Goal: Task Accomplishment & Management: Use online tool/utility

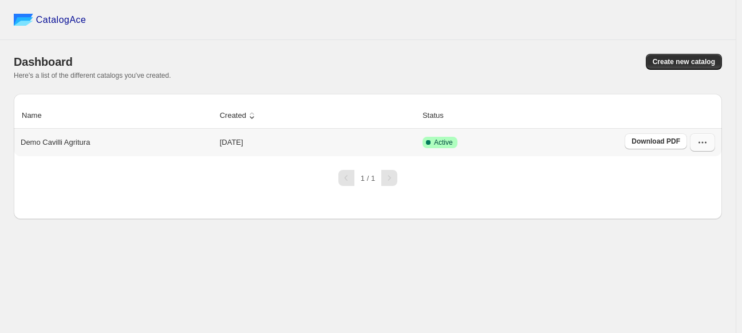
click at [701, 141] on icon "button" at bounding box center [702, 142] width 11 height 11
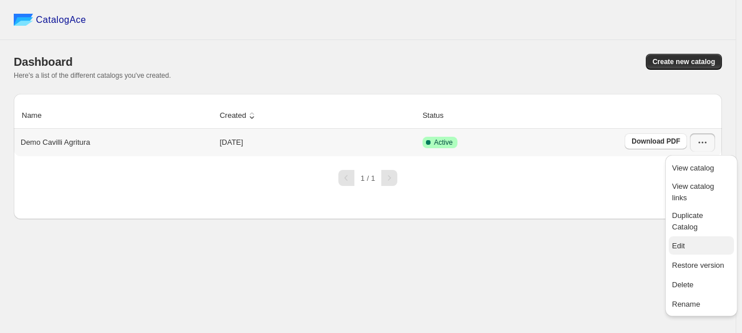
click at [698, 241] on span "Edit" at bounding box center [702, 246] width 58 height 11
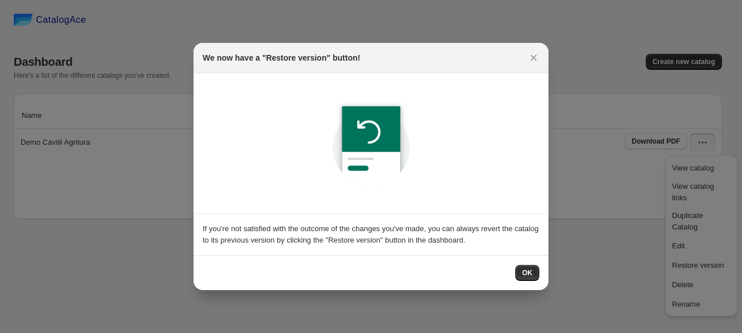
click at [532, 262] on div "OK" at bounding box center [371, 273] width 355 height 35
click at [520, 276] on button "OK" at bounding box center [528, 273] width 24 height 16
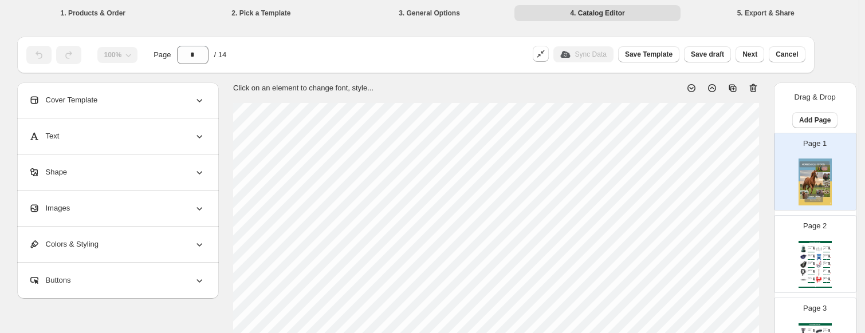
click at [742, 188] on img at bounding box center [815, 182] width 33 height 47
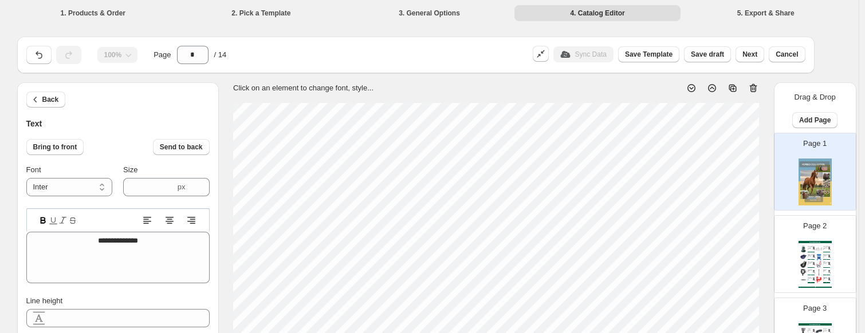
click at [742, 187] on img at bounding box center [815, 182] width 33 height 47
click at [742, 252] on div "BUY NOW" at bounding box center [811, 252] width 7 height 1
type input "*"
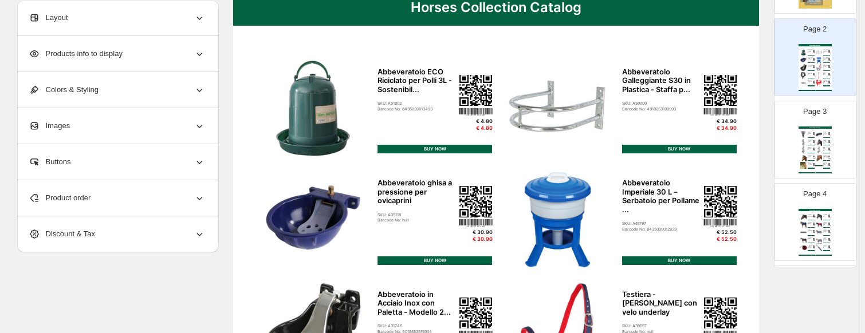
scroll to position [115, 0]
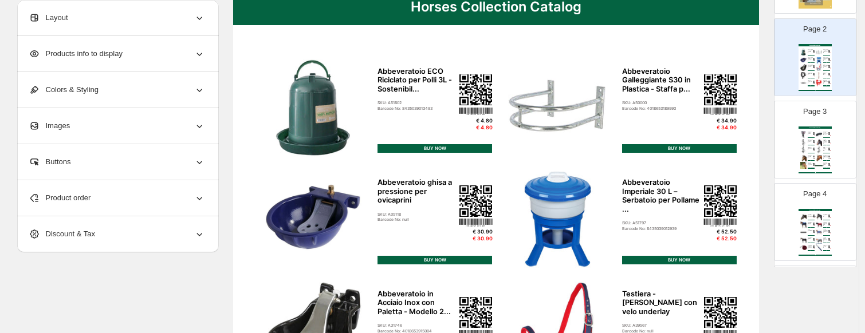
click at [94, 185] on div "Product order" at bounding box center [117, 198] width 176 height 36
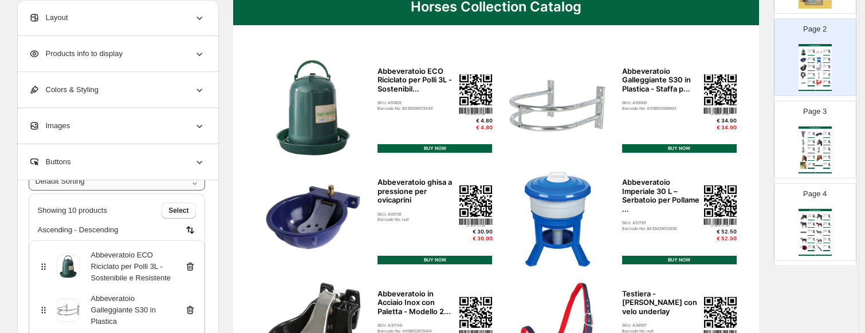
scroll to position [49, 0]
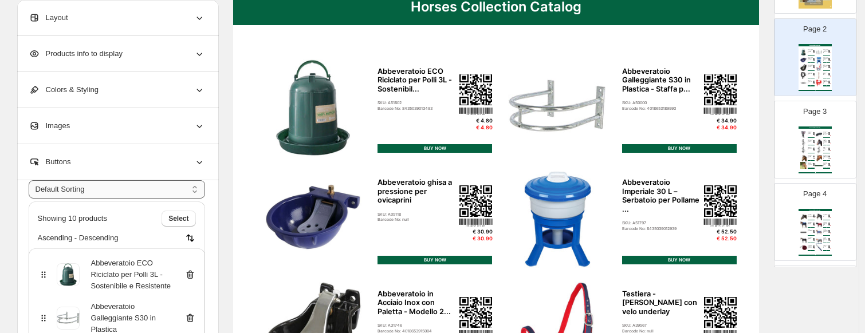
click at [143, 185] on select "**********" at bounding box center [117, 189] width 176 height 18
click at [14, 187] on div "**********" at bounding box center [425, 312] width 834 height 799
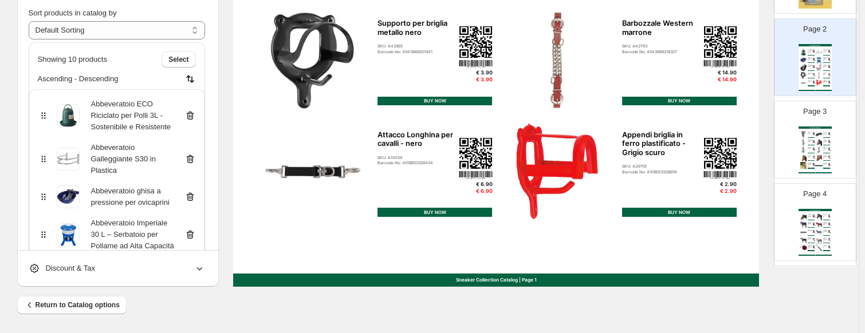
scroll to position [0, 0]
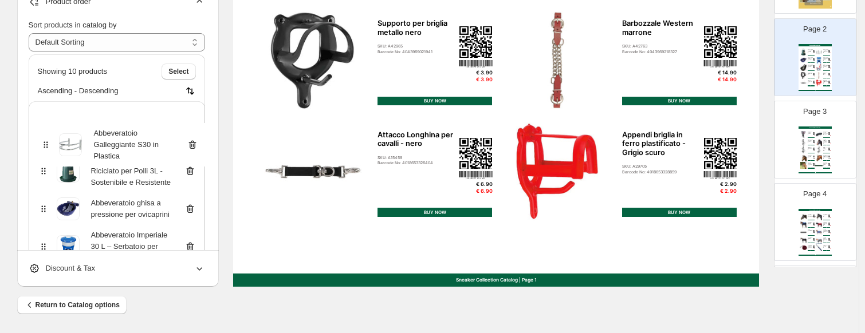
drag, startPoint x: 50, startPoint y: 176, endPoint x: 50, endPoint y: 146, distance: 29.8
click at [50, 146] on div "Abbeveratoio ECO Riciclato per Polli 3L - Sostenibile e Resistente Abbeveratoio…" at bounding box center [117, 294] width 176 height 387
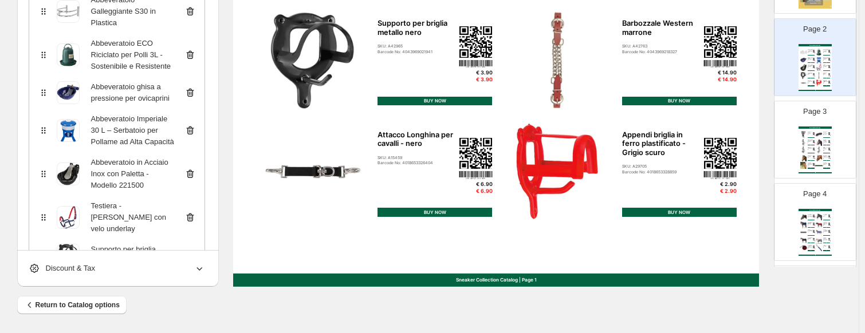
scroll to position [93, 0]
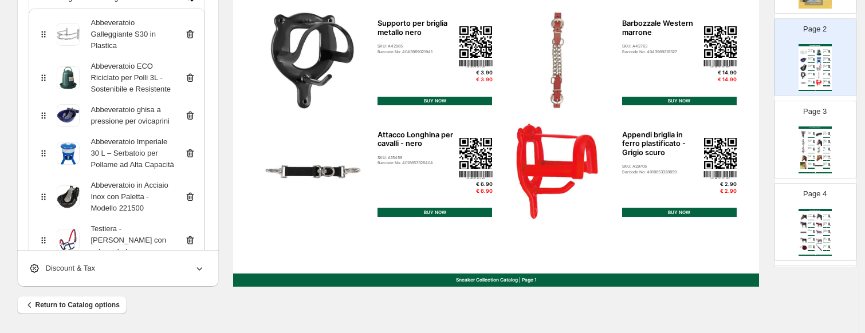
click at [194, 151] on icon at bounding box center [189, 154] width 7 height 9
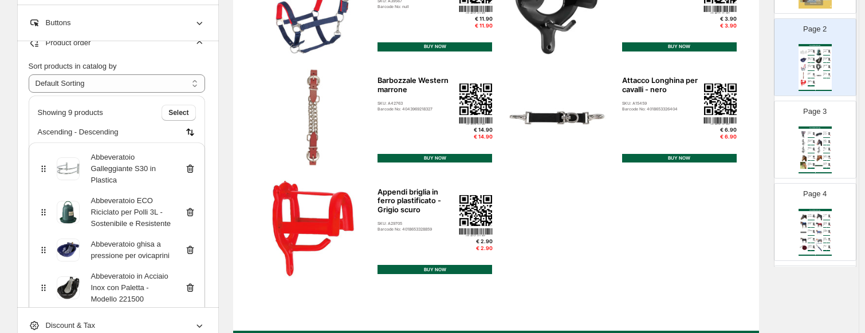
scroll to position [0, 0]
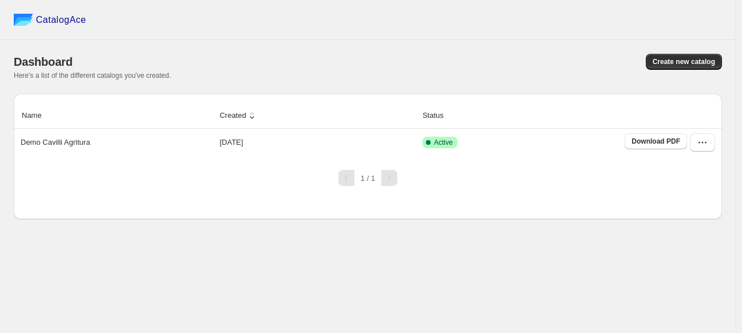
click at [218, 70] on div "Dashboard Create new catalog Here's a list of the different catalogs you've cre…" at bounding box center [368, 67] width 709 height 26
click at [706, 141] on icon "button" at bounding box center [702, 142] width 11 height 11
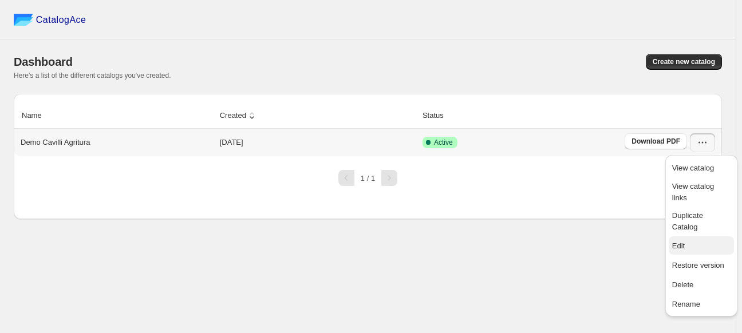
click at [699, 241] on span "Edit" at bounding box center [702, 246] width 58 height 11
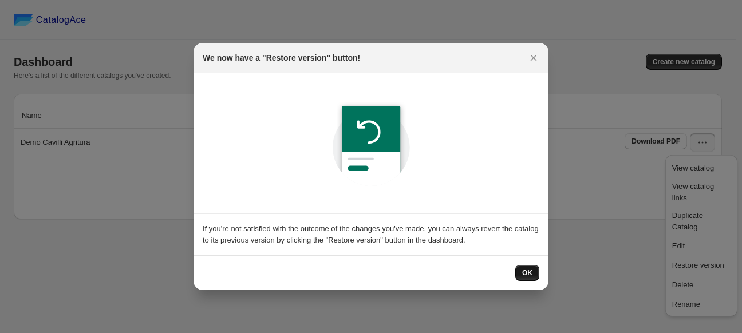
click at [529, 274] on span "OK" at bounding box center [527, 273] width 10 height 9
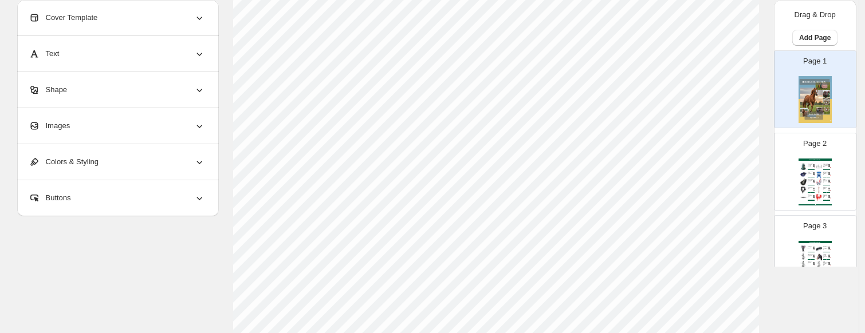
scroll to position [497, 0]
click at [742, 179] on img at bounding box center [803, 182] width 7 height 7
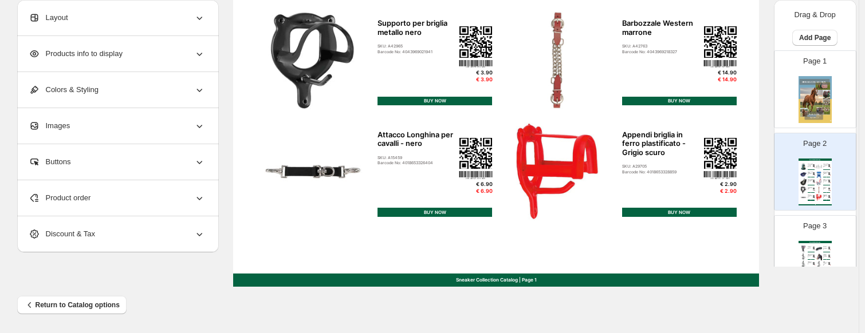
click at [742, 176] on img at bounding box center [803, 174] width 7 height 7
click at [98, 199] on div "Product order" at bounding box center [117, 198] width 176 height 36
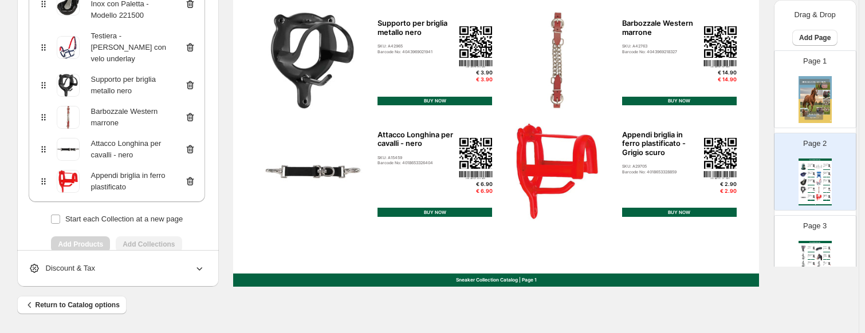
scroll to position [323, 0]
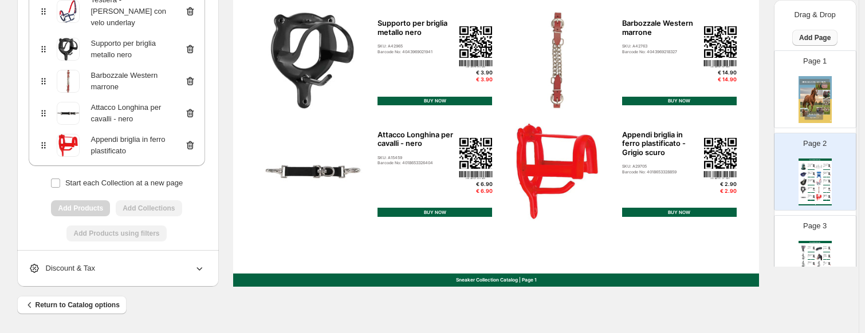
click at [742, 39] on span "Add Page" at bounding box center [815, 37] width 32 height 9
click at [742, 77] on span "Product Grid Page" at bounding box center [813, 81] width 61 height 9
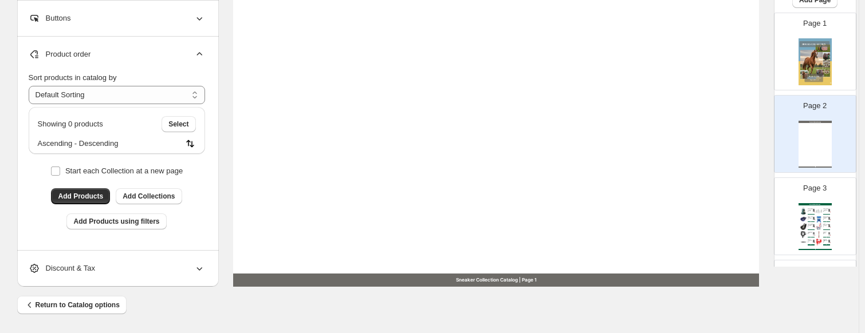
scroll to position [57, 0]
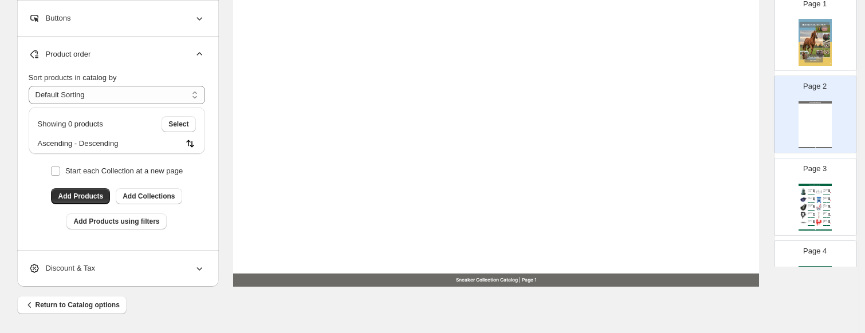
click at [742, 114] on div "Sneaker Collection Catalog Sneaker Collection Catalog | Page undefined" at bounding box center [815, 124] width 33 height 47
click at [128, 97] on select "**********" at bounding box center [117, 95] width 176 height 18
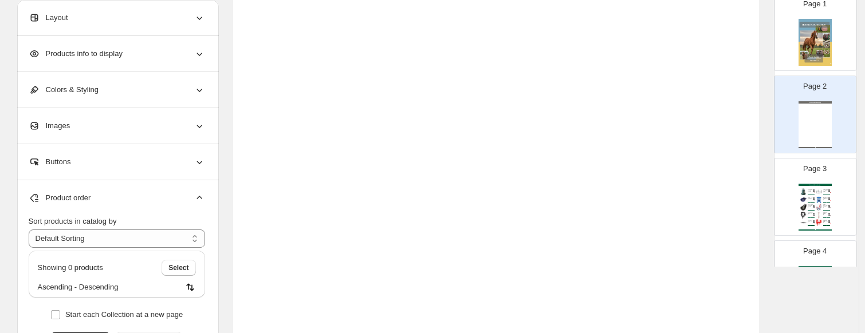
scroll to position [96, 0]
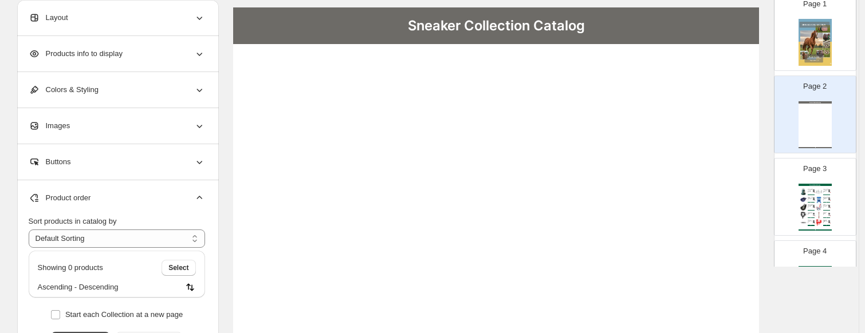
click at [114, 14] on div "Layout" at bounding box center [117, 18] width 176 height 36
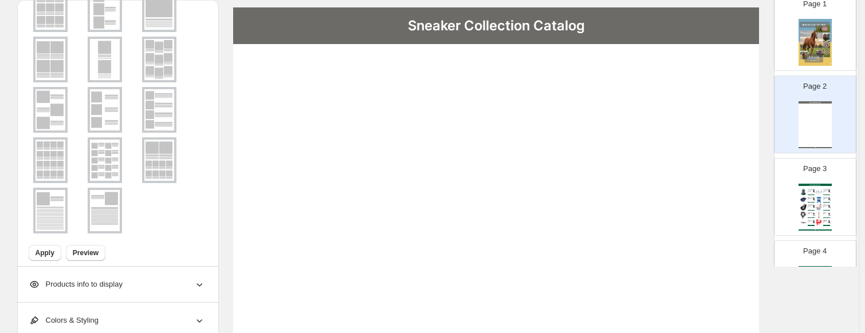
scroll to position [108, 0]
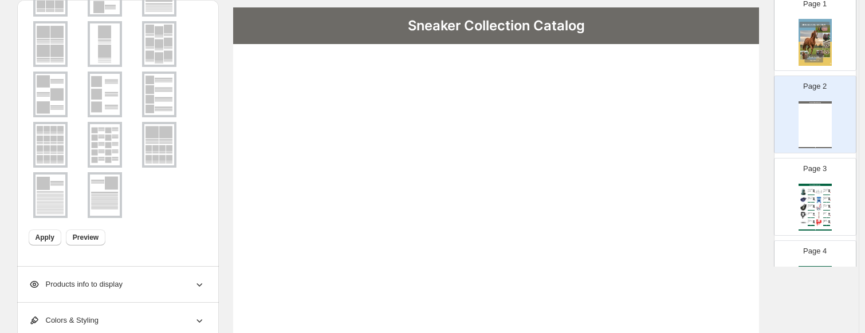
click at [104, 142] on img at bounding box center [105, 144] width 30 height 41
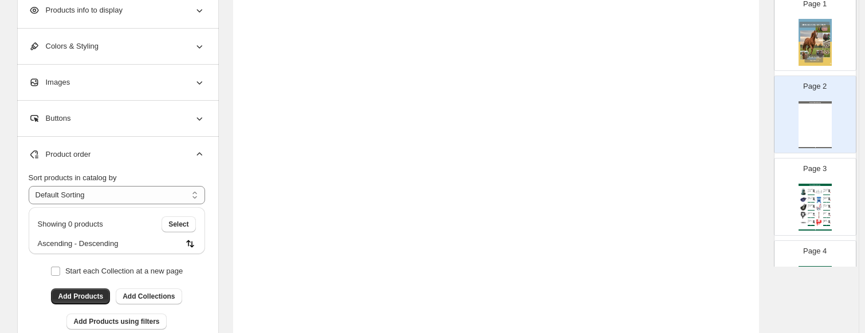
scroll to position [497, 0]
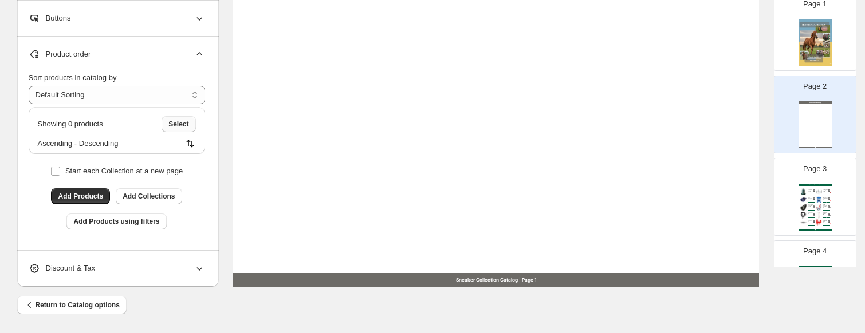
click at [174, 125] on span "Select" at bounding box center [178, 124] width 20 height 9
click at [94, 201] on span "Add Products" at bounding box center [80, 196] width 45 height 9
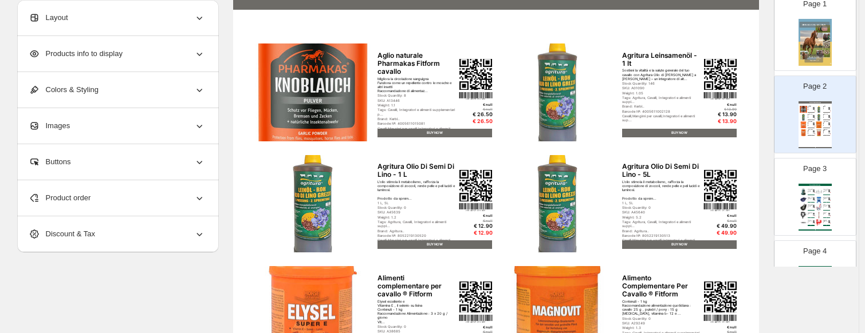
scroll to position [96, 0]
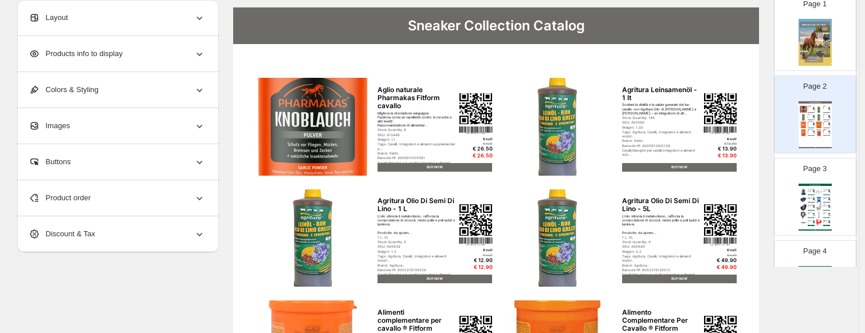
click at [742, 139] on div "Sneaker Collection Catalog Aglio naturale Pharmakas Fitform cavallo Migliora la…" at bounding box center [815, 124] width 33 height 47
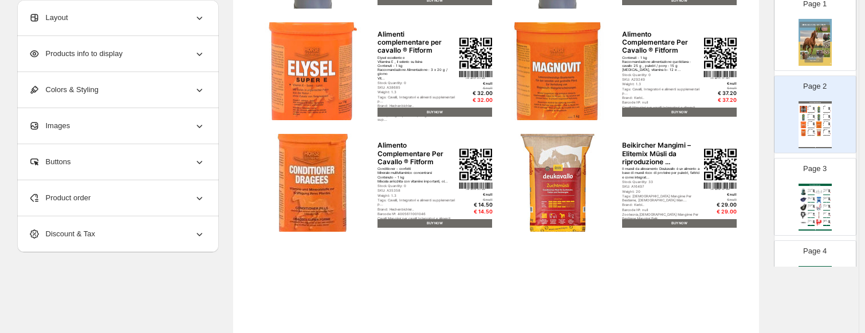
scroll to position [497, 0]
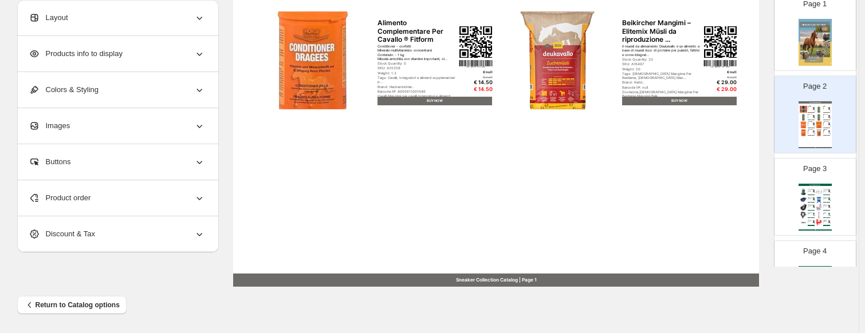
click at [84, 197] on span "Product order" at bounding box center [60, 197] width 62 height 11
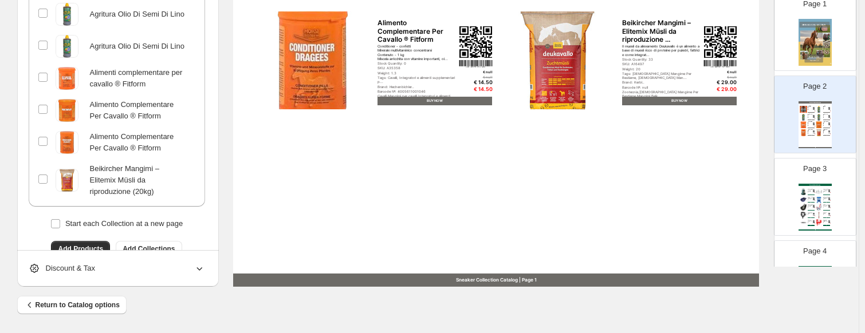
scroll to position [213, 0]
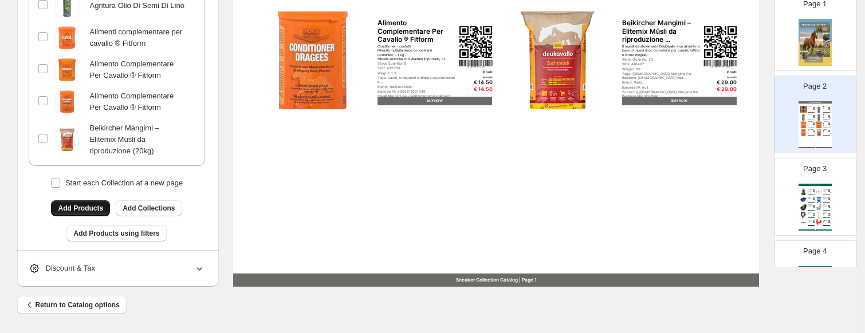
click at [99, 204] on span "Add Products" at bounding box center [80, 208] width 45 height 9
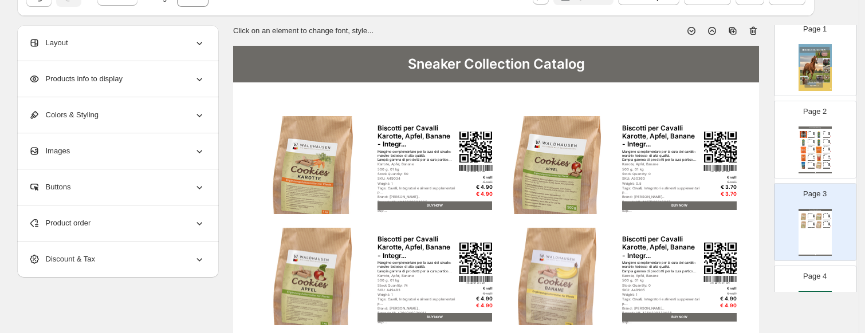
scroll to position [115, 0]
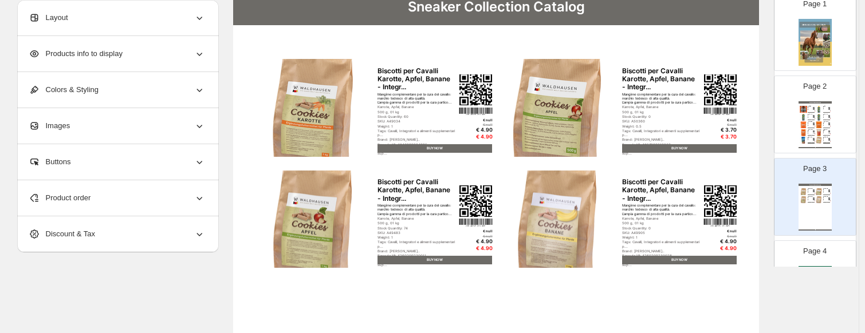
click at [742, 123] on div "Alimento Complementare Per Cavallo ® Fitform" at bounding box center [825, 122] width 5 height 1
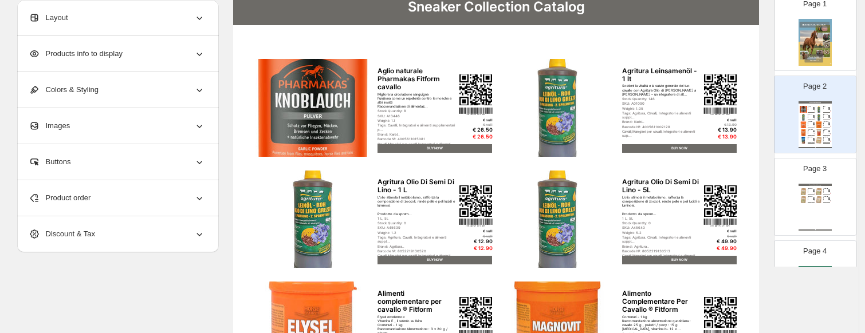
click at [166, 153] on div "Buttons" at bounding box center [117, 162] width 176 height 36
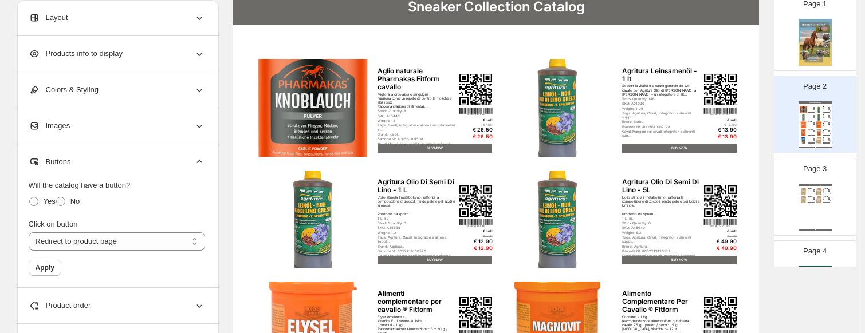
click at [166, 153] on div "Buttons" at bounding box center [117, 162] width 176 height 36
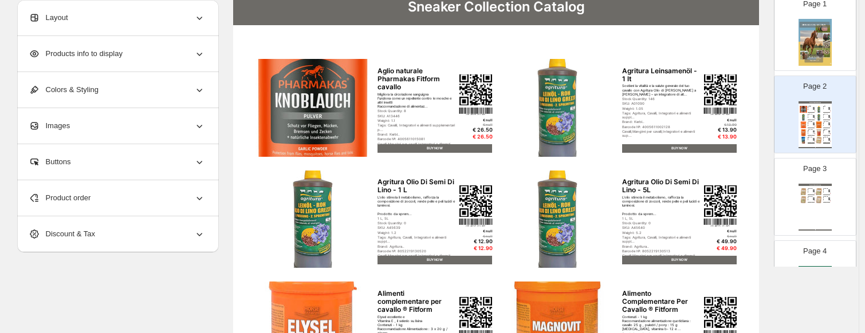
click at [123, 187] on div "Product order" at bounding box center [117, 198] width 176 height 36
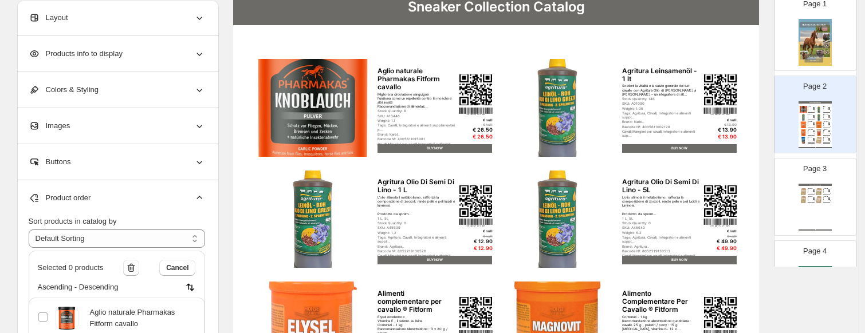
click at [101, 51] on span "Products info to display" at bounding box center [76, 53] width 94 height 11
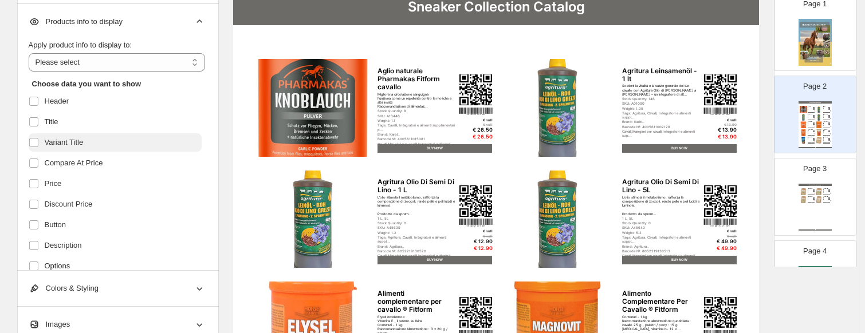
click at [74, 148] on span "Variant Title" at bounding box center [64, 142] width 39 height 11
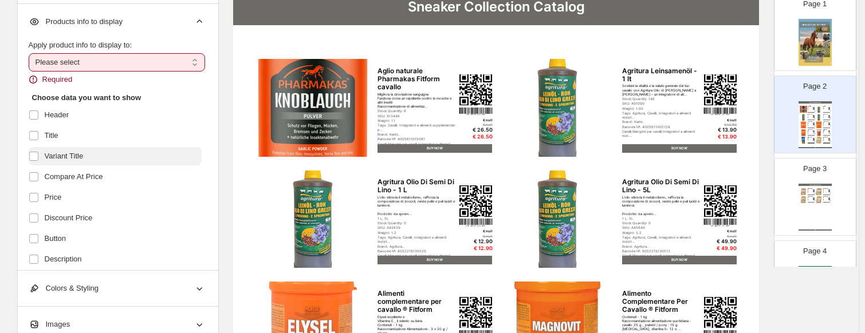
click at [76, 160] on span "Variant Title" at bounding box center [64, 156] width 39 height 11
click at [76, 54] on select "**********" at bounding box center [117, 62] width 176 height 18
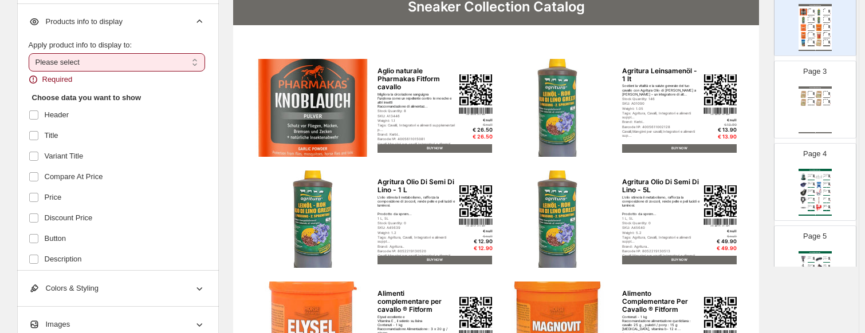
scroll to position [172, 0]
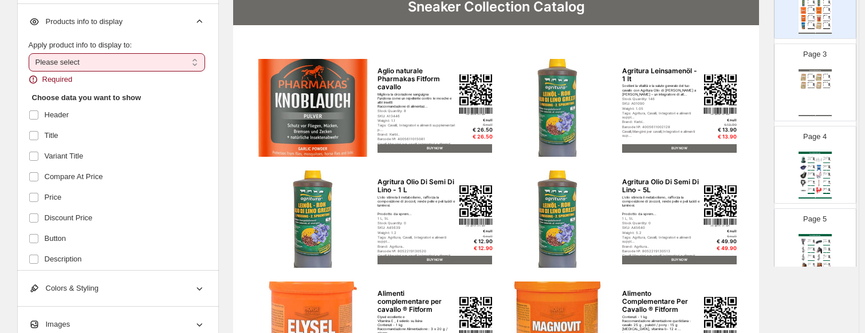
click at [742, 188] on img at bounding box center [818, 190] width 7 height 7
type input "*"
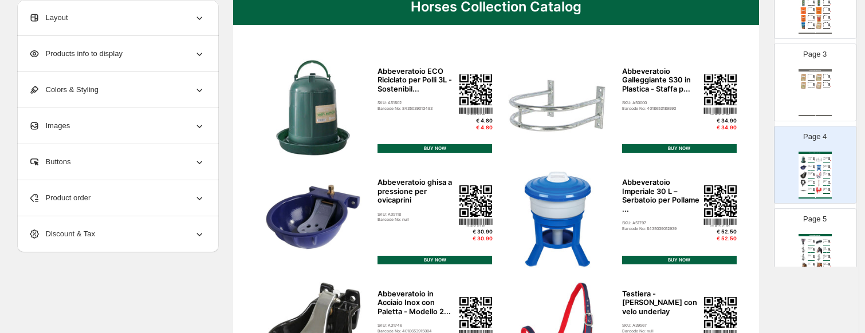
click at [108, 53] on span "Products info to display" at bounding box center [76, 53] width 94 height 11
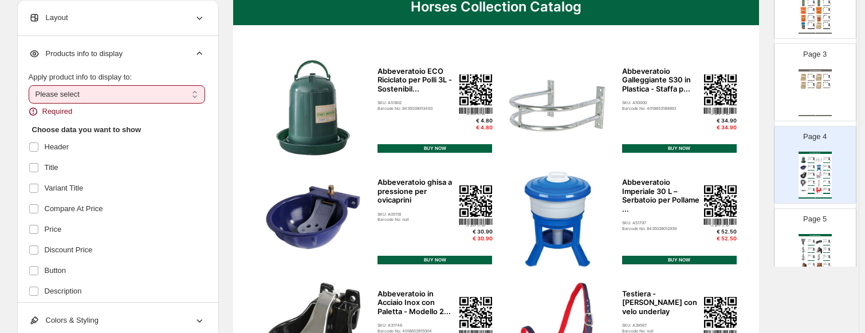
click at [81, 93] on select "**********" at bounding box center [117, 94] width 176 height 18
select select "*********"
click at [31, 85] on select "**********" at bounding box center [117, 94] width 176 height 18
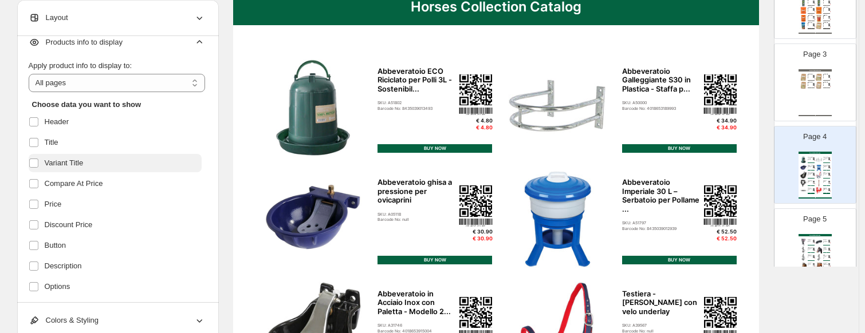
scroll to position [0, 0]
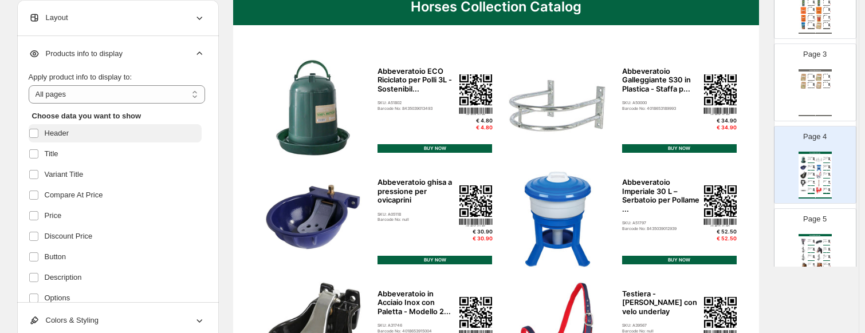
click at [81, 136] on label "Header" at bounding box center [115, 133] width 173 height 18
click at [81, 137] on label "Header" at bounding box center [115, 133] width 173 height 18
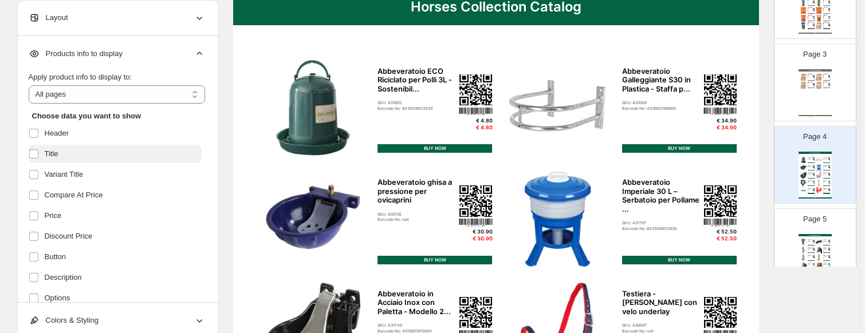
click at [81, 155] on label "Title" at bounding box center [115, 154] width 173 height 18
click at [80, 158] on label "Title" at bounding box center [115, 154] width 173 height 18
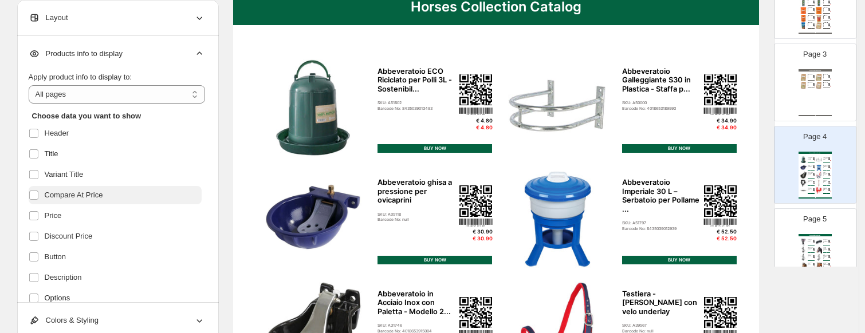
click at [80, 196] on span "Compare At Price" at bounding box center [74, 195] width 58 height 11
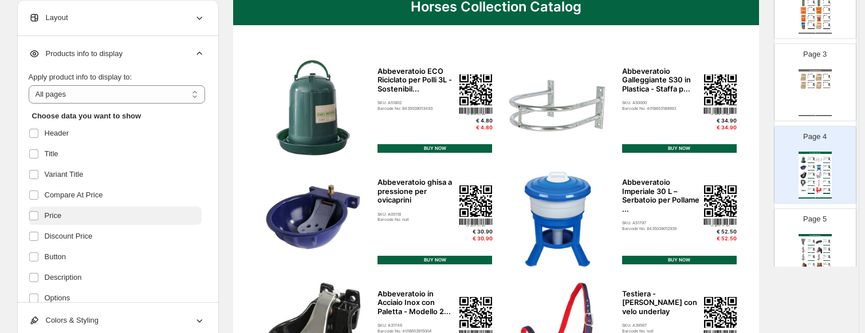
click at [80, 217] on label "Price" at bounding box center [115, 216] width 173 height 18
click at [67, 217] on label "Price" at bounding box center [115, 216] width 173 height 18
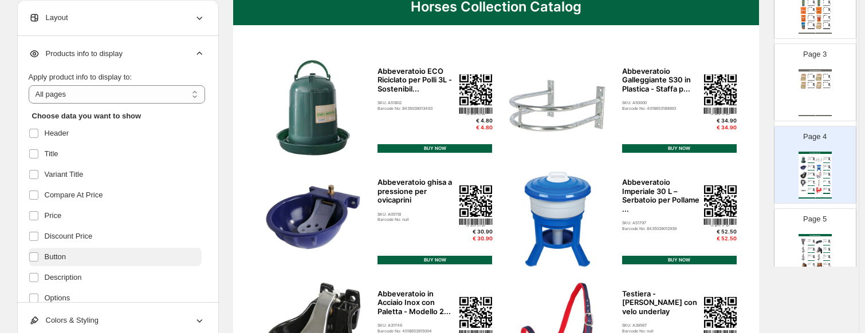
click at [74, 261] on label "Button" at bounding box center [115, 257] width 173 height 18
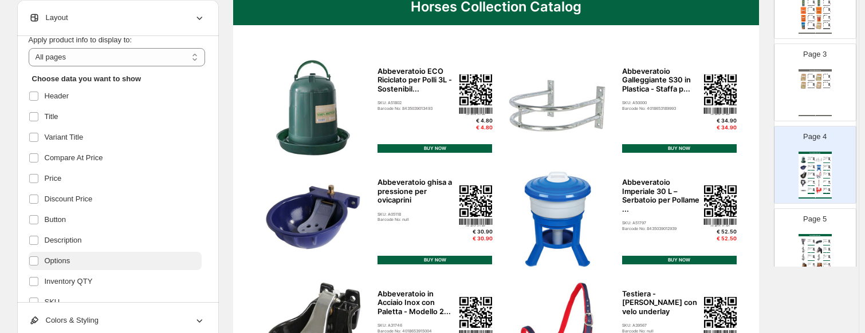
scroll to position [57, 0]
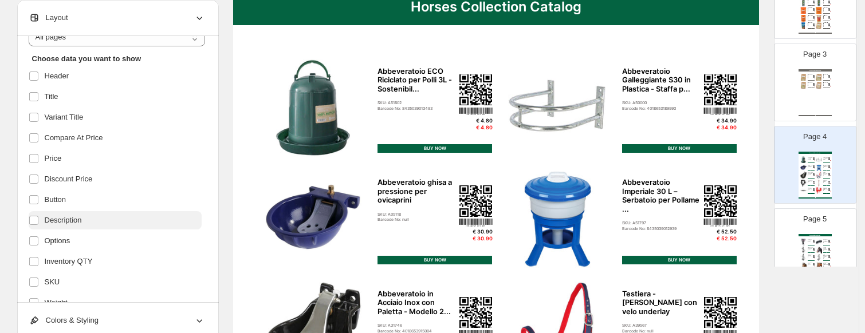
click at [71, 213] on label "Description" at bounding box center [115, 220] width 173 height 18
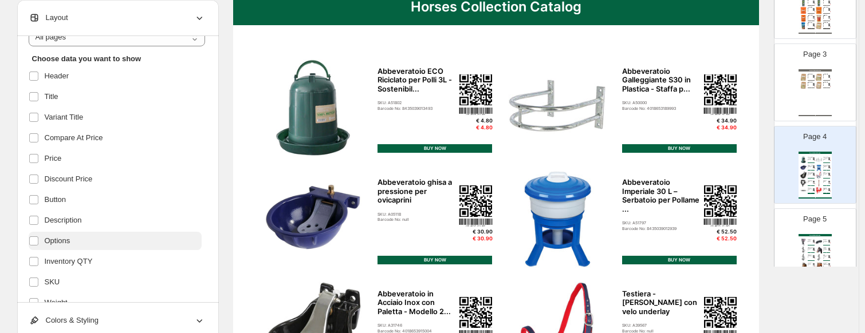
click at [70, 242] on span "Options" at bounding box center [58, 240] width 26 height 11
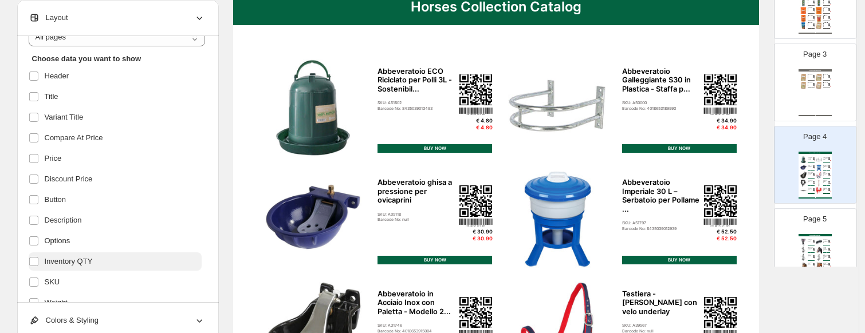
click at [81, 261] on span "Inventory QTY" at bounding box center [69, 261] width 48 height 11
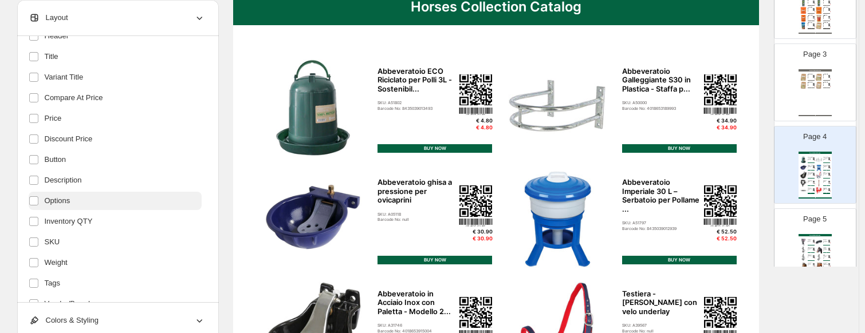
scroll to position [115, 0]
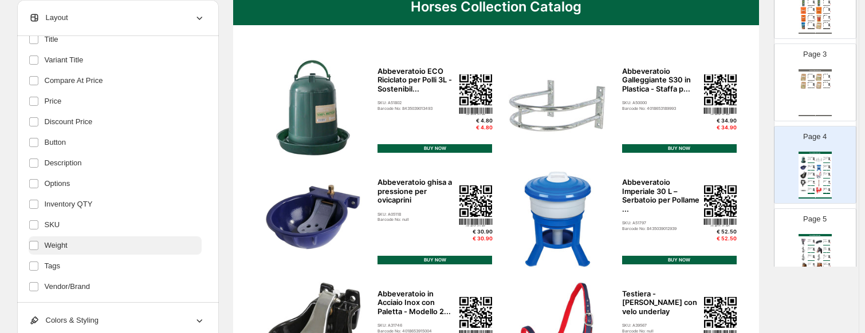
click at [80, 246] on label "Weight" at bounding box center [115, 246] width 173 height 18
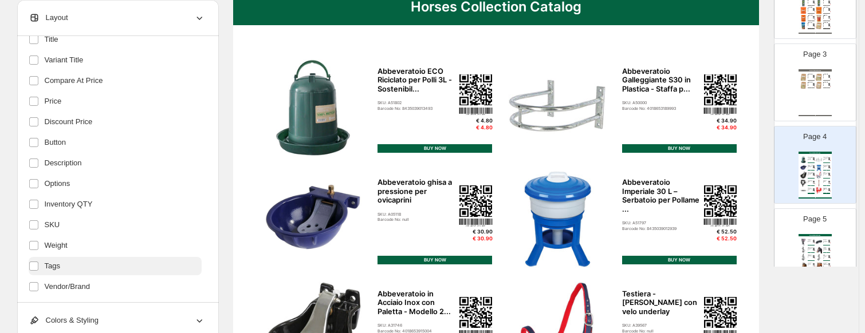
click at [80, 264] on label "Tags" at bounding box center [115, 266] width 173 height 18
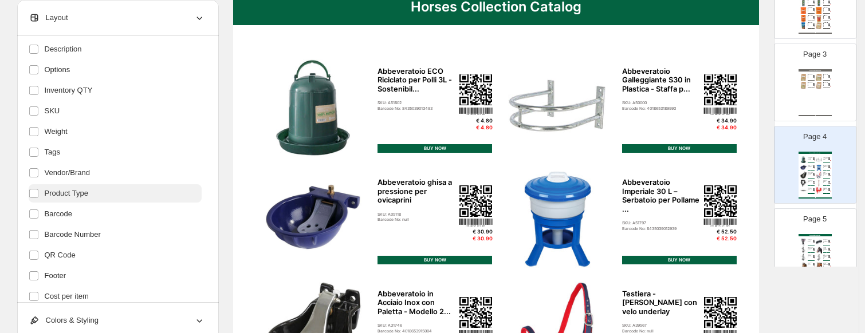
scroll to position [229, 0]
drag, startPoint x: 87, startPoint y: 174, endPoint x: 84, endPoint y: 206, distance: 32.2
click at [87, 187] on ul "Header Title Variant Title Compare At Price Price Discount Price Button Descrip…" at bounding box center [115, 100] width 173 height 410
click at [84, 207] on label "Barcode" at bounding box center [115, 214] width 173 height 18
click at [88, 191] on span "Product Type" at bounding box center [67, 192] width 44 height 11
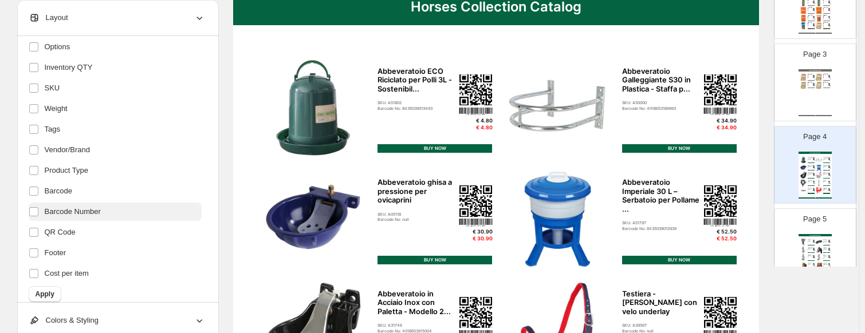
scroll to position [263, 0]
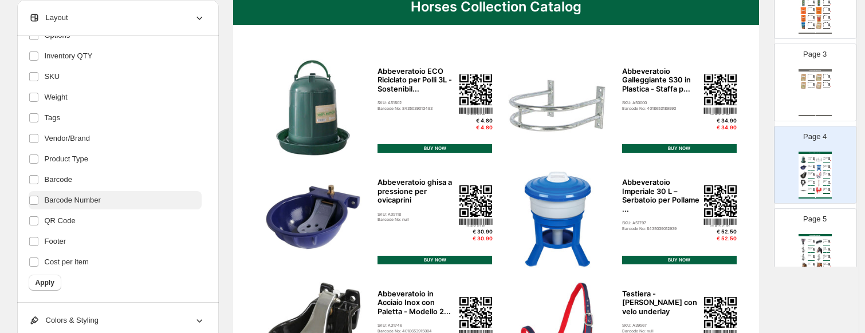
click at [89, 201] on span "Barcode Number" at bounding box center [73, 200] width 56 height 11
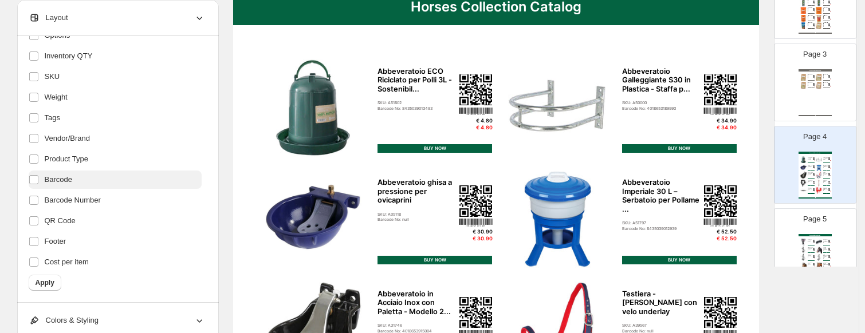
click at [79, 183] on label "Barcode" at bounding box center [115, 180] width 173 height 18
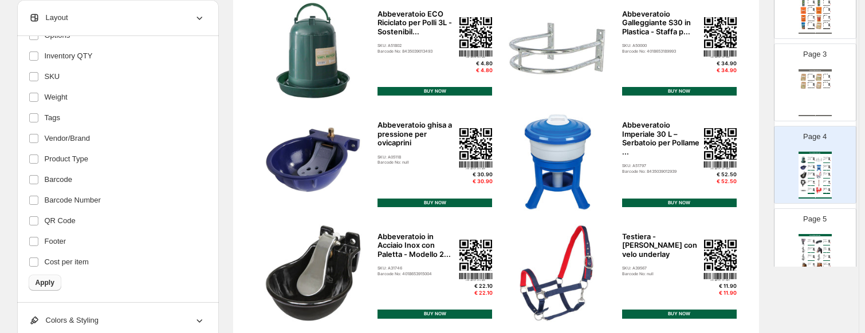
click at [46, 280] on span "Apply" at bounding box center [45, 282] width 19 height 9
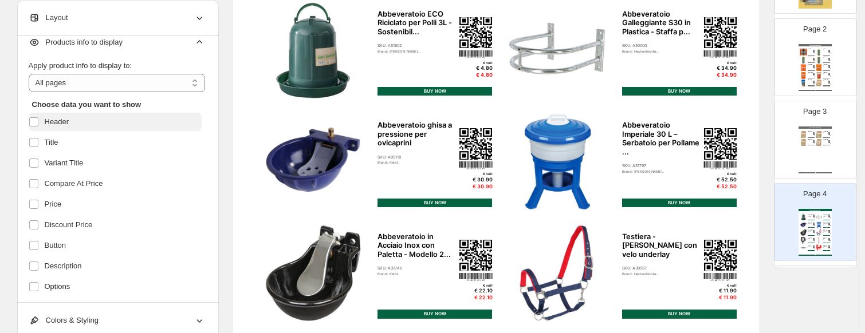
scroll to position [0, 0]
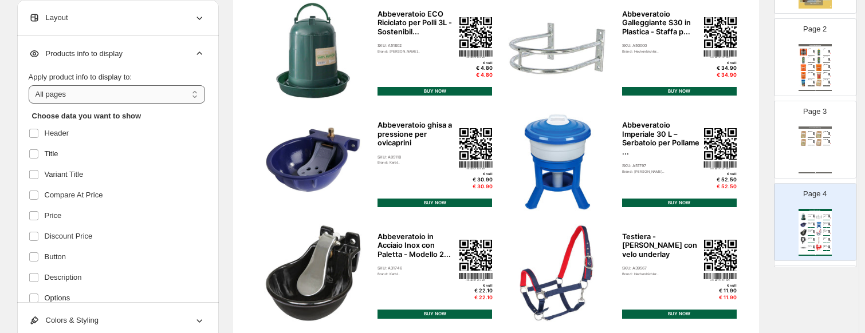
click at [85, 99] on select "**********" at bounding box center [117, 94] width 176 height 18
click at [31, 85] on select "**********" at bounding box center [117, 94] width 176 height 18
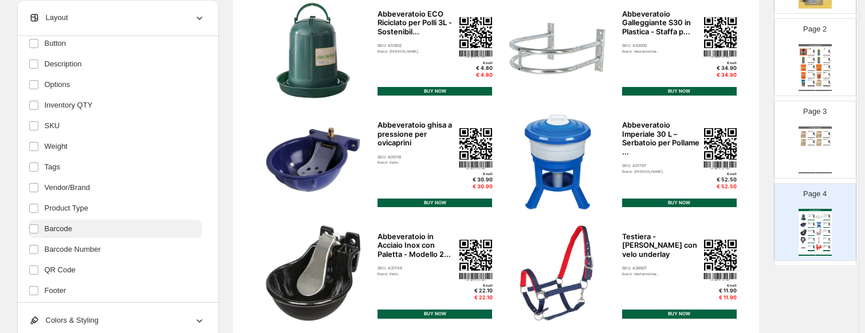
scroll to position [263, 0]
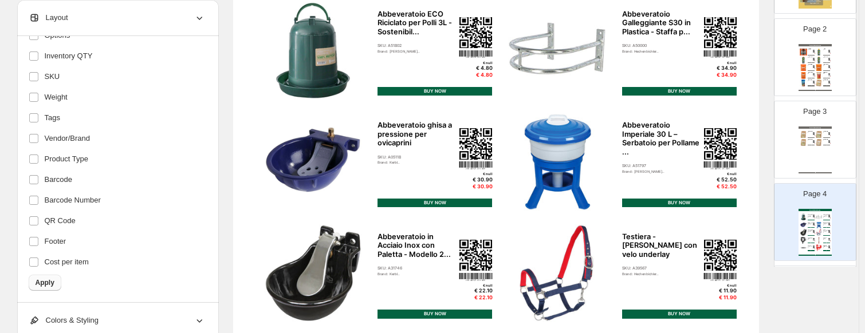
click at [37, 282] on button "Apply" at bounding box center [45, 283] width 33 height 16
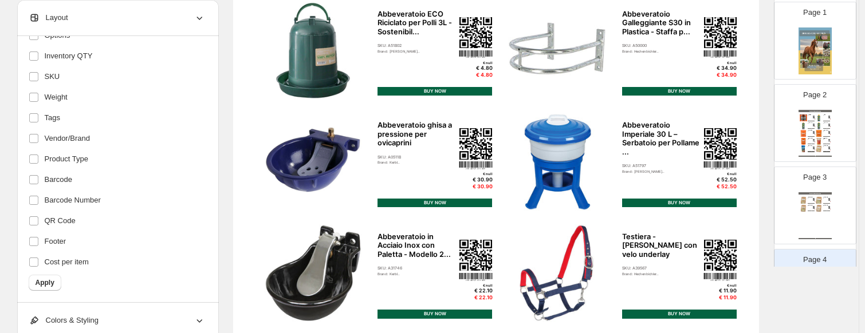
scroll to position [0, 0]
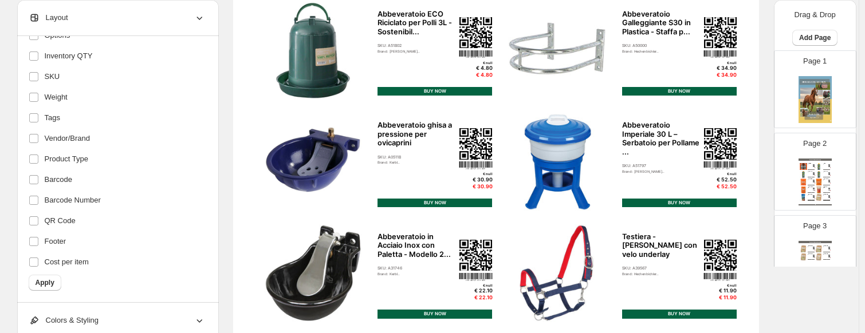
click at [742, 160] on div "Sneaker Collection Catalog" at bounding box center [815, 160] width 33 height 2
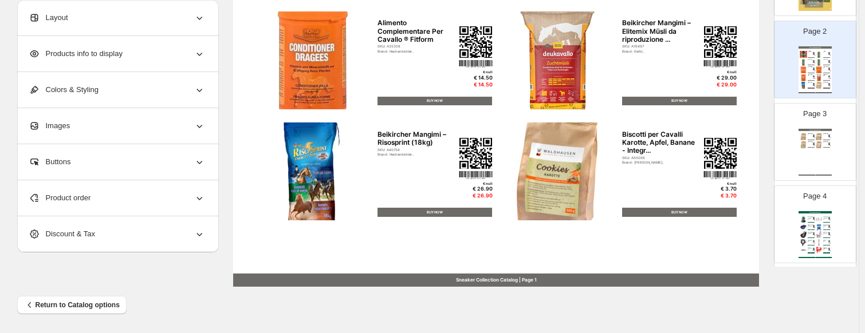
scroll to position [115, 0]
click at [742, 146] on div "Sneaker Collection Catalog Biscotti per Cavalli Karotte, Apfel, Banane - Integr…" at bounding box center [815, 150] width 33 height 47
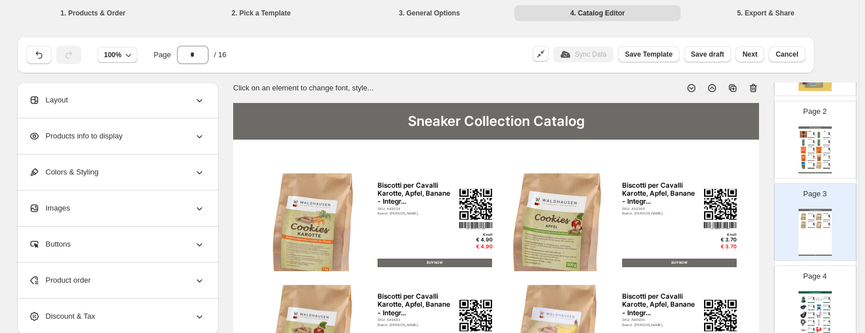
scroll to position [57, 0]
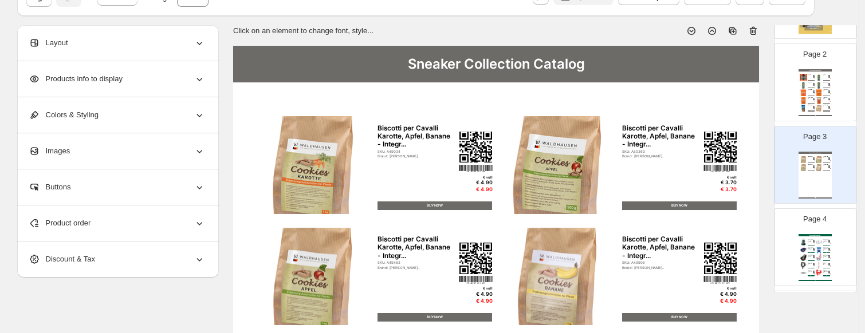
click at [742, 169] on img at bounding box center [818, 167] width 7 height 7
click at [742, 27] on icon at bounding box center [753, 30] width 11 height 11
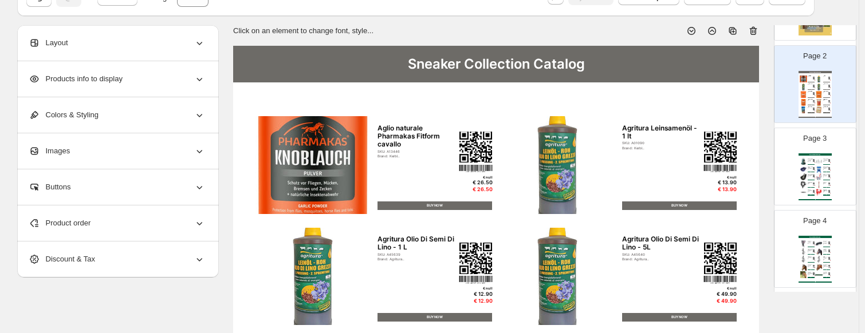
scroll to position [115, 0]
click at [742, 77] on img at bounding box center [803, 77] width 7 height 7
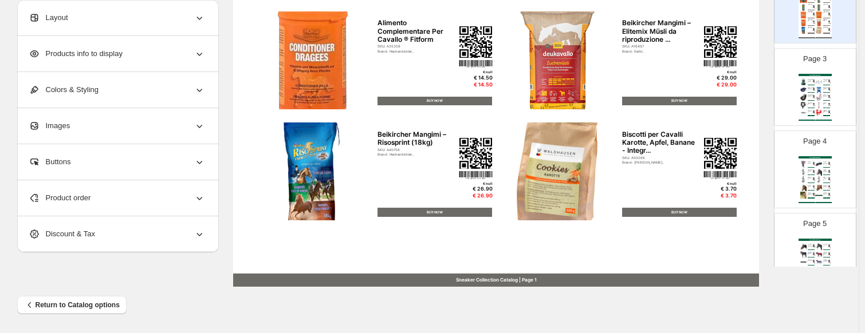
scroll to position [172, 0]
click at [742, 101] on img at bounding box center [818, 100] width 7 height 7
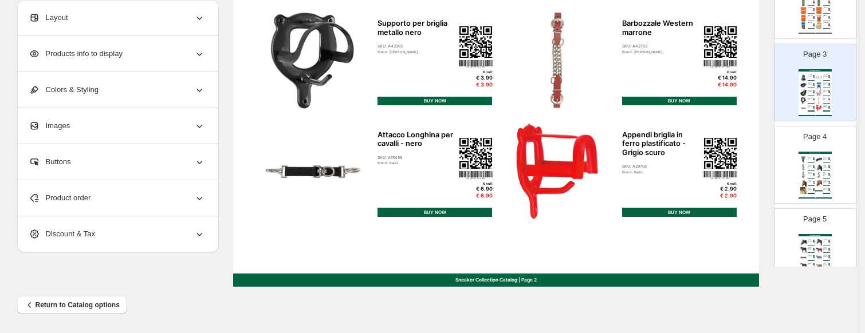
click at [742, 96] on div "Horses Collection Catalog Abbeveratoio ECO Riciclato per Polli 3L - Sostenibil.…" at bounding box center [815, 92] width 33 height 47
click at [742, 98] on div "Supporto per briglia metallo nero" at bounding box center [810, 99] width 5 height 2
click at [80, 205] on div "Product order" at bounding box center [117, 198] width 176 height 36
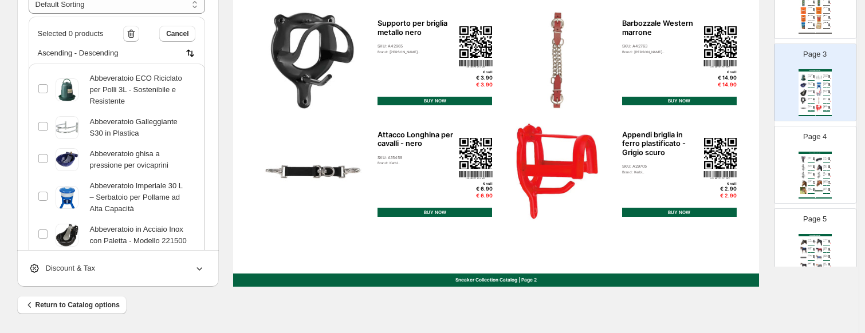
scroll to position [57, 0]
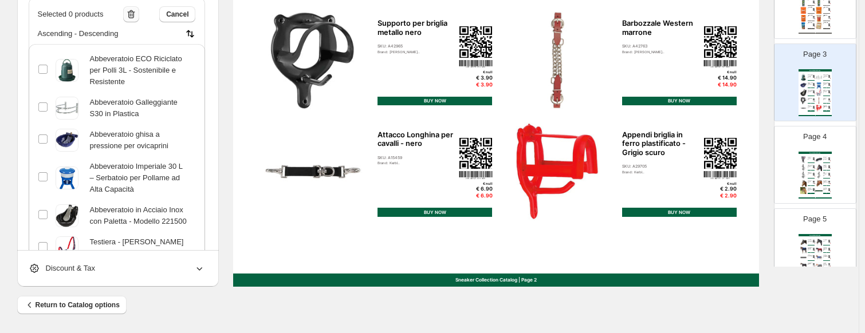
click at [131, 14] on icon "button" at bounding box center [130, 14] width 11 height 11
click at [42, 76] on div at bounding box center [43, 70] width 10 height 13
click at [44, 99] on div "Abbeveratoio Galleggiante S30 in Plastica" at bounding box center [117, 108] width 158 height 23
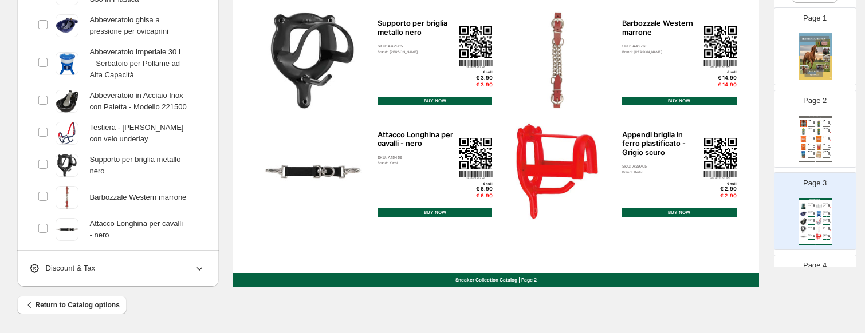
scroll to position [0, 0]
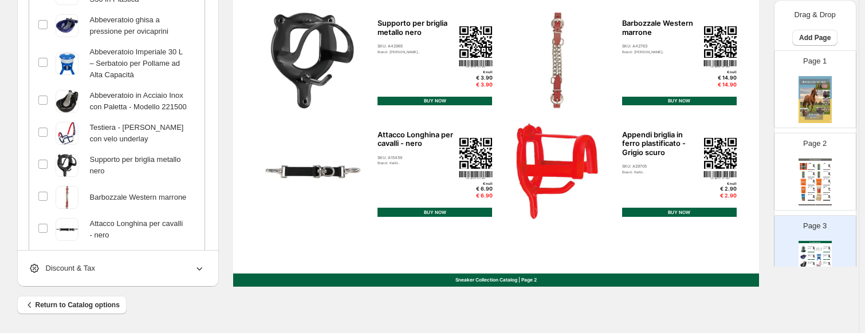
click at [742, 159] on div "Sneaker Collection Catalog" at bounding box center [815, 160] width 33 height 2
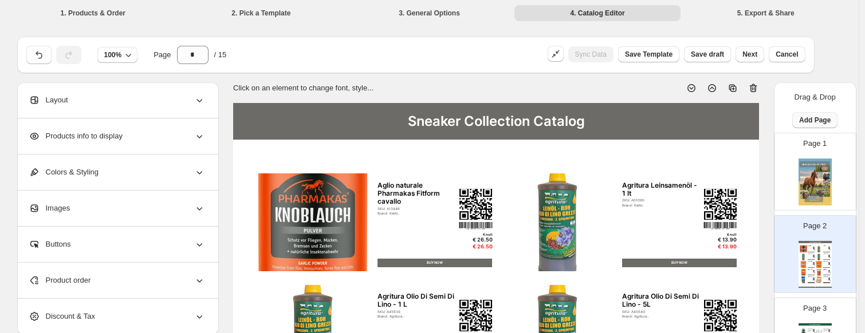
click at [742, 127] on button "Add Page" at bounding box center [814, 120] width 45 height 16
click at [742, 166] on span "Product Grid Page" at bounding box center [813, 163] width 61 height 9
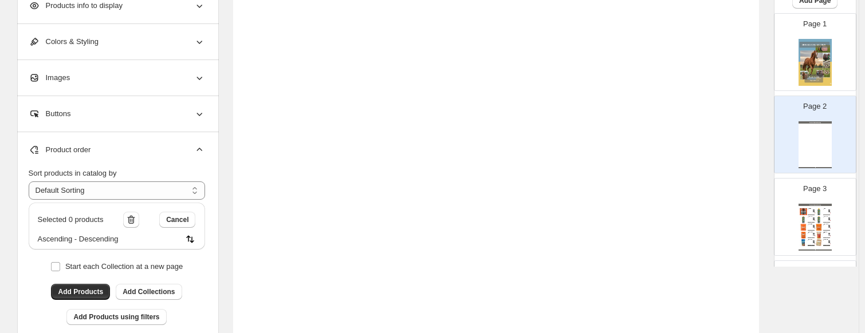
scroll to position [57, 0]
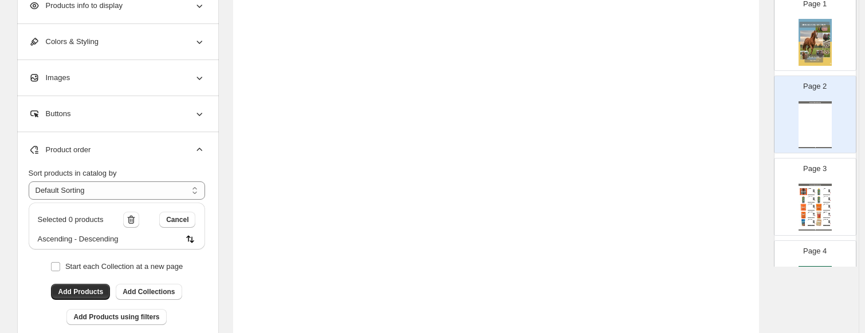
click at [742, 129] on div "Sneaker Collection Catalog Sneaker Collection Catalog | Page undefined" at bounding box center [815, 124] width 33 height 47
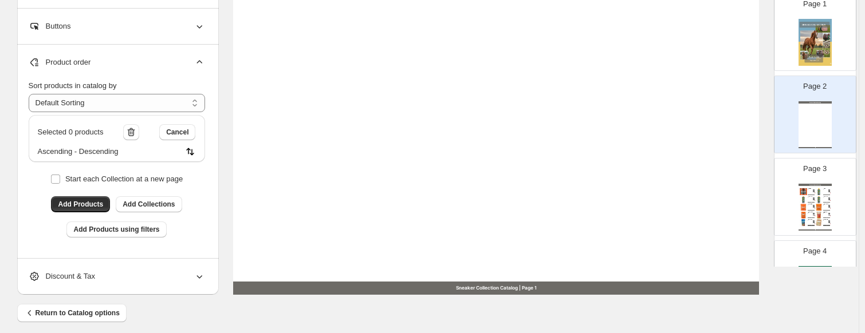
scroll to position [497, 0]
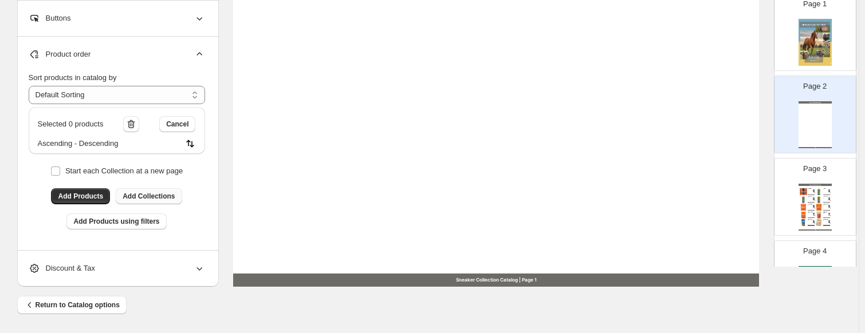
click at [138, 197] on span "Add Collections" at bounding box center [149, 196] width 52 height 9
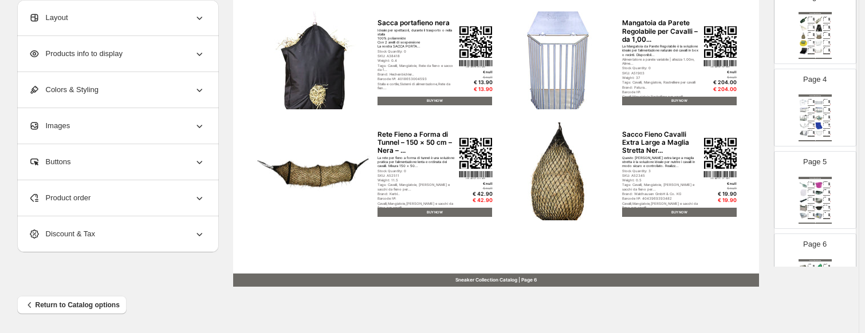
scroll to position [0, 0]
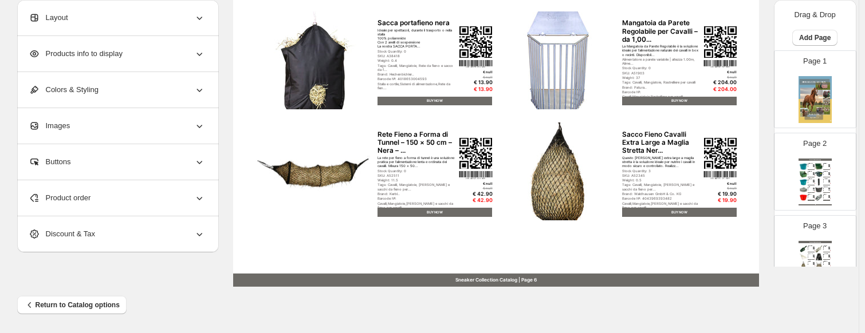
click at [742, 82] on img at bounding box center [815, 99] width 33 height 47
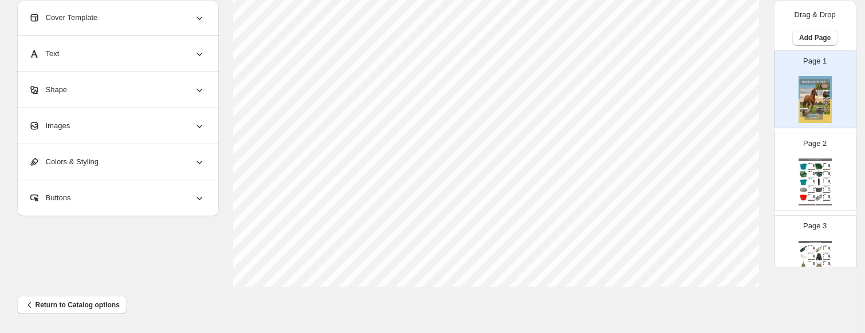
click at [742, 167] on img at bounding box center [818, 166] width 7 height 7
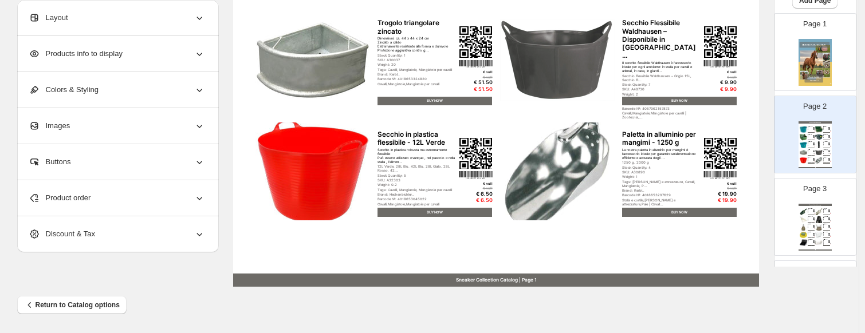
scroll to position [57, 0]
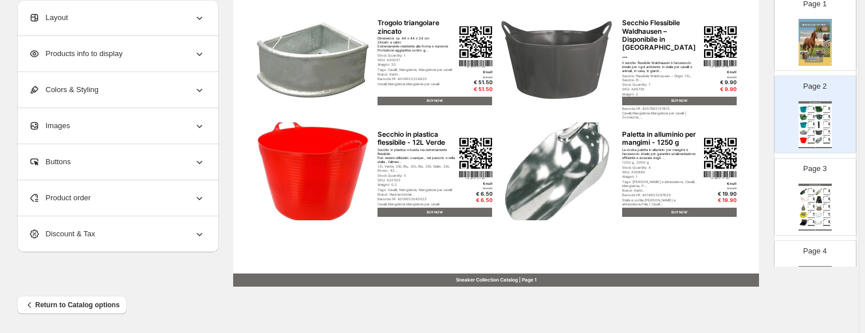
click at [742, 192] on img at bounding box center [818, 191] width 7 height 7
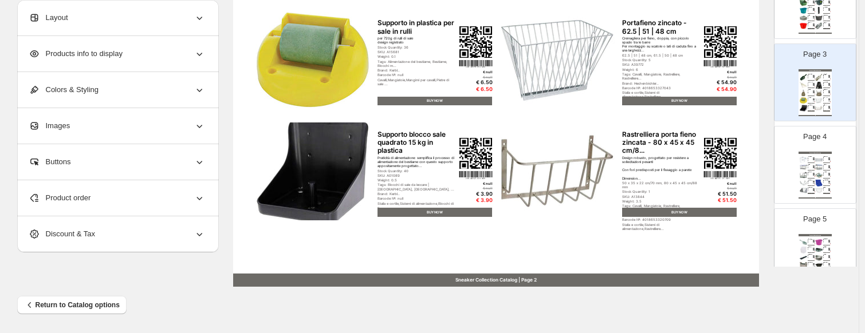
scroll to position [229, 0]
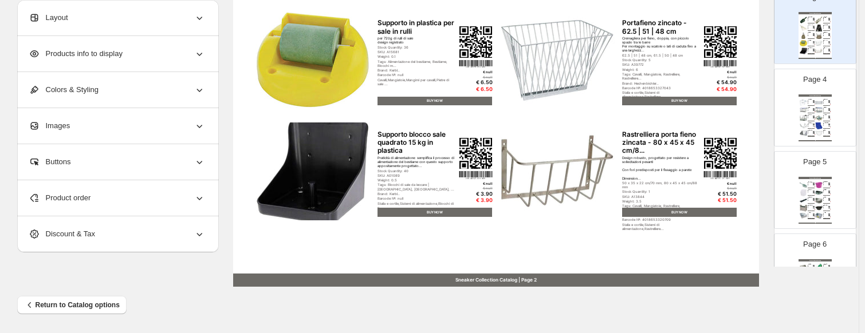
click at [742, 109] on img at bounding box center [803, 110] width 7 height 7
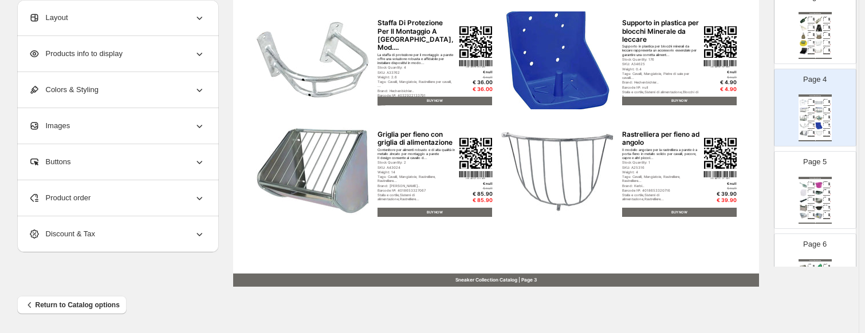
click at [742, 196] on div "Sneaker Collection Catalog Paletta in PVC Verde – 500 ml – Leggera e Resistente…" at bounding box center [815, 200] width 33 height 47
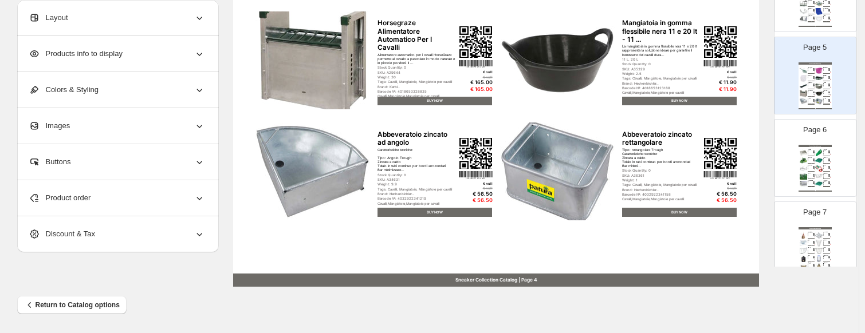
scroll to position [401, 0]
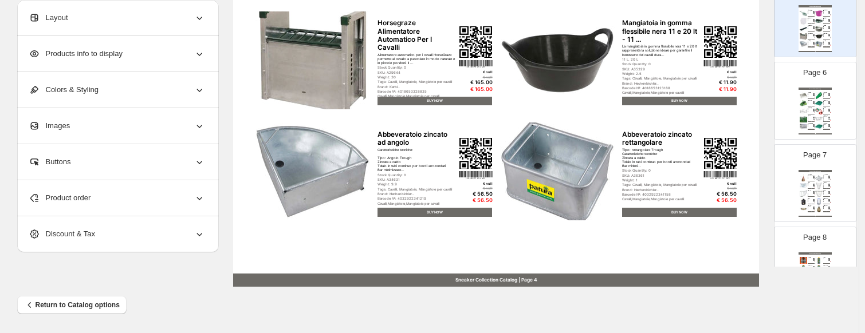
click at [742, 108] on div "Page 6 Sneaker Collection Catalog Trogolo Rettangolare In Metallo 50X35X22 cm R…" at bounding box center [811, 96] width 72 height 77
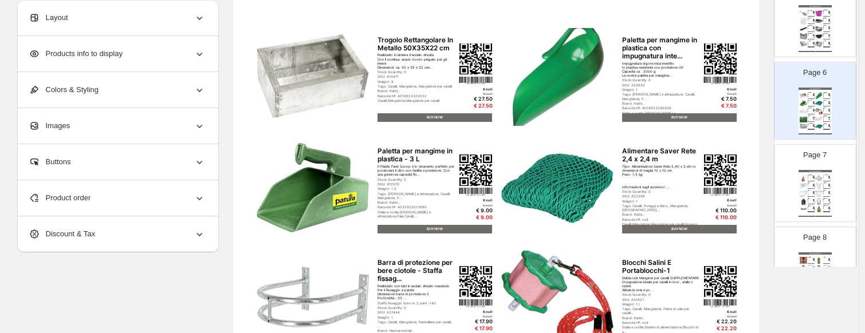
scroll to position [38, 0]
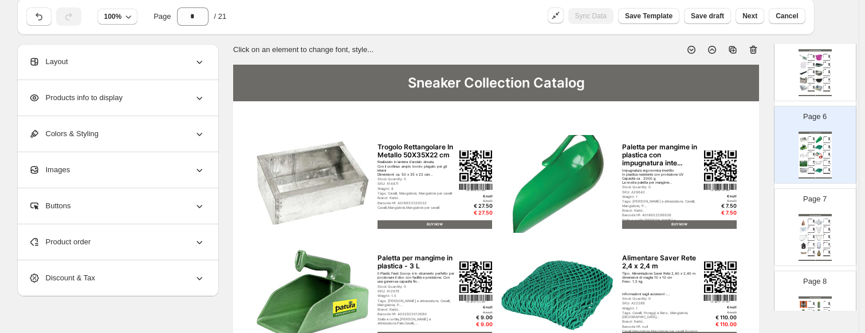
click at [742, 52] on icon at bounding box center [753, 49] width 11 height 11
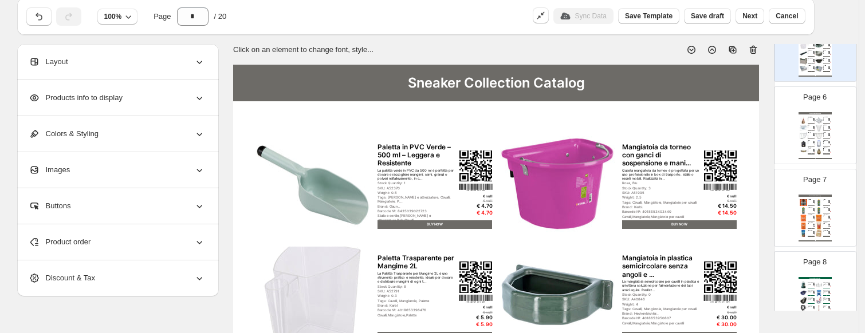
scroll to position [401, 0]
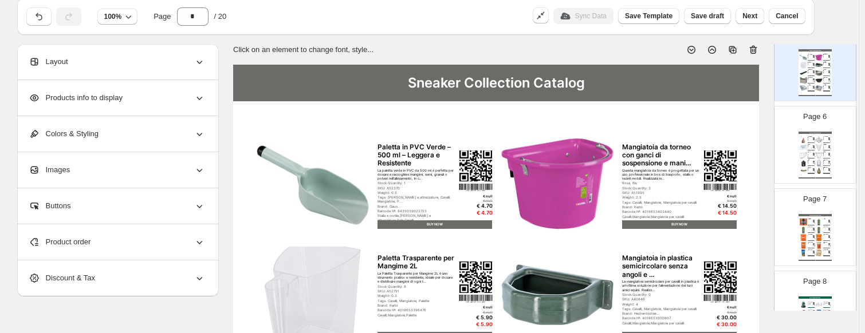
click at [742, 155] on img at bounding box center [818, 155] width 7 height 7
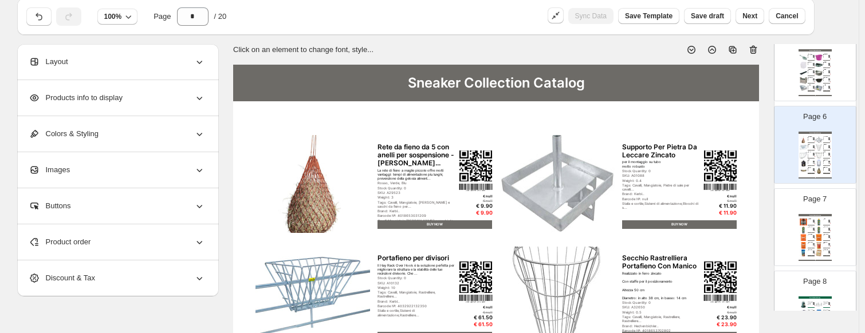
click at [742, 52] on icon at bounding box center [753, 50] width 7 height 9
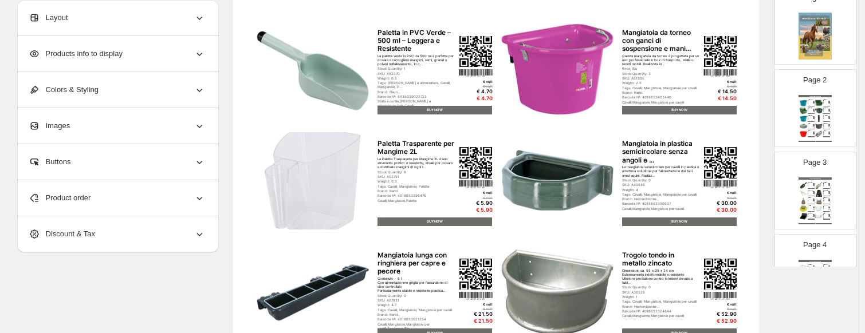
scroll to position [0, 0]
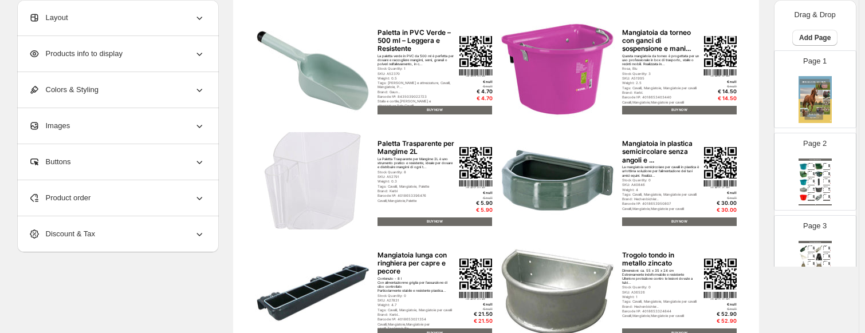
click at [742, 179] on div "Mangiatoia portatile con staffa per aggancio in plas..." at bounding box center [810, 179] width 5 height 1
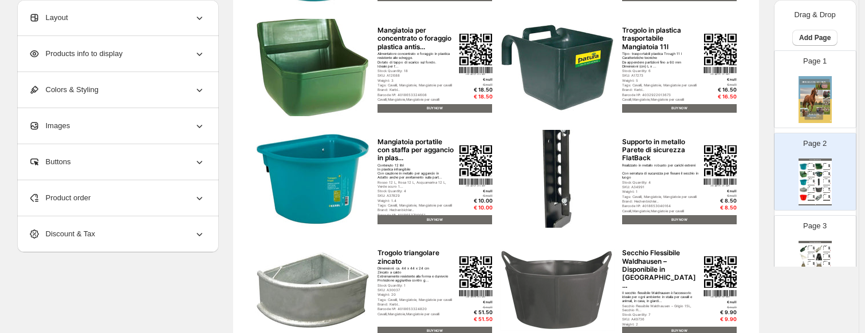
scroll to position [268, 0]
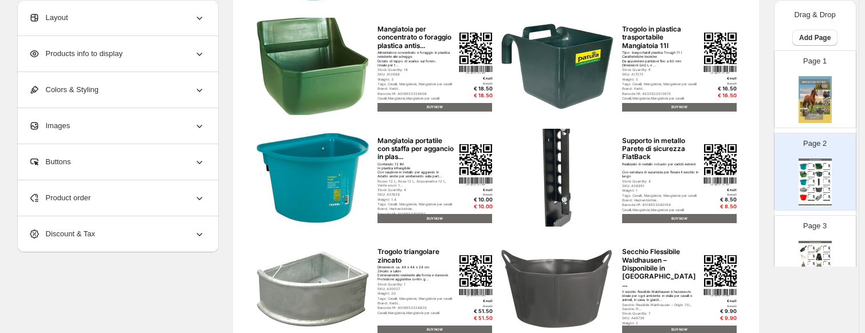
click at [742, 256] on div "Presentazione di [PERSON_NAME], una soluzione innovativa progettata per ottimiz…" at bounding box center [825, 256] width 5 height 0
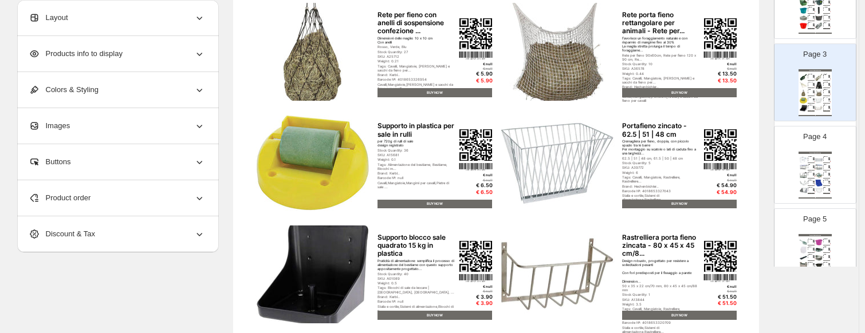
scroll to position [497, 0]
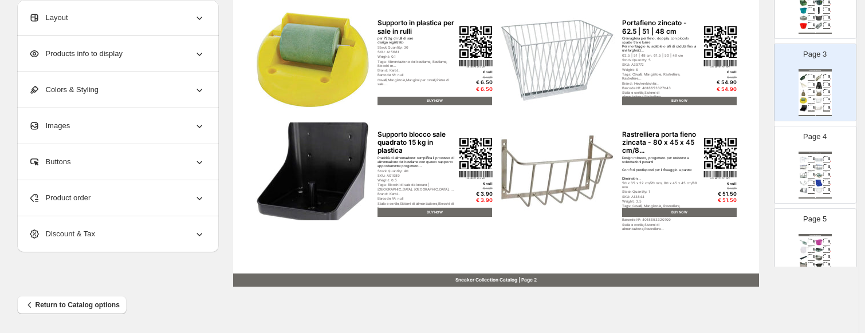
drag, startPoint x: 820, startPoint y: 171, endPoint x: 807, endPoint y: 166, distance: 14.0
click at [742, 170] on div "Sneaker Collection Catalog Staffa Per Secchio Zincato - Per l'avvitamento su Ti…" at bounding box center [815, 175] width 33 height 47
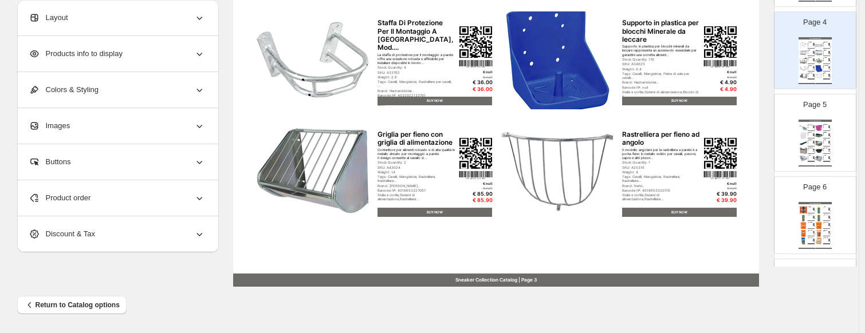
click at [742, 155] on img at bounding box center [818, 158] width 7 height 7
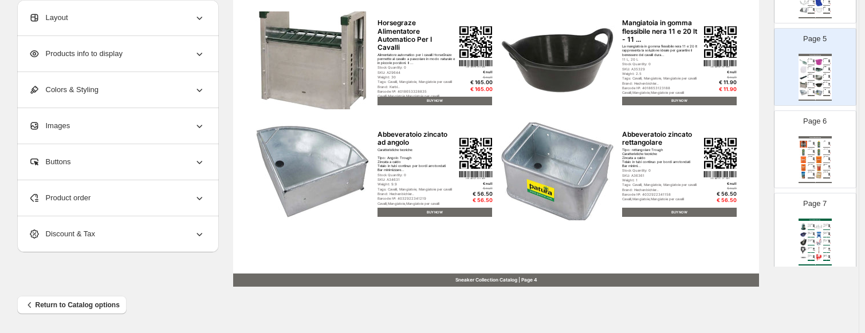
scroll to position [458, 0]
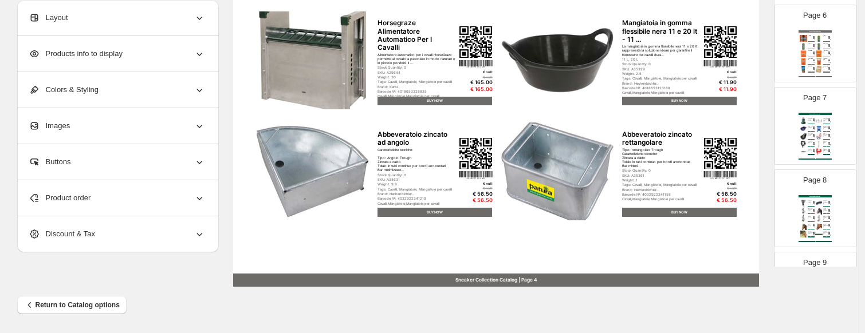
click at [742, 159] on div "Sneaker Collection Catalog | Page undefined" at bounding box center [815, 159] width 33 height 1
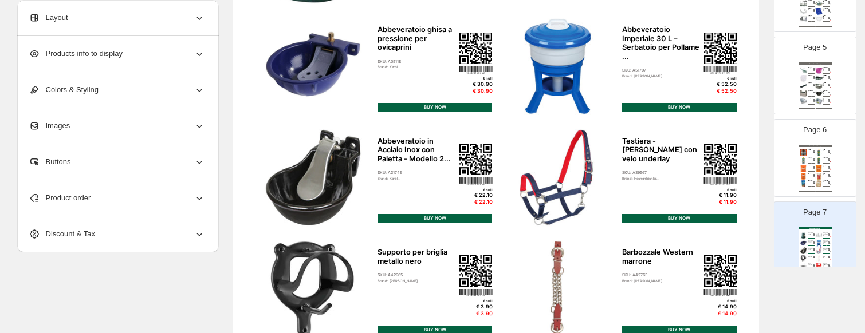
scroll to position [401, 0]
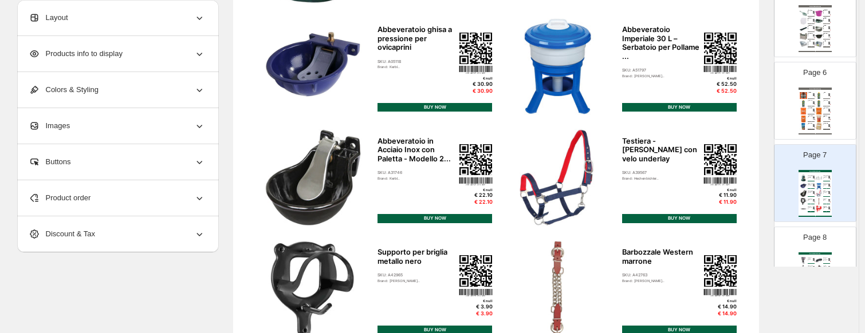
click at [742, 185] on img at bounding box center [818, 186] width 7 height 7
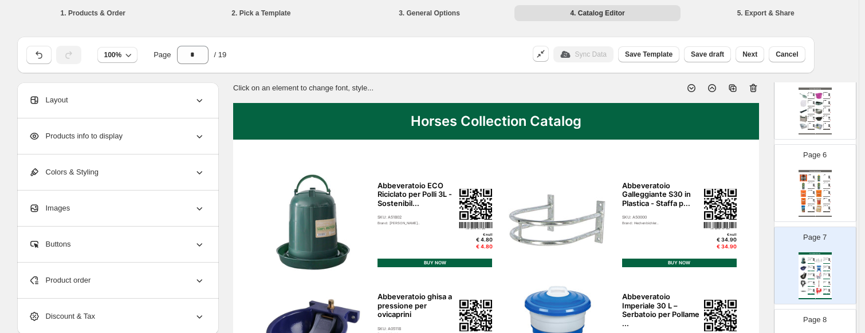
click at [742, 89] on icon at bounding box center [753, 87] width 11 height 11
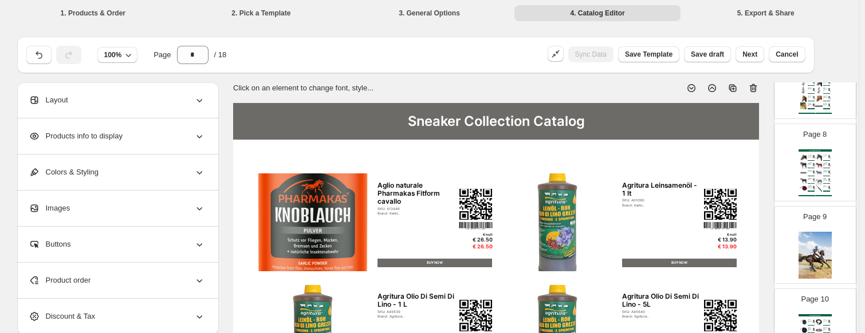
scroll to position [630, 0]
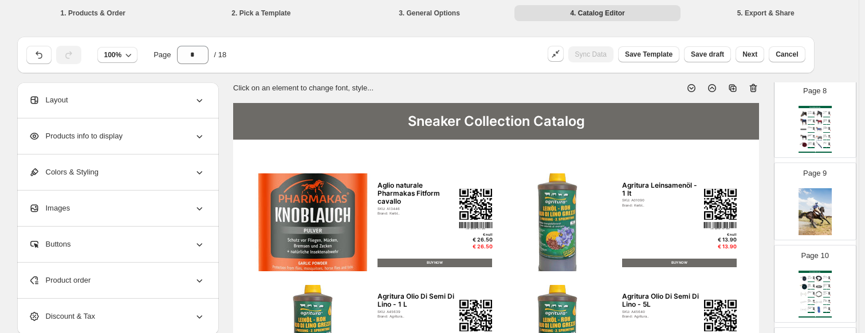
click at [742, 127] on div "Cintura modello "Neo " con imbottitura" at bounding box center [810, 128] width 5 height 2
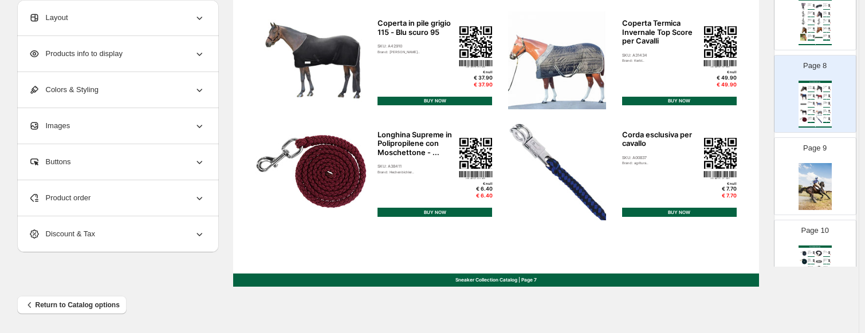
scroll to position [687, 0]
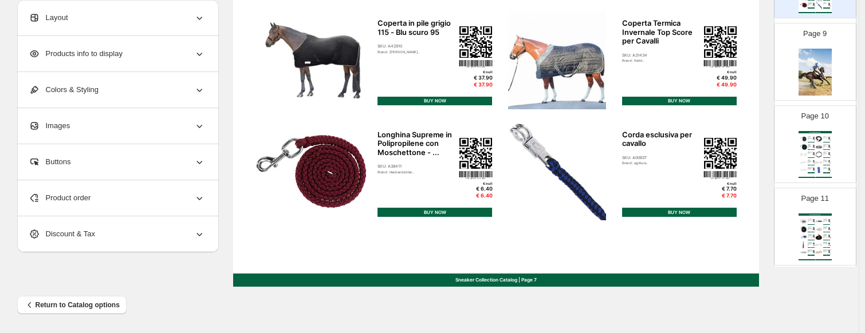
click at [742, 164] on div "Horses Collection Catalog Corda in piombo Hippo - Azzurro | Blu Scuro SKU: A245…" at bounding box center [815, 154] width 33 height 47
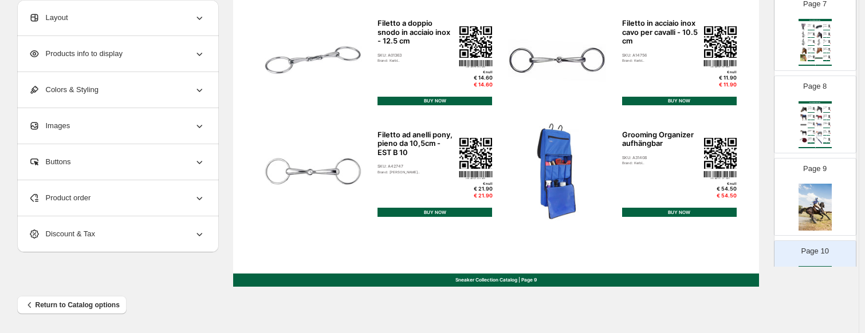
scroll to position [516, 0]
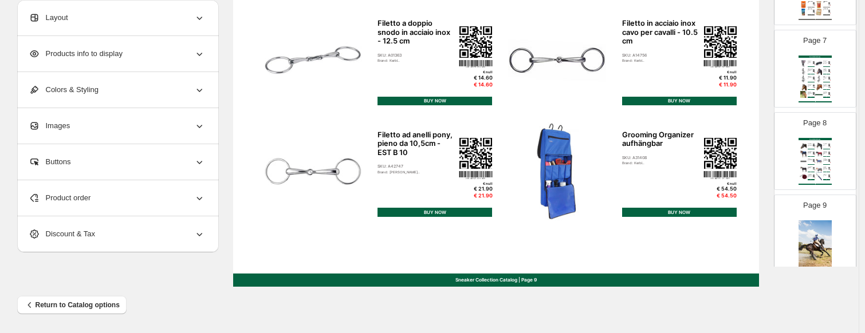
click at [742, 158] on img at bounding box center [803, 161] width 7 height 7
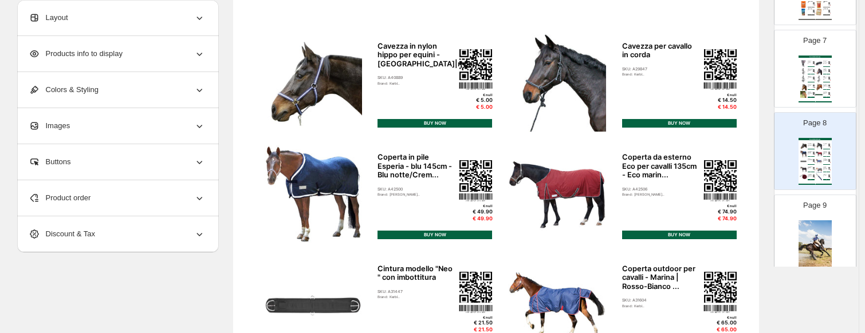
scroll to position [0, 0]
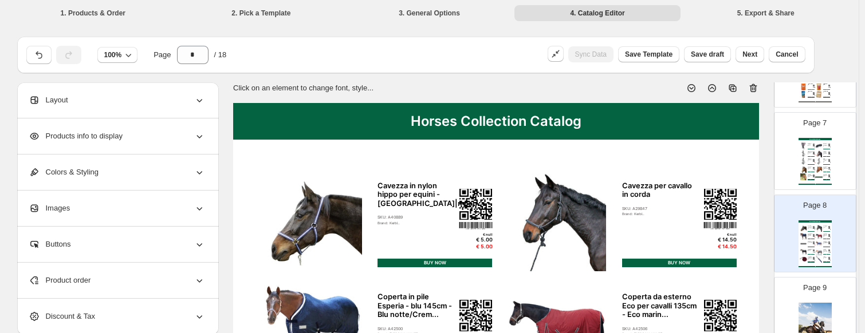
click at [742, 87] on icon at bounding box center [753, 88] width 7 height 9
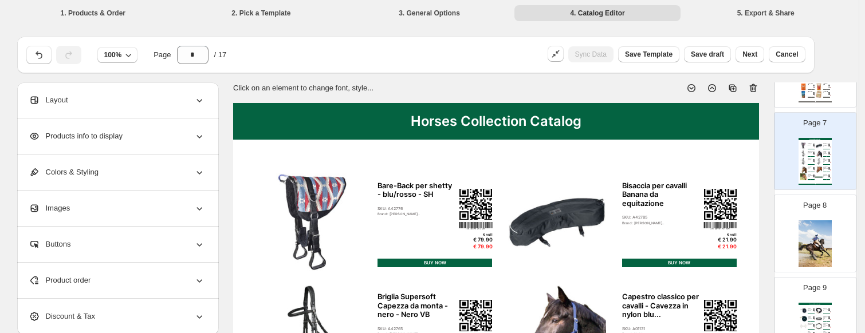
click at [742, 162] on img at bounding box center [814, 162] width 2 height 1
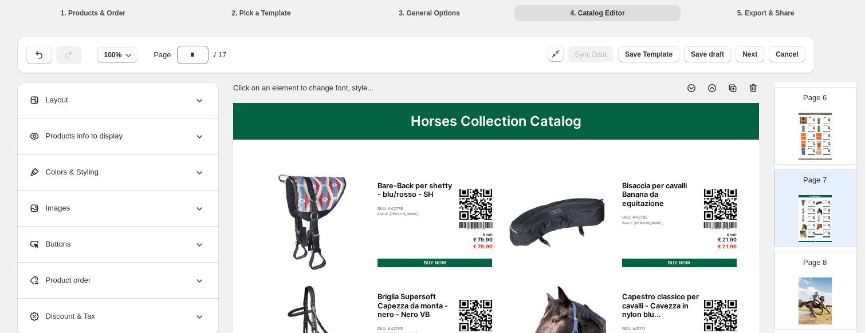
click at [742, 222] on div "BUY NOW" at bounding box center [826, 222] width 7 height 1
click at [742, 89] on icon at bounding box center [753, 87] width 11 height 11
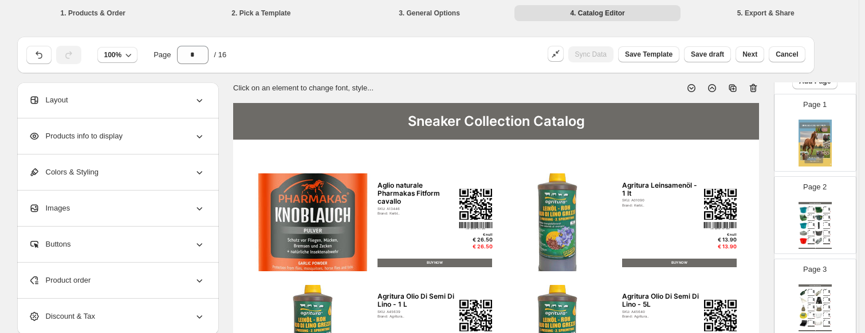
scroll to position [0, 0]
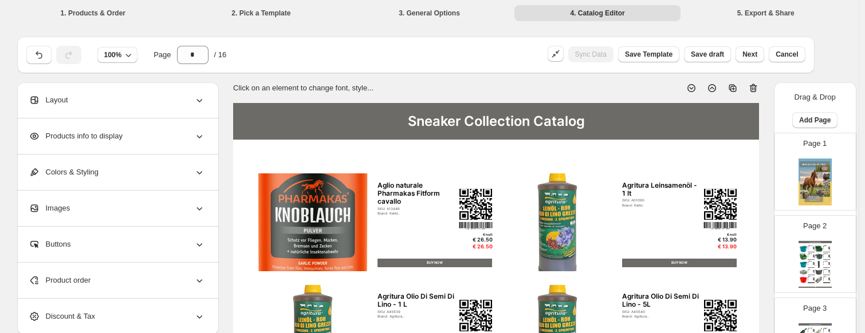
click at [742, 184] on img at bounding box center [815, 182] width 33 height 47
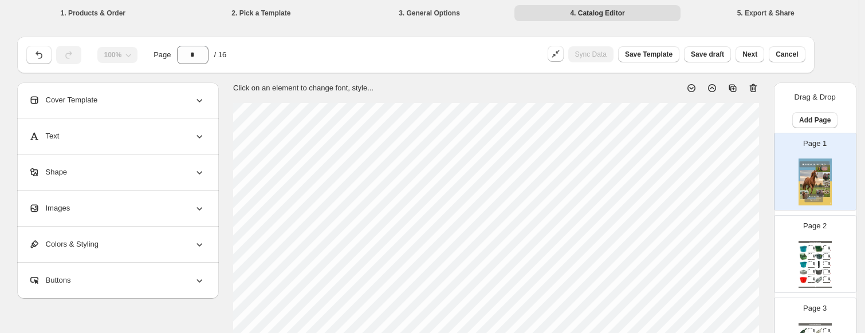
click at [742, 256] on div "Tipo: trasportabili plastica Trough 11 l Caratteristiche tecniche: Da appendere…" at bounding box center [825, 255] width 5 height 1
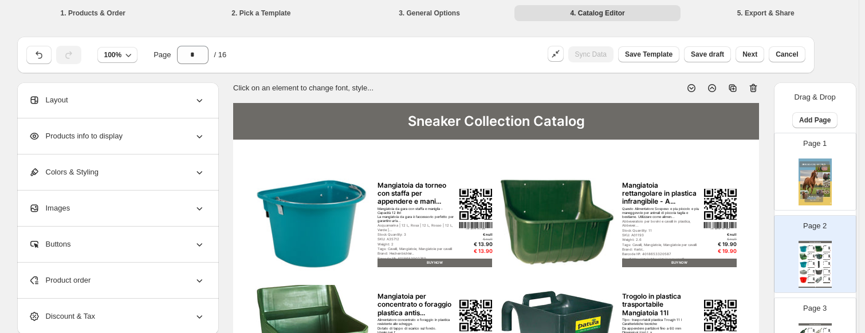
click at [742, 247] on img at bounding box center [814, 248] width 2 height 2
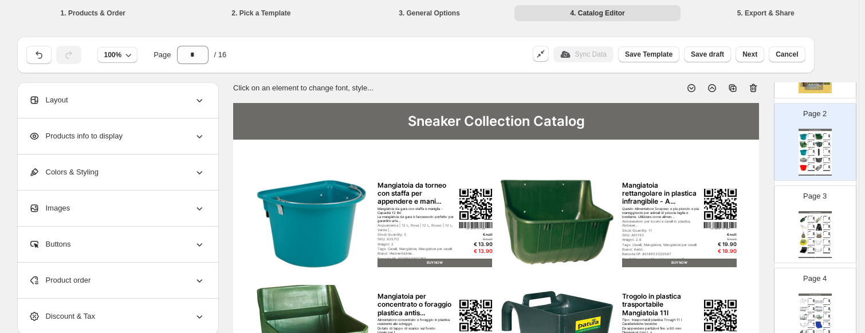
scroll to position [115, 0]
click at [742, 212] on div "Sneaker Collection Catalog Paletta per Mangime in plastica infrangibile - Verde…" at bounding box center [815, 232] width 33 height 47
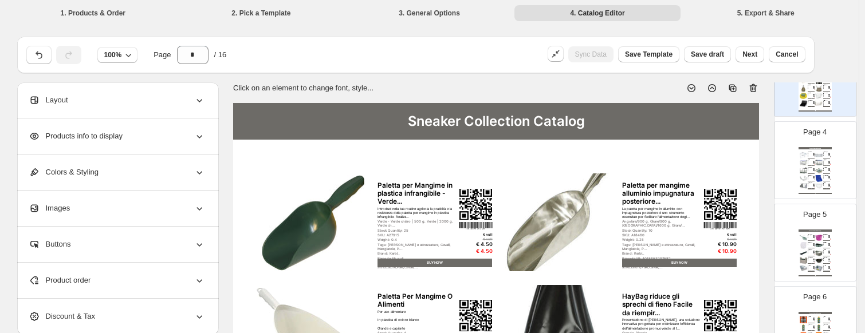
scroll to position [286, 0]
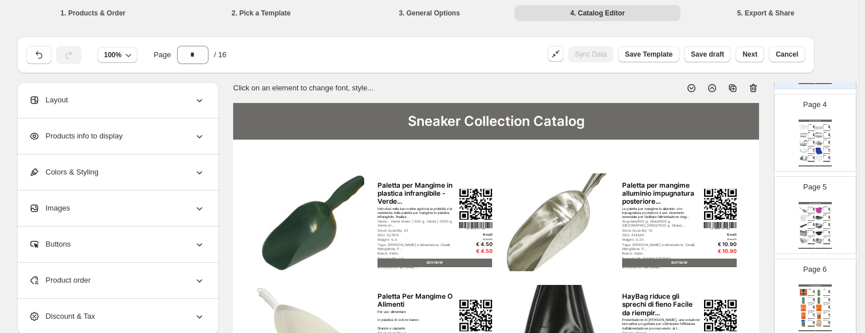
click at [742, 144] on img at bounding box center [818, 143] width 7 height 7
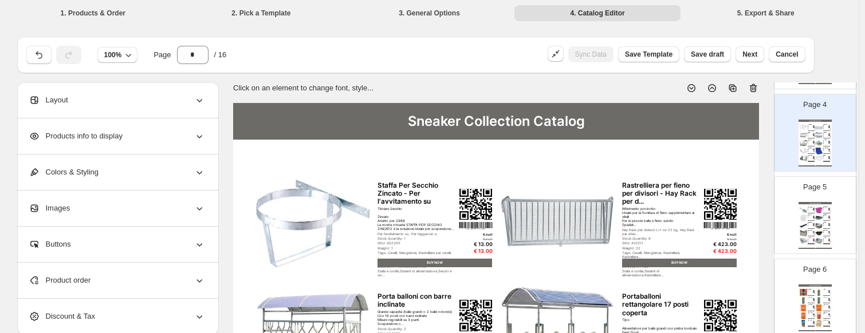
click at [742, 218] on div "Cavalli,Mangiatoie,Palette" at bounding box center [810, 218] width 5 height 0
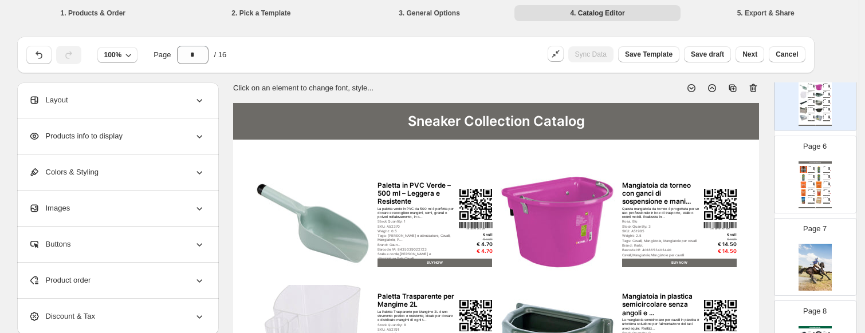
scroll to position [458, 0]
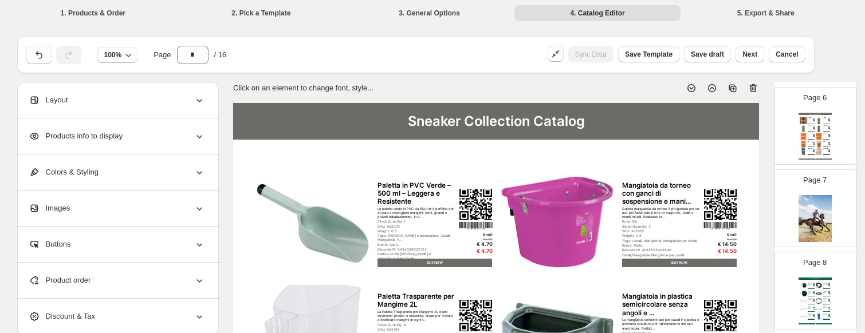
click at [742, 142] on img at bounding box center [818, 144] width 7 height 7
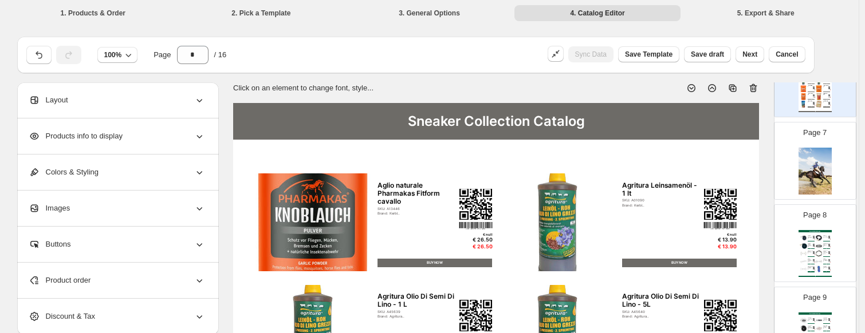
scroll to position [573, 0]
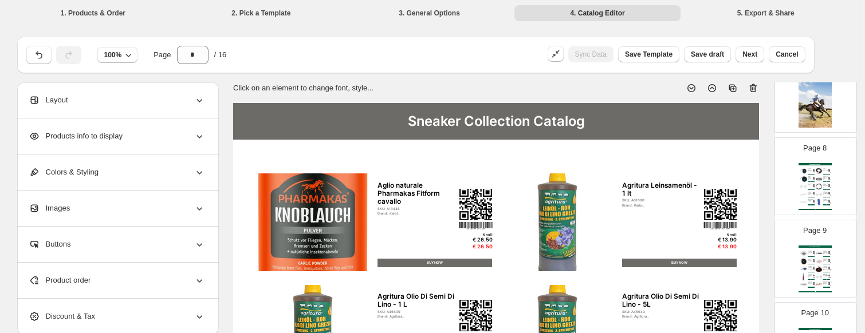
click at [742, 187] on img at bounding box center [818, 186] width 7 height 7
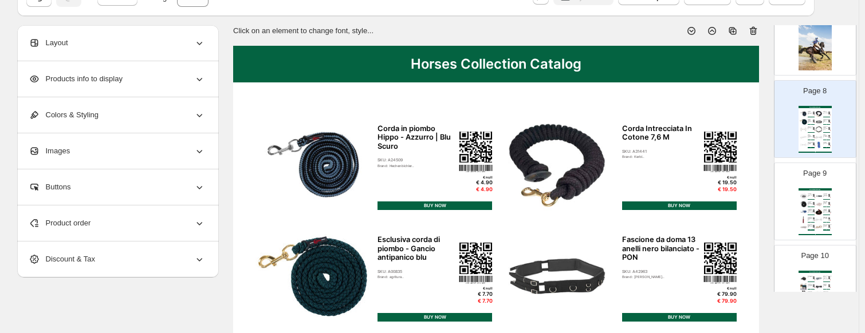
click at [742, 195] on img at bounding box center [818, 196] width 7 height 7
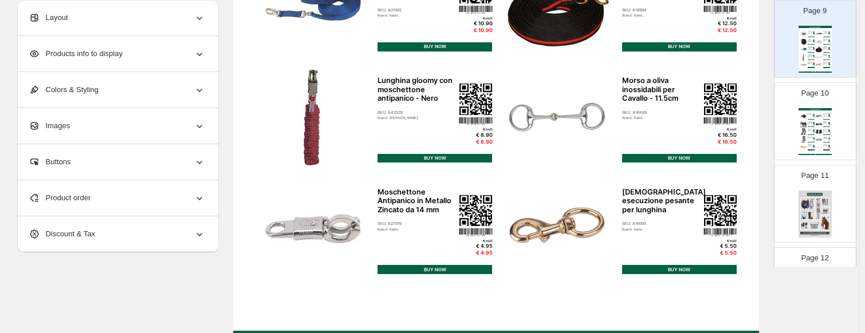
scroll to position [745, 0]
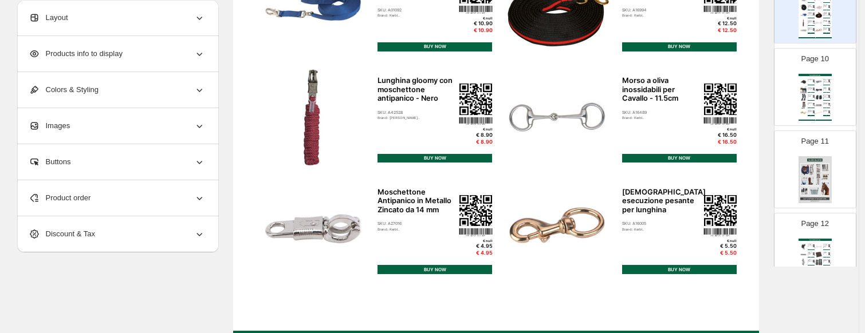
drag, startPoint x: 807, startPoint y: 100, endPoint x: 787, endPoint y: 105, distance: 20.6
click at [742, 103] on div "Paratendini Nero WB - nero WB" at bounding box center [810, 104] width 5 height 2
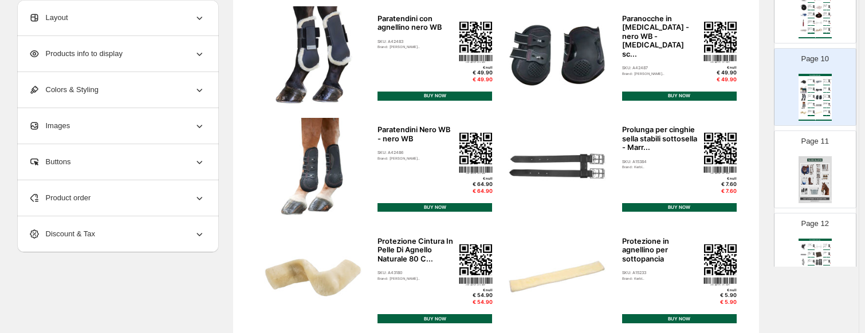
scroll to position [497, 0]
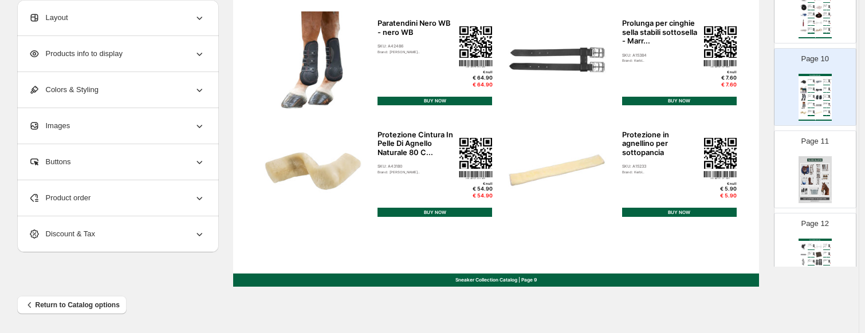
click at [742, 87] on div "Page 10 Horses Collection Catalog Museruola per cavalli - Piena SKU: A38855 Bra…" at bounding box center [811, 82] width 72 height 77
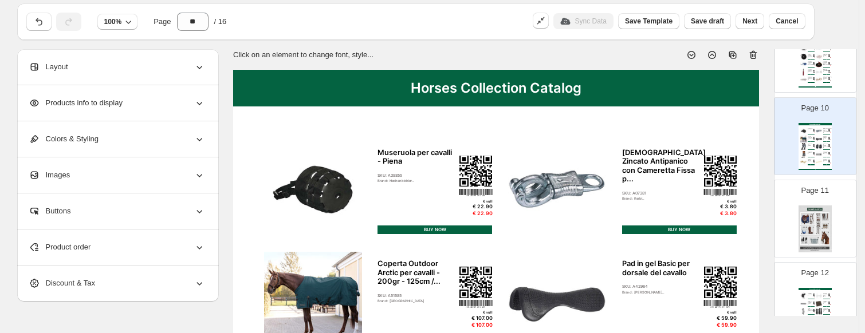
scroll to position [0, 0]
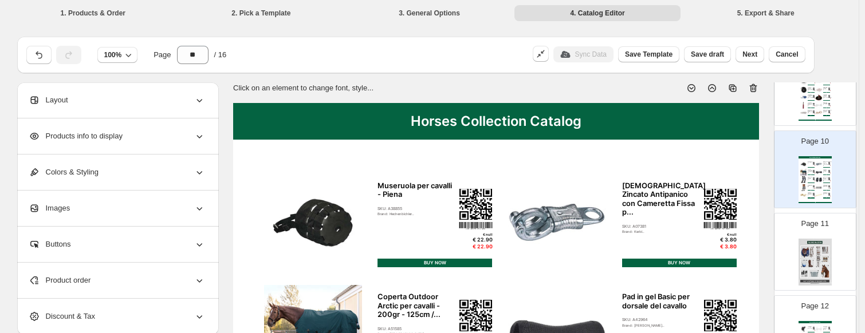
click at [742, 89] on icon at bounding box center [753, 88] width 7 height 9
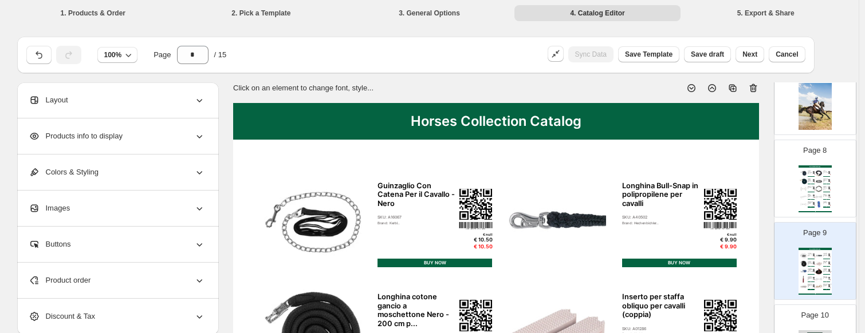
scroll to position [573, 0]
click at [742, 199] on img at bounding box center [818, 202] width 7 height 7
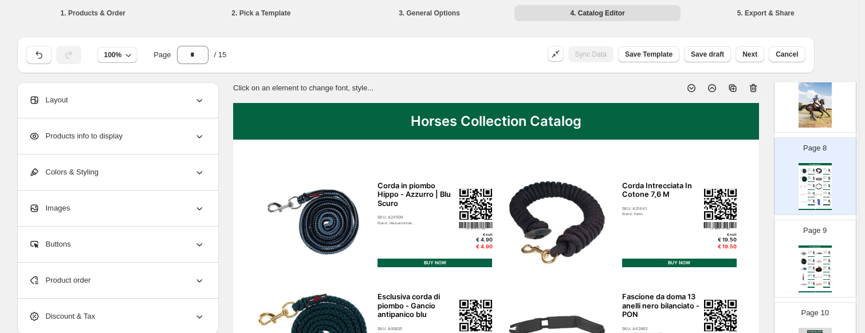
click at [742, 258] on img at bounding box center [818, 261] width 7 height 7
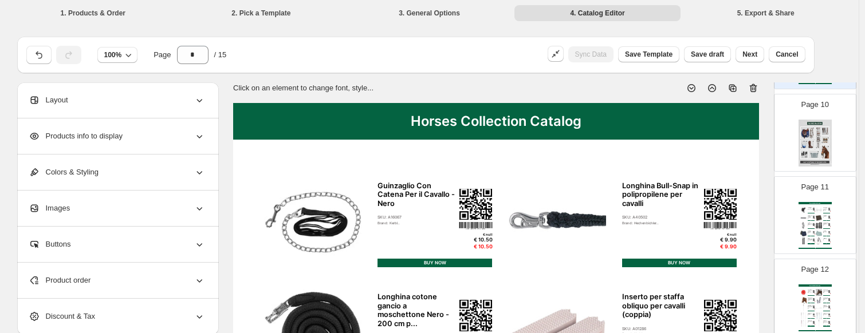
scroll to position [802, 0]
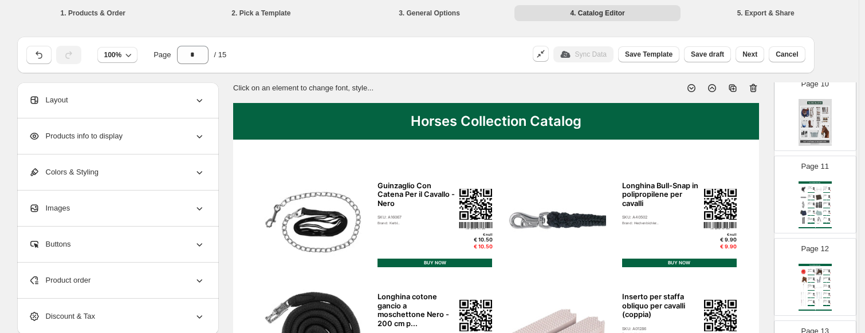
click at [742, 132] on img at bounding box center [815, 122] width 33 height 47
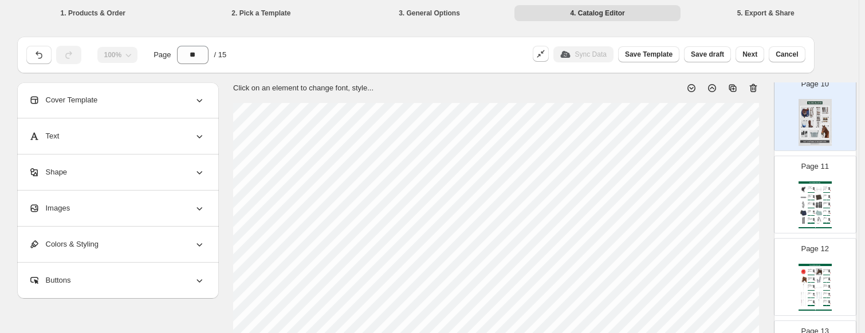
scroll to position [115, 0]
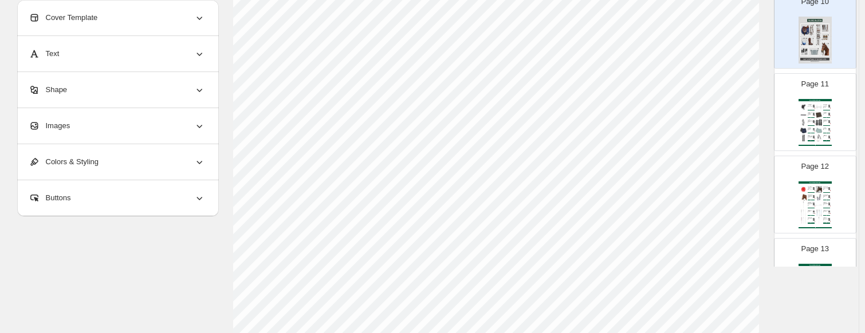
click at [742, 119] on img at bounding box center [818, 122] width 7 height 7
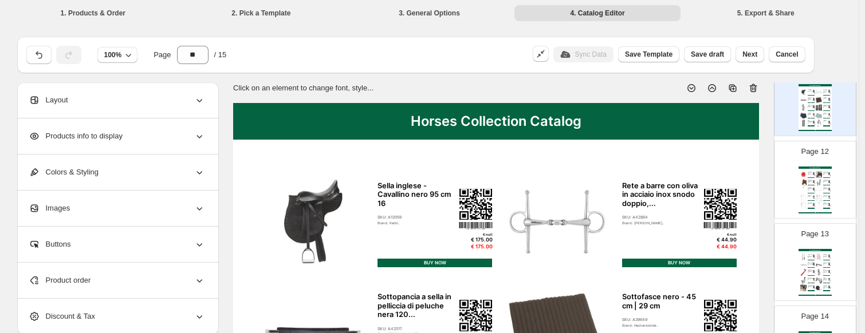
scroll to position [917, 0]
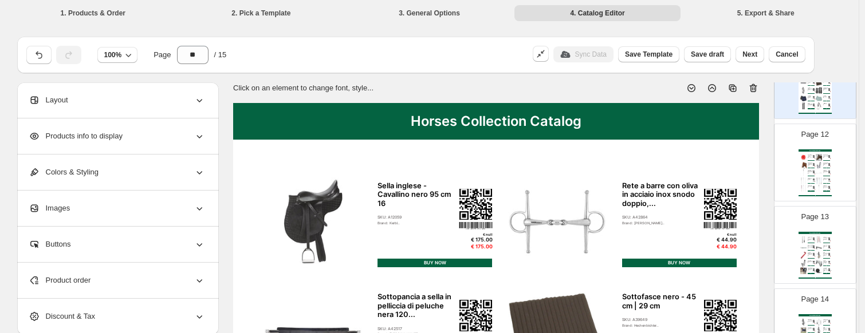
click at [742, 178] on img at bounding box center [818, 181] width 7 height 7
type input "**"
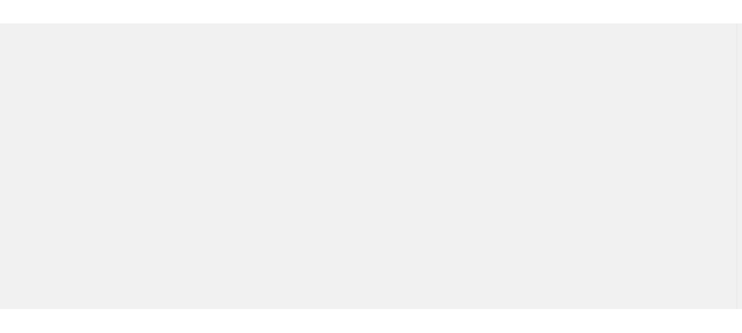
scroll to position [0, 0]
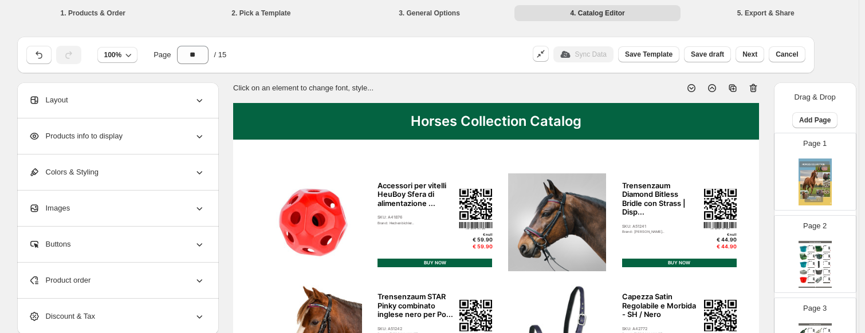
scroll to position [1043, 0]
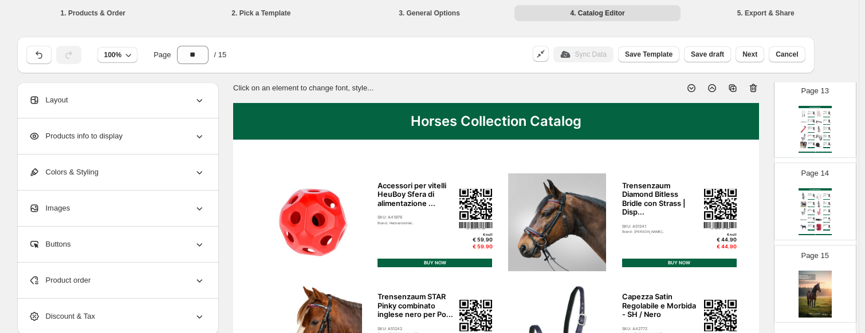
click at [818, 210] on img at bounding box center [818, 212] width 7 height 7
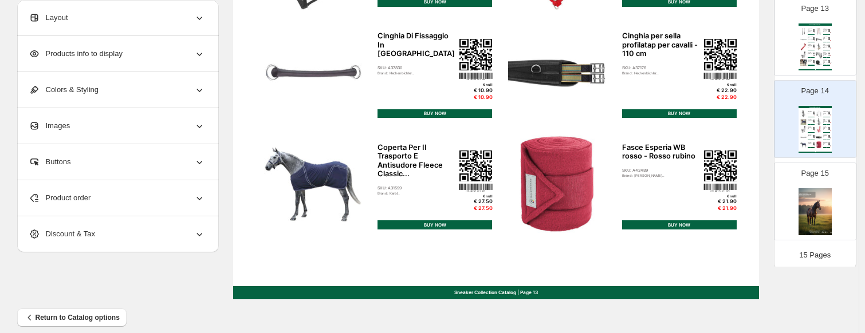
scroll to position [497, 0]
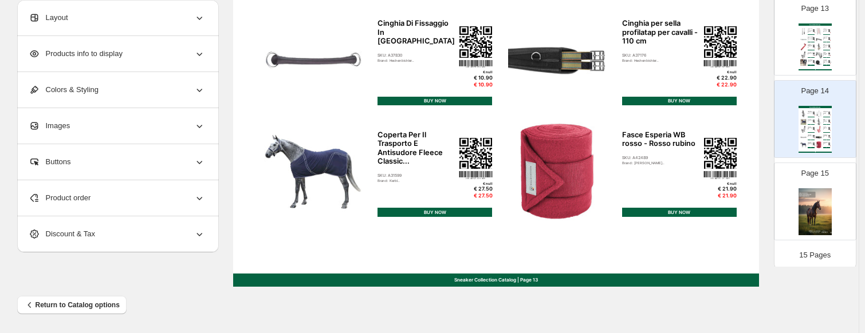
click at [820, 129] on img at bounding box center [818, 129] width 7 height 7
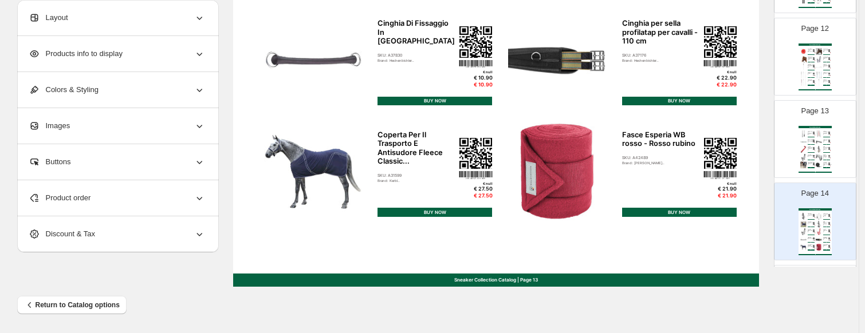
scroll to position [928, 0]
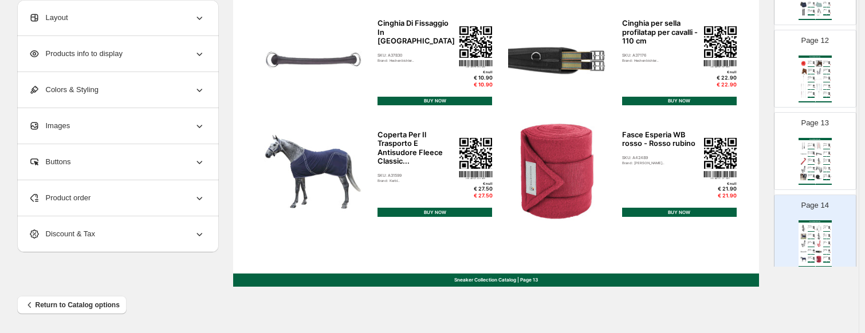
click at [823, 156] on div "BUY NOW" at bounding box center [826, 156] width 7 height 1
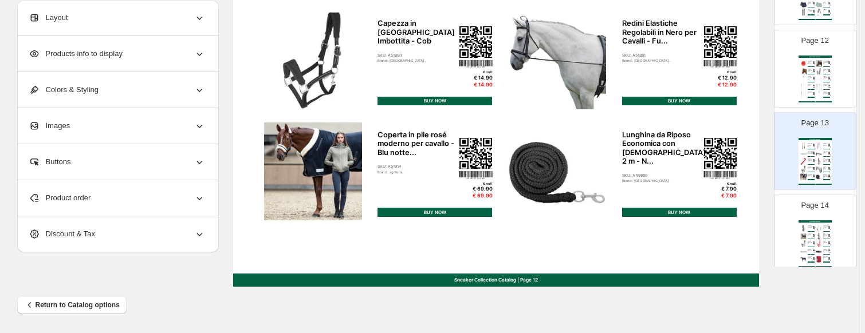
scroll to position [1043, 0]
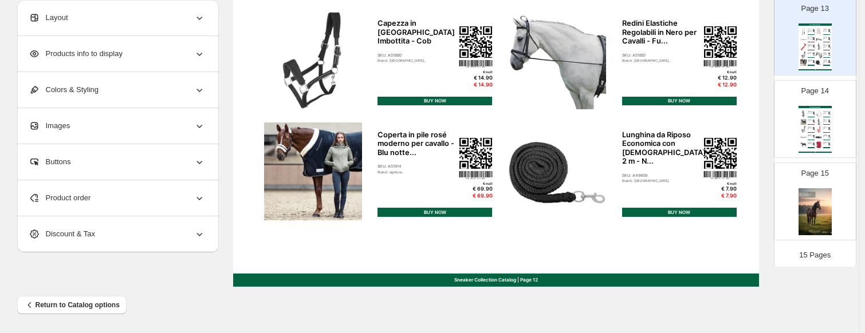
click at [824, 127] on div "Cavezza perlon puledro rosso - Rossa" at bounding box center [825, 128] width 5 height 2
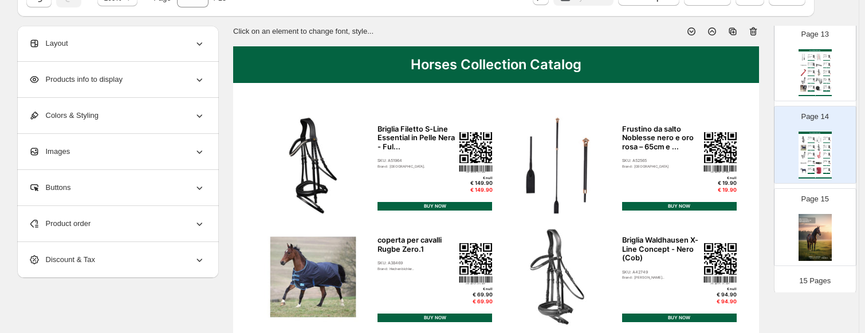
scroll to position [38, 0]
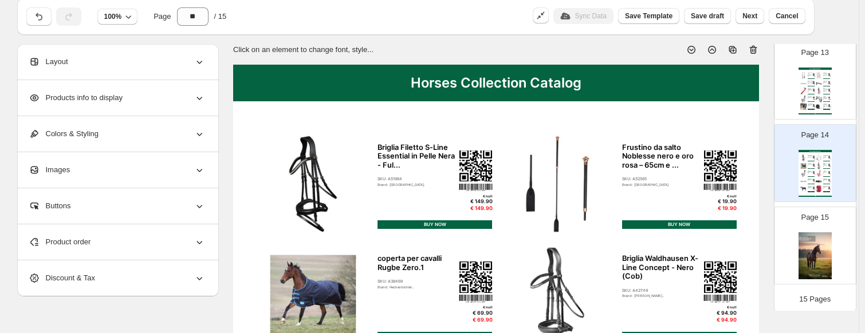
drag, startPoint x: 820, startPoint y: 98, endPoint x: 776, endPoint y: 107, distance: 45.1
click at [810, 98] on div "Page 13 Horses Collection Catalog Frustino da salto con impugnatura speciale di…" at bounding box center [815, 81] width 82 height 78
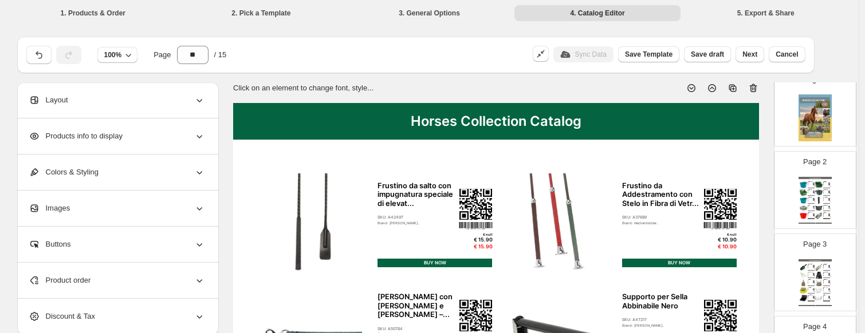
scroll to position [115, 0]
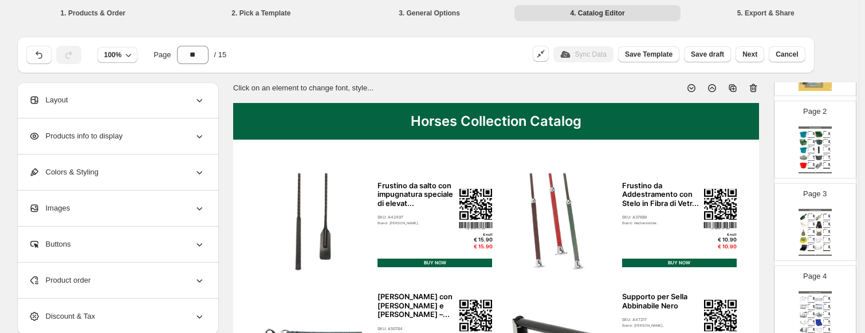
click at [813, 227] on div "€ 6.50" at bounding box center [814, 227] width 2 height 1
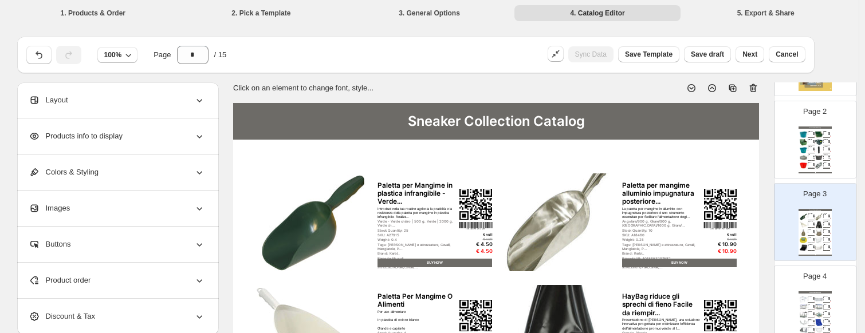
click at [808, 153] on div "BUY NOW" at bounding box center [811, 153] width 7 height 1
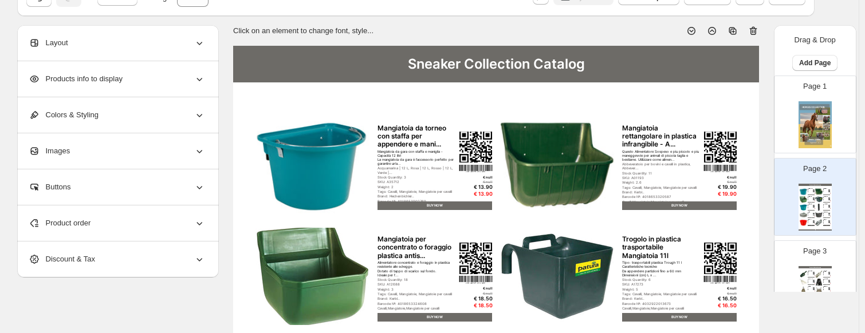
scroll to position [172, 0]
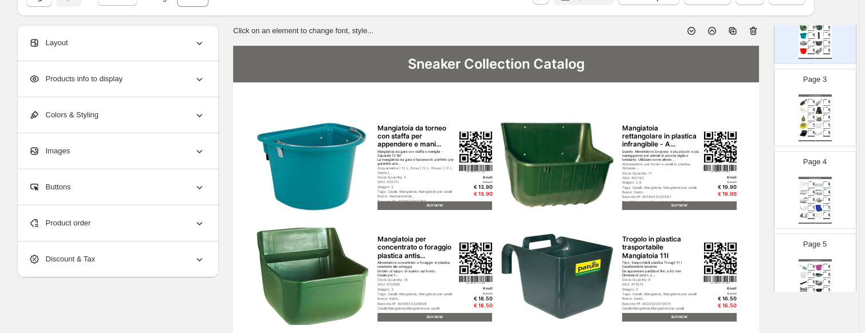
click at [816, 131] on img at bounding box center [818, 133] width 7 height 7
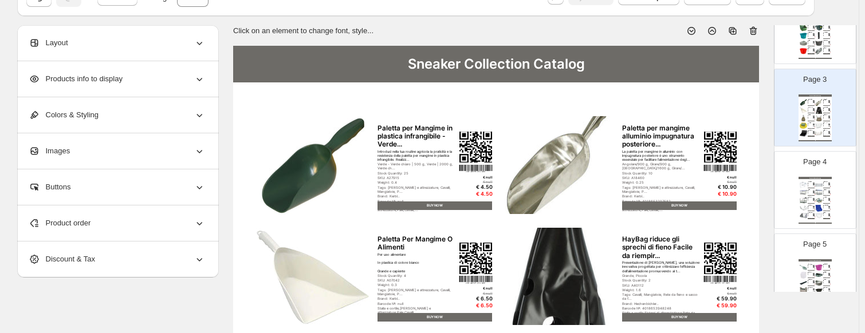
click at [823, 208] on div "Brand: Hechenbichler.." at bounding box center [825, 208] width 5 height 0
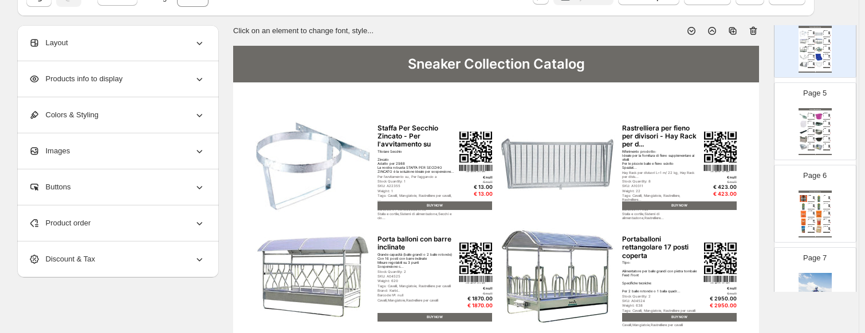
scroll to position [344, 0]
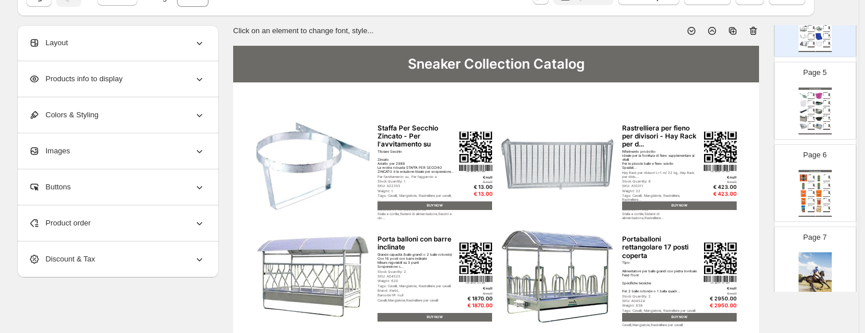
click at [813, 109] on img at bounding box center [814, 110] width 2 height 2
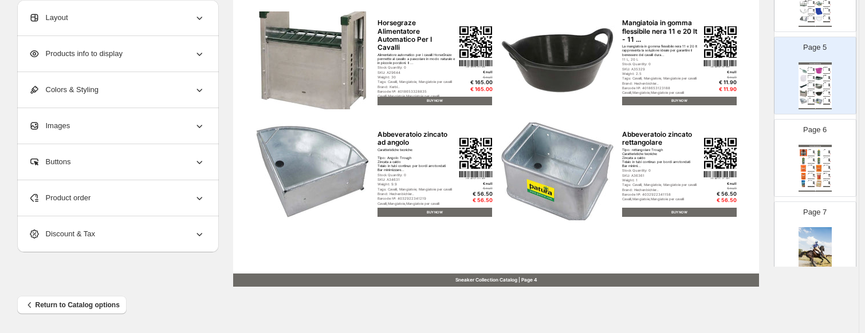
scroll to position [210, 0]
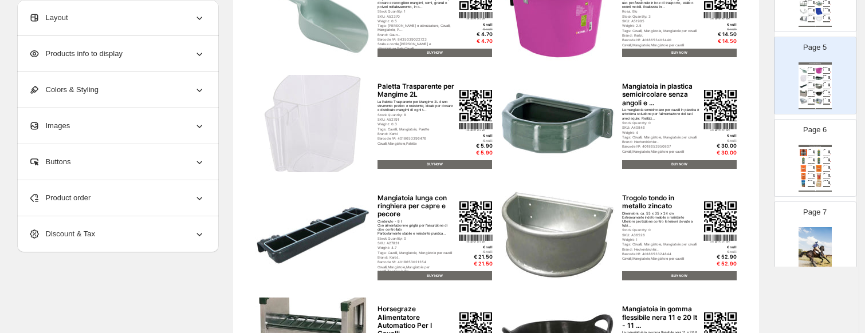
click at [807, 89] on div "Sneaker Collection Catalog Paletta in PVC Verde – 500 ml – Leggera e Resistente…" at bounding box center [815, 85] width 33 height 47
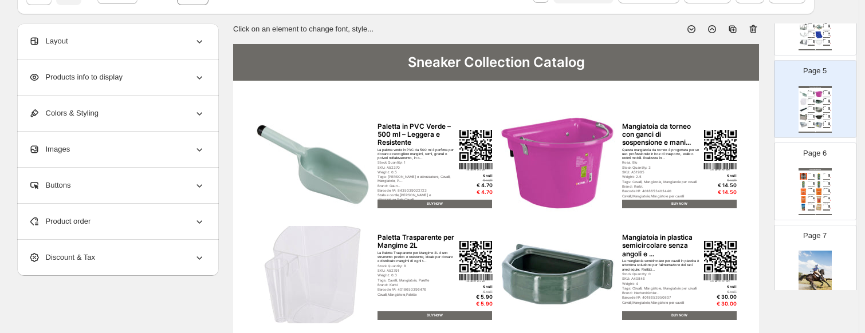
scroll to position [38, 0]
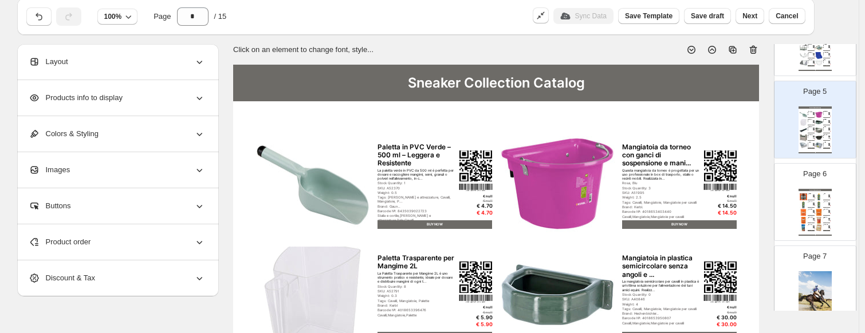
click at [813, 128] on img at bounding box center [814, 129] width 2 height 2
click at [759, 45] on icon at bounding box center [753, 49] width 11 height 11
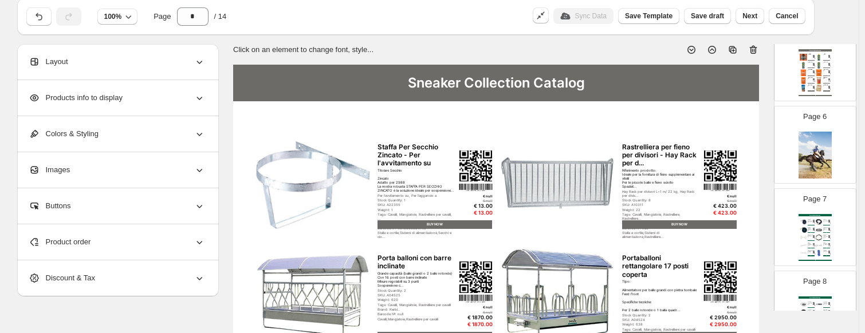
scroll to position [458, 0]
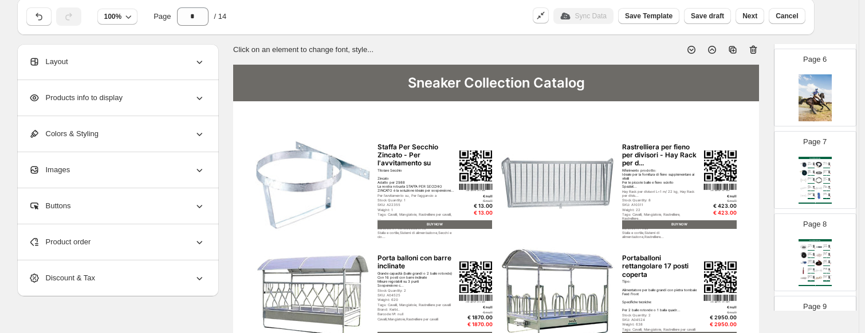
click at [808, 175] on div "Brand: agritura.." at bounding box center [810, 175] width 5 height 0
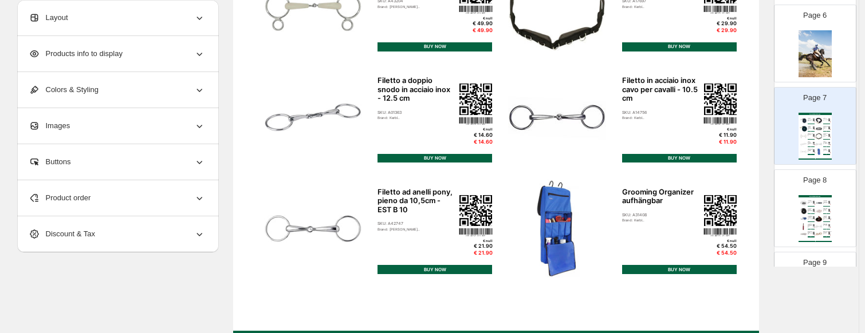
scroll to position [497, 0]
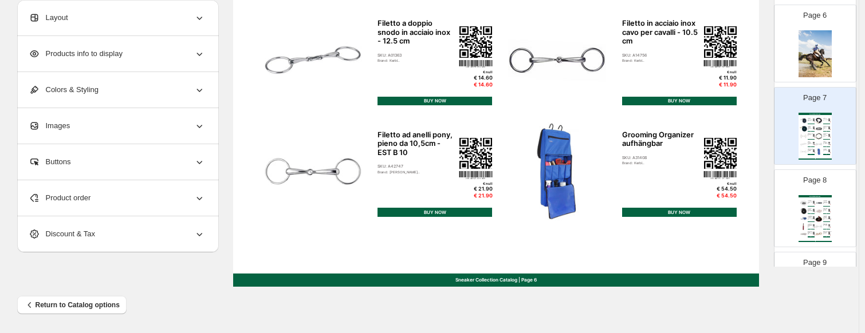
click at [813, 209] on img at bounding box center [814, 210] width 2 height 2
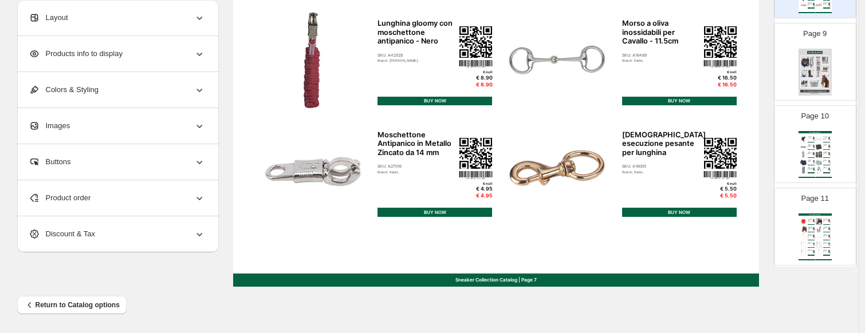
click at [818, 78] on img at bounding box center [815, 72] width 33 height 47
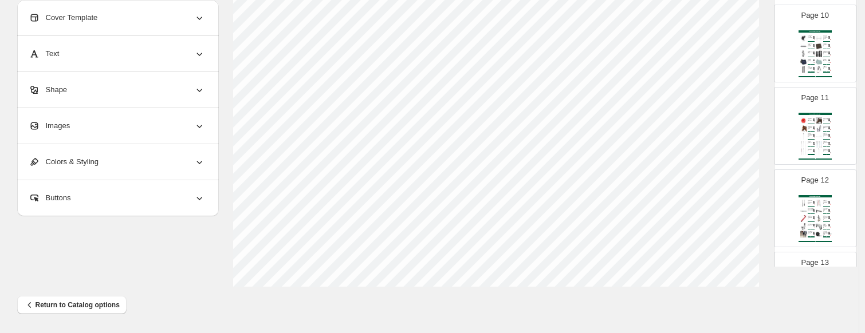
scroll to position [731, 0]
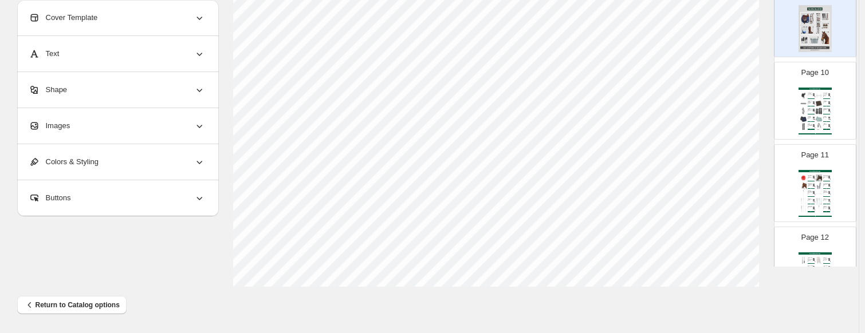
click at [823, 106] on div "BUY NOW" at bounding box center [826, 106] width 7 height 1
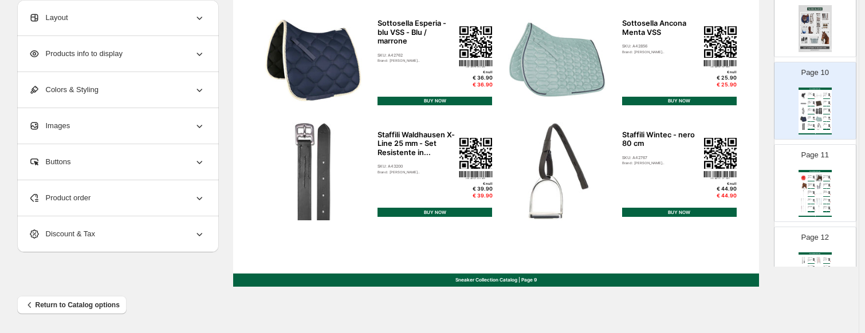
click at [132, 202] on div "Product order" at bounding box center [117, 198] width 176 height 36
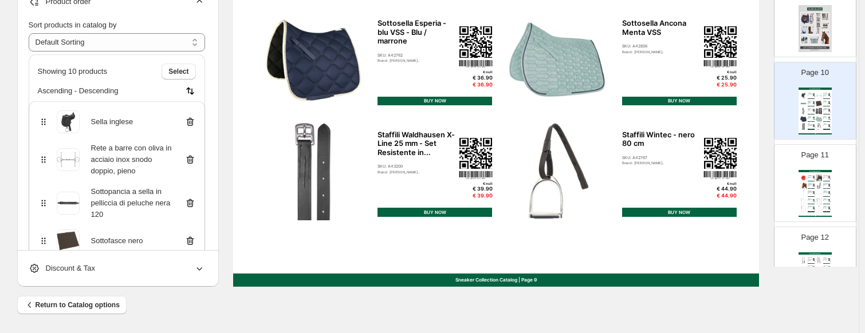
click at [194, 125] on icon at bounding box center [189, 122] width 7 height 9
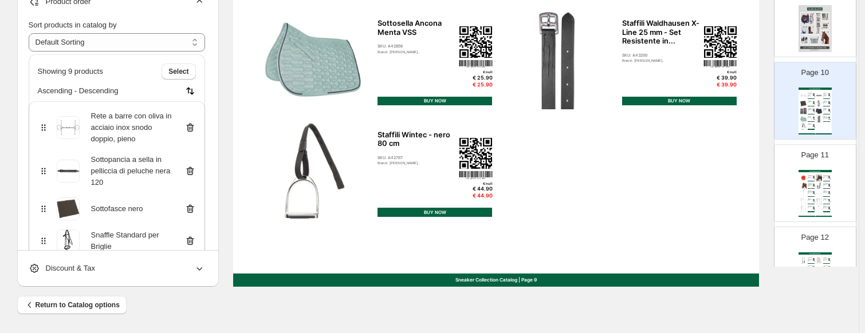
click at [194, 124] on icon at bounding box center [189, 127] width 11 height 11
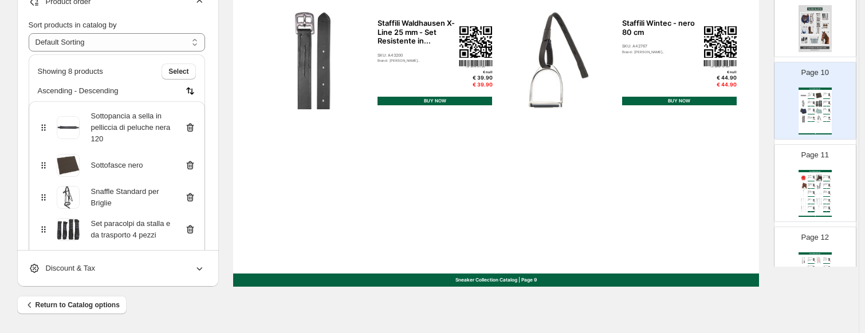
click at [194, 132] on icon at bounding box center [189, 127] width 11 height 11
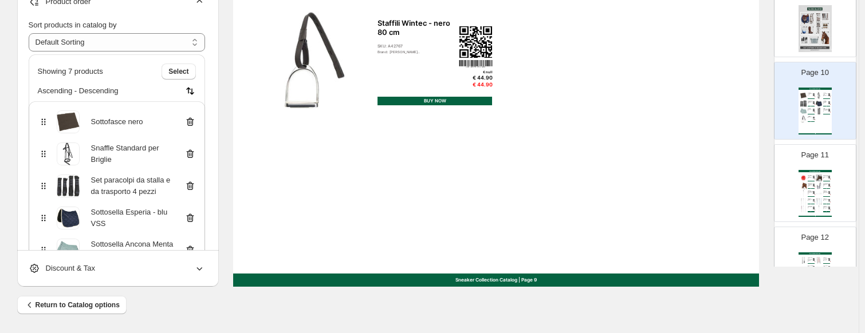
click at [194, 132] on div "Sottofasce nero" at bounding box center [117, 122] width 158 height 23
click at [194, 128] on div "Sottofasce nero" at bounding box center [117, 122] width 158 height 23
click at [190, 122] on icon at bounding box center [188, 122] width 1 height 3
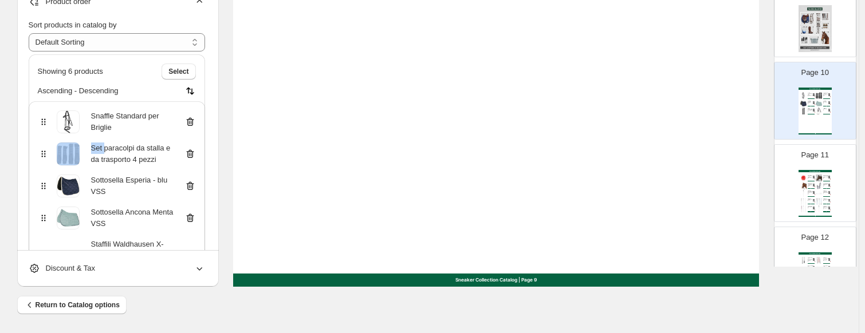
click at [190, 122] on icon at bounding box center [188, 122] width 1 height 3
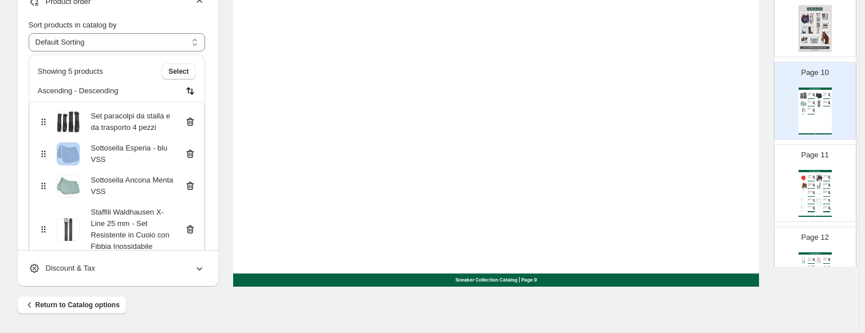
click at [190, 122] on icon at bounding box center [188, 122] width 1 height 3
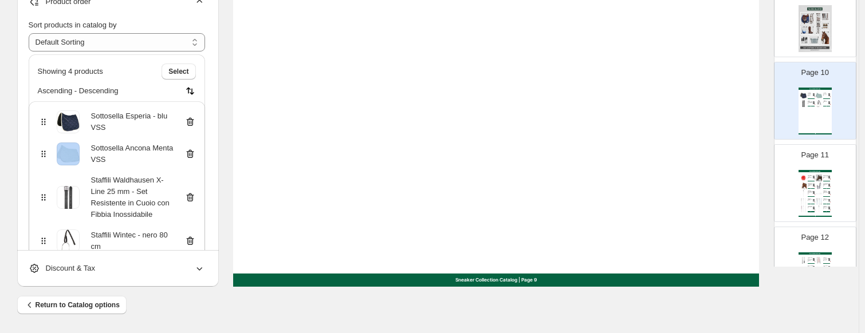
click at [190, 122] on icon at bounding box center [188, 122] width 1 height 3
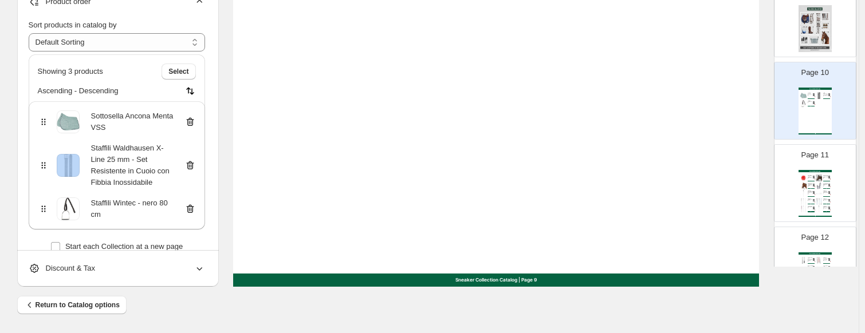
click at [190, 122] on icon at bounding box center [188, 122] width 1 height 3
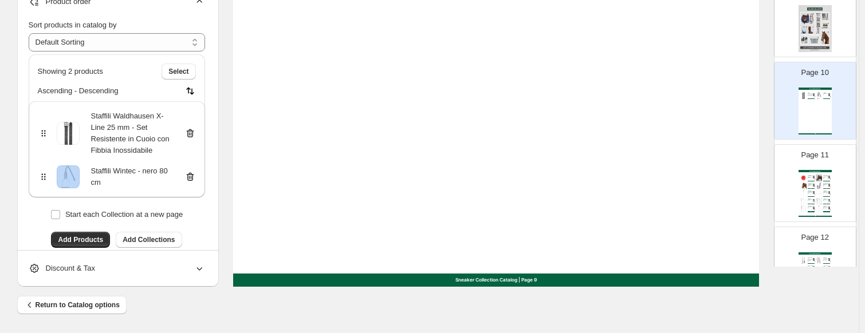
click at [191, 122] on div "Staffili Waldhausen X-Line 25 mm - Set Resistente in Cuoio con Fibbia Inossidab…" at bounding box center [117, 134] width 158 height 46
click at [192, 125] on div "Staffili Waldhausen X-Line 25 mm - Set Resistente in Cuoio con Fibbia Inossidab…" at bounding box center [117, 134] width 158 height 46
click at [194, 131] on icon at bounding box center [189, 133] width 7 height 9
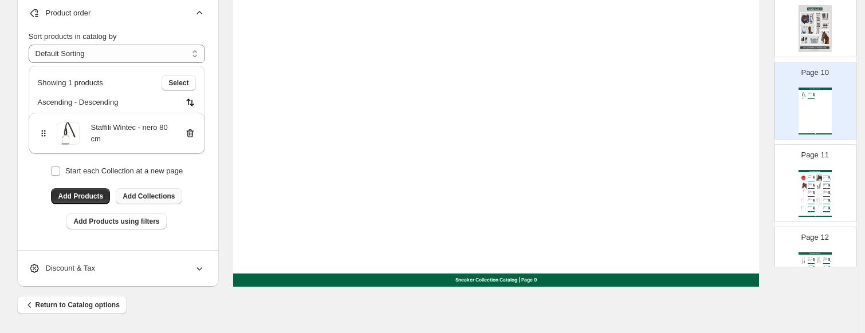
click at [140, 195] on span "Add Collections" at bounding box center [149, 196] width 52 height 9
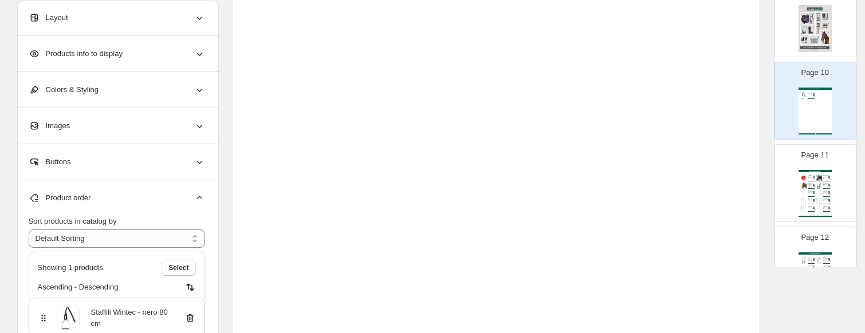
scroll to position [382, 0]
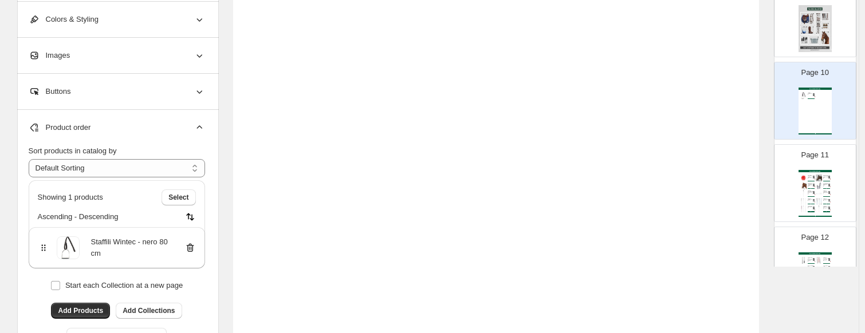
click at [192, 245] on icon at bounding box center [189, 248] width 7 height 9
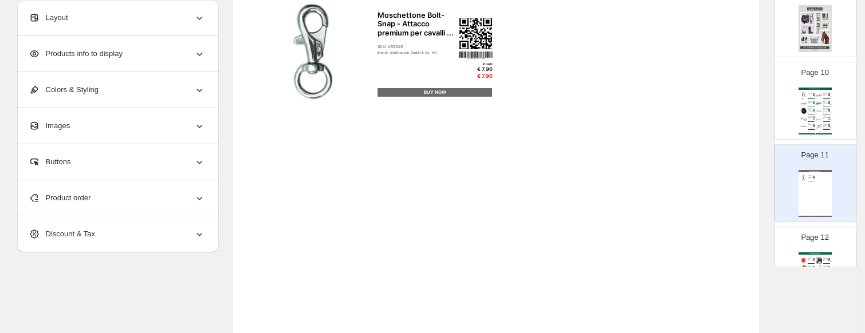
scroll to position [172, 0]
click at [150, 201] on div "Product order" at bounding box center [117, 198] width 176 height 36
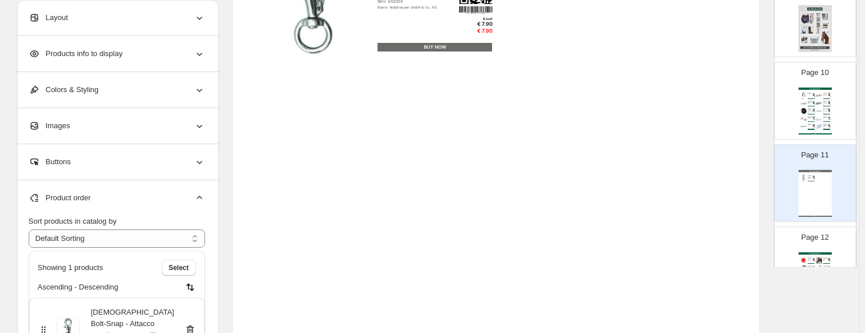
scroll to position [229, 0]
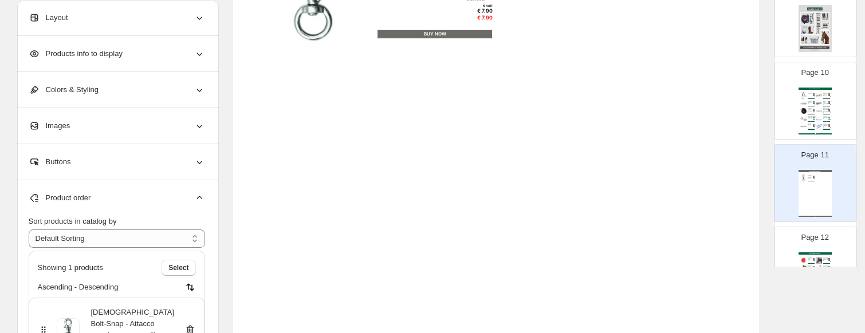
click at [190, 324] on icon at bounding box center [189, 329] width 11 height 11
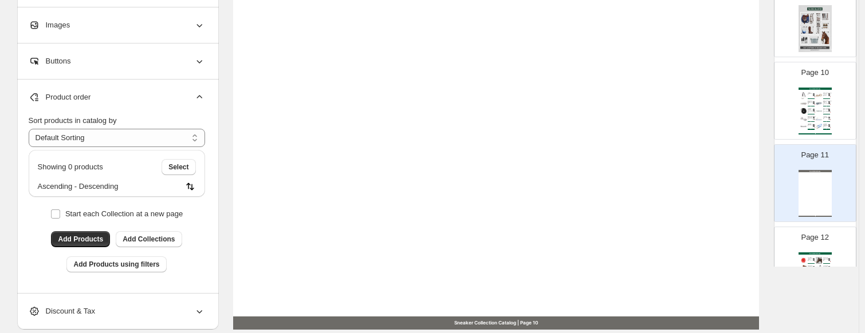
scroll to position [458, 0]
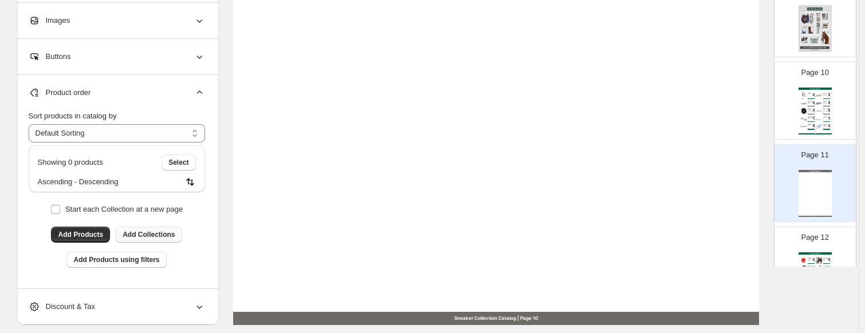
click at [130, 231] on span "Add Collections" at bounding box center [149, 234] width 52 height 9
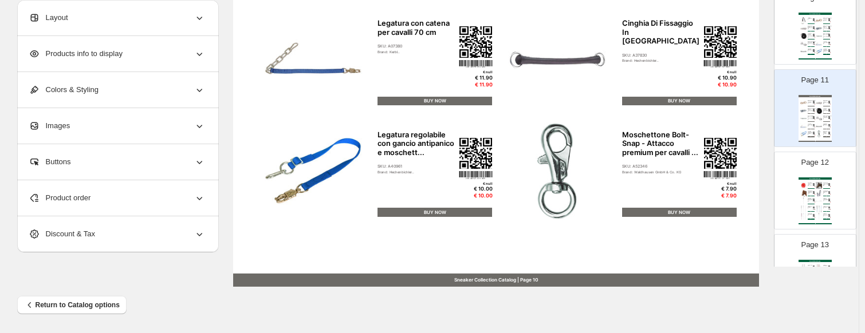
scroll to position [756, 0]
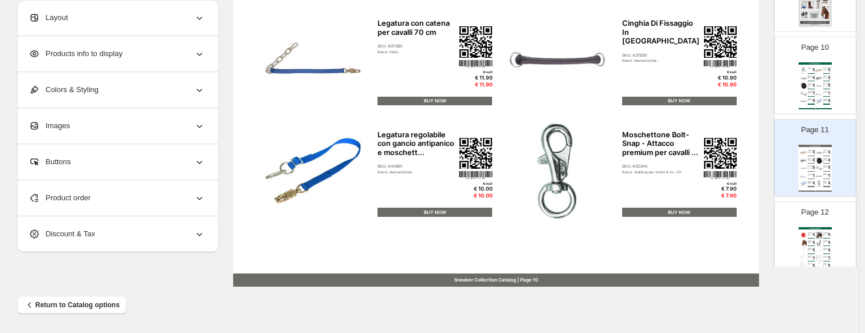
click at [812, 158] on div "Moschettone Zincato Antipanico con Cameretta Fissa p... SKU: A07381 Brand: Kerb…" at bounding box center [811, 160] width 7 height 5
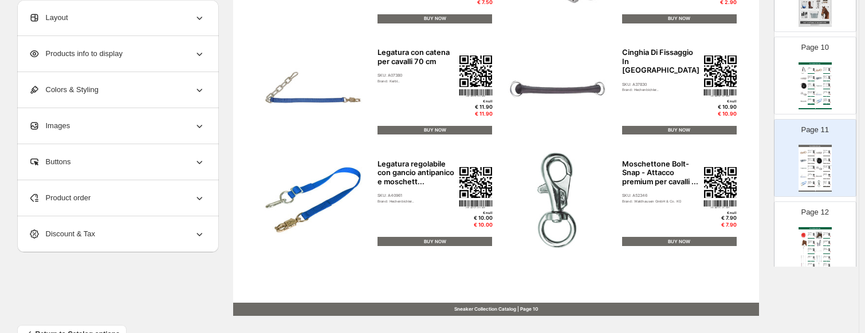
scroll to position [439, 0]
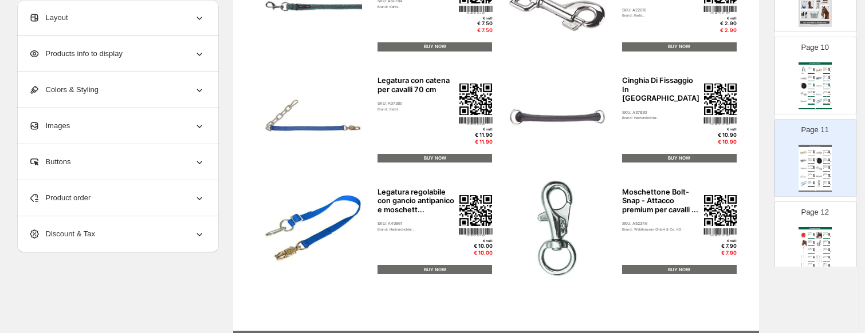
click at [800, 91] on img at bounding box center [803, 94] width 7 height 7
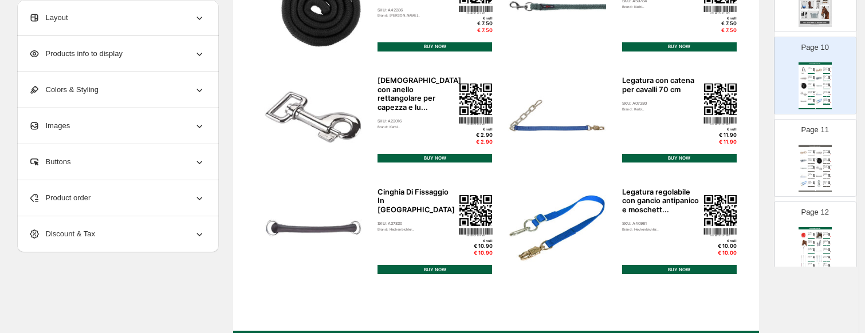
click at [831, 158] on div "Page 11 Horses Collection Catalog Moschettone esecuzione pesante per lunghina S…" at bounding box center [811, 153] width 72 height 77
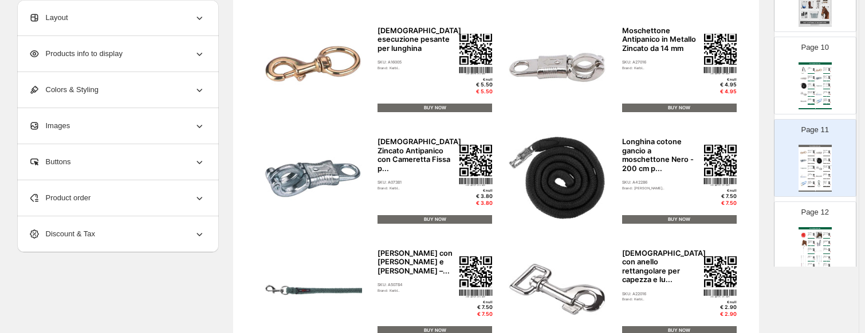
scroll to position [153, 0]
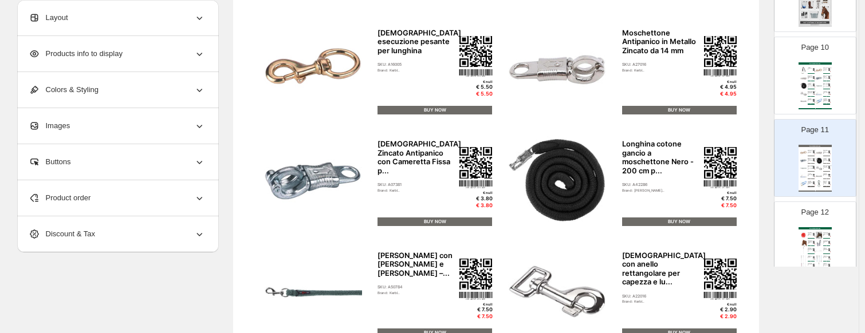
click at [803, 87] on div "Horses Collection Catalog Staffili Wintec - nero 80 cm SKU: A42767 Brand: Luigi…" at bounding box center [815, 85] width 33 height 47
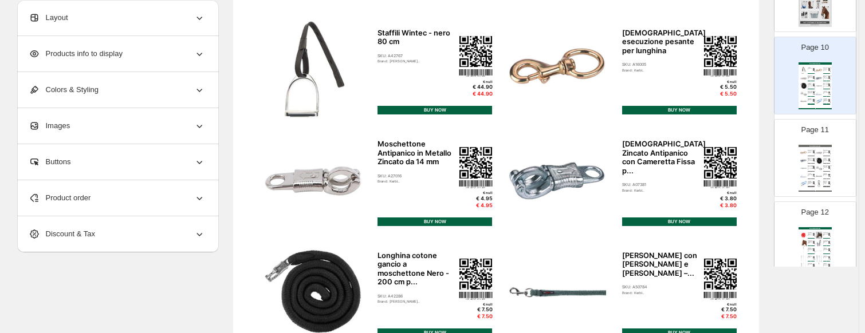
click at [811, 166] on div "Longhina Doria con Moschettone e Gancio Antipanico –... SKU: A50784 Brand: Kerb…" at bounding box center [811, 168] width 7 height 5
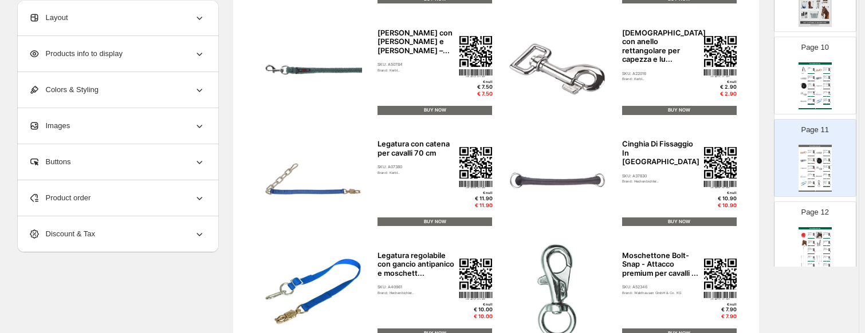
scroll to position [497, 0]
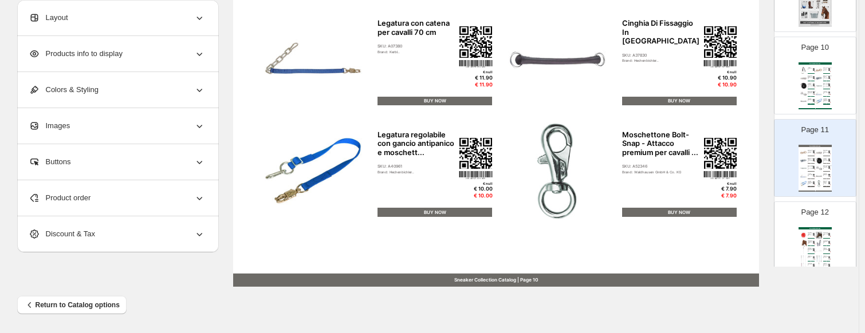
click at [804, 75] on img at bounding box center [803, 78] width 7 height 7
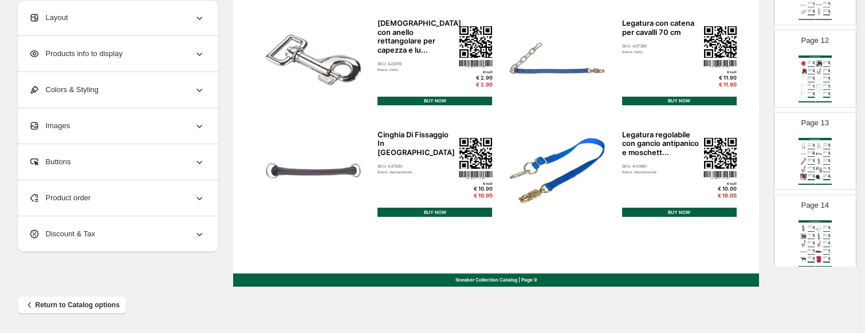
scroll to position [928, 0]
click at [828, 159] on img at bounding box center [829, 160] width 2 height 2
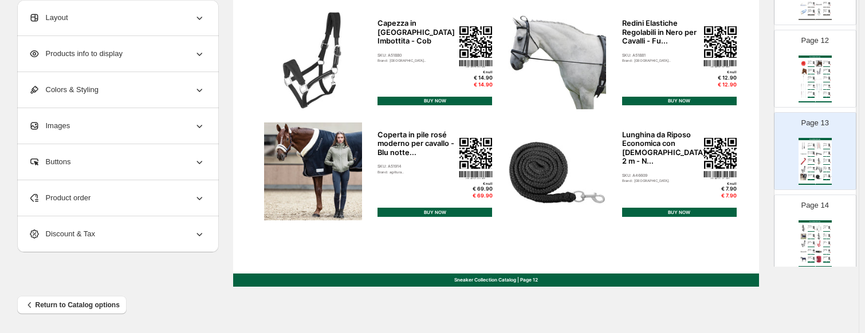
click at [831, 82] on div "Page 12 Horses Collection Catalog Accessori per vitelli HeuBoy Sfera di aliment…" at bounding box center [811, 64] width 72 height 77
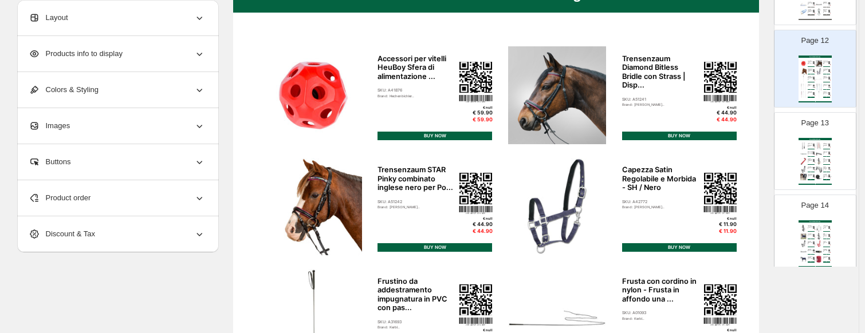
scroll to position [0, 0]
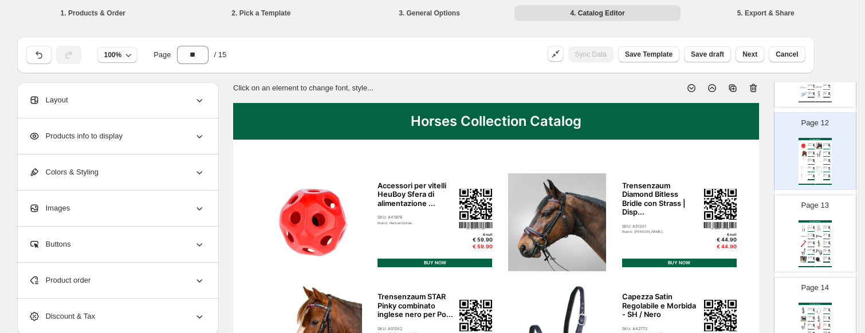
click at [811, 156] on div "BUY NOW" at bounding box center [811, 156] width 7 height 1
click at [756, 92] on icon at bounding box center [753, 87] width 11 height 11
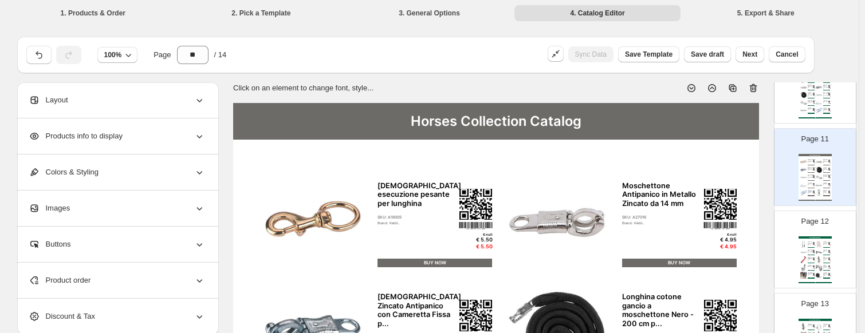
scroll to position [814, 0]
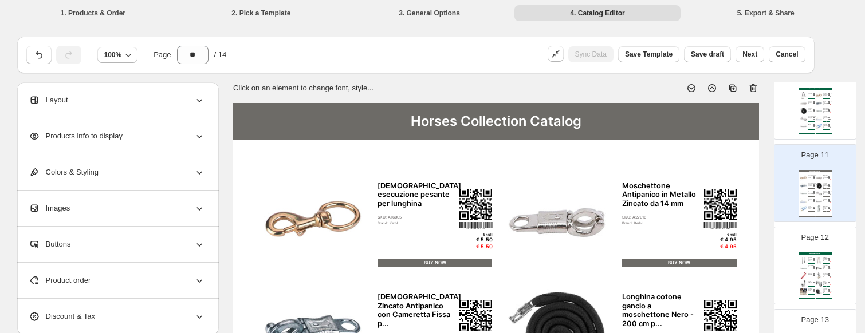
click at [822, 177] on div "Horses Collection Catalog Moschettone esecuzione pesante per lunghina SKU: A160…" at bounding box center [815, 193] width 33 height 47
click at [810, 121] on div "BUY NOW" at bounding box center [811, 121] width 7 height 1
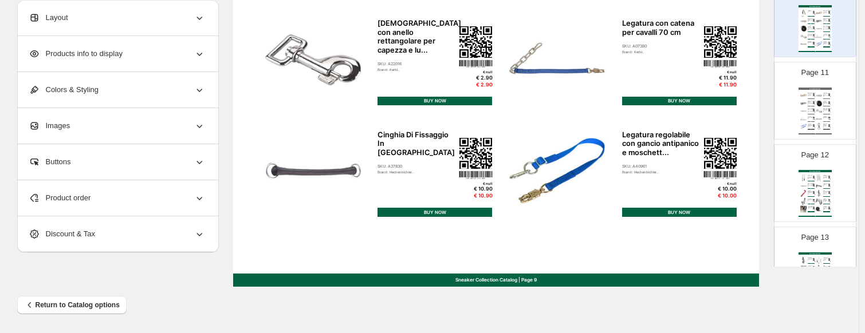
click at [813, 117] on img at bounding box center [814, 118] width 2 height 2
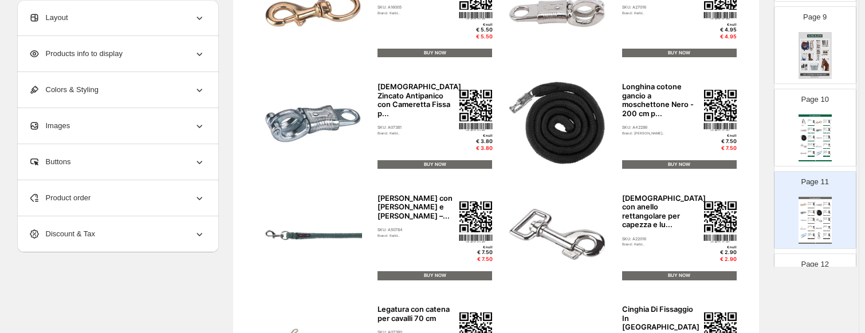
scroll to position [699, 0]
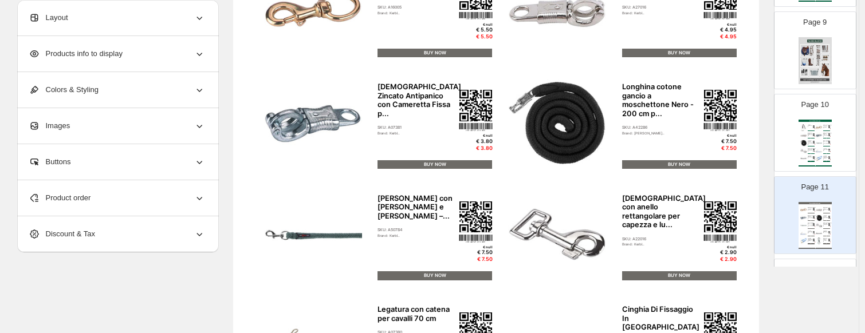
click at [814, 121] on div "Horses Collection Catalog" at bounding box center [815, 121] width 33 height 2
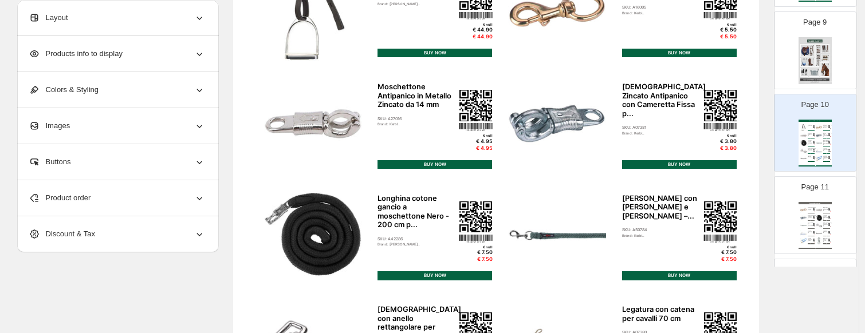
scroll to position [0, 0]
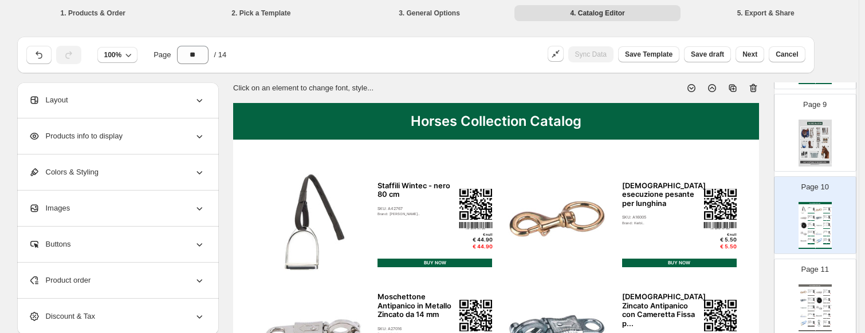
click at [756, 84] on icon at bounding box center [753, 88] width 7 height 9
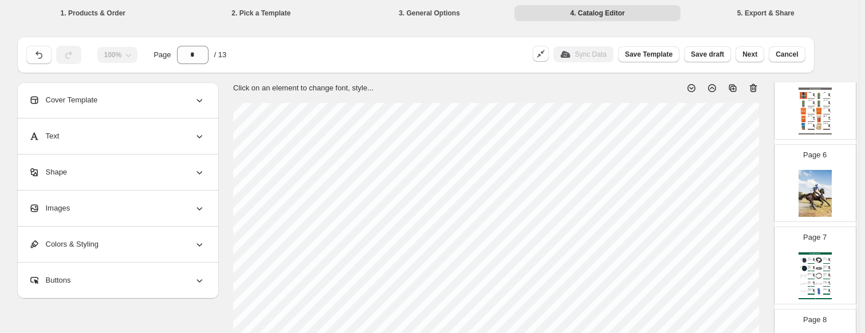
click at [815, 266] on img at bounding box center [818, 268] width 7 height 7
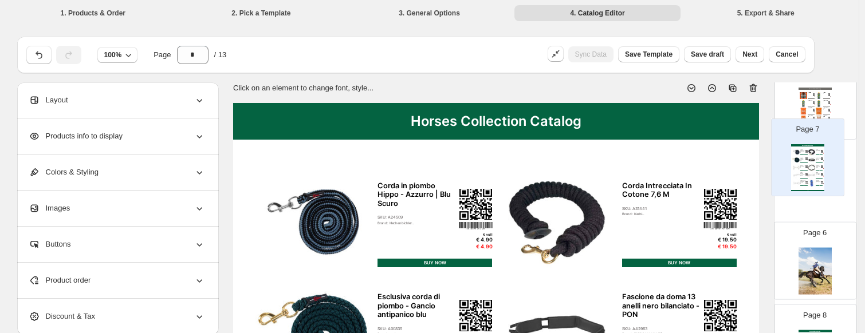
drag, startPoint x: 814, startPoint y: 266, endPoint x: 807, endPoint y: 154, distance: 112.5
click at [807, 154] on div "Page 1 Page 2 Sneaker Collection Catalog Mangiatoia da torneo con staffa per ap…" at bounding box center [815, 266] width 82 height 1068
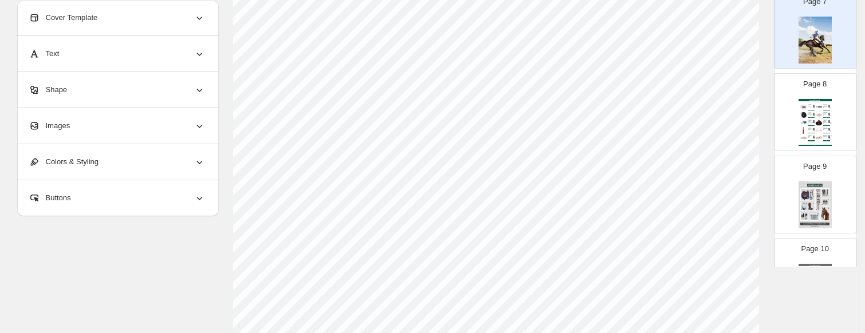
scroll to position [535, 0]
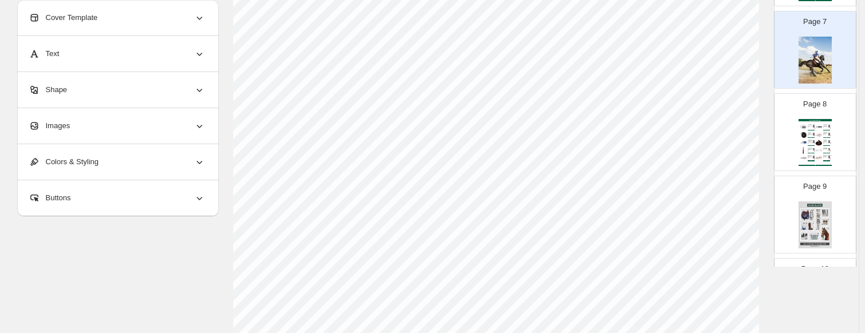
click at [813, 137] on div "Horses Collection Catalog Guinzaglio Con Catena Per il Cavallo - Nero SKU: A160…" at bounding box center [815, 142] width 33 height 47
type input "*"
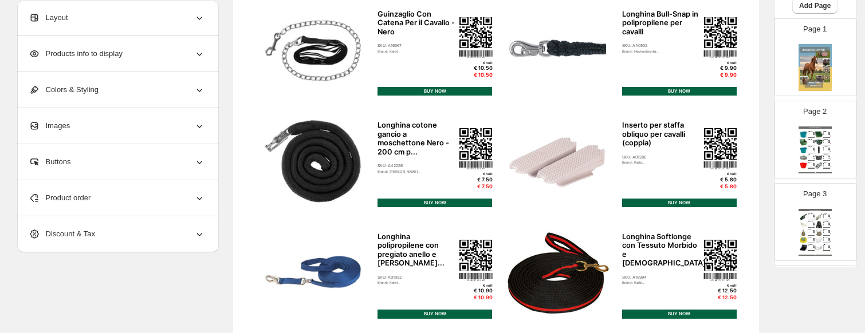
scroll to position [0, 0]
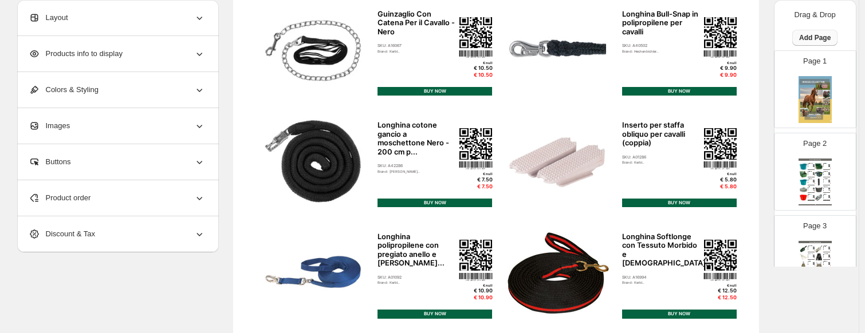
click at [828, 36] on button "Add Page" at bounding box center [814, 38] width 45 height 16
click at [807, 80] on span "Cover / Blank Page" at bounding box center [795, 73] width 34 height 34
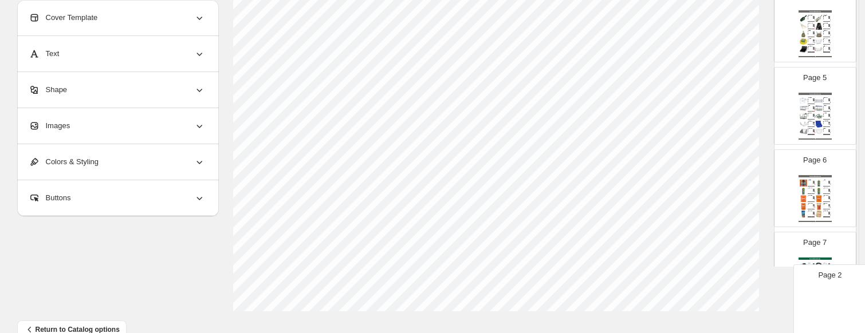
scroll to position [497, 0]
drag, startPoint x: 823, startPoint y: 180, endPoint x: 842, endPoint y: 298, distance: 119.5
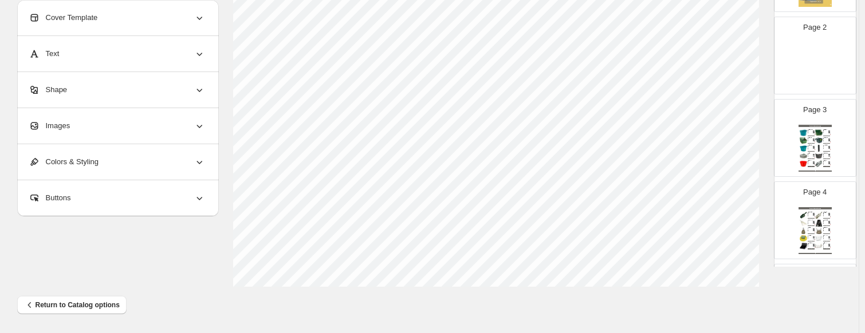
scroll to position [0, 0]
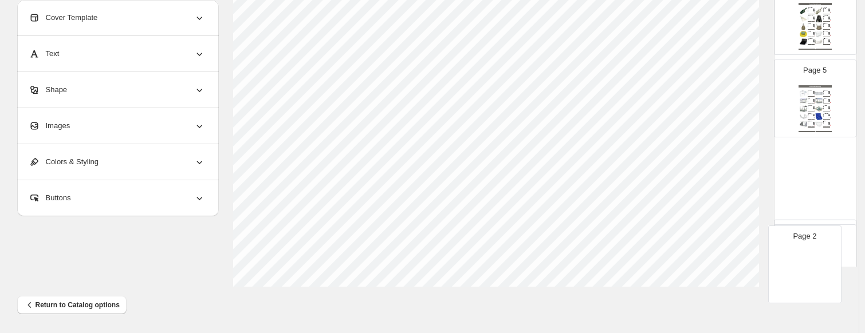
drag, startPoint x: 821, startPoint y: 179, endPoint x: 812, endPoint y: 276, distance: 97.3
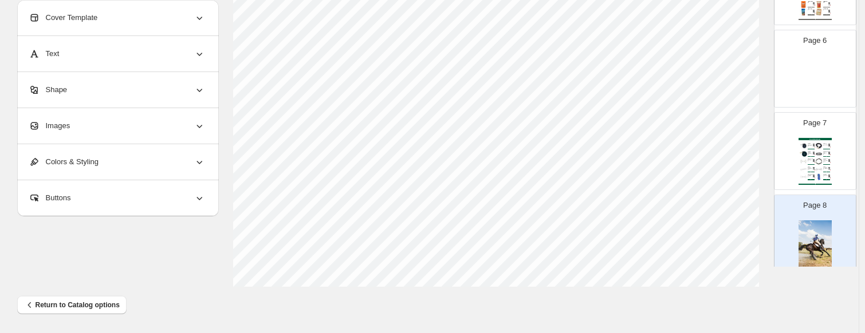
scroll to position [496, 0]
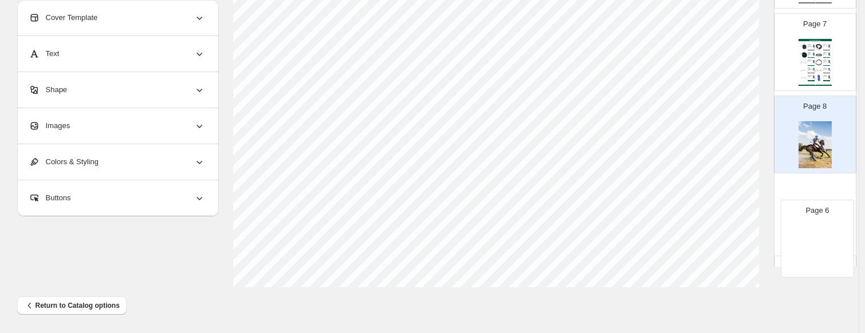
drag, startPoint x: 815, startPoint y: 58, endPoint x: 818, endPoint y: 238, distance: 179.3
click at [818, 238] on div "Page 1 Page 2 Sneaker Collection Catalog Mangiatoia da torneo con staffa per ap…" at bounding box center [815, 176] width 82 height 1150
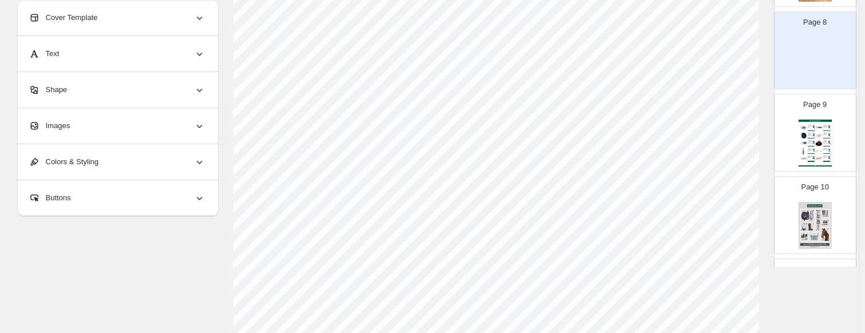
scroll to position [502, 0]
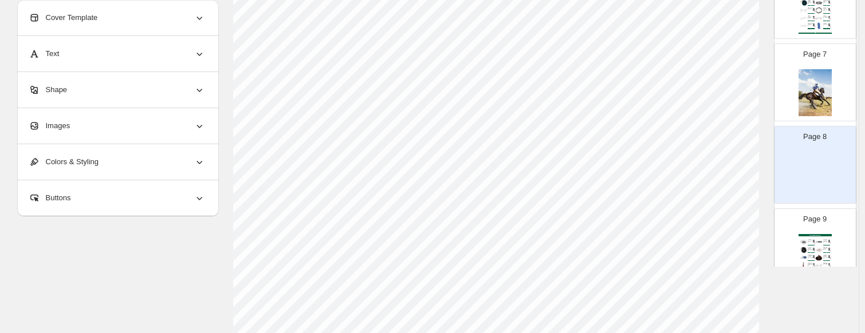
click at [816, 152] on img at bounding box center [815, 175] width 33 height 47
click at [800, 152] on img at bounding box center [815, 175] width 33 height 47
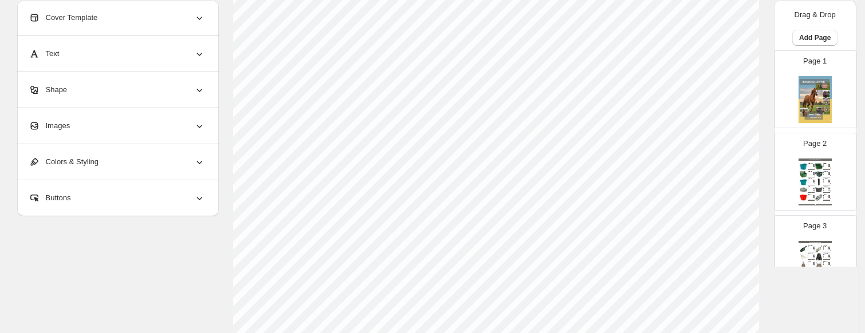
scroll to position [401, 0]
click at [818, 39] on span "Add Page" at bounding box center [815, 37] width 32 height 9
click at [809, 81] on span "Product Grid Page" at bounding box center [813, 81] width 61 height 9
click at [811, 171] on div "Sneaker Collection Catalog Sneaker Collection Catalog | Page undefined" at bounding box center [815, 182] width 33 height 47
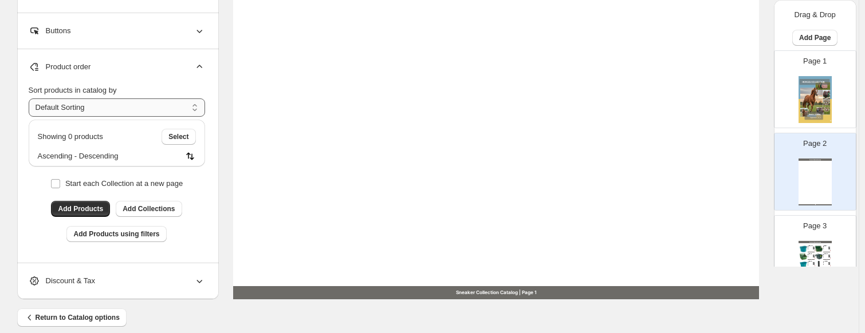
scroll to position [497, 0]
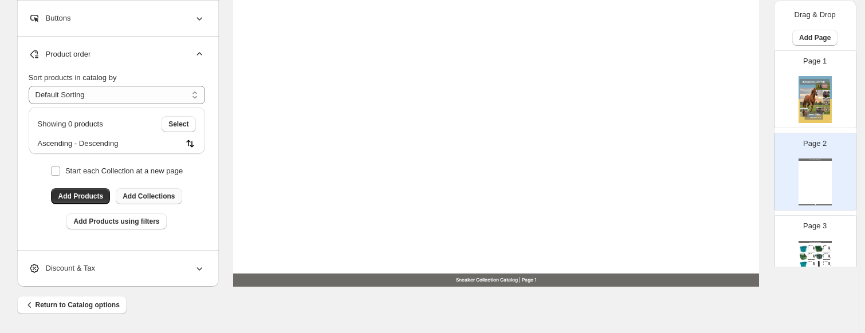
click at [151, 200] on span "Add Collections" at bounding box center [149, 196] width 52 height 9
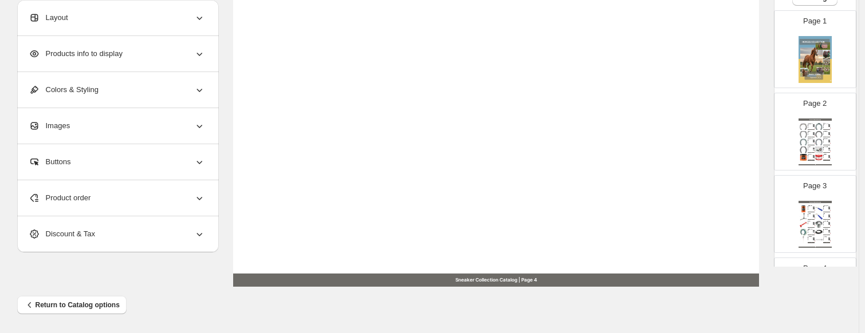
scroll to position [57, 0]
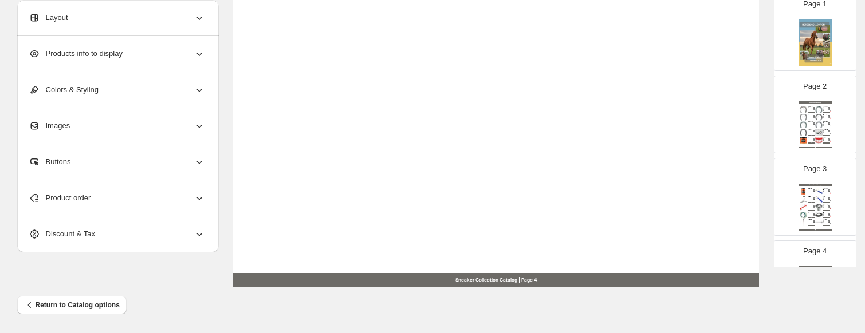
click at [819, 25] on img at bounding box center [815, 42] width 33 height 47
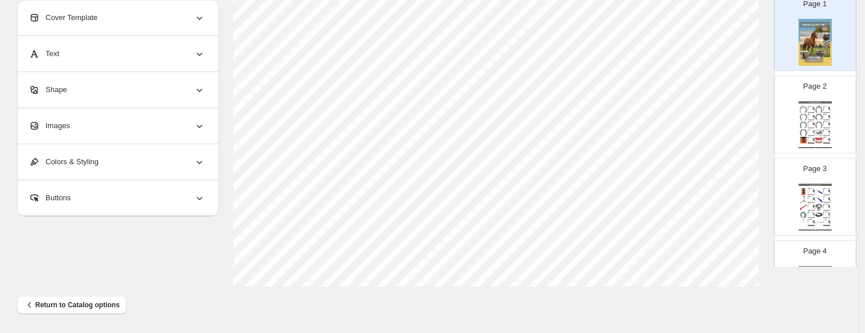
click at [825, 97] on div "Page 2 Sneaker Collection Catalog Ferri Kerckhaert Kings Fast Break Alluminio A…" at bounding box center [811, 110] width 72 height 77
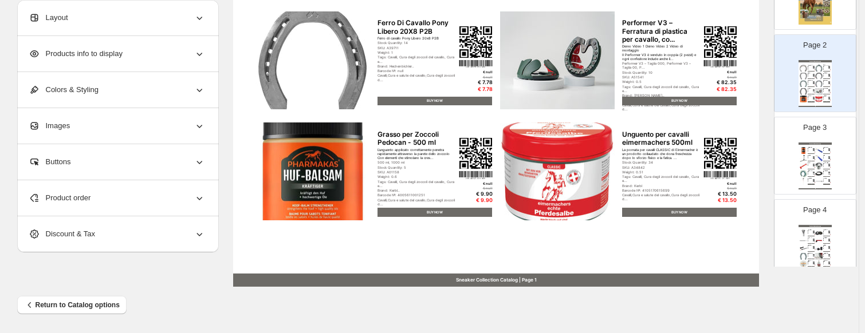
scroll to position [115, 0]
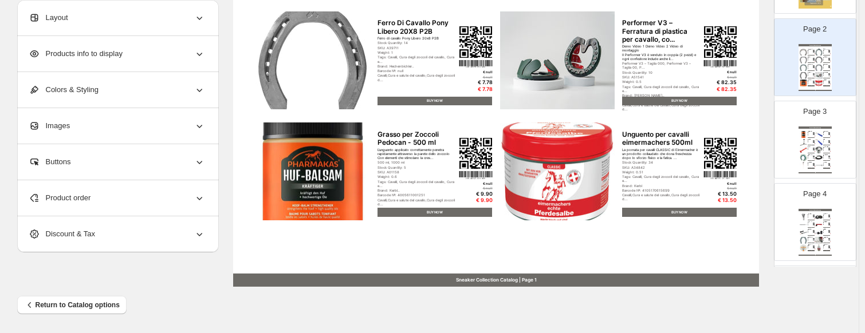
click at [820, 85] on img at bounding box center [818, 83] width 7 height 7
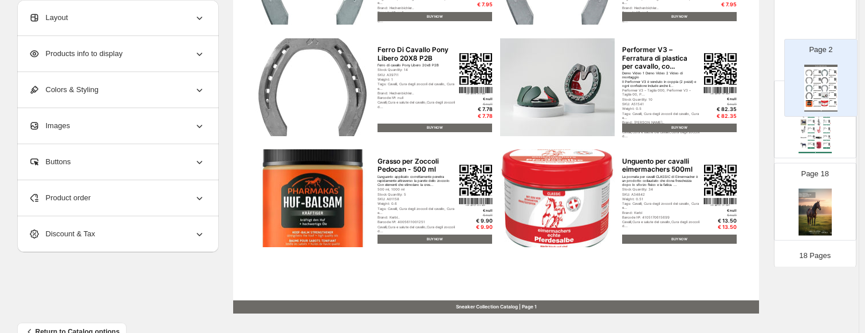
scroll to position [1284, 0]
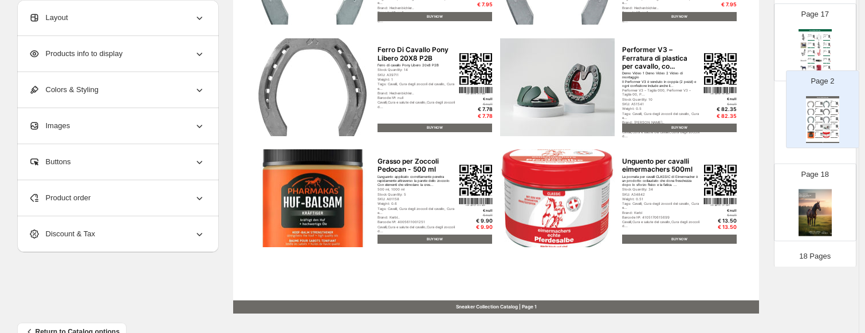
drag, startPoint x: 816, startPoint y: 43, endPoint x: 827, endPoint y: 102, distance: 59.9
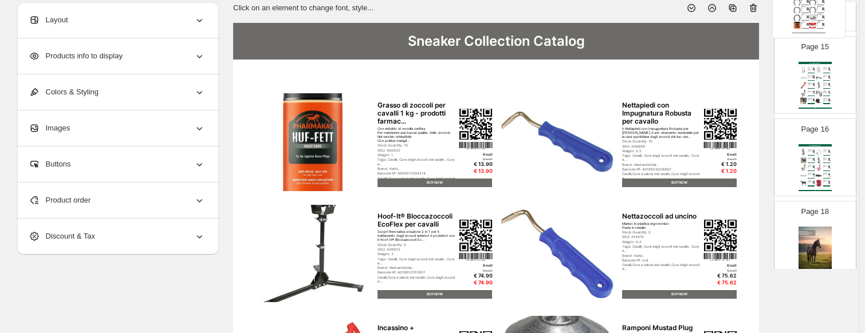
scroll to position [0, 0]
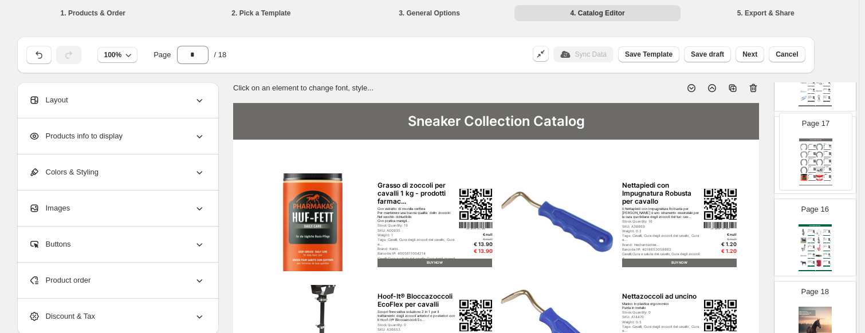
drag, startPoint x: 812, startPoint y: 240, endPoint x: 814, endPoint y: 153, distance: 87.1
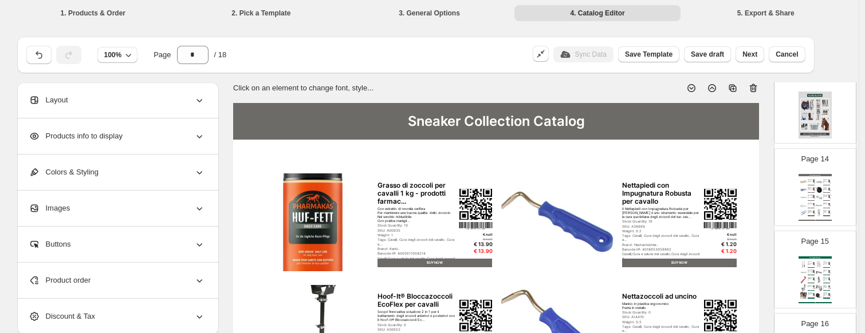
scroll to position [2, 0]
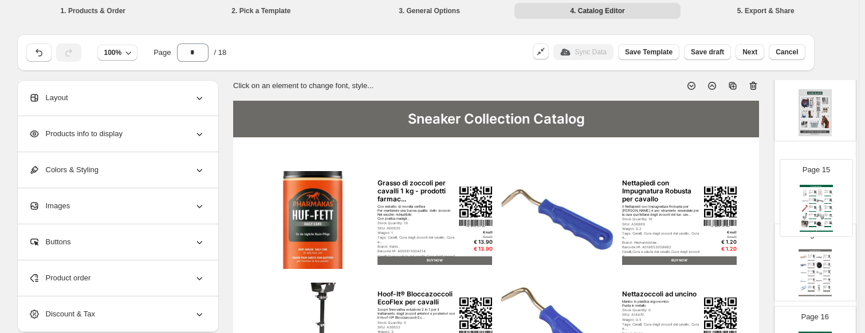
drag, startPoint x: 814, startPoint y: 273, endPoint x: 818, endPoint y: 199, distance: 73.5
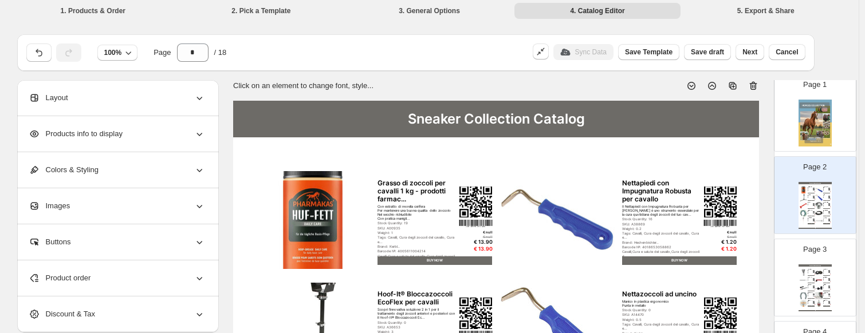
scroll to position [57, 0]
click at [815, 197] on img at bounding box center [818, 197] width 7 height 7
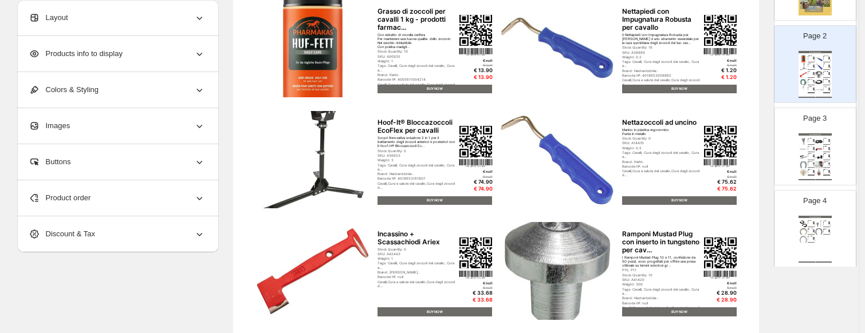
scroll to position [115, 0]
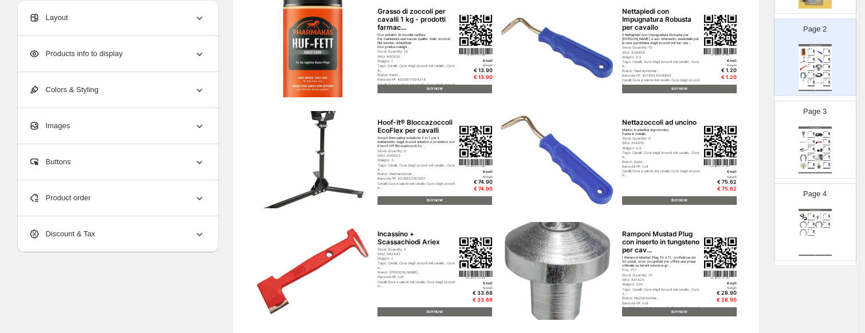
click at [818, 147] on img at bounding box center [818, 150] width 7 height 7
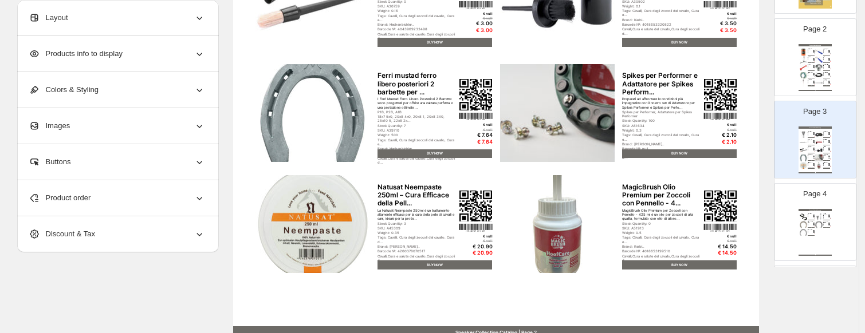
scroll to position [461, 0]
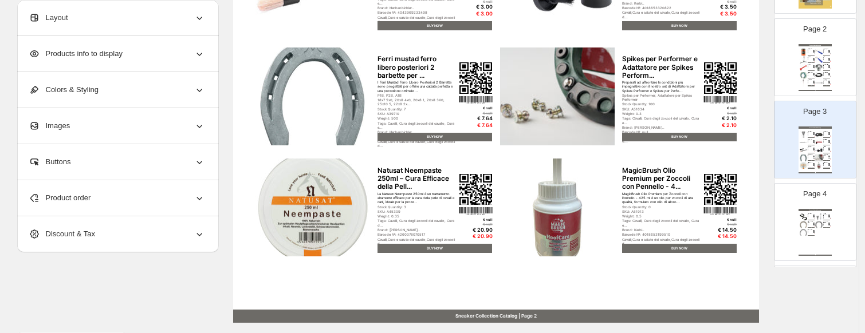
click at [819, 151] on img at bounding box center [818, 150] width 7 height 7
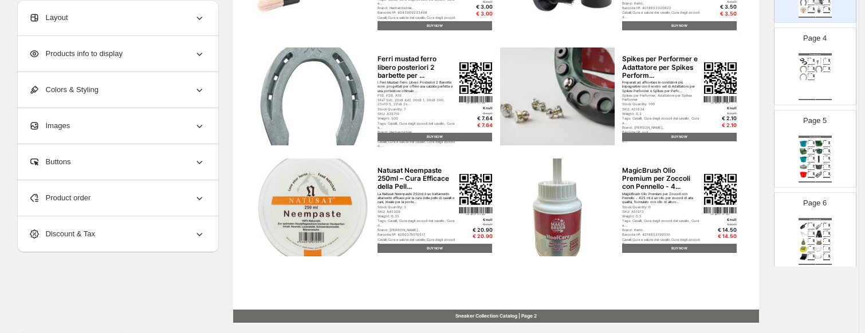
scroll to position [229, 0]
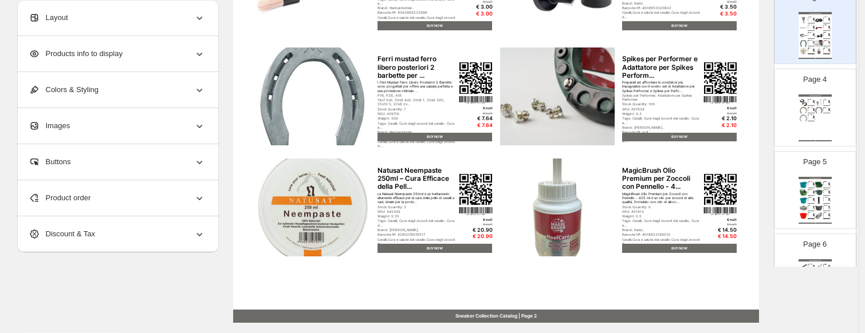
click at [818, 43] on img at bounding box center [818, 43] width 7 height 7
click at [816, 95] on div "Sneaker Collection Catalog" at bounding box center [815, 96] width 33 height 2
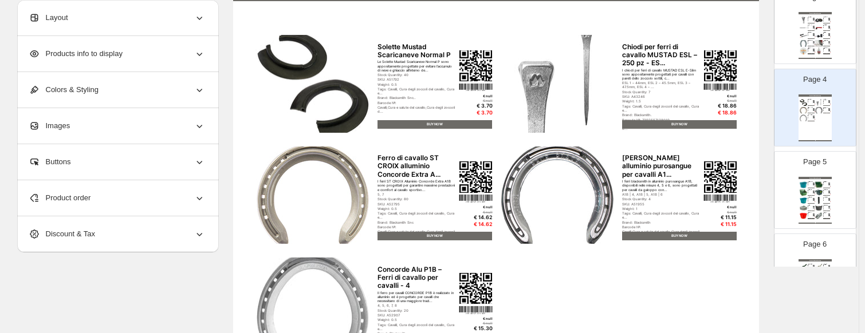
scroll to position [60, 0]
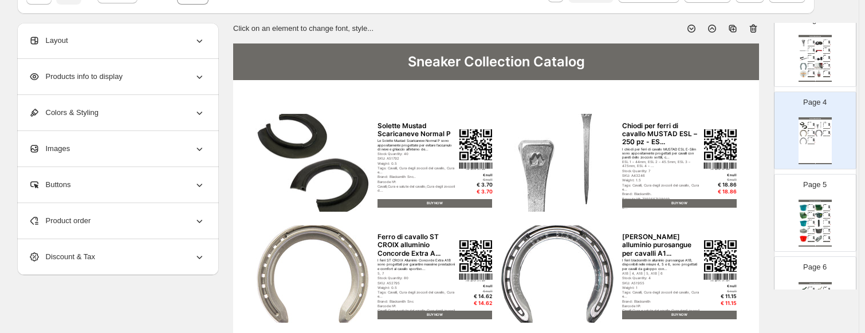
click at [817, 61] on div "Sneaker Collection Catalog Chiodi di Cavallo Mustad ESL - ESL3 - 500St Il chiod…" at bounding box center [815, 58] width 33 height 47
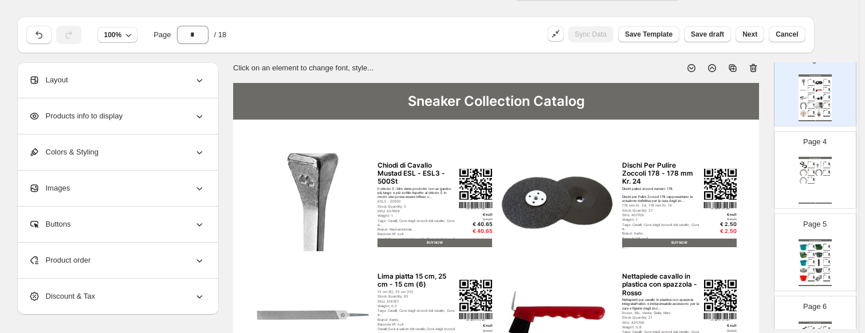
scroll to position [2, 0]
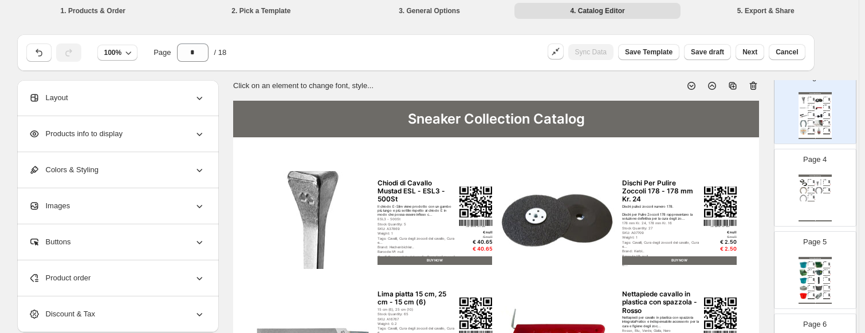
click at [753, 84] on icon at bounding box center [753, 85] width 11 height 11
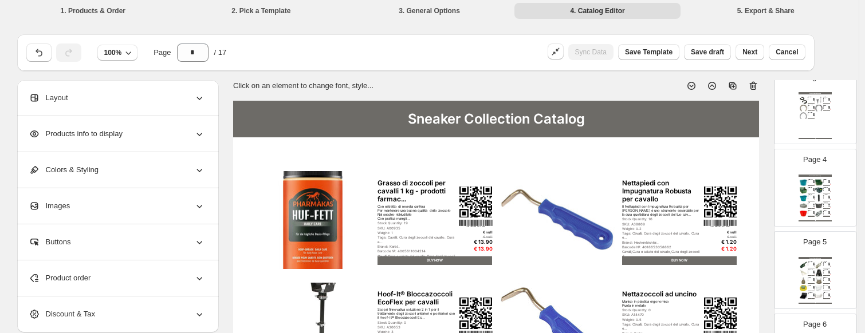
click at [817, 101] on img at bounding box center [818, 100] width 7 height 7
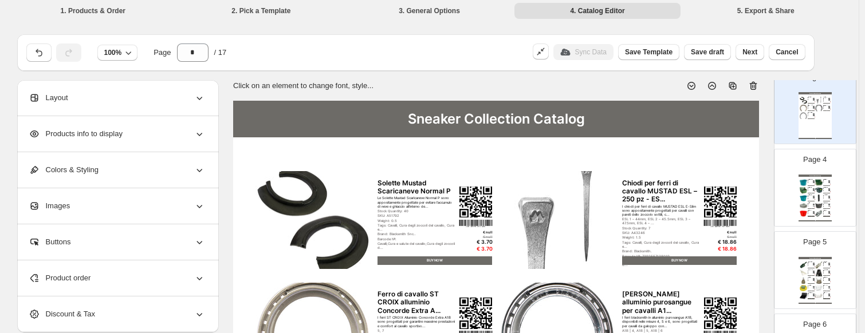
click at [801, 116] on img at bounding box center [803, 115] width 7 height 7
click at [759, 81] on icon at bounding box center [753, 85] width 11 height 11
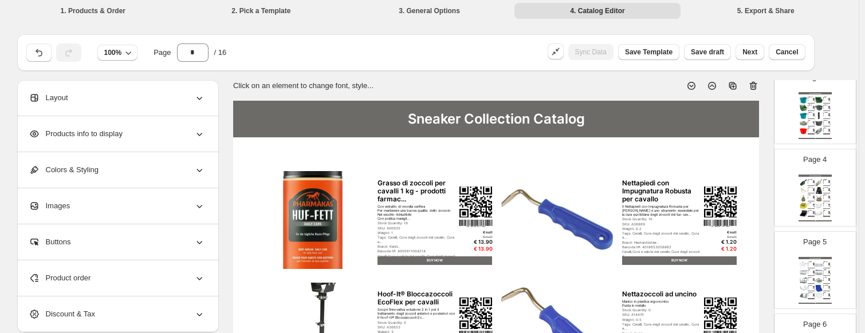
scroll to position [0, 0]
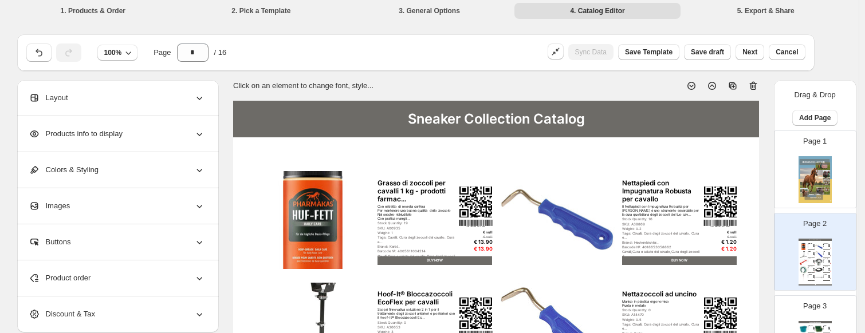
click at [807, 173] on img at bounding box center [815, 179] width 33 height 47
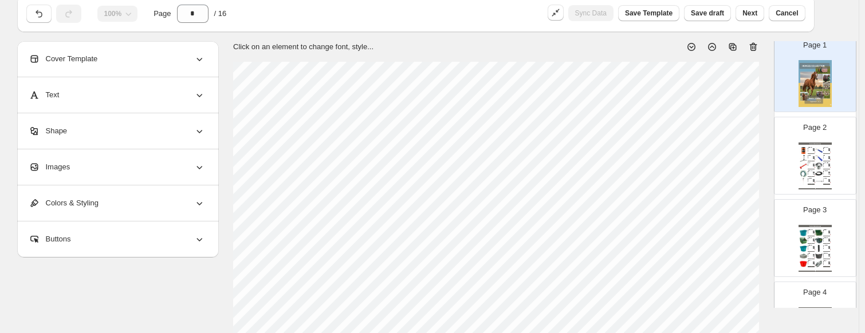
scroll to position [60, 0]
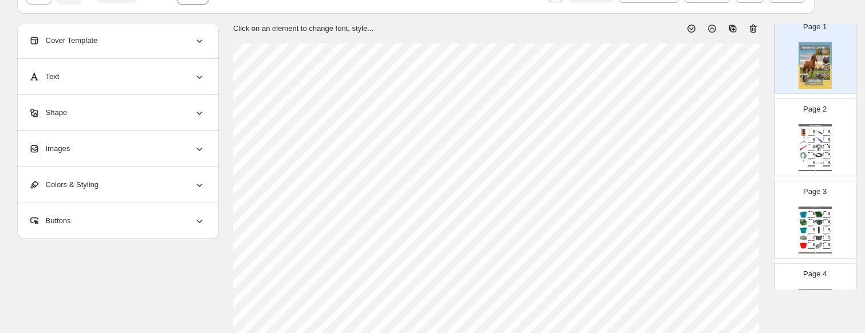
click at [816, 129] on img at bounding box center [818, 132] width 7 height 7
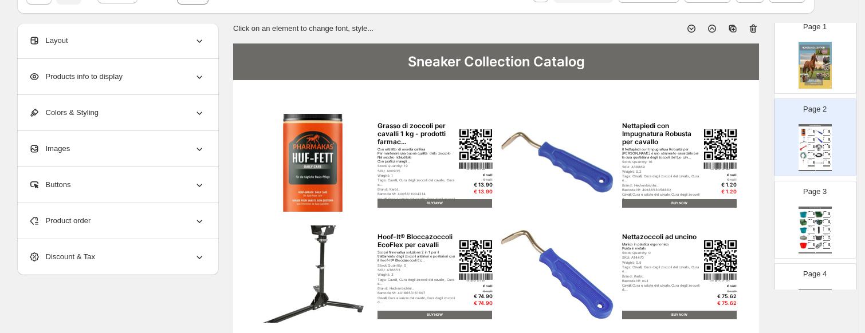
click at [823, 151] on div "BUY NOW" at bounding box center [826, 151] width 7 height 1
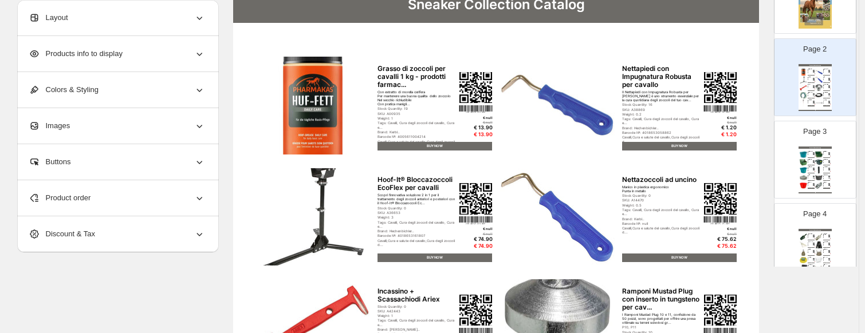
scroll to position [115, 0]
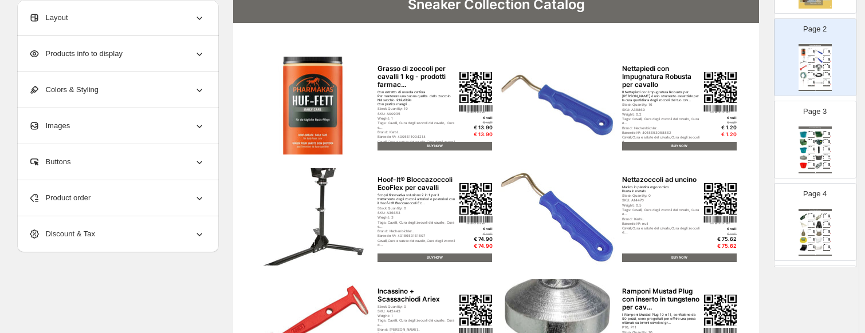
click at [815, 159] on img at bounding box center [818, 158] width 7 height 7
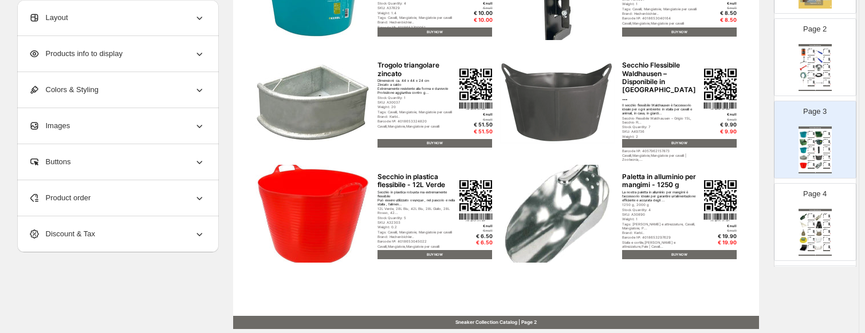
scroll to position [497, 0]
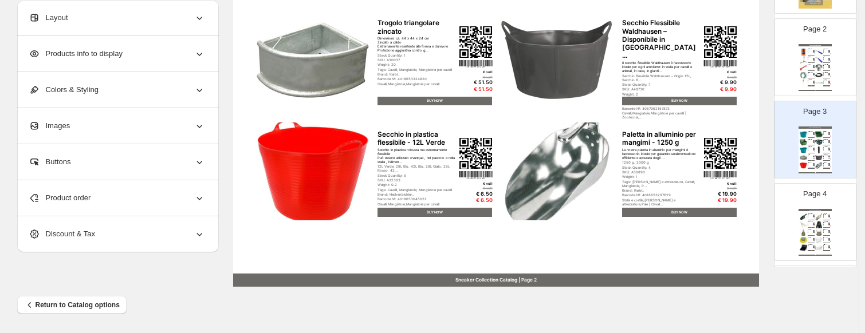
click at [823, 209] on div "Sneaker Collection Catalog" at bounding box center [815, 210] width 33 height 2
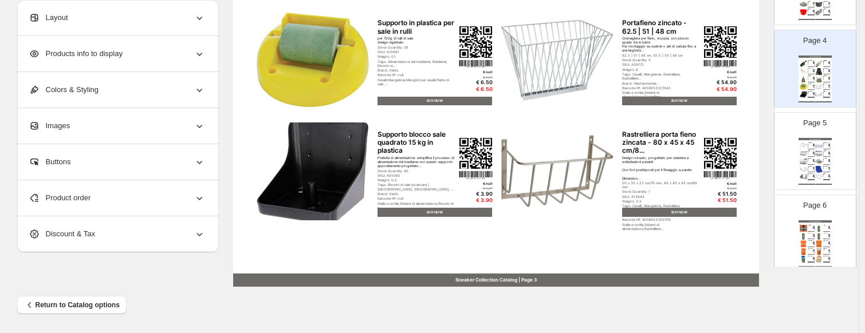
scroll to position [286, 0]
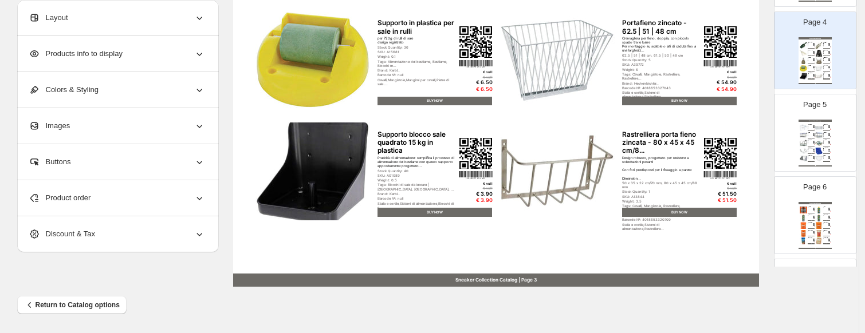
click at [802, 143] on img at bounding box center [803, 143] width 7 height 7
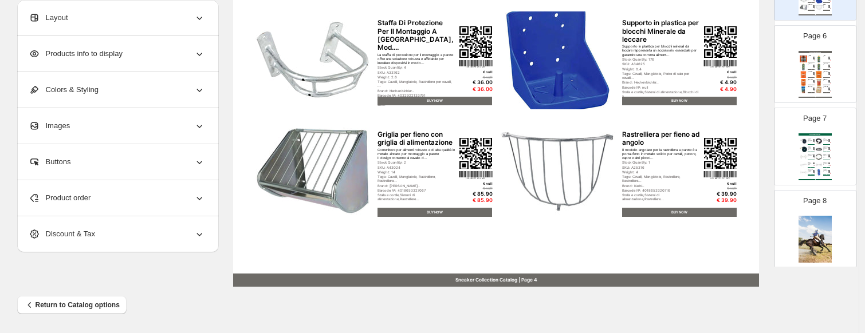
scroll to position [458, 0]
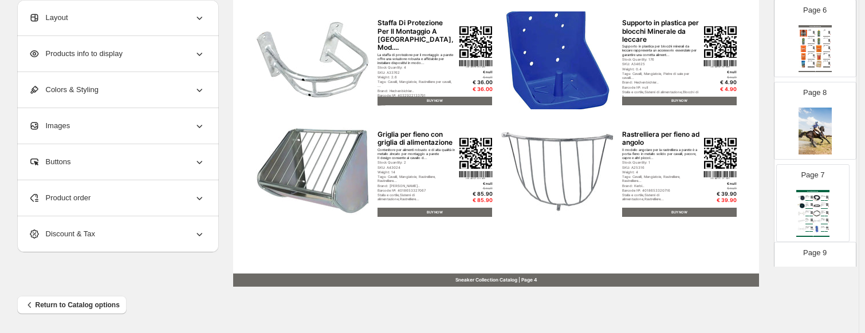
drag, startPoint x: 812, startPoint y: 142, endPoint x: 811, endPoint y: 236, distance: 94.5
click at [811, 236] on div "Page 1 Page 2 Sneaker Collection Catalog Grasso di zoccoli per cavalli 1 kg - p…" at bounding box center [815, 244] width 82 height 1315
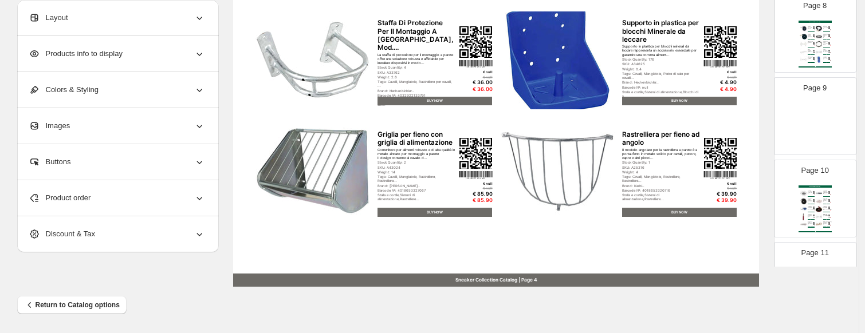
scroll to position [636, 0]
click at [809, 120] on img at bounding box center [815, 123] width 33 height 47
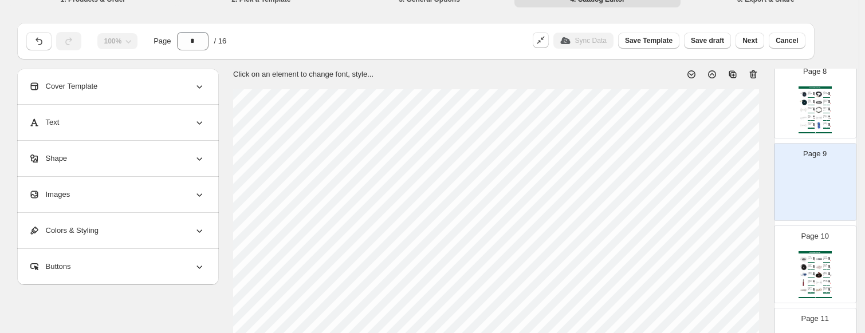
scroll to position [0, 0]
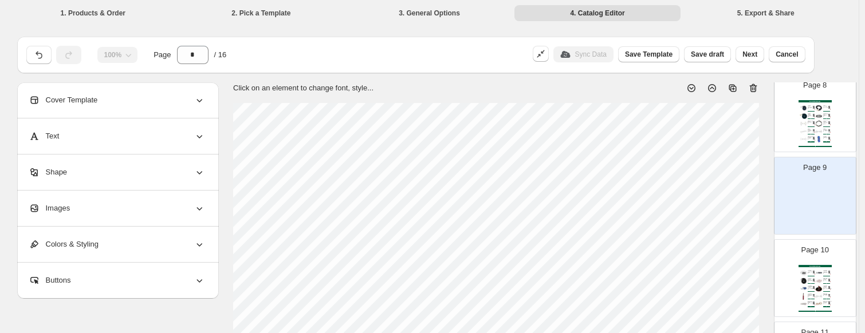
click at [751, 93] on icon at bounding box center [753, 87] width 11 height 11
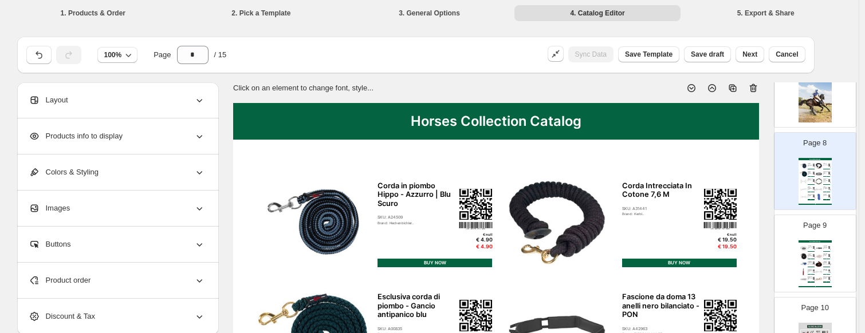
scroll to position [579, 0]
click at [817, 172] on img at bounding box center [818, 173] width 7 height 7
click at [828, 272] on div "€ 16.50" at bounding box center [829, 272] width 2 height 1
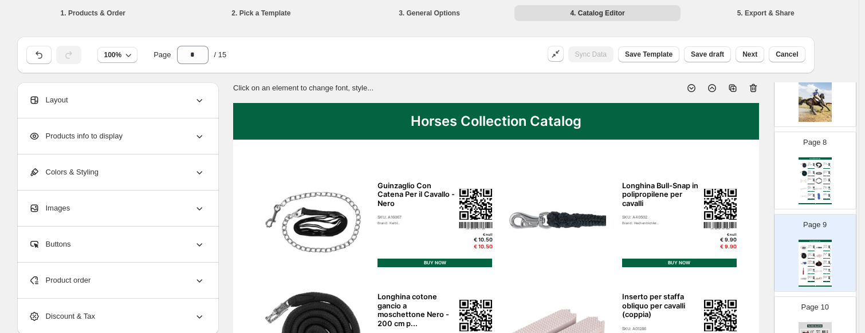
click at [753, 89] on icon at bounding box center [753, 88] width 7 height 9
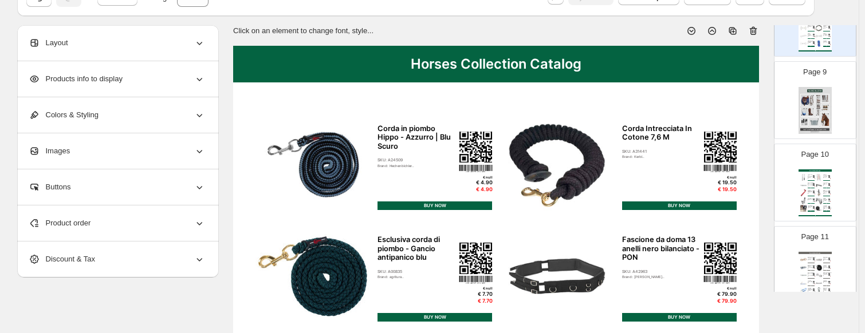
scroll to position [750, 0]
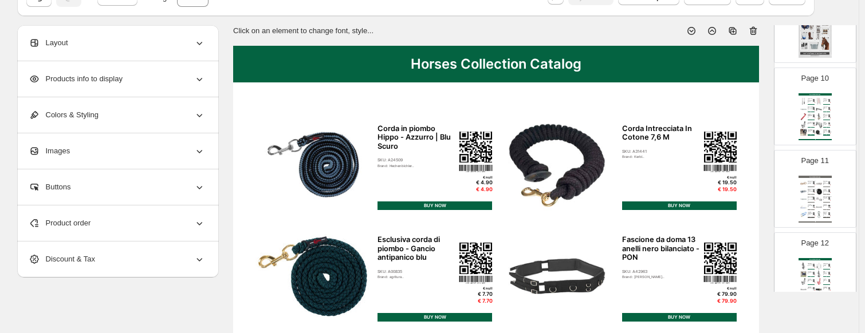
click at [816, 121] on img at bounding box center [818, 124] width 7 height 7
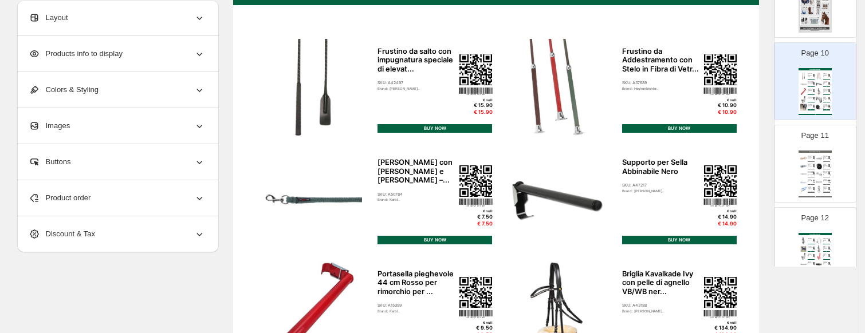
scroll to position [229, 0]
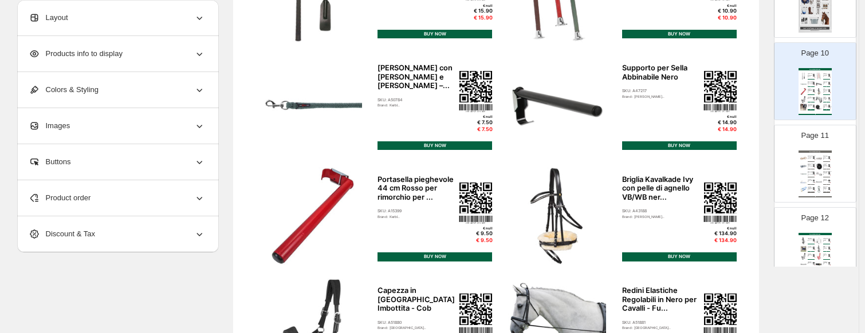
click at [826, 97] on div "Redini Elastiche Regolabili in Nero per Cavalli - Fu..." at bounding box center [825, 98] width 5 height 3
click at [820, 166] on img at bounding box center [818, 166] width 7 height 7
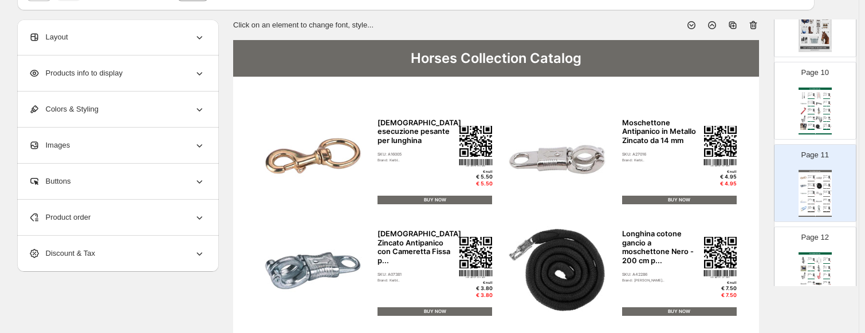
scroll to position [0, 0]
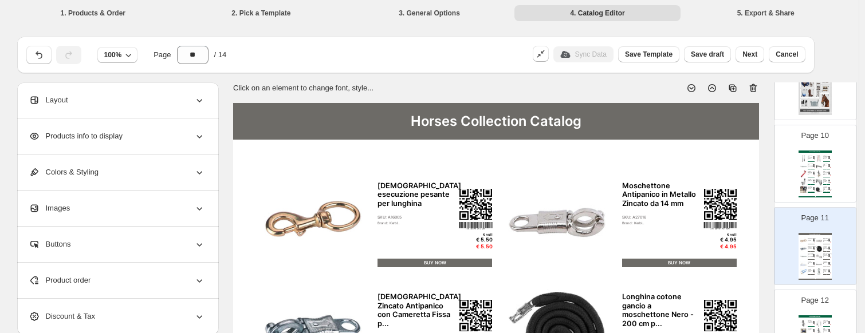
click at [757, 87] on icon at bounding box center [753, 87] width 11 height 11
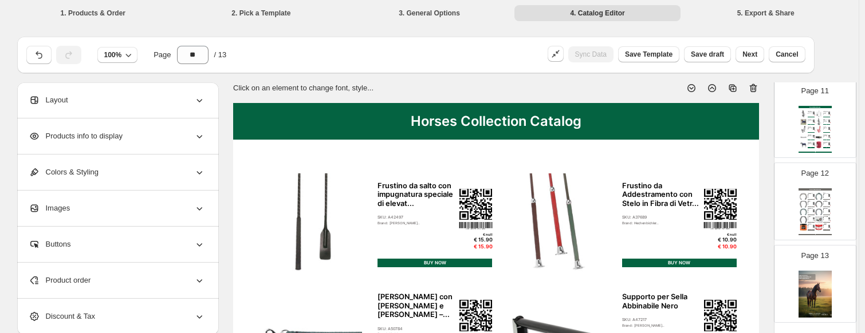
scroll to position [878, 0]
click at [820, 212] on div "Sneaker Collection Catalog Ferri Kerckhaert Kings Fast Break Alluminio A2b - Co…" at bounding box center [815, 211] width 33 height 47
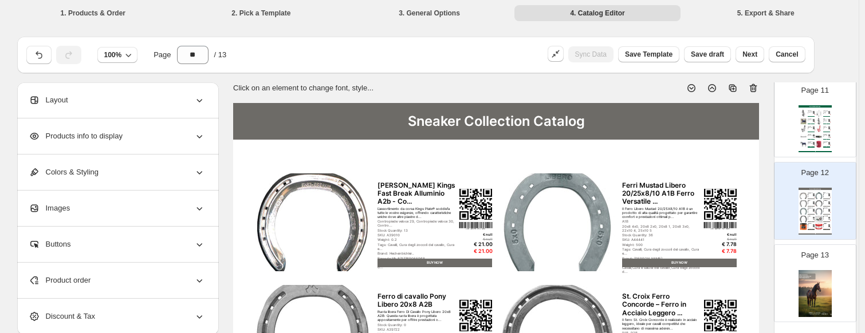
scroll to position [821, 0]
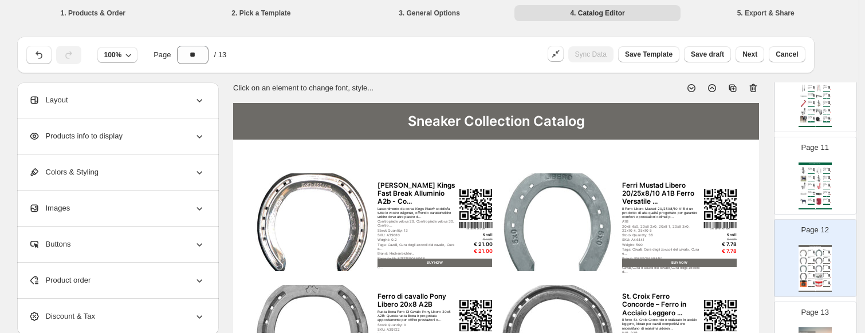
click at [808, 191] on div "Cinghia Di Fissaggio In [GEOGRAPHIC_DATA]" at bounding box center [810, 192] width 5 height 2
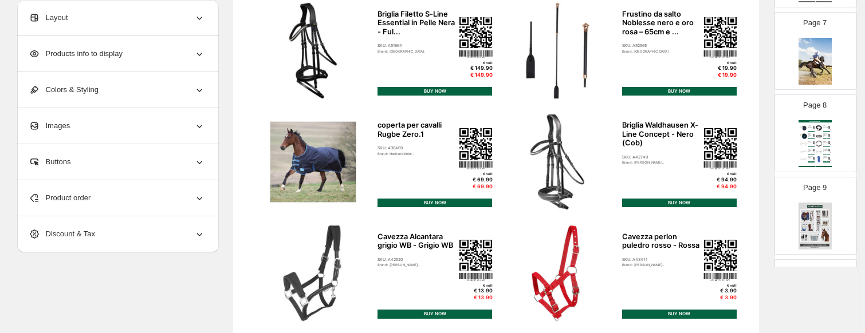
scroll to position [516, 0]
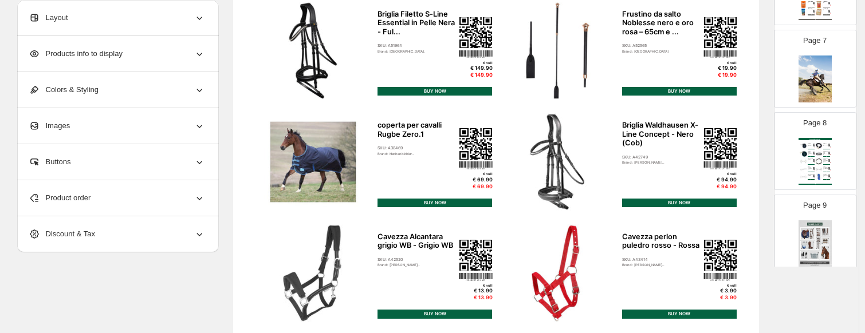
click at [831, 157] on div "Page 8 Horses Collection Catalog Corda in piombo Hippo - Azzurro | Blu Scuro SK…" at bounding box center [811, 146] width 72 height 77
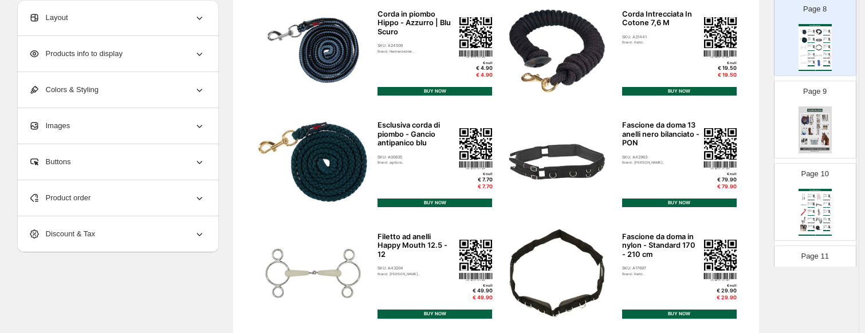
scroll to position [630, 0]
click at [821, 49] on div "Horses Collection Catalog Corda in piombo Hippo - Azzurro | Blu Scuro SKU: A245…" at bounding box center [815, 46] width 33 height 47
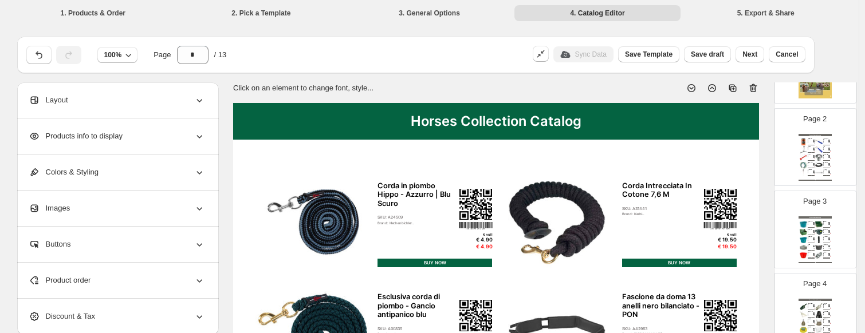
scroll to position [0, 0]
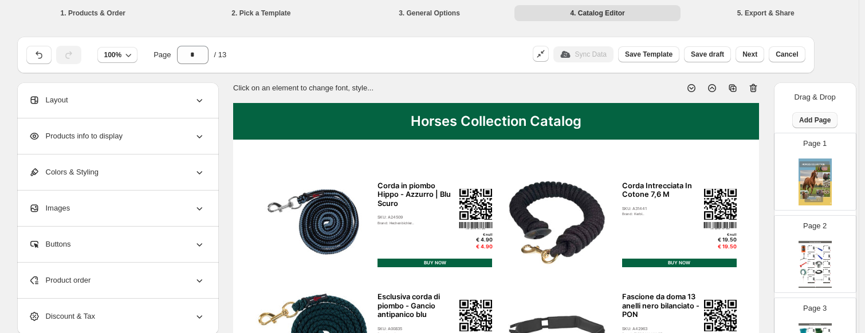
click at [830, 118] on button "Add Page" at bounding box center [814, 120] width 45 height 16
click at [830, 164] on span "Product Grid Page" at bounding box center [813, 163] width 61 height 9
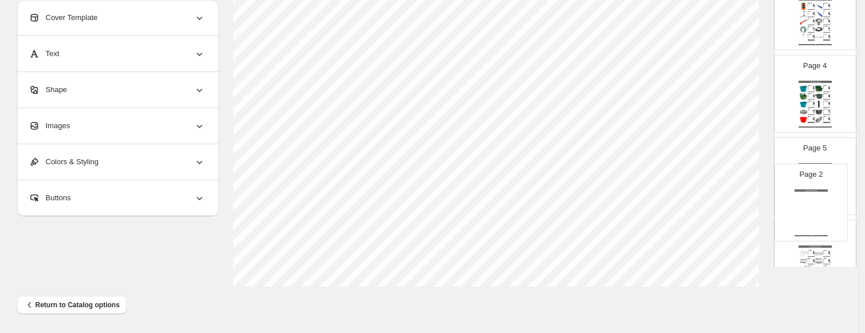
drag, startPoint x: 811, startPoint y: 97, endPoint x: 809, endPoint y: 221, distance: 123.2
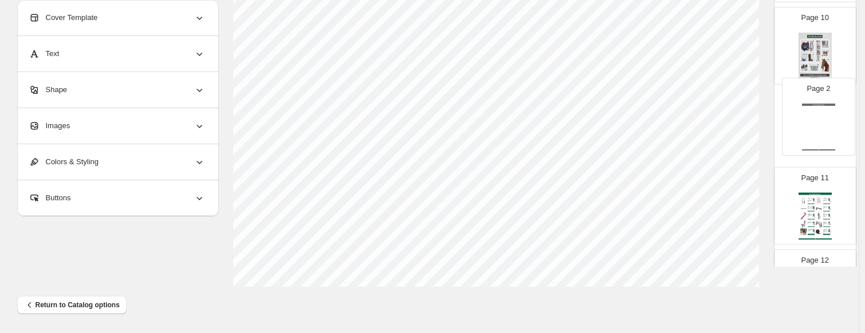
drag, startPoint x: 830, startPoint y: 179, endPoint x: 835, endPoint y: 129, distance: 50.1
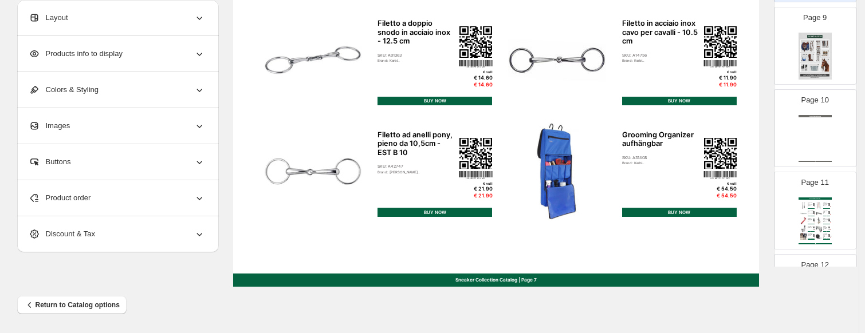
click at [806, 130] on div "Sneaker Collection Catalog Sneaker Collection Catalog | Page undefined" at bounding box center [815, 138] width 33 height 47
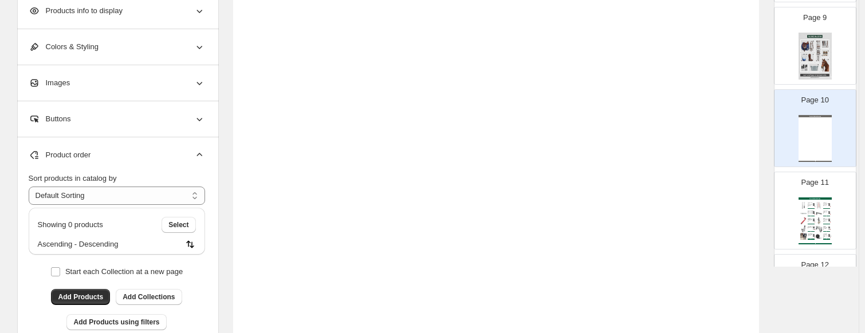
scroll to position [439, 0]
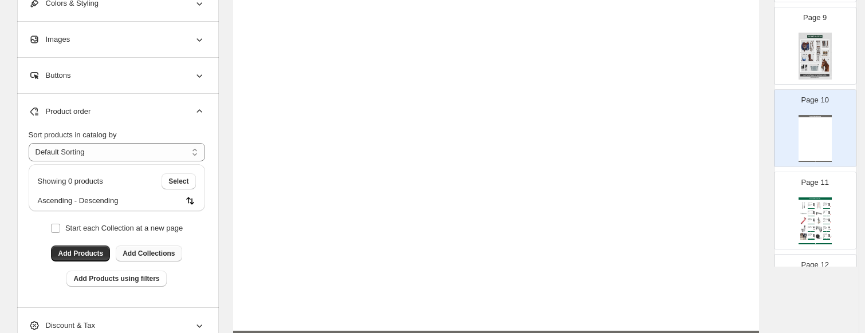
click at [133, 251] on span "Add Collections" at bounding box center [149, 253] width 52 height 9
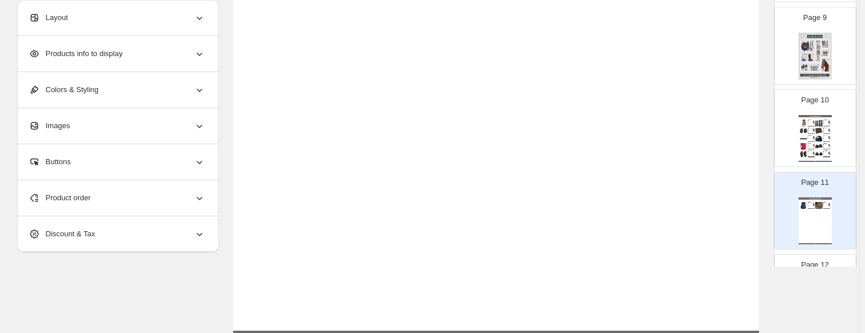
click at [815, 231] on div "Sneaker Collection Catalog Paranocche Basic in Poliestere - Blu Scuro - PON Le …" at bounding box center [815, 221] width 33 height 47
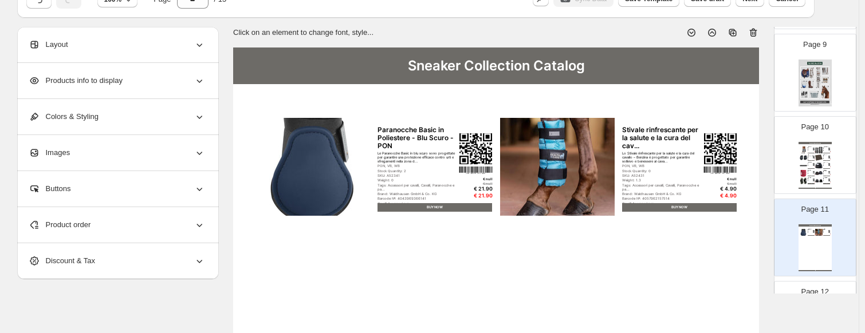
scroll to position [0, 0]
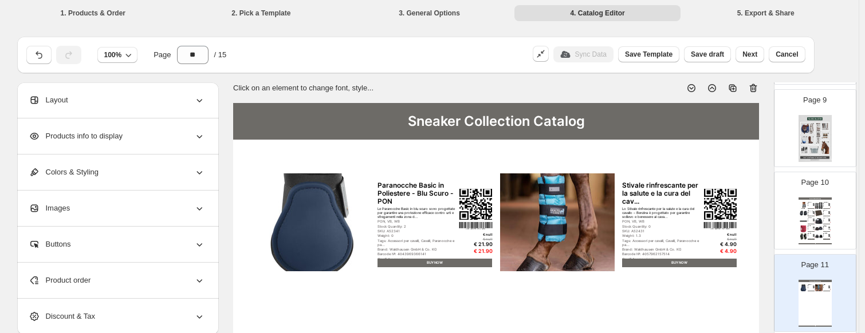
click at [755, 87] on icon at bounding box center [753, 87] width 11 height 11
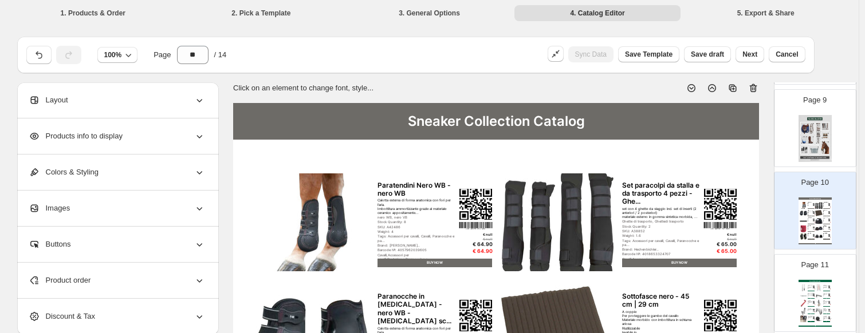
click at [820, 214] on img at bounding box center [818, 213] width 7 height 7
click at [815, 142] on img at bounding box center [815, 138] width 33 height 47
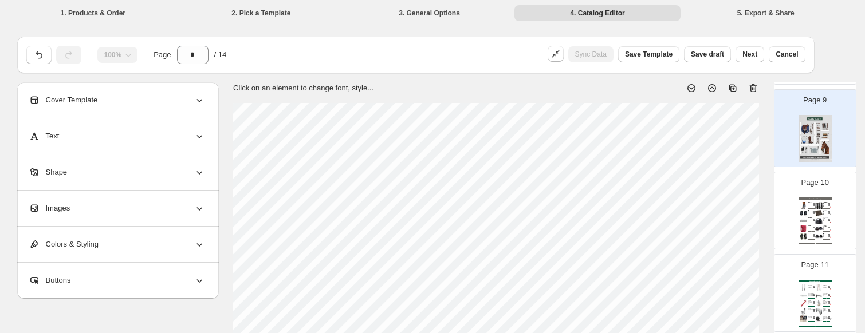
scroll to position [172, 0]
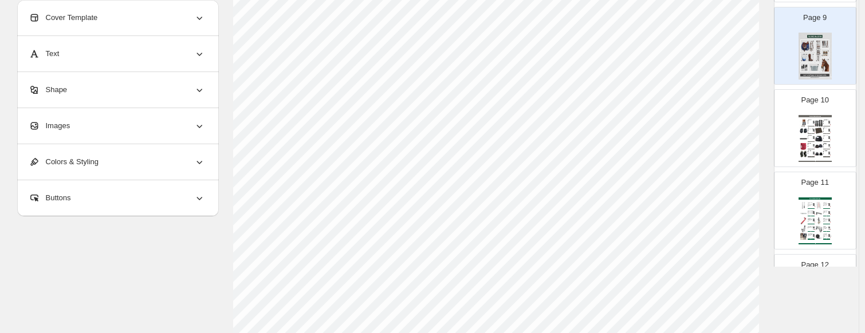
click at [820, 135] on img at bounding box center [818, 138] width 7 height 7
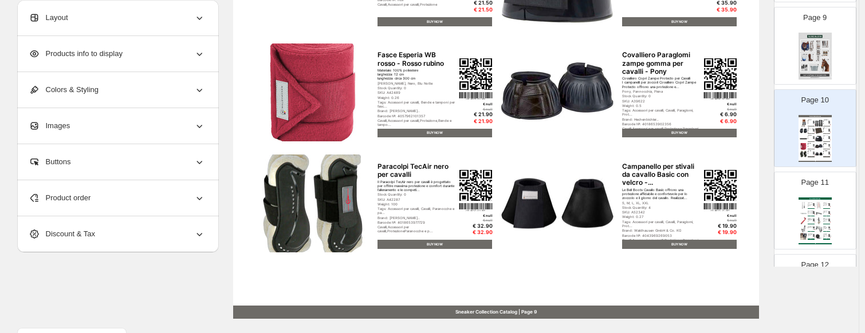
scroll to position [497, 0]
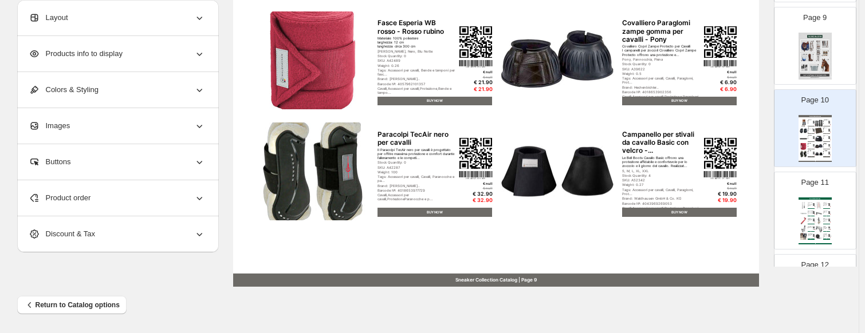
click at [822, 198] on div "Horses Collection Catalog Frustino da salto con impugnatura speciale di elevat.…" at bounding box center [815, 221] width 33 height 47
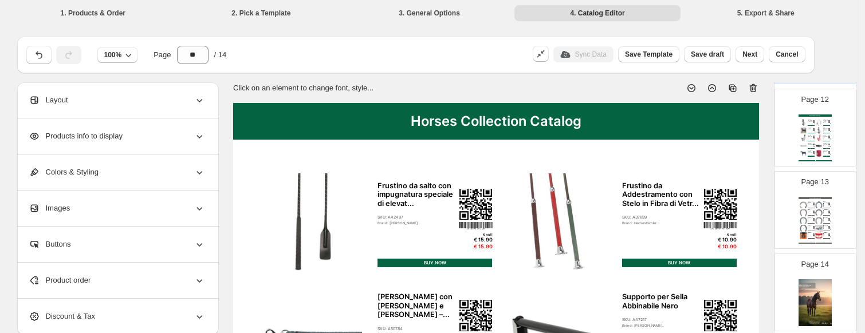
scroll to position [960, 0]
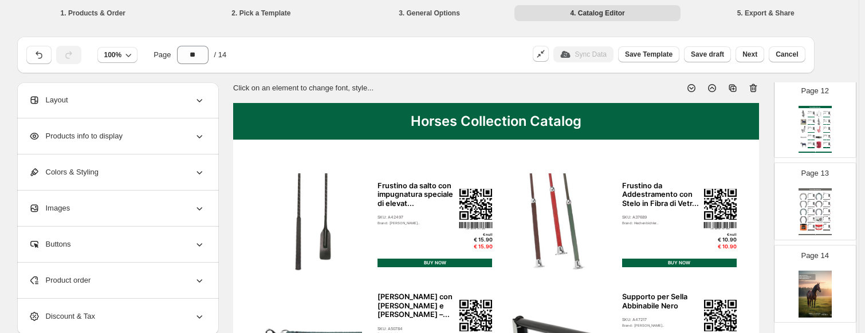
click at [828, 206] on div "€ 9.90" at bounding box center [829, 206] width 2 height 1
type input "**"
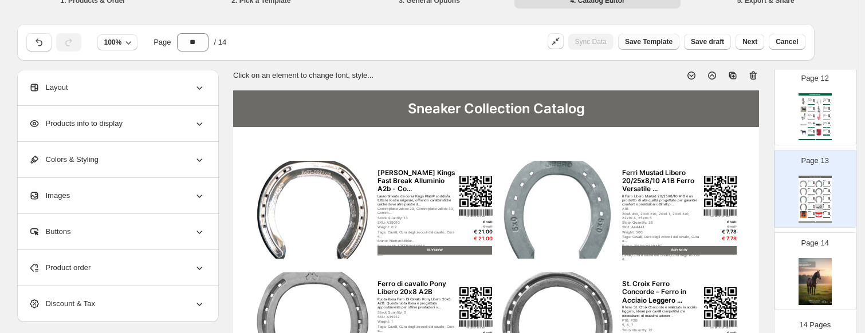
scroll to position [0, 0]
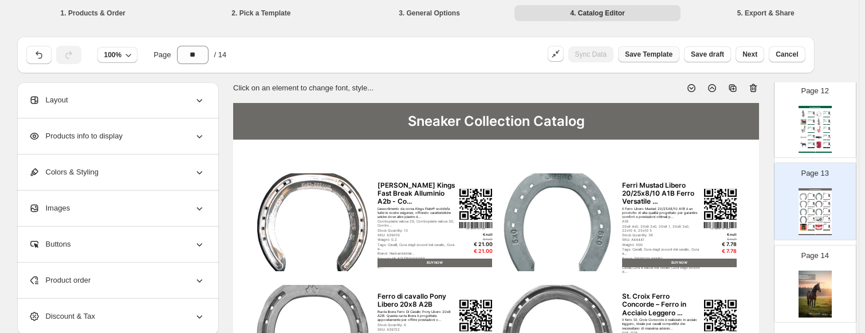
click at [660, 57] on span "Save Template" at bounding box center [649, 54] width 48 height 9
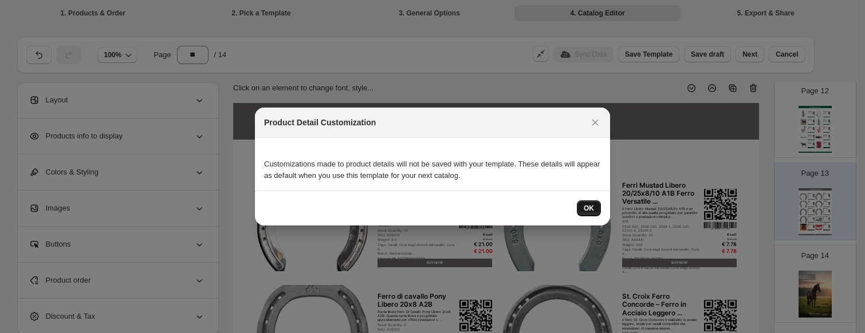
click at [583, 210] on button "OK" at bounding box center [589, 209] width 24 height 16
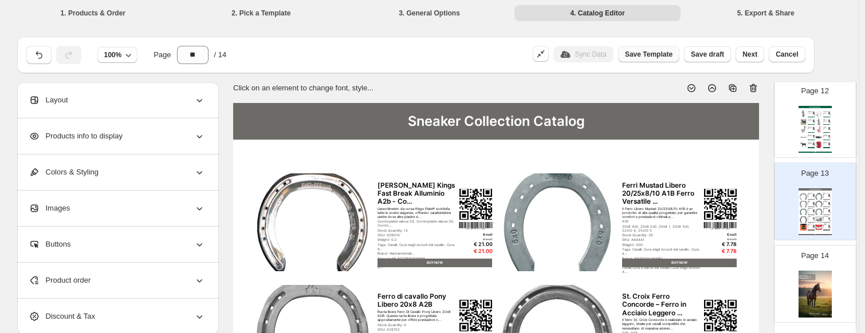
click at [668, 53] on span "Save Template" at bounding box center [649, 54] width 48 height 9
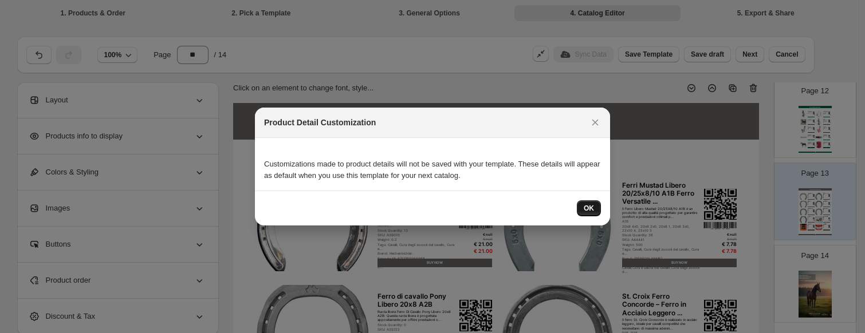
click at [584, 211] on span "OK" at bounding box center [589, 208] width 10 height 9
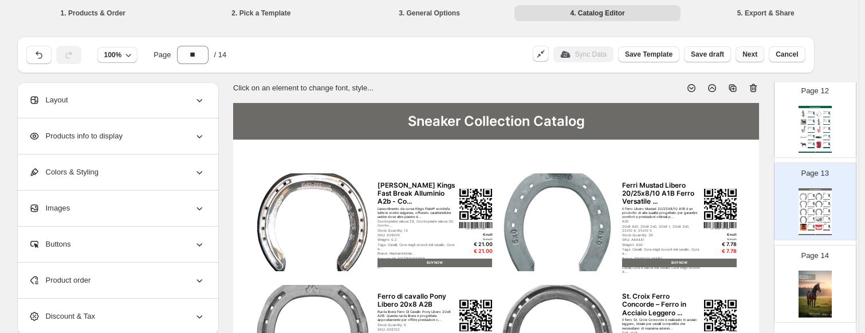
click at [749, 54] on span "Next" at bounding box center [749, 54] width 15 height 9
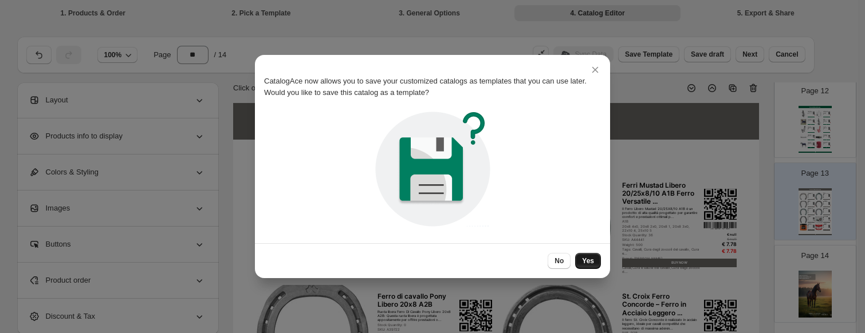
click at [591, 258] on span "Yes" at bounding box center [588, 261] width 12 height 9
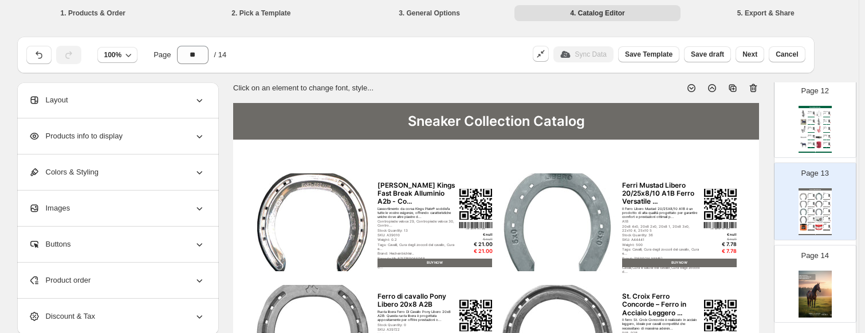
click at [753, 54] on span "Next" at bounding box center [749, 54] width 15 height 9
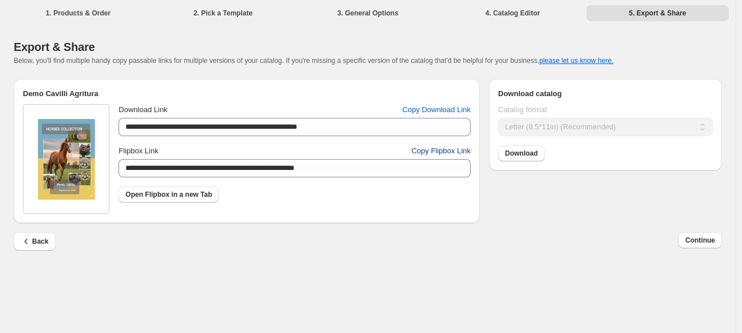
click at [437, 155] on span "Copy Flipbox Link" at bounding box center [441, 151] width 59 height 11
click at [29, 242] on icon "button" at bounding box center [26, 241] width 11 height 11
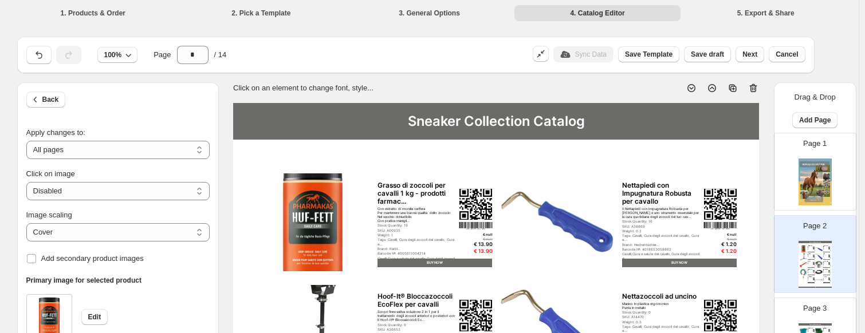
select select "**********"
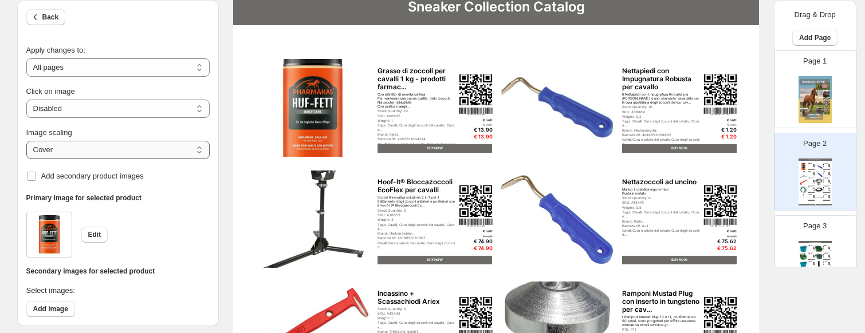
click at [73, 153] on select "***** *******" at bounding box center [117, 150] width 183 height 18
select select "*******"
click at [29, 141] on select "***** *******" at bounding box center [117, 150] width 183 height 18
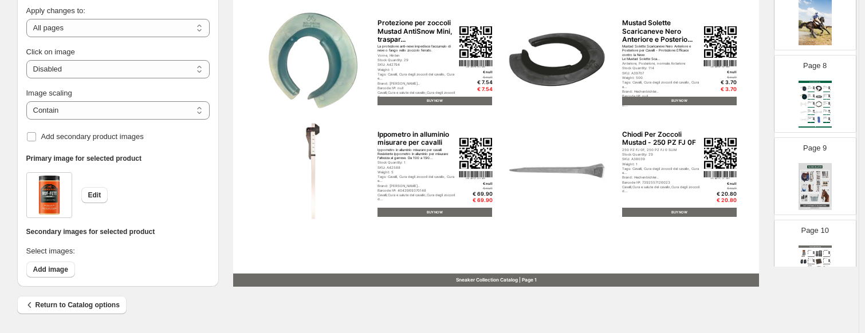
scroll to position [630, 0]
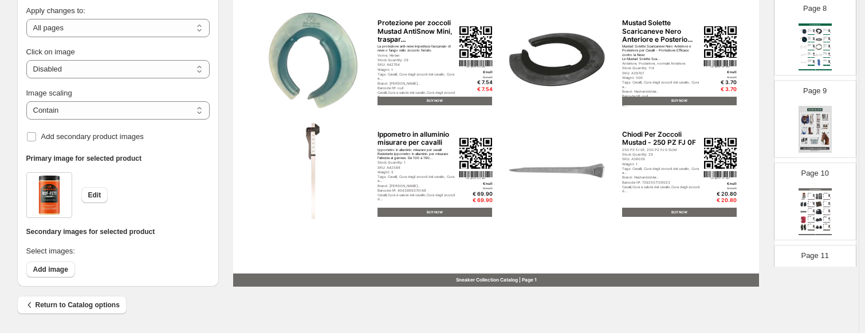
click at [810, 41] on div "Horses Collection Catalog Corda in piombo Hippo - Azzurro | Blu Scuro SKU: A245…" at bounding box center [815, 46] width 33 height 47
type input "*"
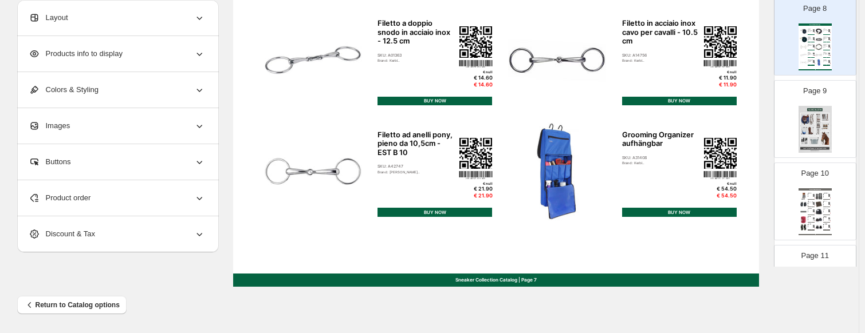
click at [390, 210] on div "BUY NOW" at bounding box center [435, 212] width 115 height 9
select select "**********"
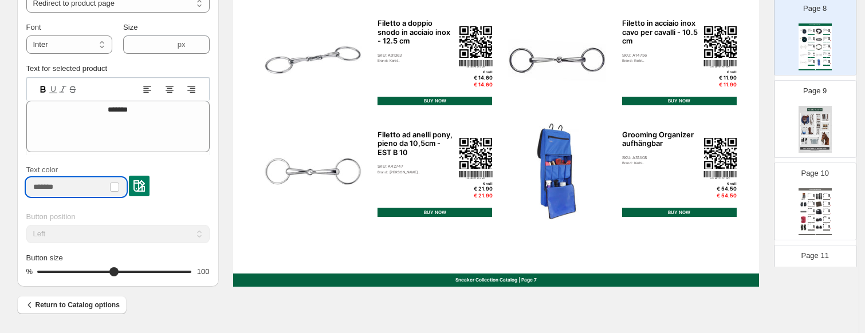
click at [58, 189] on input "Text color" at bounding box center [66, 187] width 81 height 18
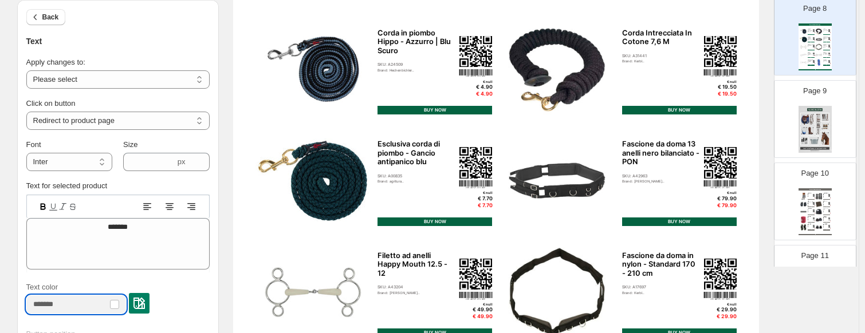
scroll to position [38, 0]
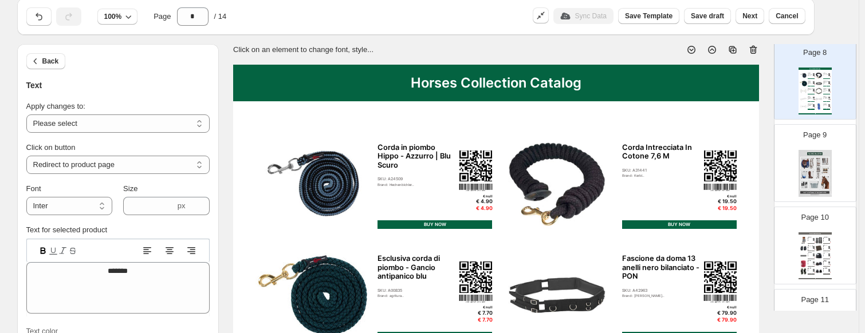
click at [392, 226] on div "BUY NOW" at bounding box center [435, 225] width 115 height 9
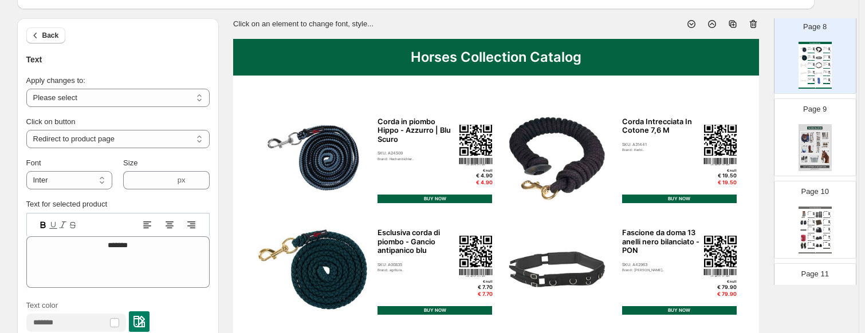
scroll to position [0, 0]
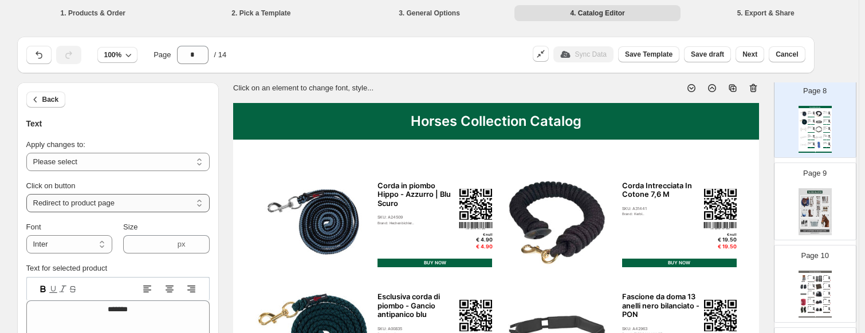
click at [94, 195] on select "**********" at bounding box center [117, 203] width 183 height 18
click at [415, 121] on div "Horses Collection Catalog" at bounding box center [496, 121] width 526 height 37
type input "****"
type textarea "**********"
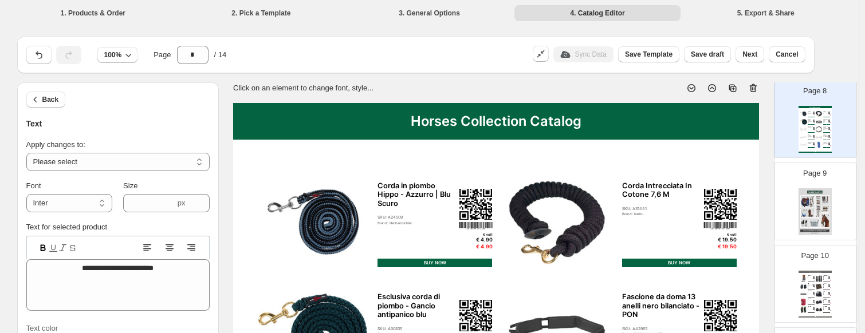
click at [328, 116] on div "Horses Collection Catalog" at bounding box center [496, 121] width 526 height 37
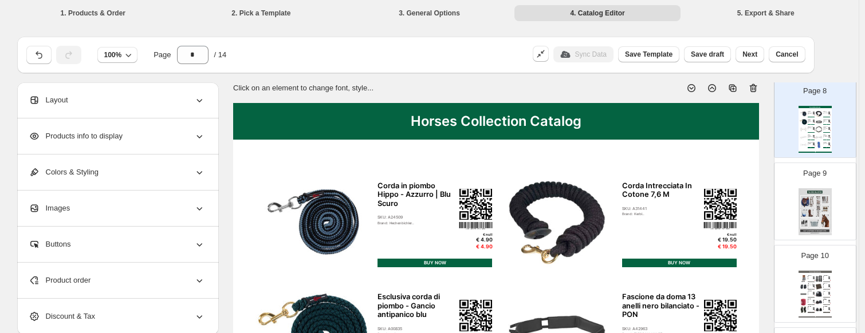
click at [331, 121] on div "Horses Collection Catalog" at bounding box center [496, 121] width 526 height 37
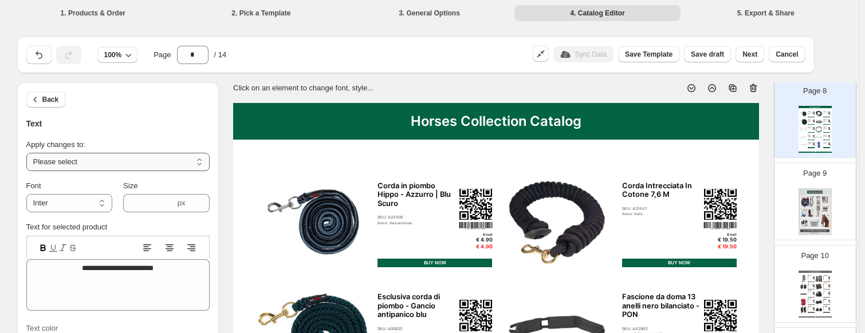
scroll to position [229, 0]
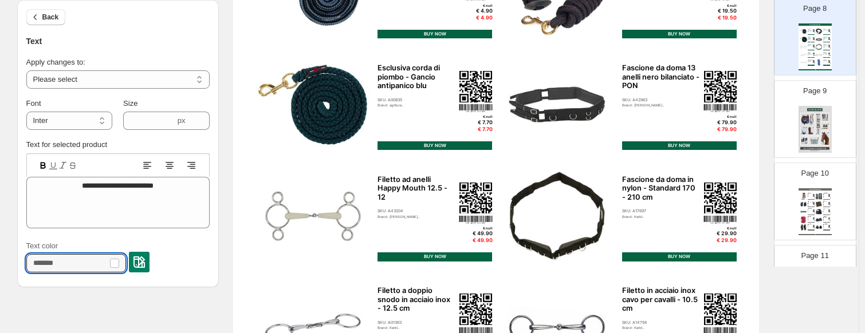
click at [81, 261] on input "Text color" at bounding box center [66, 263] width 81 height 18
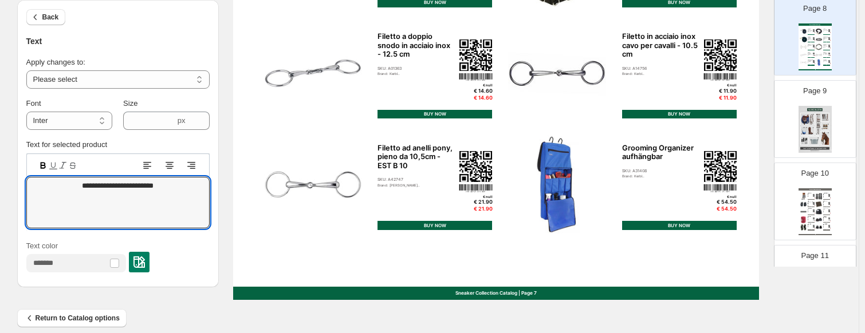
scroll to position [497, 0]
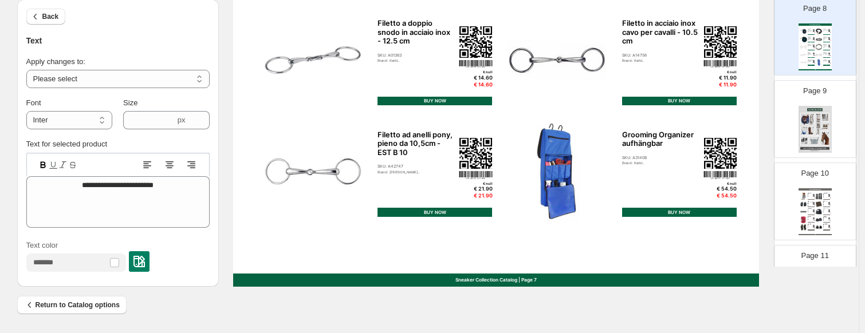
click at [571, 278] on div "Sneaker Collection Catalog | Page 7" at bounding box center [496, 280] width 526 height 13
type input "***"
type textarea "**********"
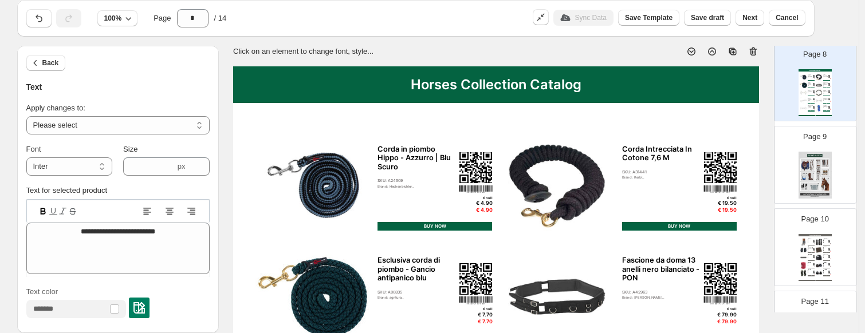
scroll to position [0, 0]
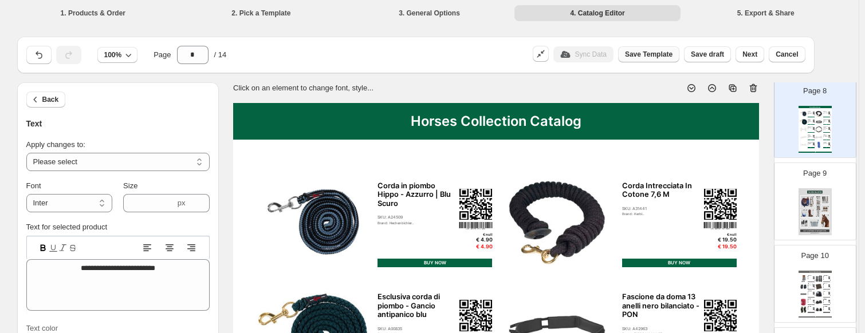
click at [658, 55] on span "Save Template" at bounding box center [649, 54] width 48 height 9
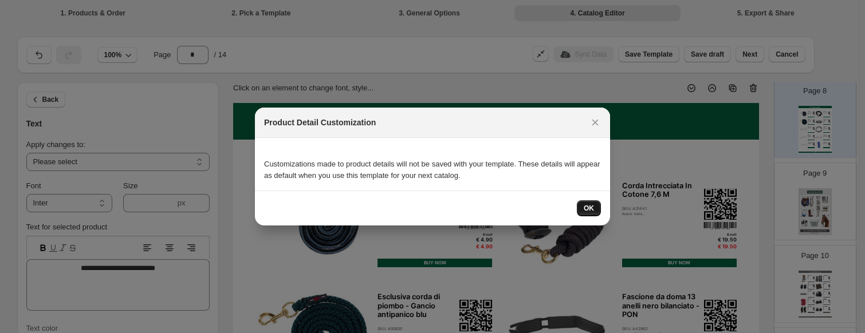
click at [585, 207] on span "OK" at bounding box center [589, 208] width 10 height 9
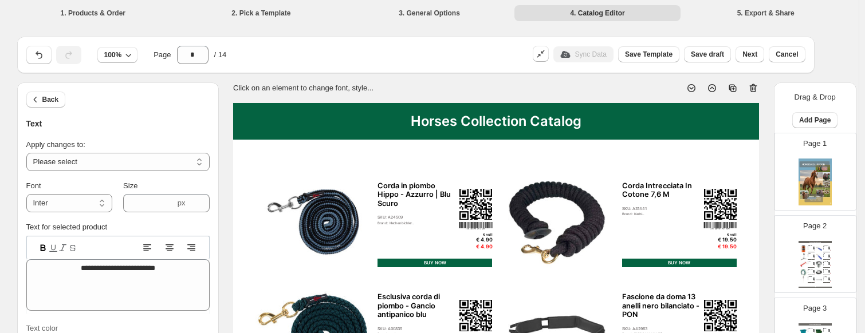
click at [824, 186] on img at bounding box center [815, 182] width 33 height 47
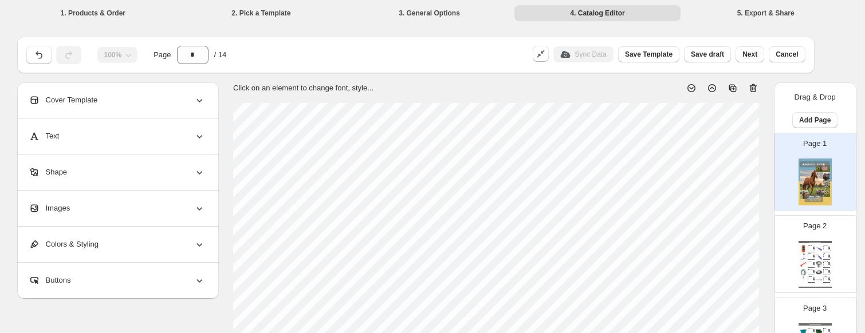
click at [814, 241] on div "Sneaker Collection Catalog" at bounding box center [815, 242] width 33 height 2
type input "*"
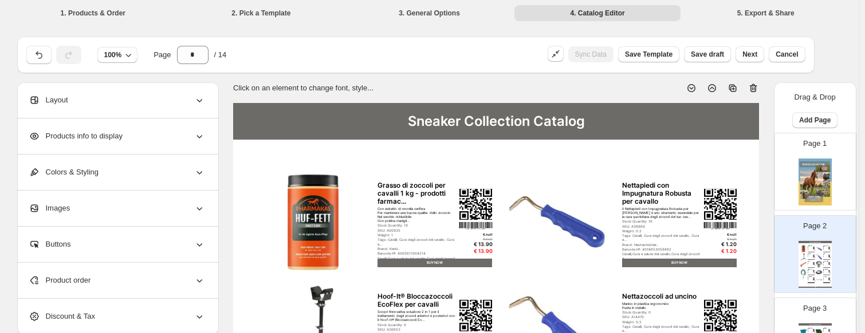
click at [337, 129] on div "Sneaker Collection Catalog" at bounding box center [496, 121] width 526 height 37
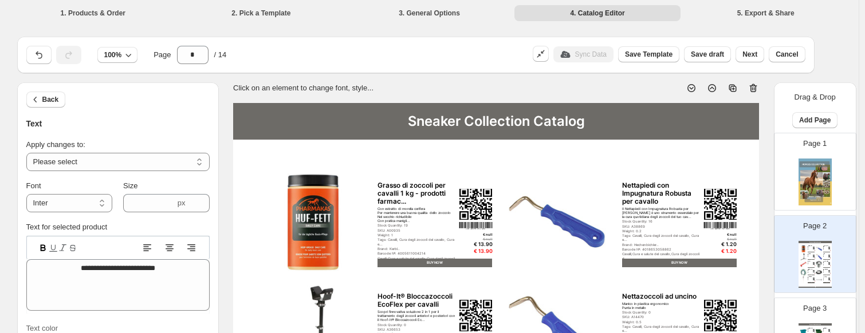
click at [307, 114] on div "Sneaker Collection Catalog" at bounding box center [496, 121] width 526 height 37
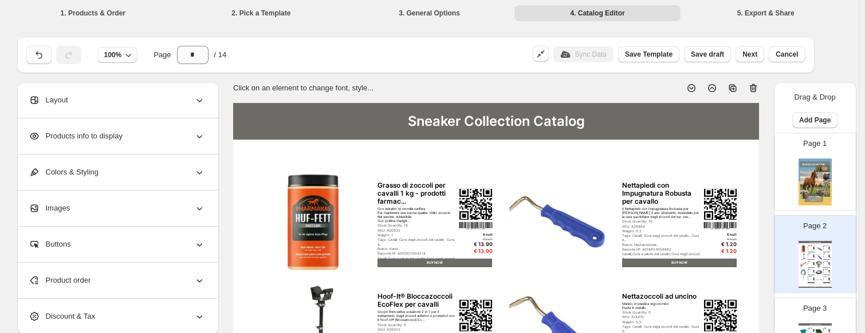
click at [337, 120] on div "Sneaker Collection Catalog" at bounding box center [496, 121] width 526 height 37
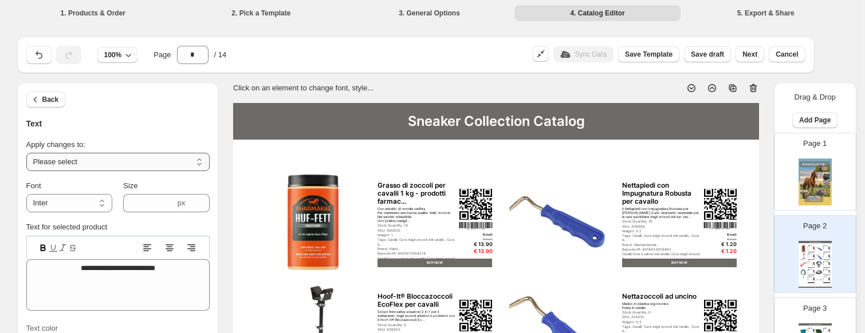
click at [94, 154] on select "**********" at bounding box center [117, 162] width 183 height 18
select select "**********"
click at [29, 153] on select "**********" at bounding box center [117, 162] width 183 height 18
click at [85, 9] on li "1. Products & Order" at bounding box center [93, 13] width 166 height 16
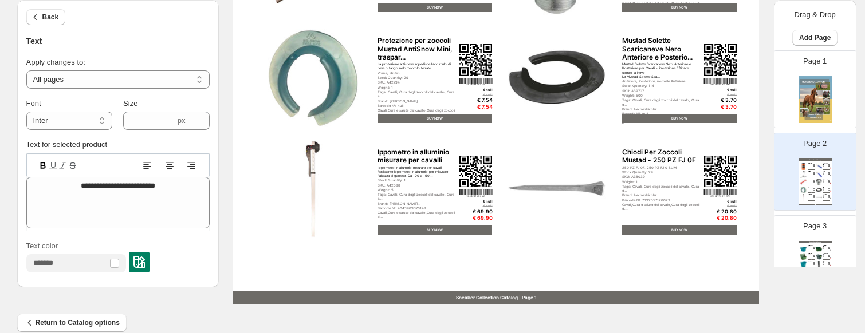
scroll to position [497, 0]
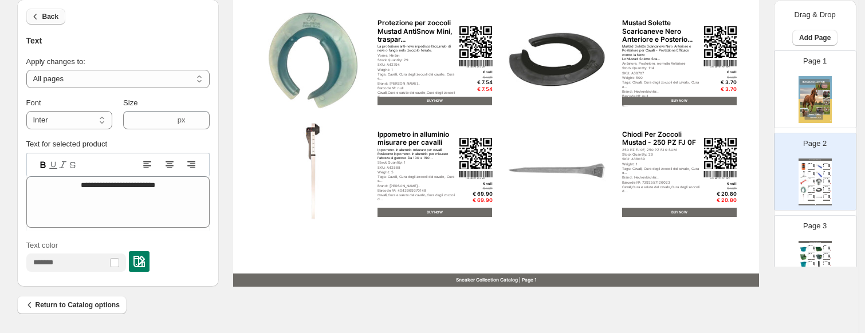
click at [40, 11] on icon "button" at bounding box center [35, 16] width 11 height 11
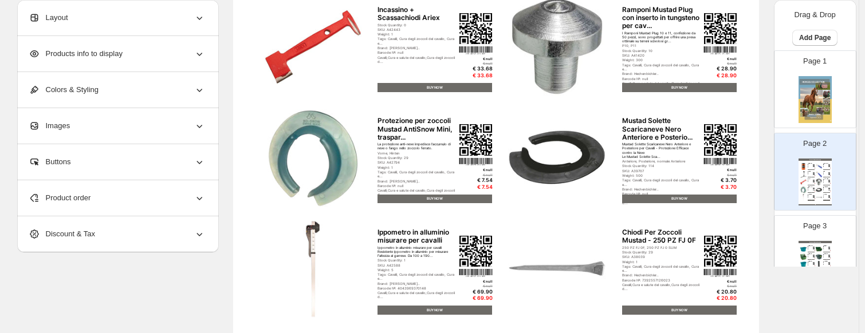
scroll to position [382, 0]
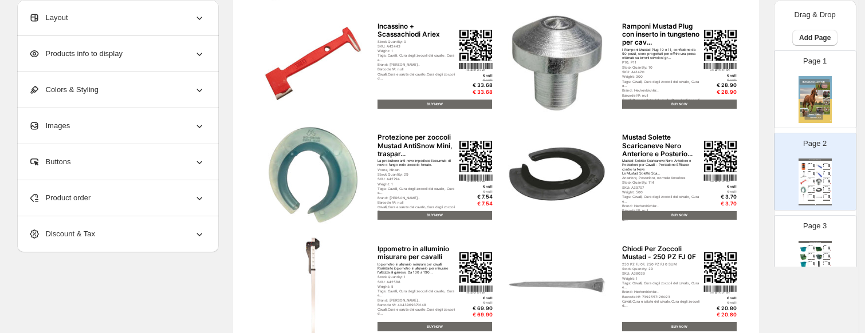
click at [115, 89] on div "Colors & Styling" at bounding box center [117, 90] width 176 height 36
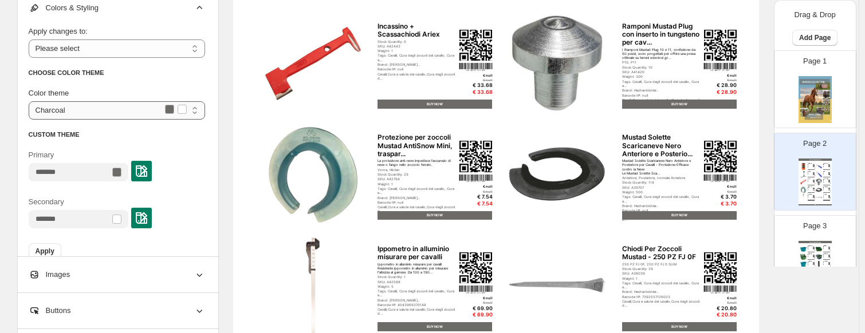
click at [119, 111] on select "**********" at bounding box center [117, 110] width 176 height 18
click at [120, 111] on select "**********" at bounding box center [117, 110] width 176 height 18
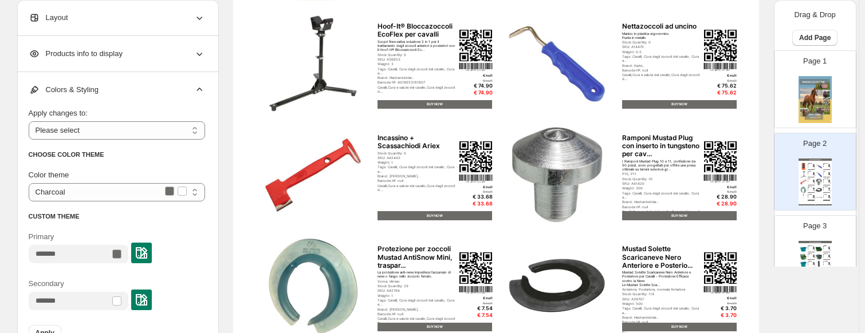
scroll to position [268, 0]
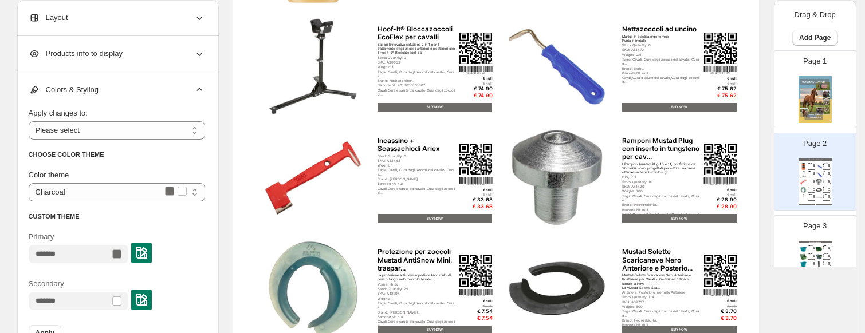
click at [84, 15] on div "Layout" at bounding box center [117, 18] width 176 height 36
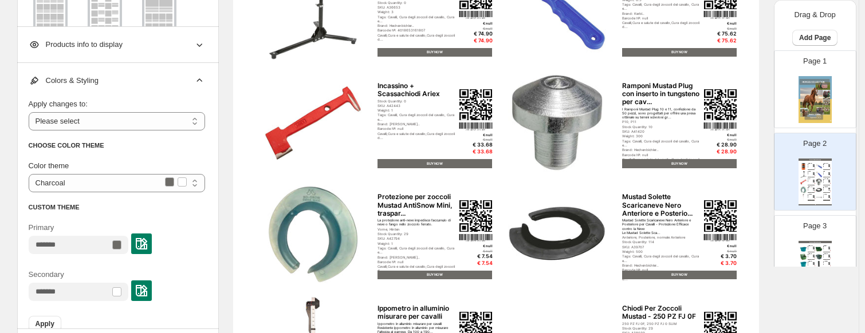
scroll to position [325, 0]
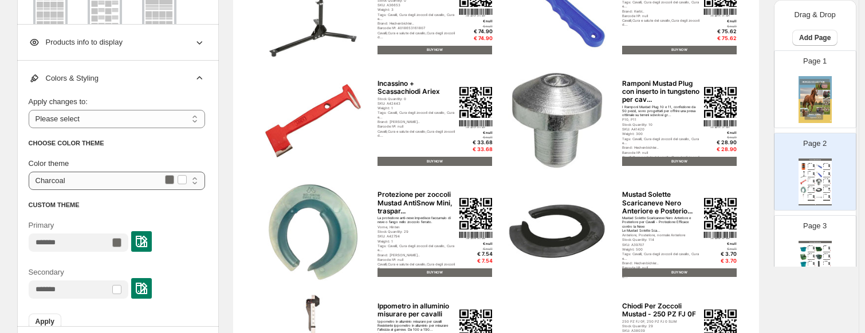
click at [174, 176] on select "**********" at bounding box center [117, 181] width 176 height 18
click at [90, 159] on div "Color theme" at bounding box center [117, 163] width 176 height 11
click at [96, 255] on div "Primary" at bounding box center [117, 239] width 176 height 38
click at [77, 242] on input "Primary" at bounding box center [69, 243] width 81 height 18
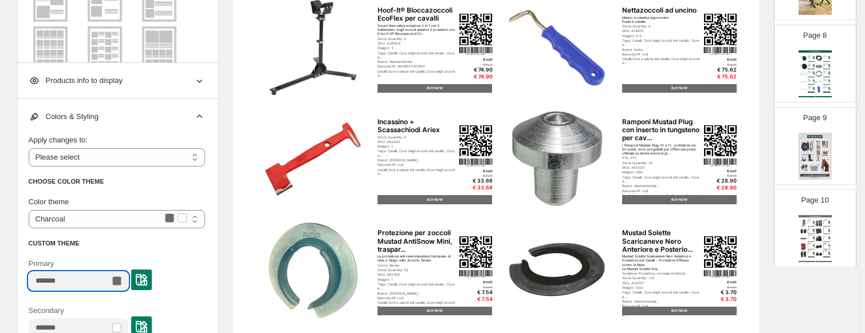
scroll to position [630, 0]
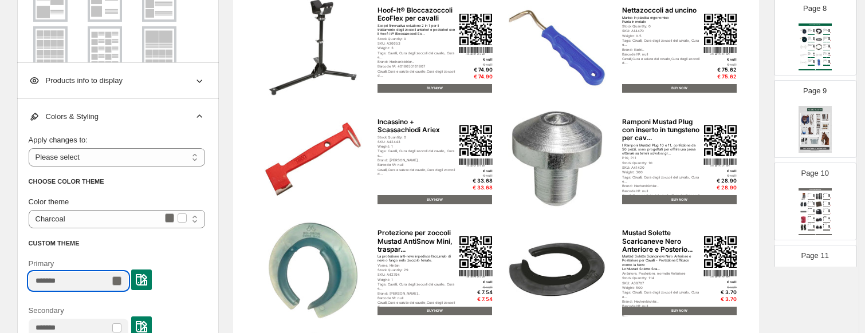
click at [813, 55] on img at bounding box center [814, 55] width 2 height 1
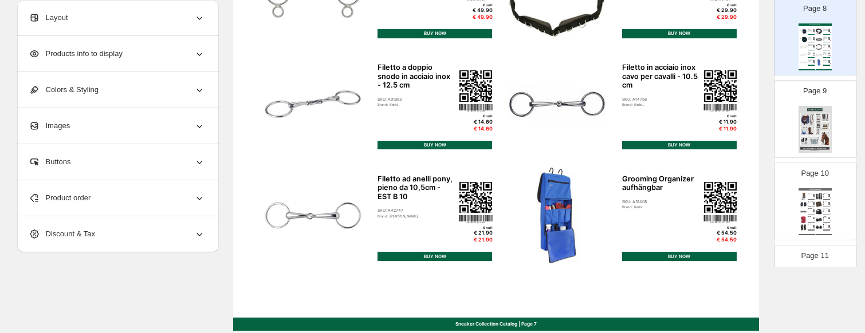
scroll to position [497, 0]
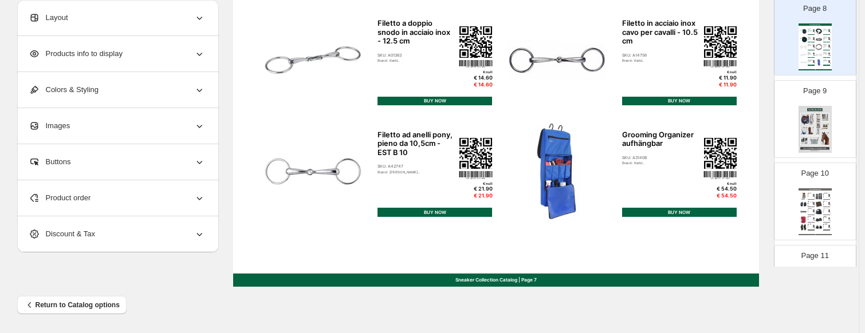
click at [351, 274] on div "Sneaker Collection Catalog | Page 7" at bounding box center [496, 280] width 526 height 13
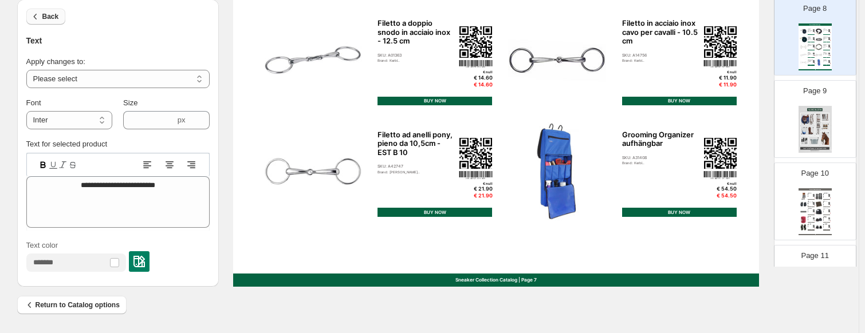
click at [45, 13] on button "Back" at bounding box center [46, 17] width 40 height 16
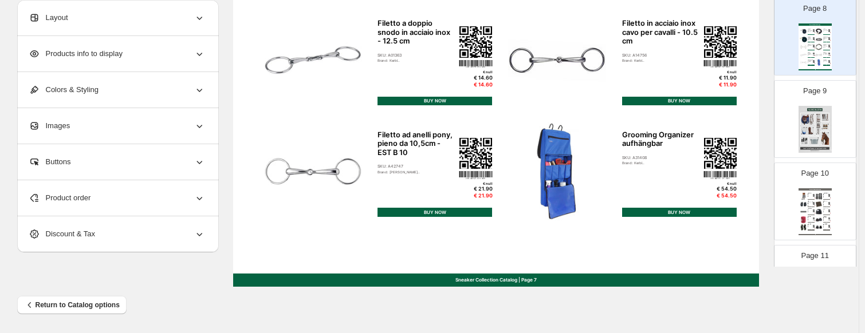
click at [92, 90] on span "Colors & Styling" at bounding box center [64, 89] width 70 height 11
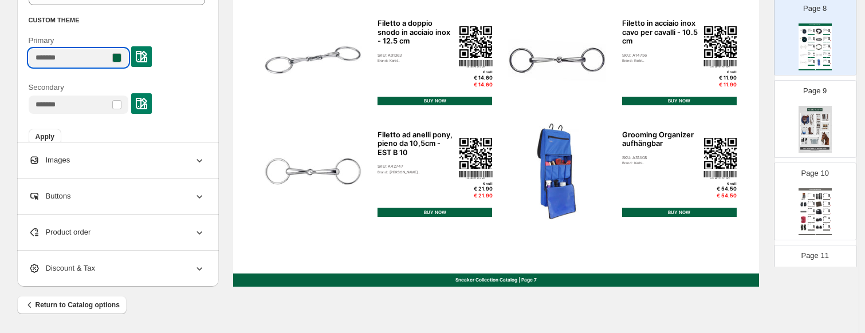
click at [73, 58] on input "Primary" at bounding box center [69, 58] width 81 height 18
click at [53, 58] on input "Primary" at bounding box center [69, 58] width 81 height 18
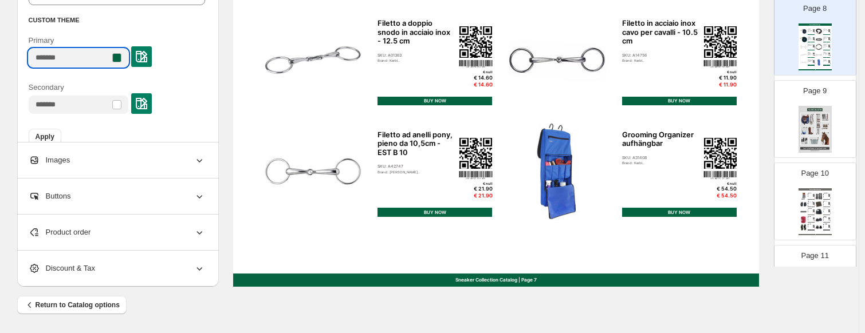
click at [53, 58] on input "Primary" at bounding box center [69, 58] width 81 height 18
drag, startPoint x: 68, startPoint y: 58, endPoint x: 6, endPoint y: 62, distance: 61.4
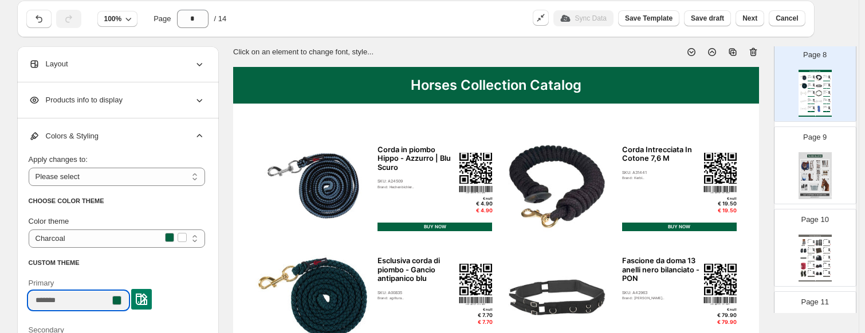
scroll to position [0, 0]
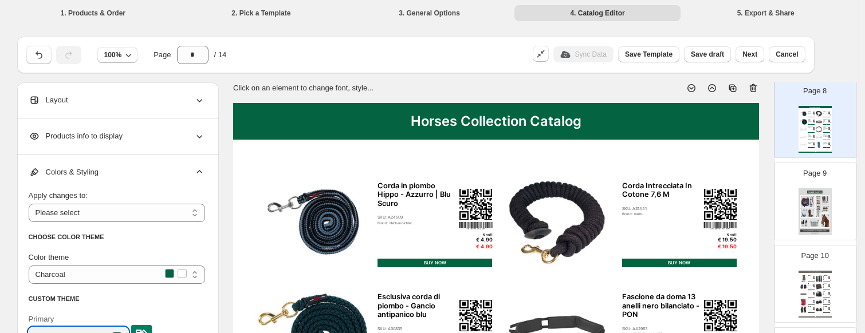
click at [808, 285] on div "Paranocche in Memory Foam - nero WB - Memory Foam sc... Calotta esterna di form…" at bounding box center [811, 287] width 7 height 6
type input "**"
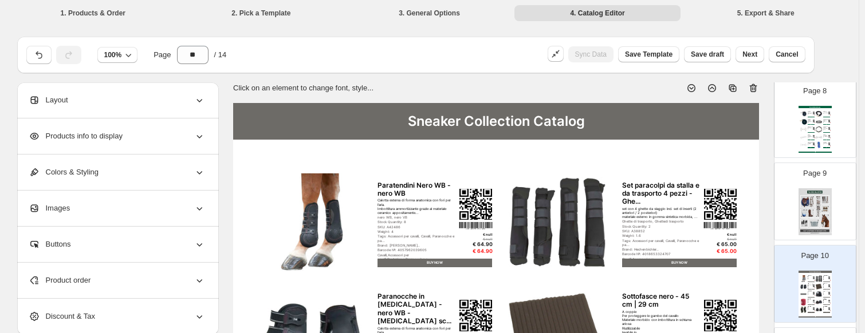
click at [325, 116] on div "Sneaker Collection Catalog" at bounding box center [496, 121] width 526 height 37
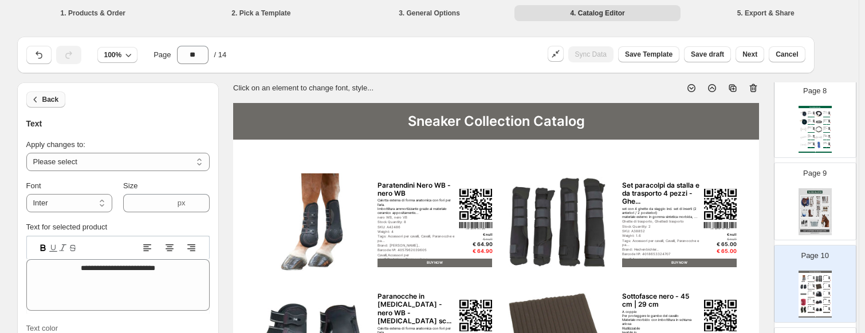
click at [41, 95] on icon "button" at bounding box center [35, 99] width 11 height 11
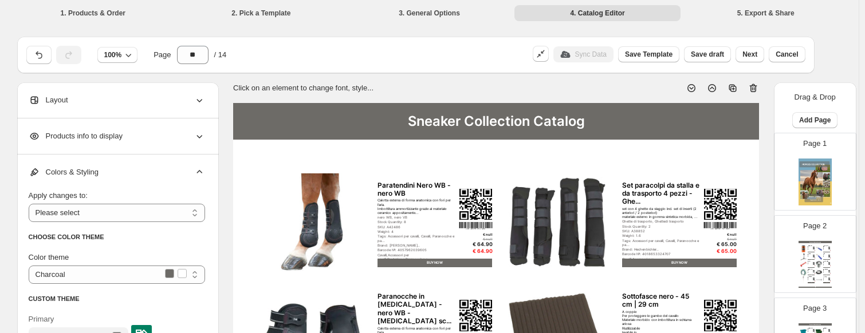
scroll to position [14, 0]
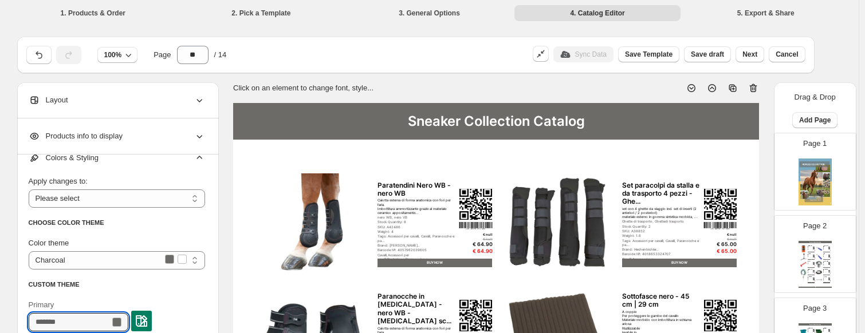
click at [70, 325] on input "Primary" at bounding box center [69, 322] width 81 height 18
click at [71, 321] on input "Primary" at bounding box center [69, 322] width 81 height 18
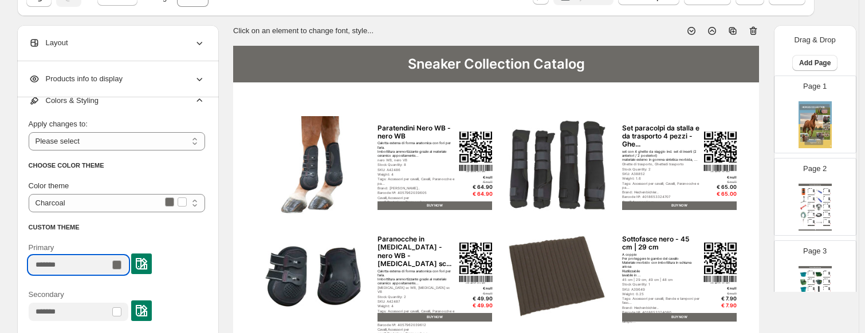
click at [147, 261] on img at bounding box center [141, 263] width 11 height 11
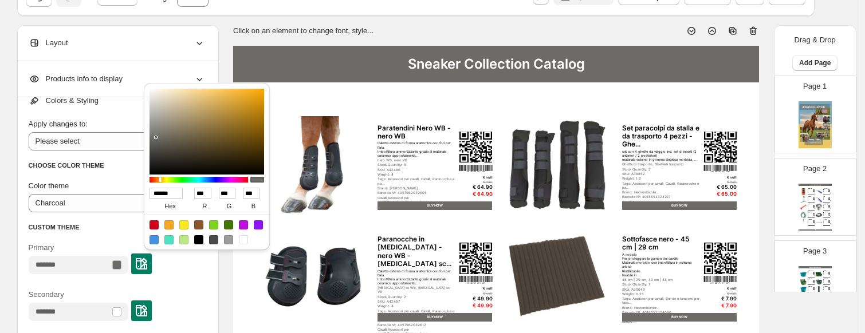
click at [170, 197] on input "******" at bounding box center [166, 193] width 33 height 11
type input "***"
type input "*"
type input "**"
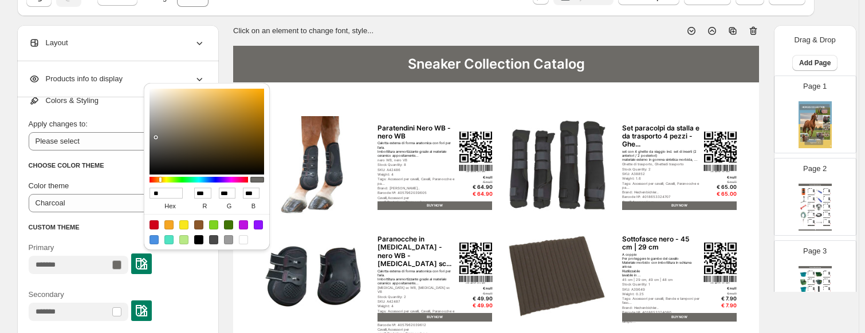
type input "**"
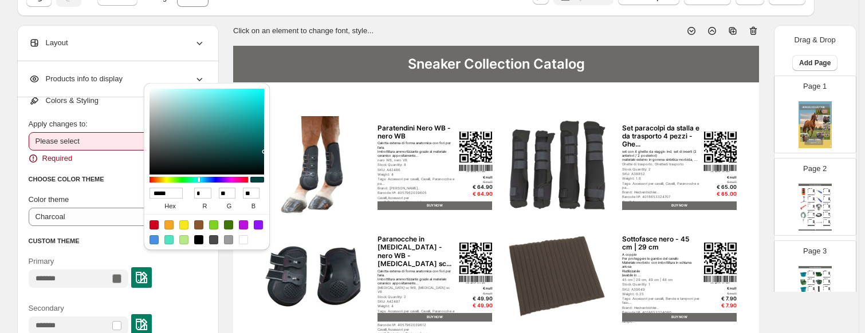
type input "******"
type input "*"
type input "**"
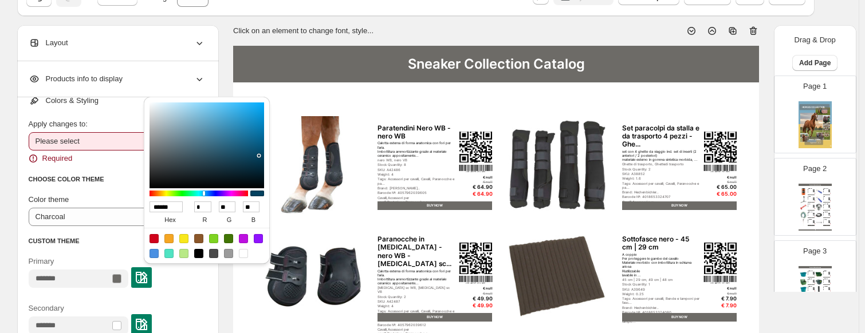
type input "******"
click at [199, 41] on icon at bounding box center [199, 42] width 11 height 11
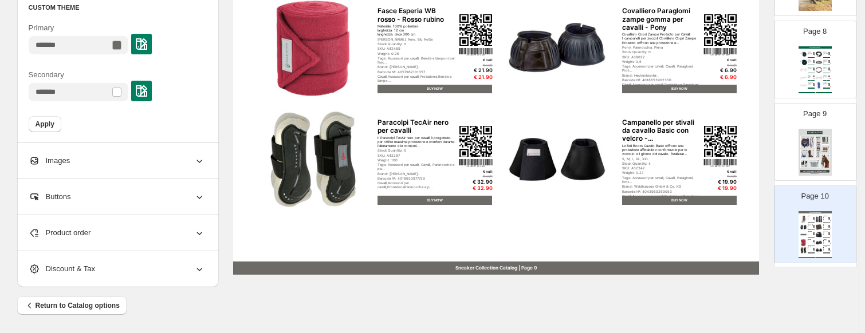
scroll to position [630, 0]
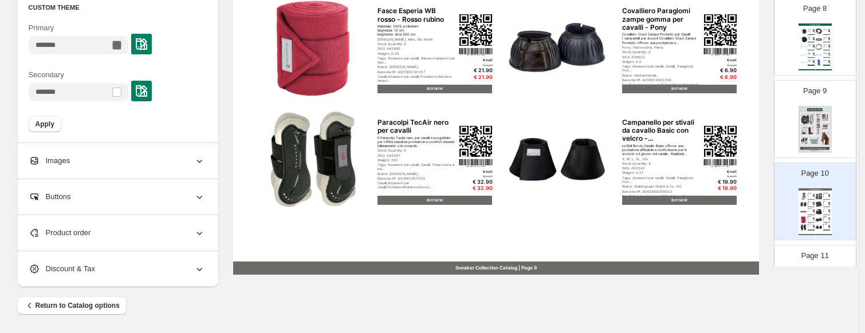
click at [803, 36] on img at bounding box center [803, 39] width 7 height 7
type input "*"
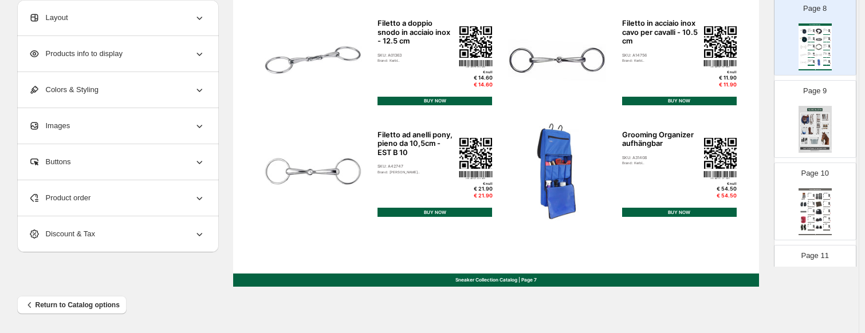
scroll to position [0, 0]
click at [572, 281] on div "Sneaker Collection Catalog | Page 7" at bounding box center [496, 280] width 526 height 13
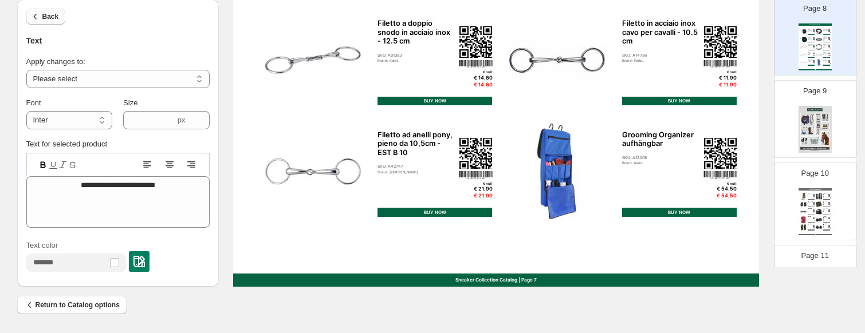
click at [39, 21] on icon "button" at bounding box center [35, 16] width 11 height 11
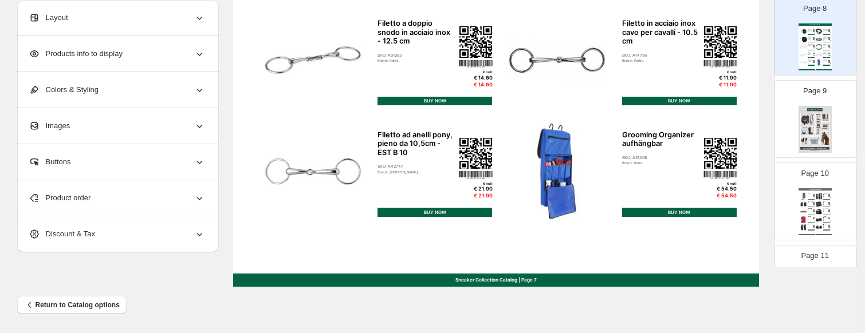
click at [82, 95] on span "Colors & Styling" at bounding box center [64, 89] width 70 height 11
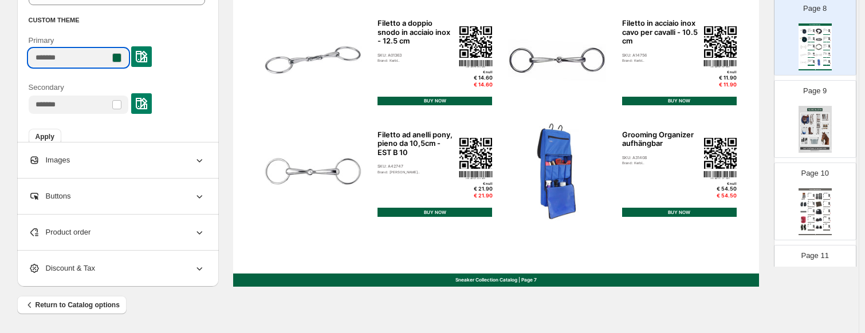
drag, startPoint x: 82, startPoint y: 55, endPoint x: 123, endPoint y: 57, distance: 40.7
click at [25, 59] on div "**********" at bounding box center [118, 9] width 202 height 267
click at [147, 56] on img at bounding box center [141, 56] width 11 height 11
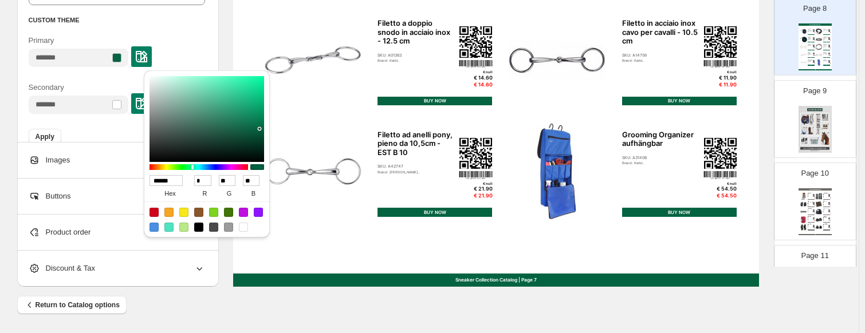
click at [160, 179] on input "******" at bounding box center [166, 180] width 33 height 11
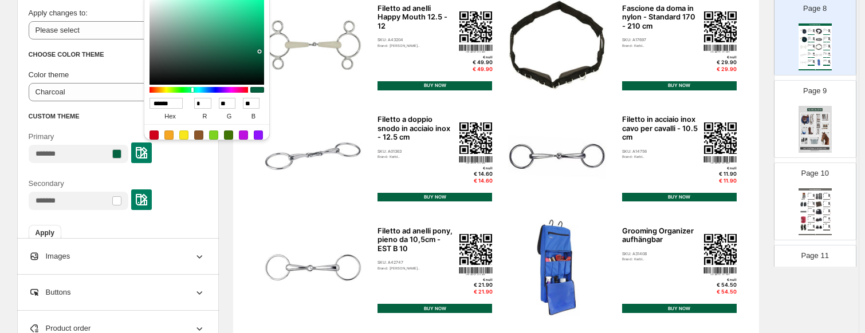
scroll to position [382, 0]
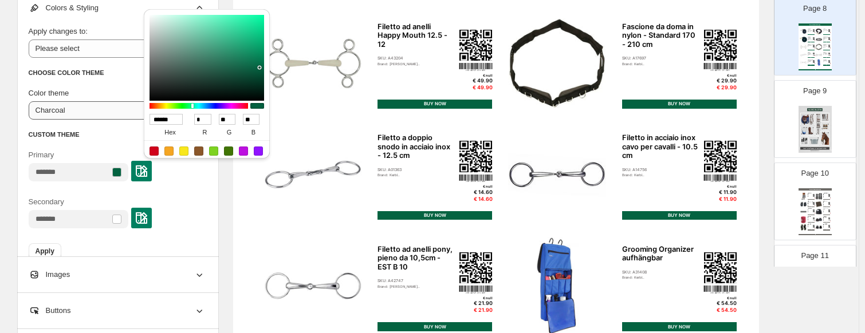
click at [82, 109] on select "**********" at bounding box center [117, 110] width 176 height 18
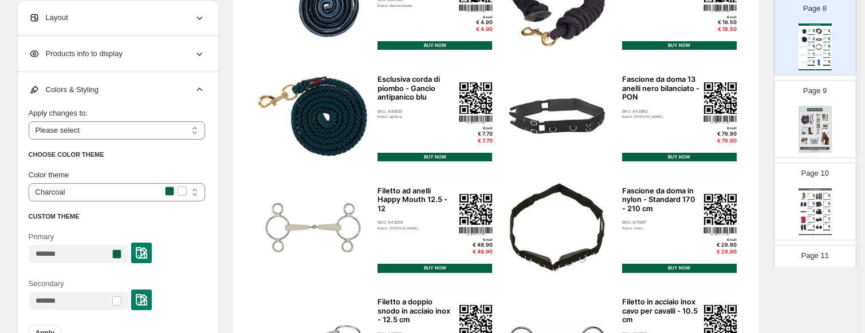
scroll to position [96, 0]
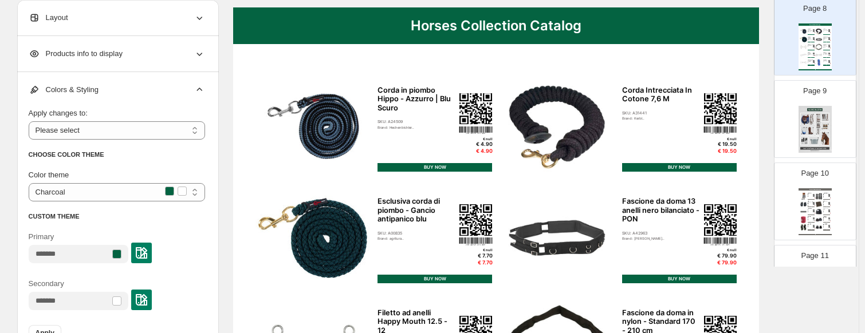
click at [70, 90] on span "Colors & Styling" at bounding box center [64, 89] width 70 height 11
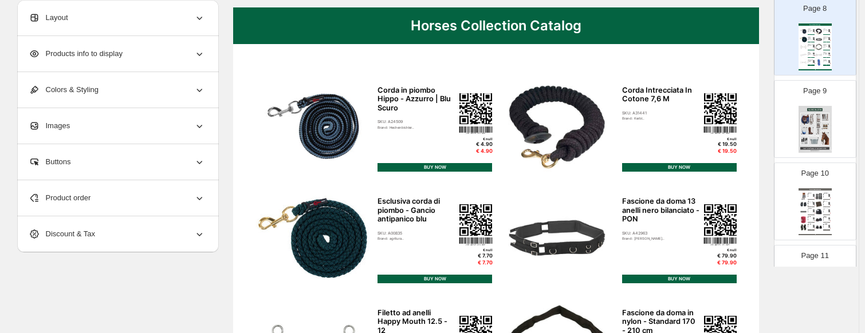
click at [285, 32] on div "Horses Collection Catalog" at bounding box center [496, 25] width 526 height 37
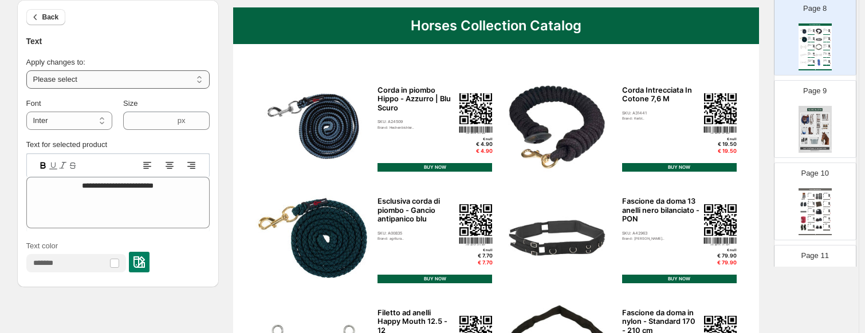
click at [92, 81] on select "**********" at bounding box center [117, 79] width 183 height 18
select select "**********"
click at [29, 70] on select "**********" at bounding box center [117, 79] width 183 height 18
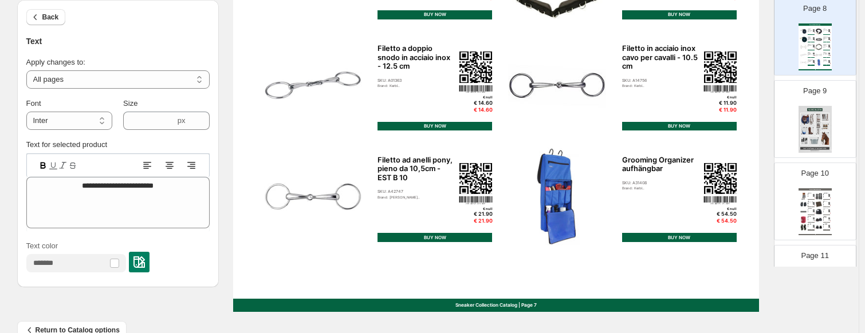
scroll to position [497, 0]
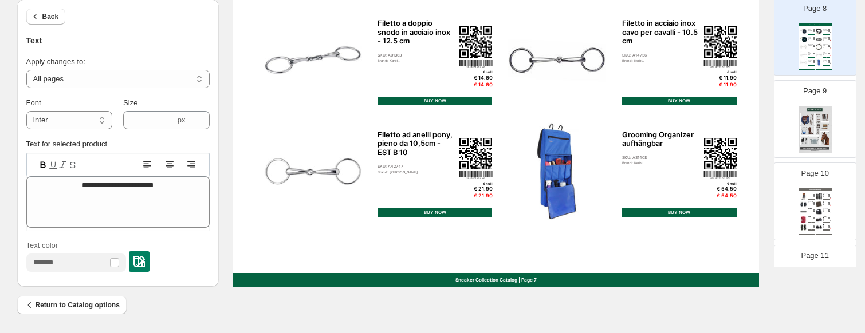
click at [819, 188] on div "Sneaker Collection Catalog" at bounding box center [815, 189] width 33 height 2
type input "**"
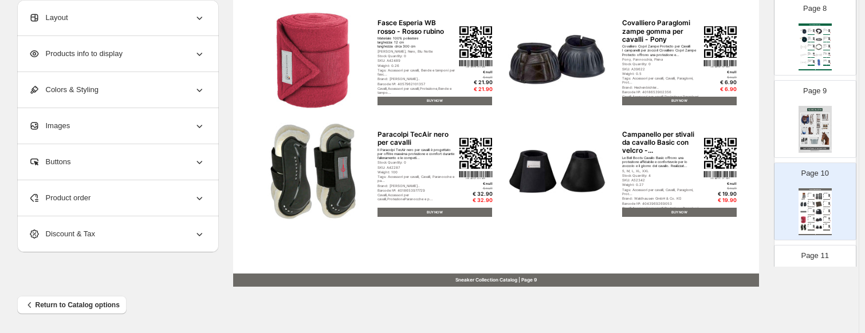
click at [99, 93] on span "Colors & Styling" at bounding box center [64, 89] width 70 height 11
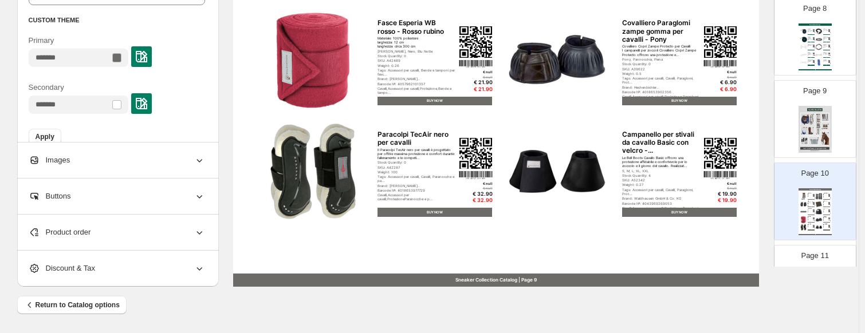
click at [147, 58] on img at bounding box center [141, 56] width 11 height 11
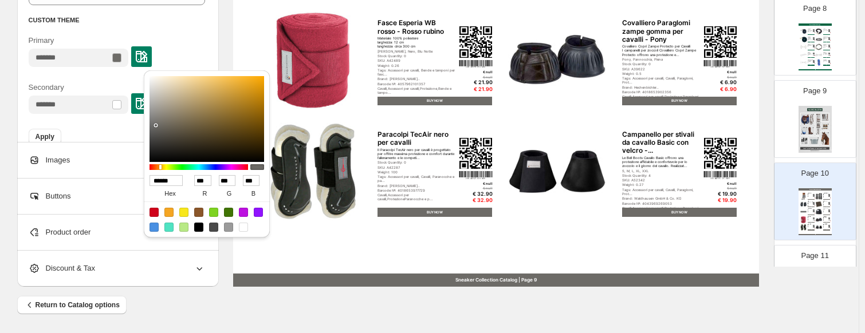
click at [167, 180] on input "******" at bounding box center [166, 180] width 33 height 11
paste input
type input "******"
type input "*"
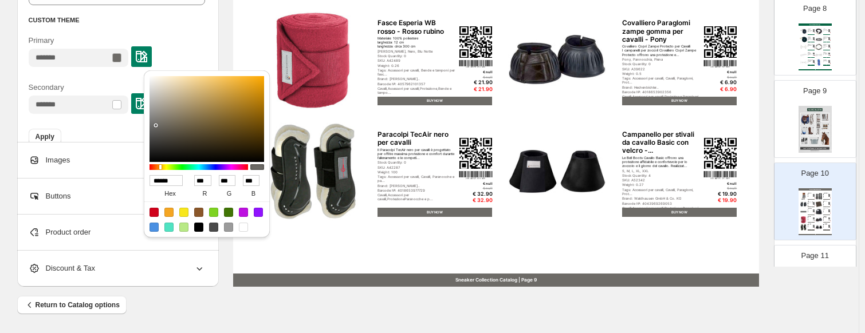
type input "**"
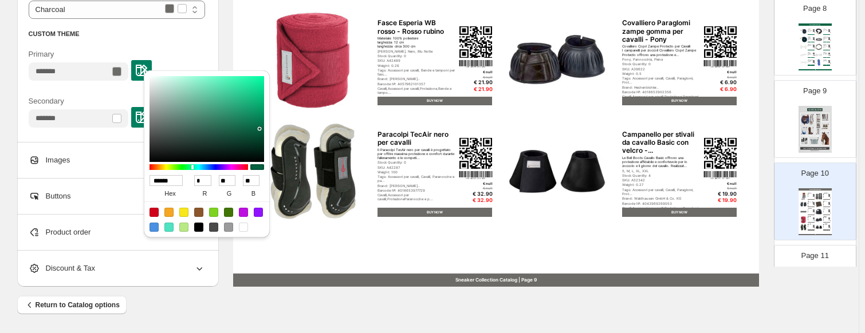
type input "******"
click at [196, 56] on div "Primary" at bounding box center [117, 65] width 176 height 32
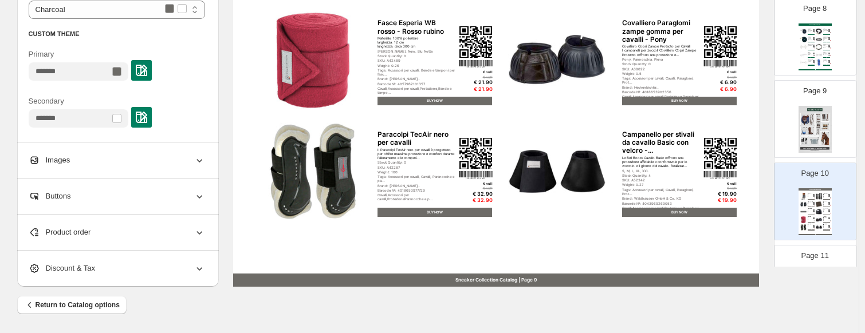
click at [147, 68] on img at bounding box center [141, 70] width 11 height 11
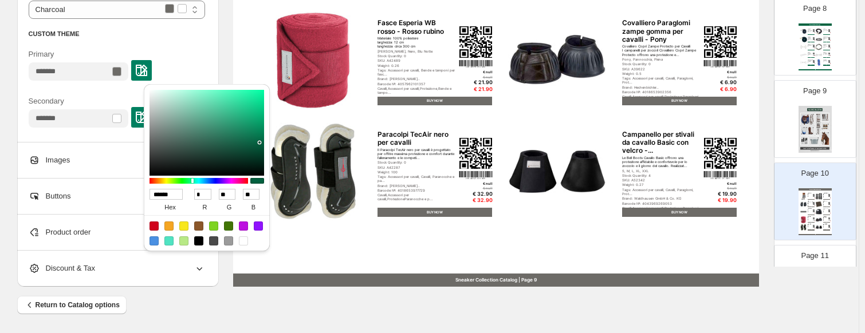
click at [166, 191] on input "******" at bounding box center [166, 194] width 33 height 11
click at [183, 202] on label "hex" at bounding box center [171, 207] width 42 height 15
click at [183, 200] on input "******" at bounding box center [166, 194] width 33 height 11
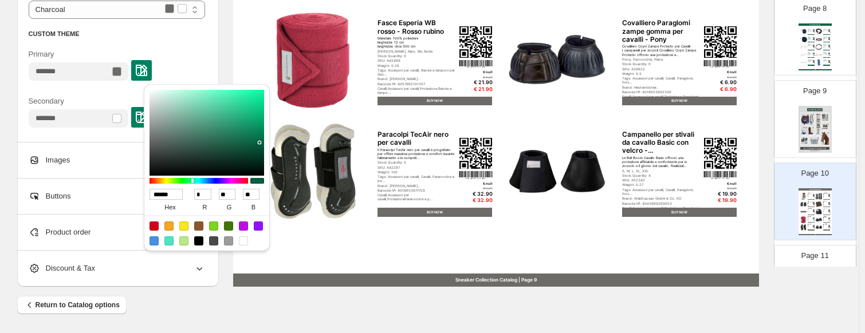
click at [183, 201] on label "hex" at bounding box center [171, 207] width 42 height 15
click at [183, 200] on input "******" at bounding box center [166, 194] width 33 height 11
click at [183, 201] on label "hex" at bounding box center [171, 207] width 42 height 15
click at [183, 200] on input "******" at bounding box center [166, 194] width 33 height 11
click at [196, 188] on div "* r" at bounding box center [204, 201] width 21 height 27
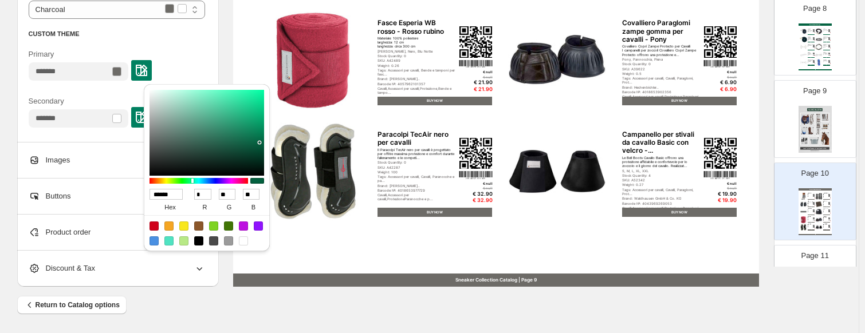
click at [159, 194] on input "******" at bounding box center [166, 194] width 33 height 11
click at [183, 192] on div "****** hex" at bounding box center [171, 201] width 42 height 27
click at [200, 62] on div "Primary" at bounding box center [117, 65] width 176 height 32
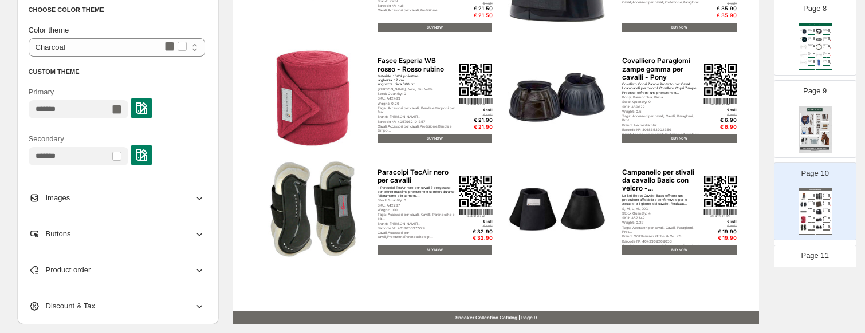
scroll to position [439, 0]
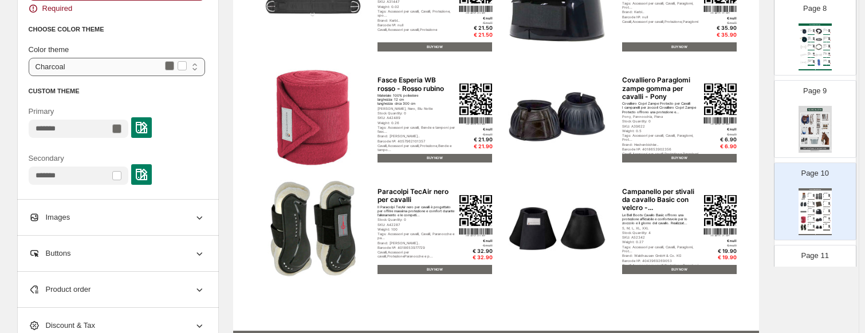
click at [129, 69] on select "**********" at bounding box center [117, 67] width 176 height 18
click at [132, 37] on div "**********" at bounding box center [117, 115] width 176 height 202
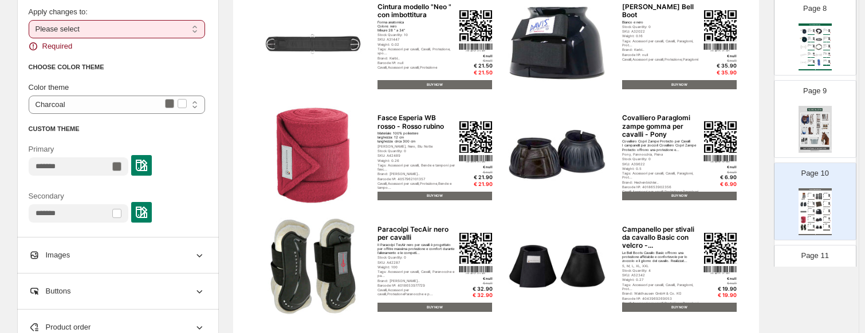
scroll to position [382, 0]
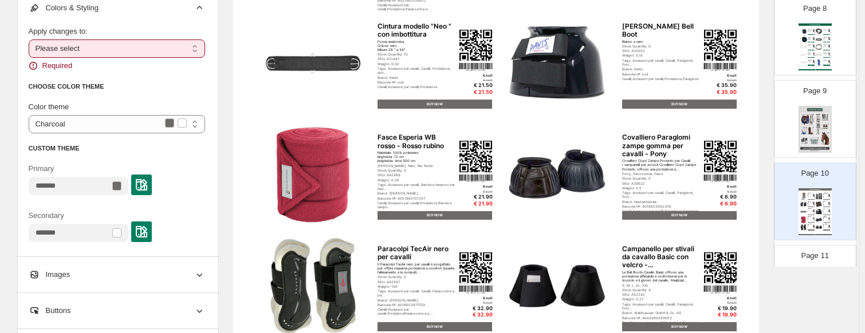
click at [78, 54] on select "**********" at bounding box center [117, 49] width 176 height 18
select select "**********"
click at [31, 40] on select "**********" at bounding box center [117, 49] width 176 height 18
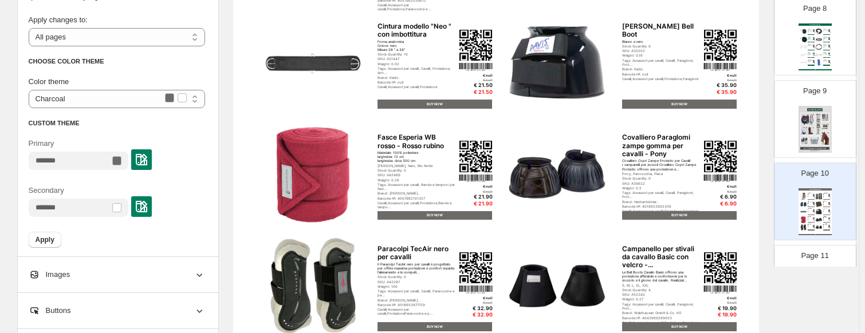
scroll to position [14, 0]
click at [149, 150] on div at bounding box center [141, 157] width 21 height 21
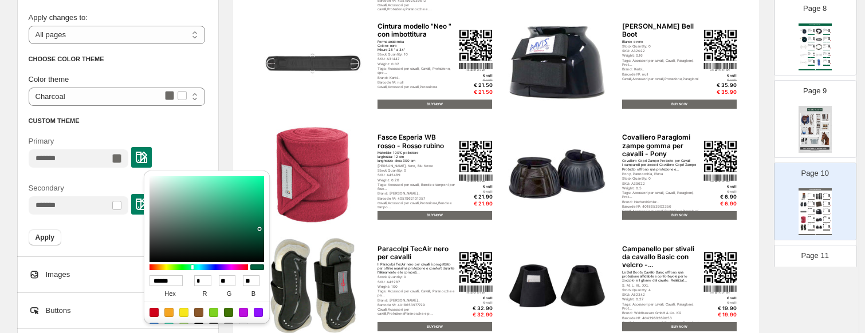
click at [167, 281] on input "******" at bounding box center [166, 281] width 33 height 11
click at [150, 296] on label "hex" at bounding box center [171, 293] width 42 height 15
click at [150, 286] on input "******" at bounding box center [166, 281] width 33 height 11
click at [182, 144] on div "Primary" at bounding box center [117, 152] width 176 height 32
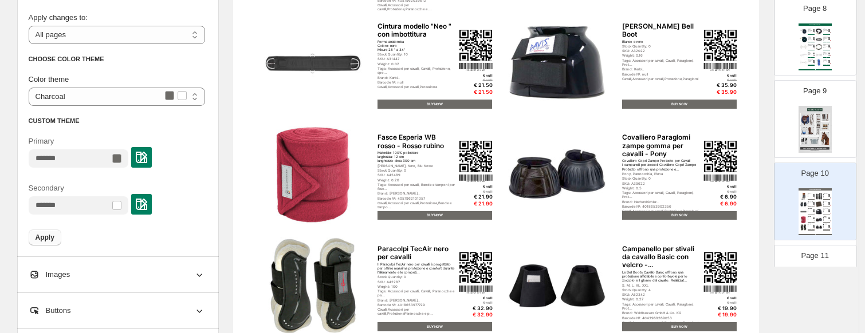
drag, startPoint x: 60, startPoint y: 245, endPoint x: 47, endPoint y: 239, distance: 14.1
click at [49, 240] on div "Apply" at bounding box center [117, 238] width 176 height 16
click at [147, 163] on img at bounding box center [141, 157] width 11 height 11
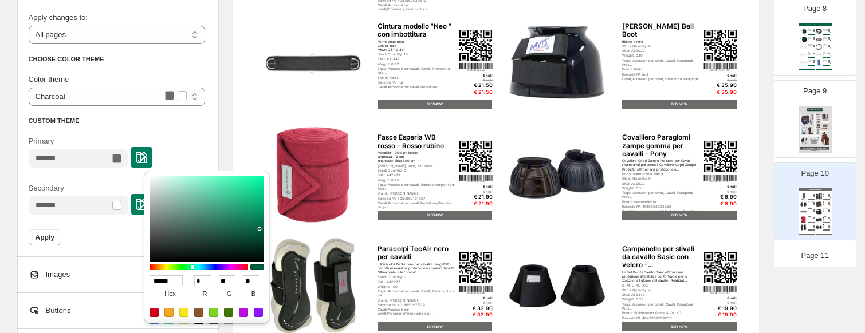
click at [168, 285] on input "******" at bounding box center [166, 281] width 33 height 11
click at [176, 281] on input "******" at bounding box center [166, 281] width 33 height 11
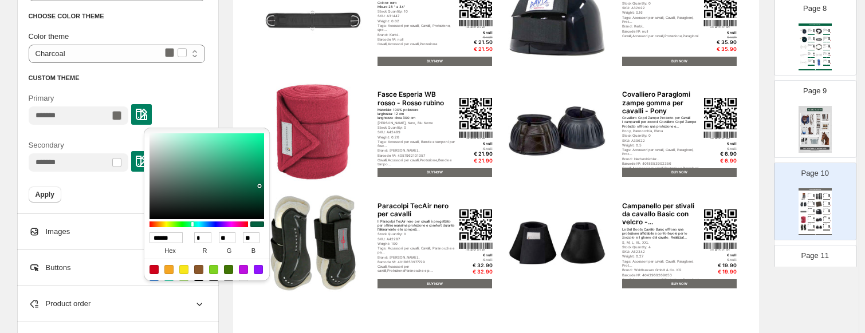
scroll to position [497, 0]
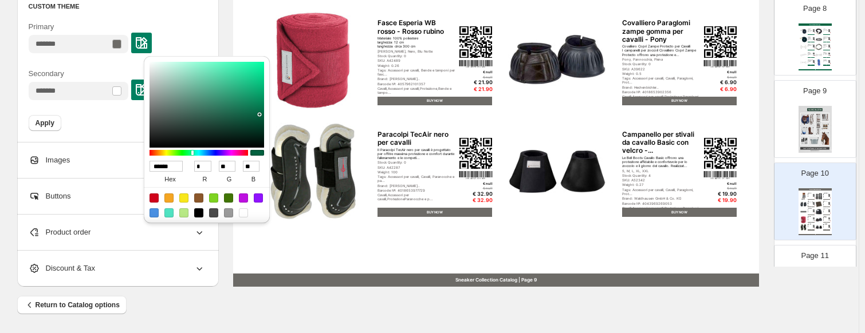
click at [192, 22] on div "Primary" at bounding box center [117, 37] width 176 height 32
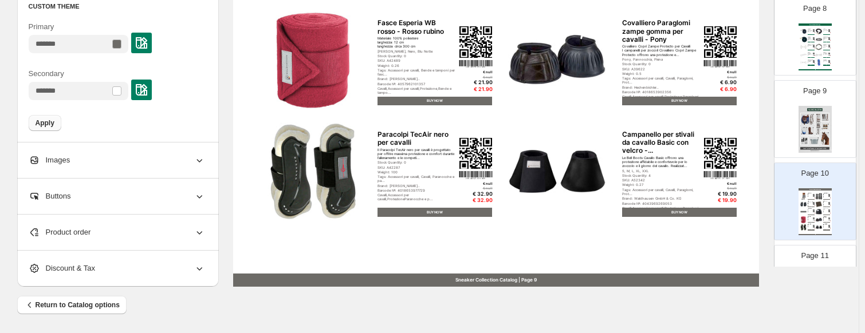
click at [54, 126] on span "Apply" at bounding box center [45, 123] width 19 height 9
click at [121, 45] on div at bounding box center [116, 44] width 9 height 9
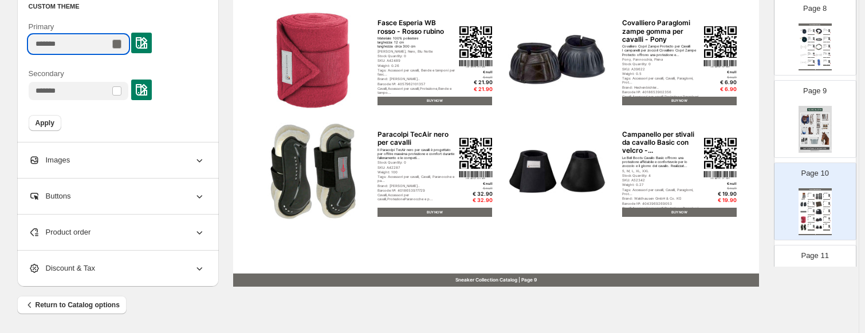
click at [59, 46] on input "Primary" at bounding box center [69, 44] width 81 height 18
click at [74, 46] on input "Primary" at bounding box center [69, 44] width 81 height 18
click at [147, 45] on img at bounding box center [141, 42] width 11 height 11
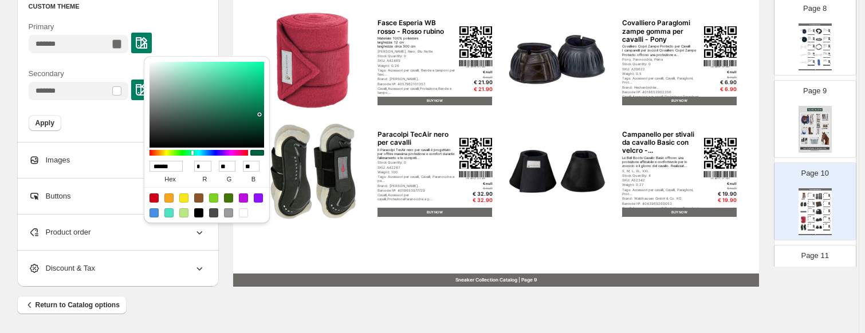
click at [160, 163] on input "******" at bounding box center [166, 166] width 33 height 11
click at [186, 180] on label "hex" at bounding box center [171, 179] width 42 height 15
click at [183, 172] on input "******" at bounding box center [166, 166] width 33 height 11
click at [186, 180] on label "hex" at bounding box center [171, 179] width 42 height 15
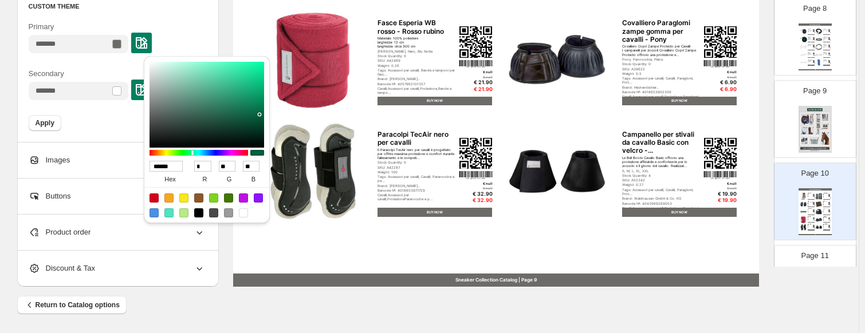
click at [183, 172] on input "******" at bounding box center [166, 166] width 33 height 11
click at [191, 38] on div "Primary" at bounding box center [117, 37] width 176 height 32
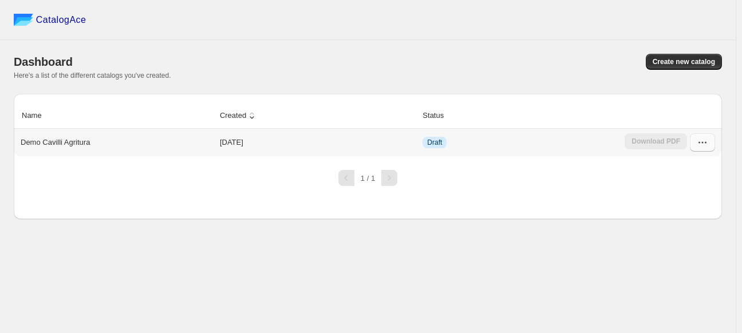
click at [706, 146] on icon "button" at bounding box center [702, 142] width 11 height 11
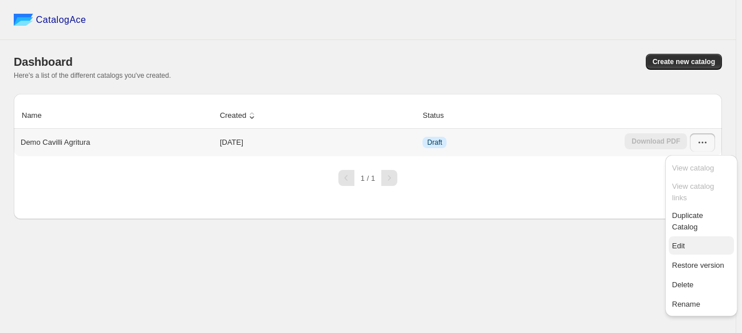
click at [687, 241] on span "Edit" at bounding box center [702, 246] width 58 height 11
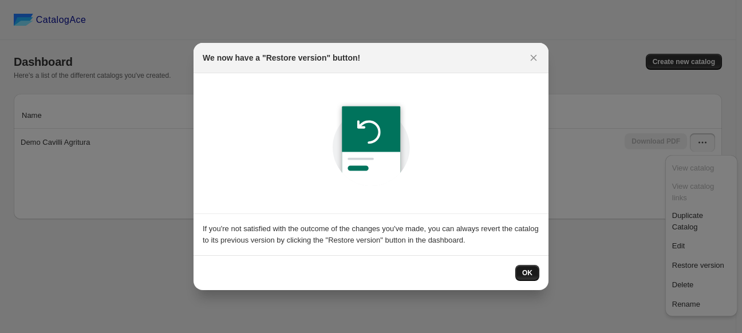
click at [534, 277] on button "OK" at bounding box center [528, 273] width 24 height 16
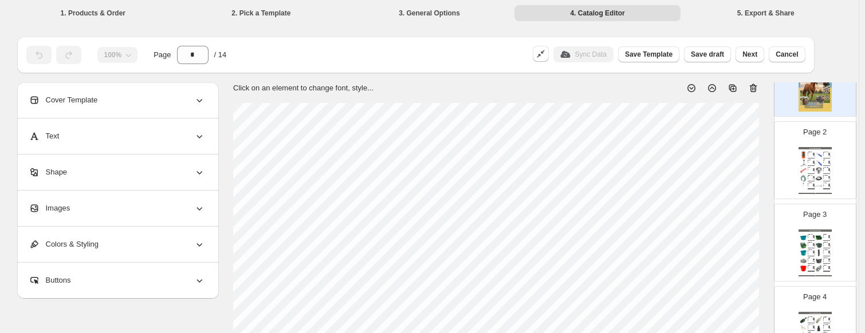
scroll to position [115, 0]
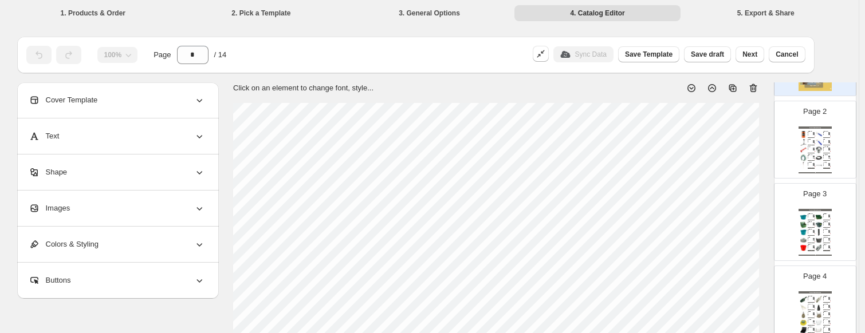
click at [742, 150] on div "Incassino + Scassachiodi Ariex Stock Quantity: 0 SKU: A42443 Weight: 1 Tags: Ca…" at bounding box center [811, 148] width 7 height 3
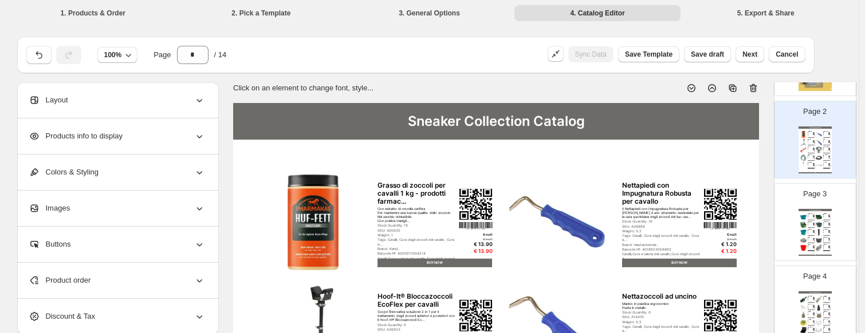
click at [742, 230] on div "Supporto in metallo Parete di sicurezza FlatBack" at bounding box center [825, 230] width 5 height 1
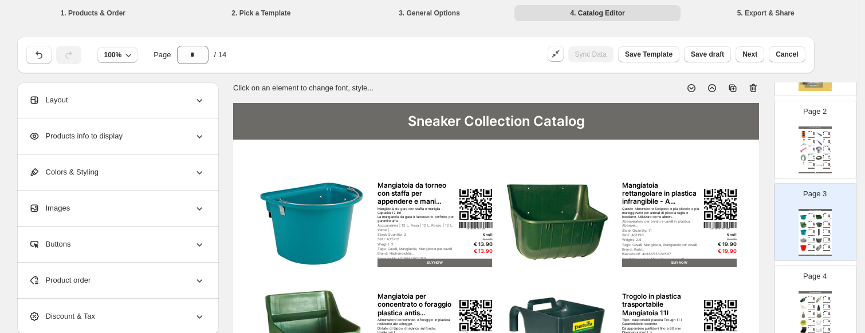
scroll to position [172, 0]
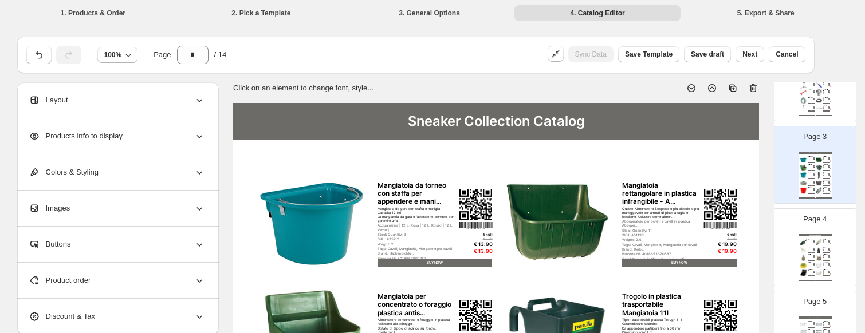
click at [742, 230] on div "Page 4 Sneaker Collection Catalog Paletta per Mangime in plastica infrangibile …" at bounding box center [811, 243] width 72 height 77
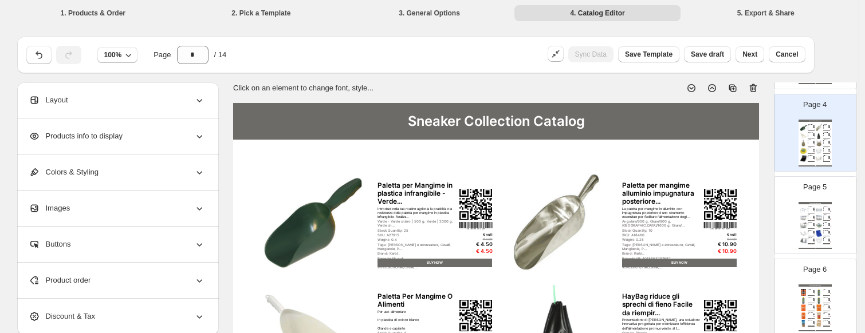
click at [742, 229] on div "Sneaker Collection Catalog Staffa Per Secchio Zincato - Per l'avvitamento su Ti…" at bounding box center [815, 225] width 33 height 47
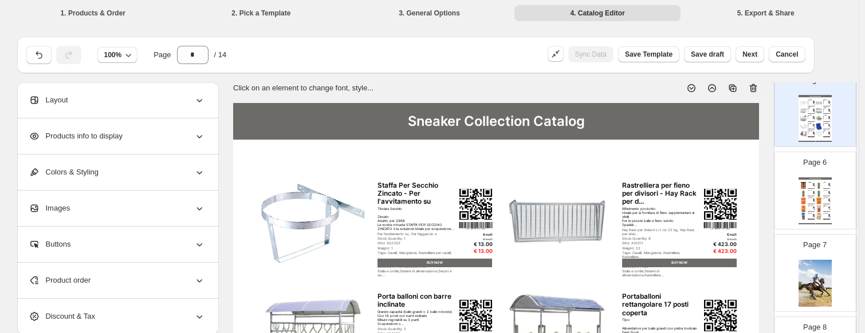
scroll to position [401, 0]
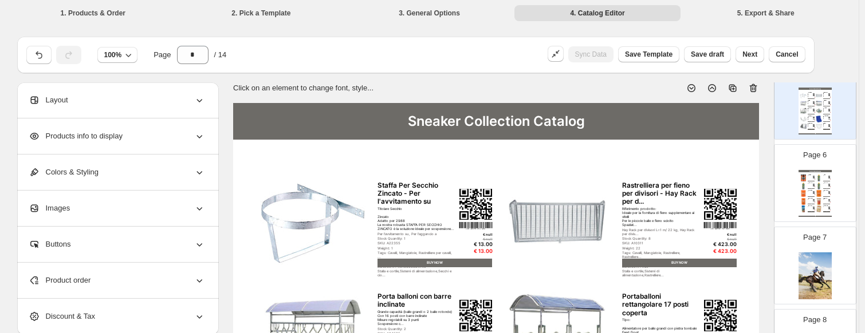
click at [742, 191] on div "Alimenti complementare per cavallo ® Fitform" at bounding box center [810, 191] width 5 height 1
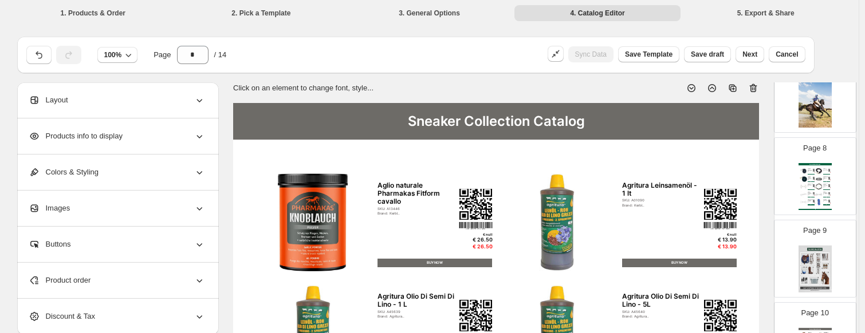
click at [742, 199] on img at bounding box center [818, 202] width 7 height 7
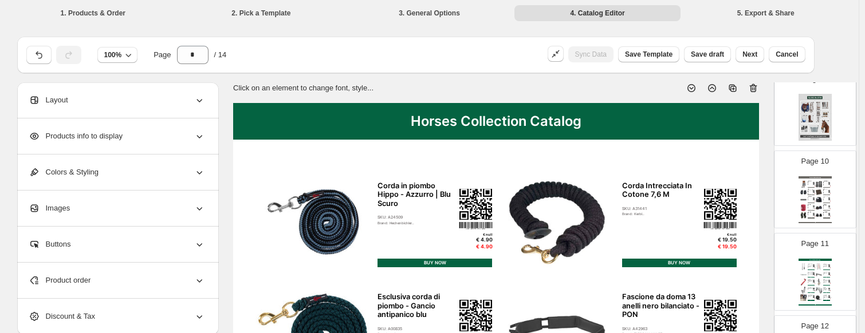
scroll to position [745, 0]
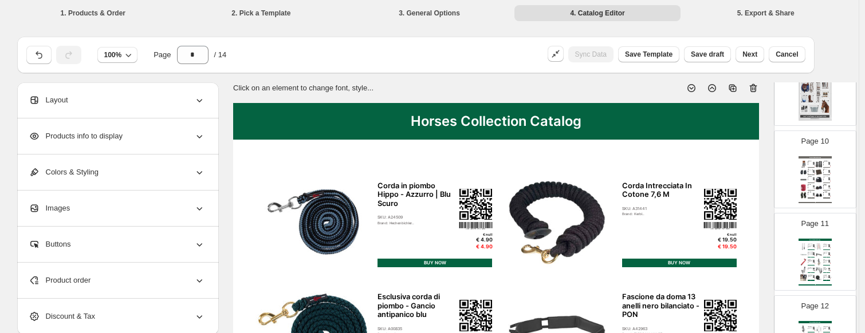
click at [742, 180] on div "Brand: Kerbl.." at bounding box center [810, 180] width 5 height 0
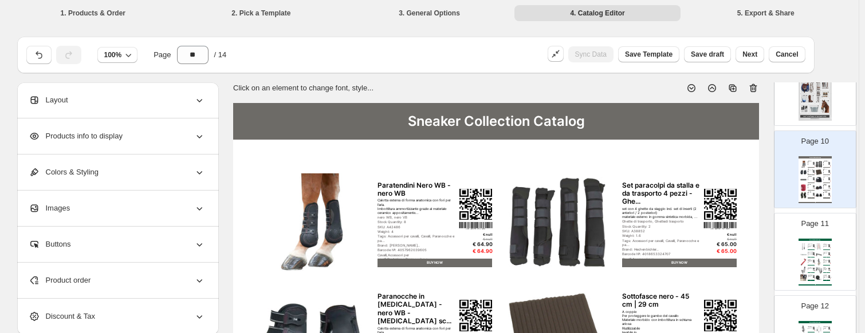
click at [742, 246] on img at bounding box center [818, 246] width 7 height 7
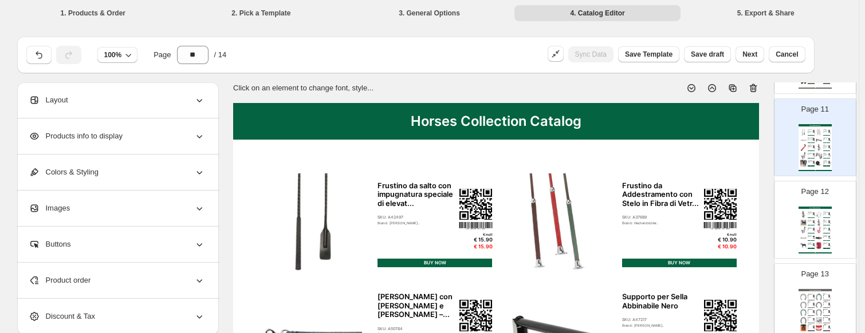
click at [742, 214] on div "Horses Collection Catalog Briglia Filetto S-Line Essential in Pelle Nera - Ful.…" at bounding box center [815, 230] width 33 height 47
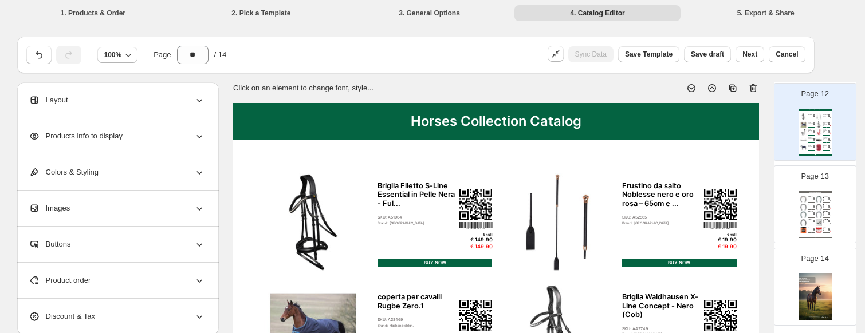
scroll to position [960, 0]
click at [742, 201] on img at bounding box center [818, 204] width 7 height 7
type input "**"
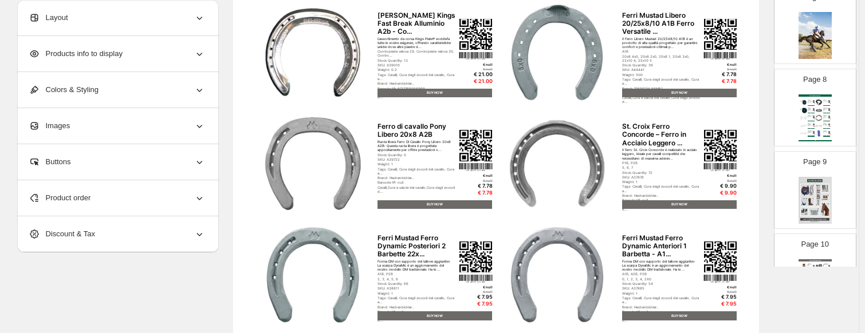
scroll to position [172, 0]
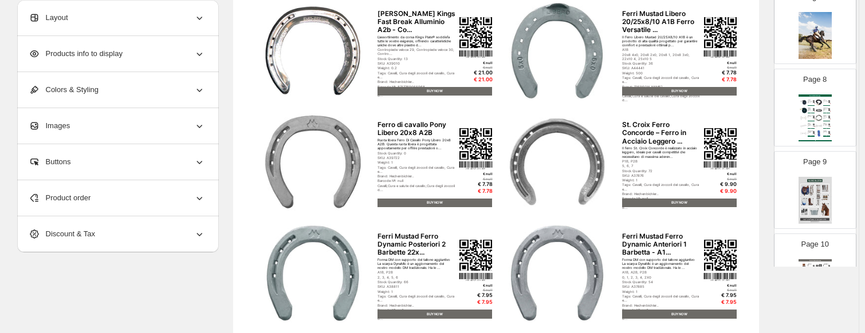
click at [637, 204] on div "BUY NOW" at bounding box center [679, 203] width 115 height 9
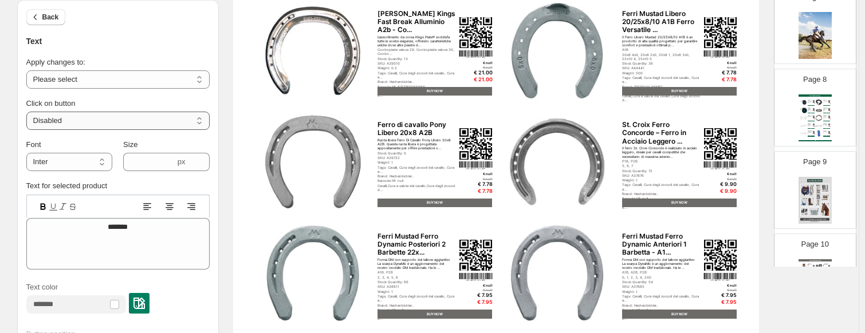
click at [78, 121] on select "**********" at bounding box center [117, 121] width 183 height 18
click at [425, 199] on div "BUY NOW" at bounding box center [435, 203] width 115 height 9
click at [56, 18] on span "Back" at bounding box center [50, 17] width 17 height 9
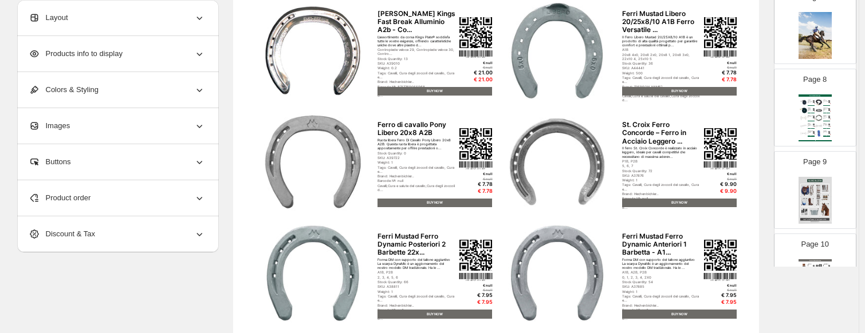
click at [57, 87] on span "Colors & Styling" at bounding box center [64, 89] width 70 height 11
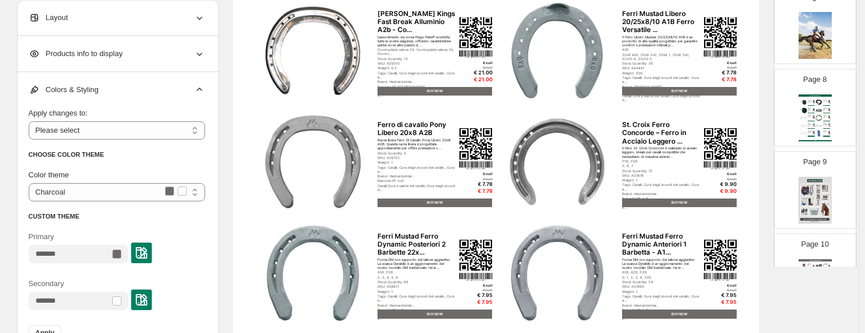
click at [148, 251] on div at bounding box center [141, 253] width 21 height 21
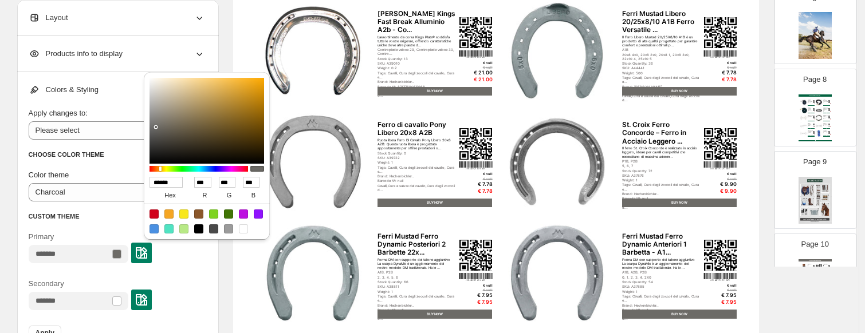
click at [173, 181] on input "******" at bounding box center [166, 182] width 33 height 11
paste input
type input "******"
type input "*"
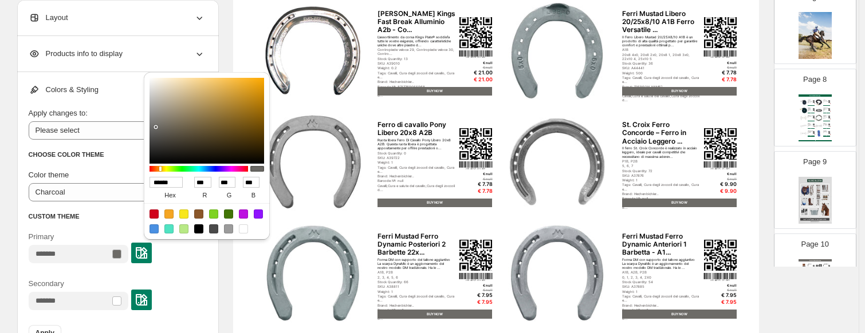
type input "**"
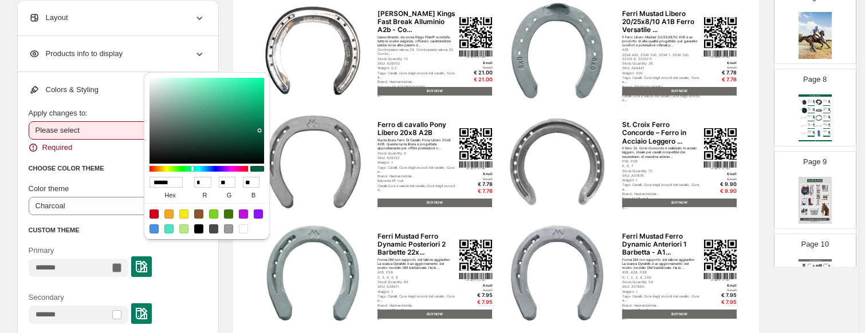
type input "******"
click at [85, 136] on select "**********" at bounding box center [117, 130] width 176 height 18
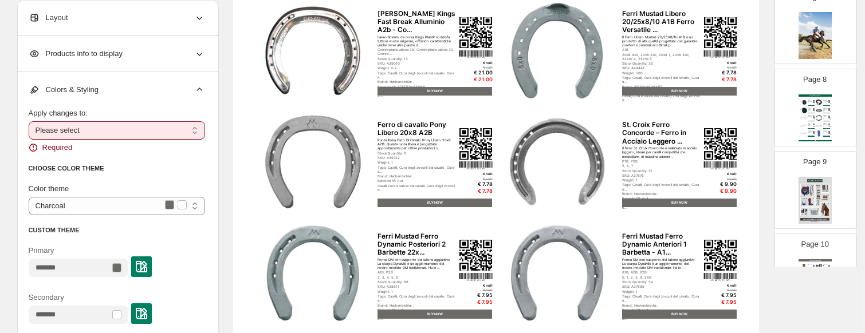
select select "**********"
click at [31, 121] on select "**********" at bounding box center [117, 130] width 176 height 18
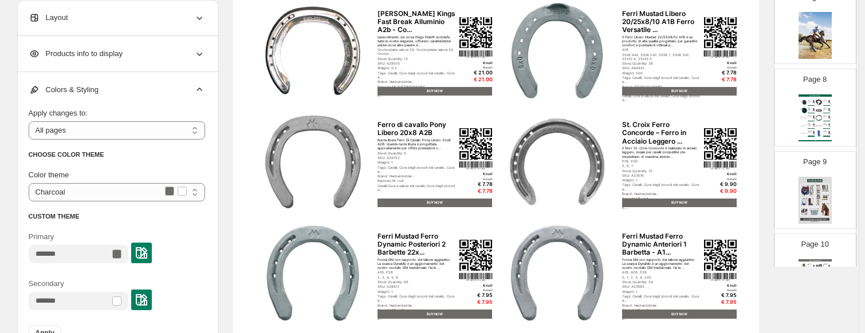
click at [121, 253] on div at bounding box center [116, 254] width 9 height 9
click at [152, 243] on div at bounding box center [141, 253] width 21 height 21
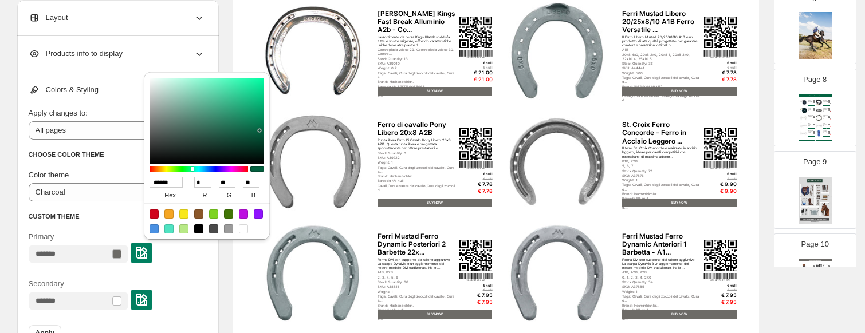
click at [172, 187] on input "******" at bounding box center [166, 182] width 33 height 11
type input "******"
type input "*"
type input "***"
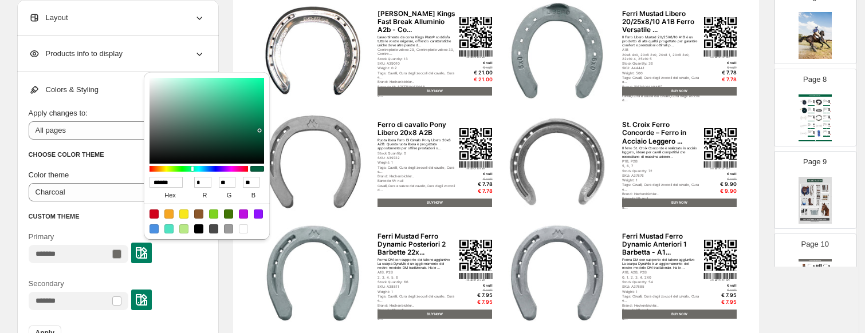
type input "**"
click at [258, 130] on div at bounding box center [259, 130] width 2 height 2
click at [231, 257] on section "Click on an element to change font, style... Sneaker Collection Catalog Ferri K…" at bounding box center [496, 261] width 555 height 701
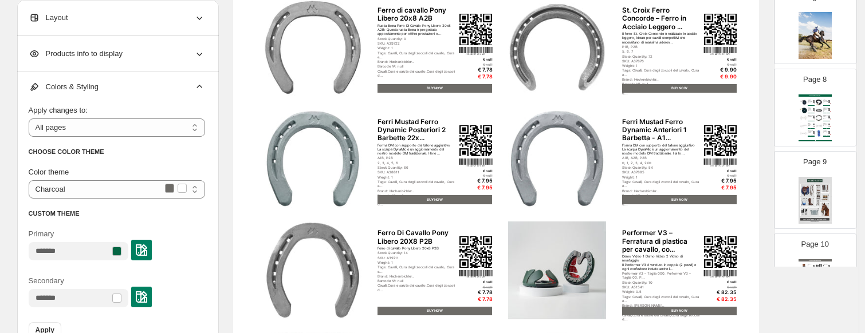
scroll to position [0, 0]
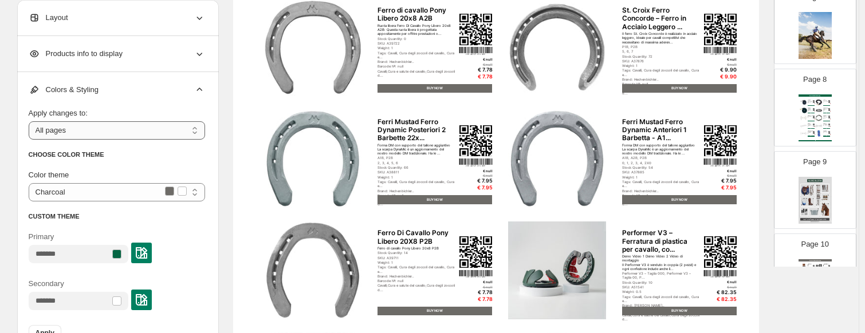
click at [100, 132] on select "**********" at bounding box center [117, 130] width 176 height 18
click at [31, 121] on select "**********" at bounding box center [117, 130] width 176 height 18
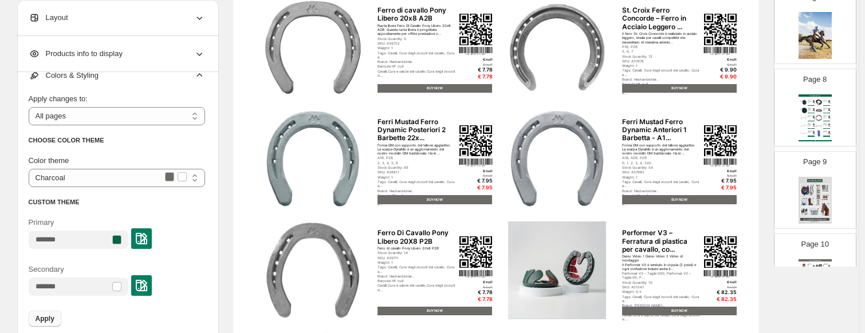
click at [48, 324] on button "Apply" at bounding box center [45, 319] width 33 height 16
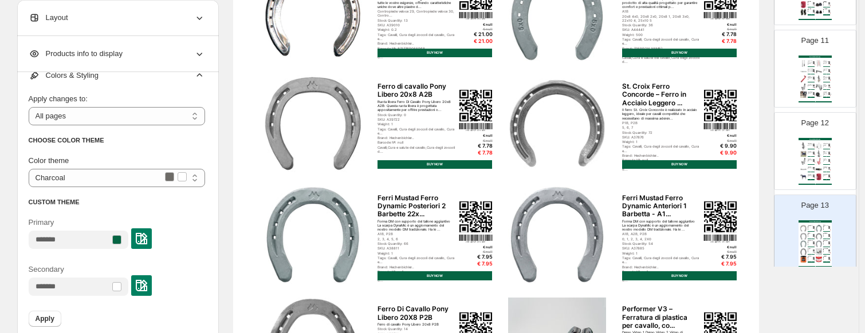
scroll to position [960, 0]
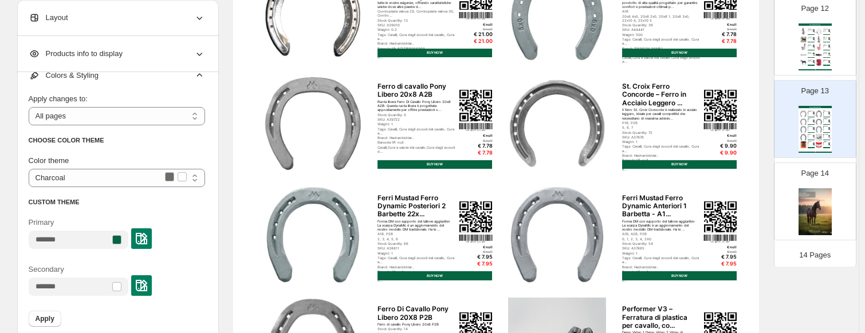
click at [742, 126] on img at bounding box center [818, 129] width 7 height 7
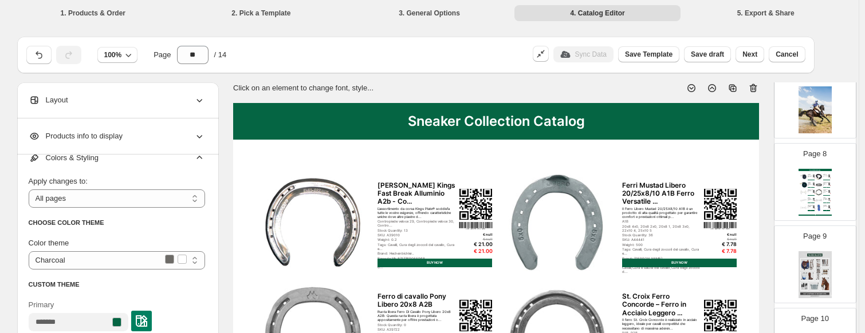
scroll to position [559, 0]
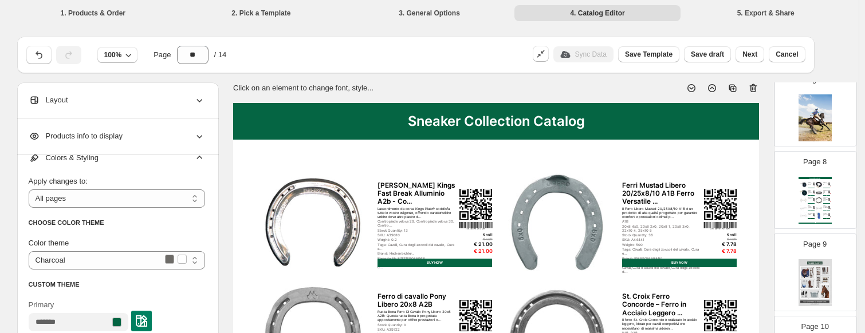
click at [742, 191] on div "Horses Collection Catalog Corda in piombo Hippo - Azzurro | Blu Scuro SKU: A245…" at bounding box center [815, 200] width 33 height 47
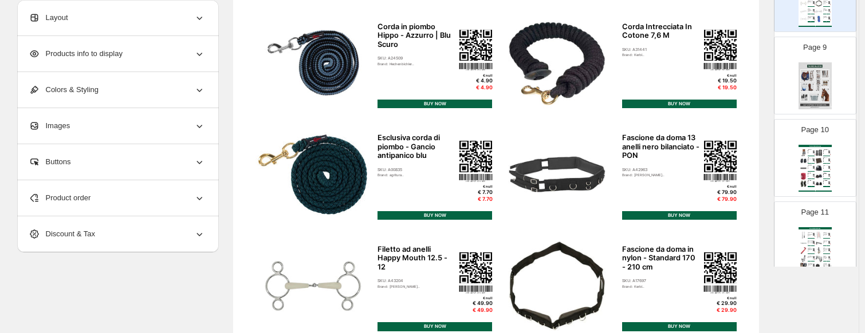
scroll to position [172, 0]
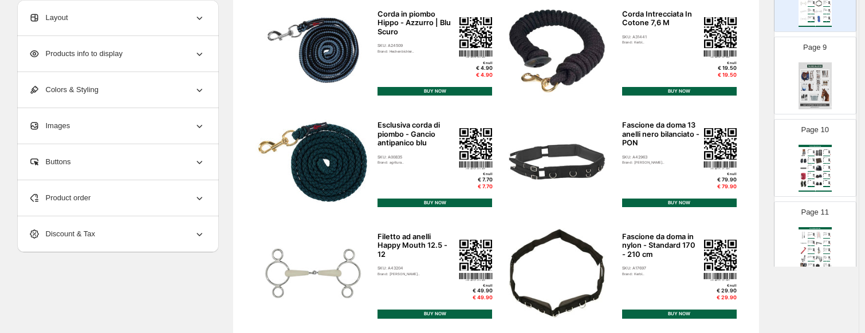
click at [257, 93] on div "Horses Collection Catalog Corda in piombo Hippo - Azzurro | Blu Scuro SKU: A245…" at bounding box center [496, 271] width 526 height 681
click at [742, 175] on img at bounding box center [818, 176] width 7 height 7
type input "**"
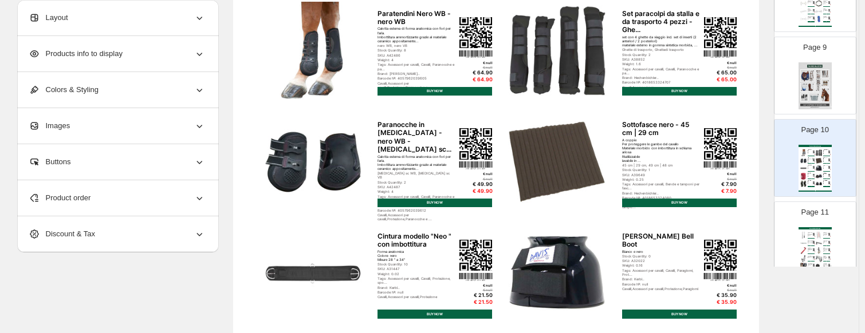
click at [99, 194] on div "Product order" at bounding box center [117, 198] width 176 height 36
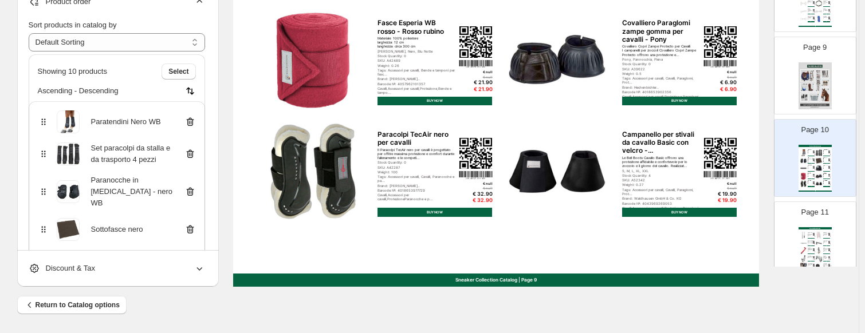
scroll to position [210, 0]
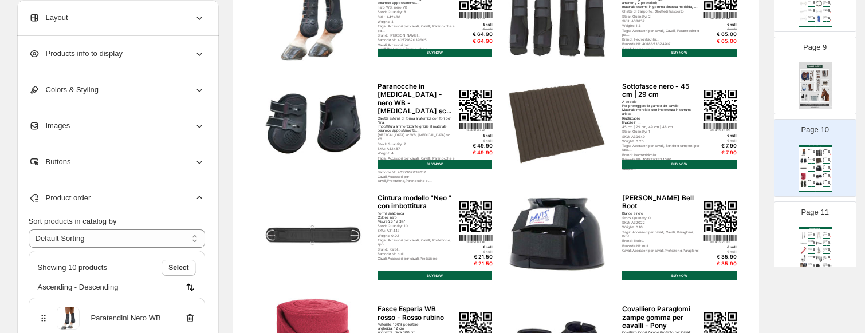
click at [157, 197] on div "Product order" at bounding box center [117, 198] width 176 height 36
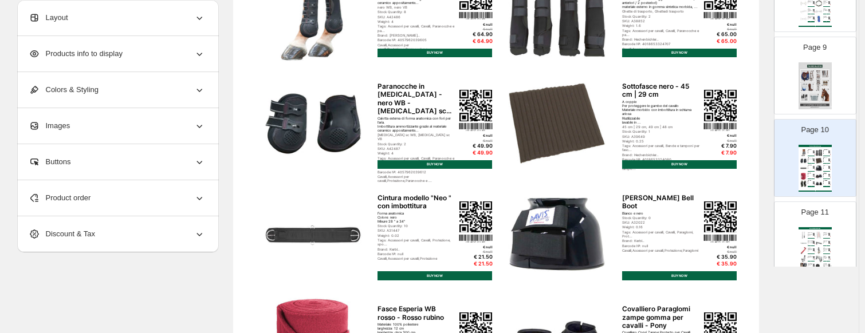
click at [151, 57] on div "Products info to display" at bounding box center [117, 54] width 176 height 36
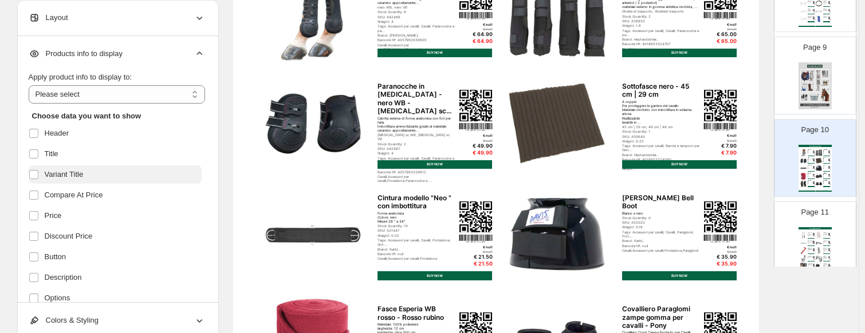
click at [81, 178] on span "Variant Title" at bounding box center [64, 174] width 39 height 11
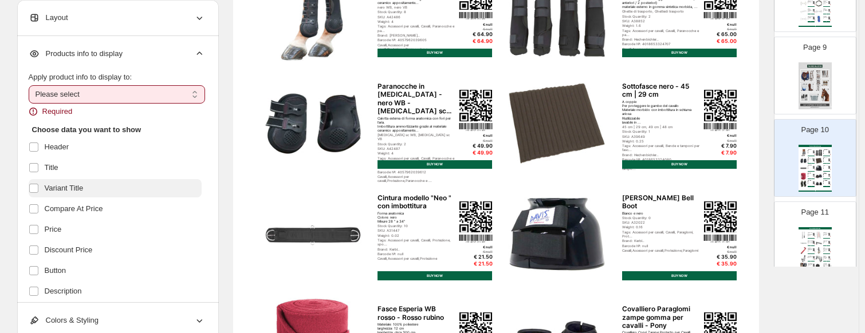
click at [76, 196] on label "Variant Title" at bounding box center [115, 188] width 173 height 18
click at [36, 88] on select "**********" at bounding box center [117, 94] width 176 height 18
select select "*********"
click at [31, 85] on select "**********" at bounding box center [117, 94] width 176 height 18
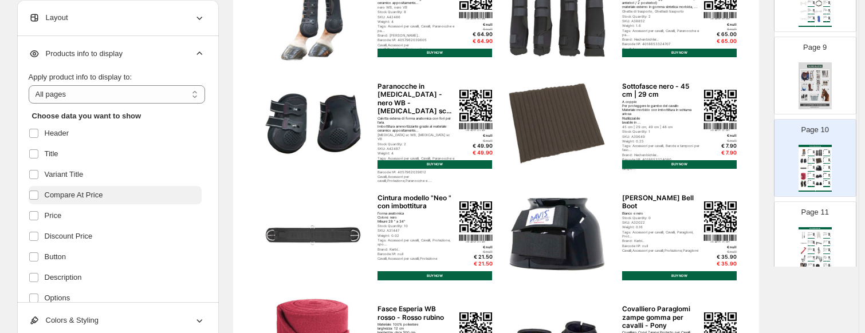
click at [64, 204] on label "Compare At Price" at bounding box center [115, 195] width 173 height 18
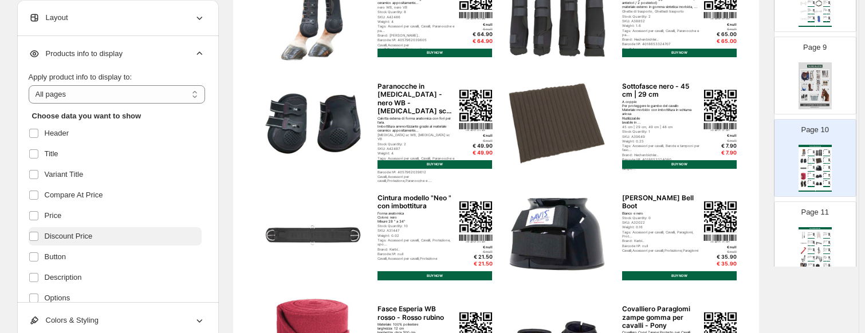
click at [74, 245] on label "Discount Price" at bounding box center [115, 236] width 173 height 18
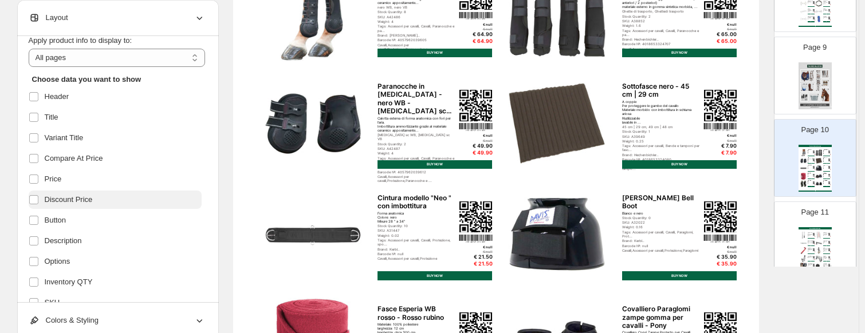
scroll to position [57, 0]
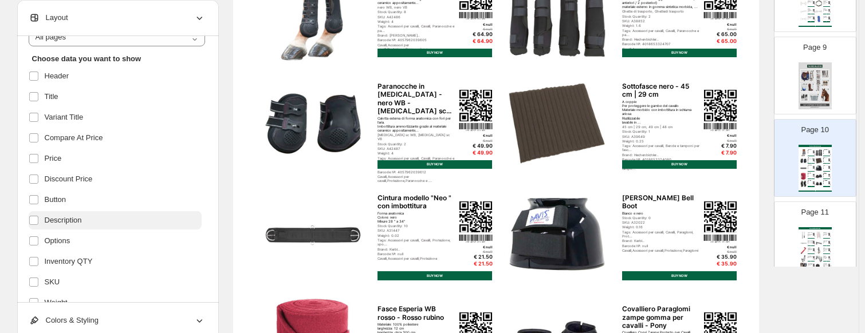
click at [62, 221] on span "Description" at bounding box center [63, 220] width 37 height 11
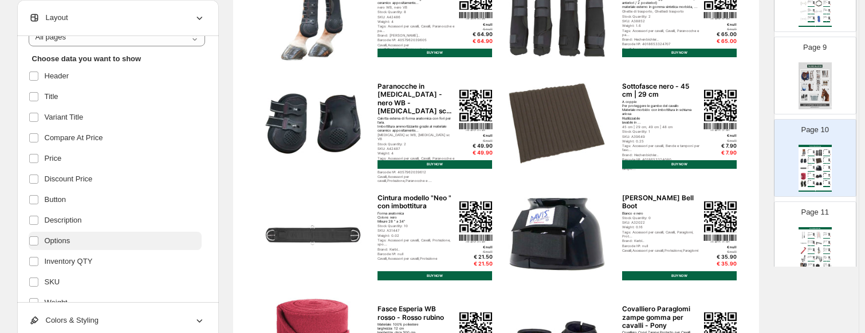
click at [69, 244] on span "Options" at bounding box center [58, 240] width 26 height 11
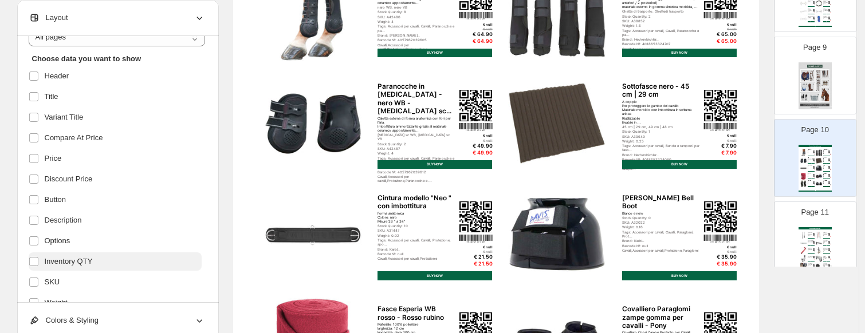
click at [66, 261] on span "Inventory QTY" at bounding box center [69, 261] width 48 height 11
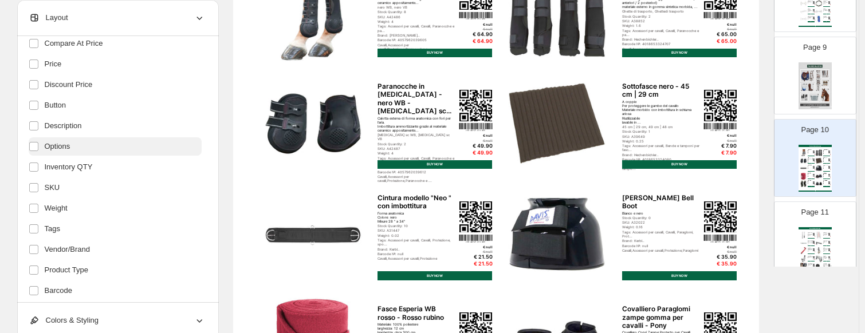
scroll to position [172, 0]
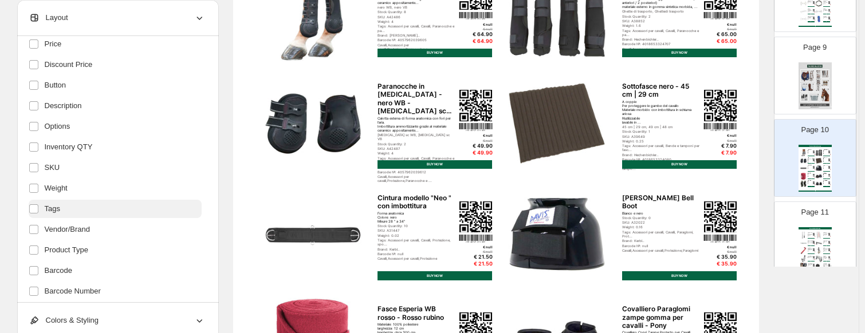
drag, startPoint x: 58, startPoint y: 197, endPoint x: 53, endPoint y: 210, distance: 13.6
click at [58, 197] on label "Weight" at bounding box center [115, 188] width 173 height 18
click at [52, 213] on span "Tags" at bounding box center [52, 208] width 15 height 11
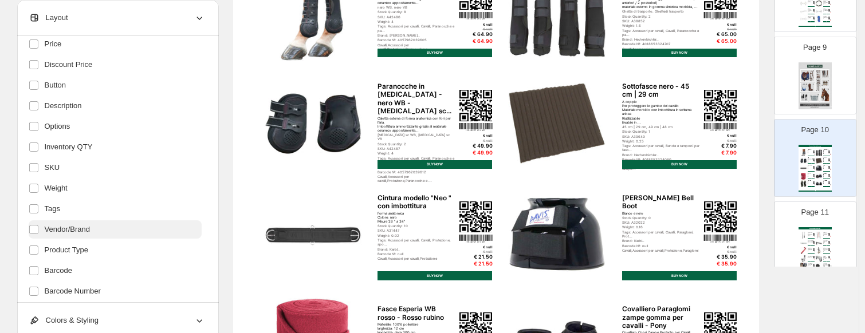
click at [55, 233] on span "Vendor/Brand" at bounding box center [68, 229] width 46 height 11
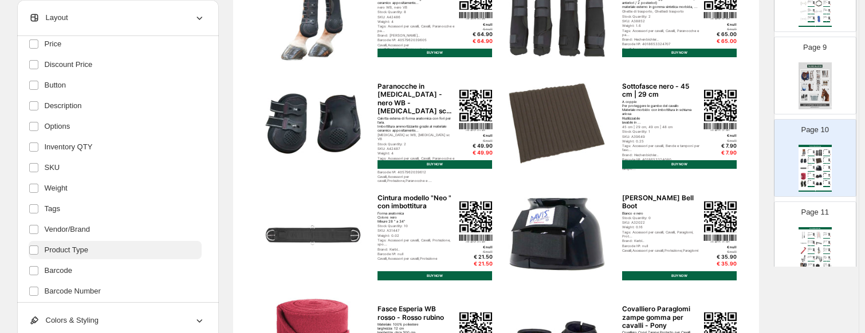
click at [60, 251] on span "Product Type" at bounding box center [67, 250] width 44 height 11
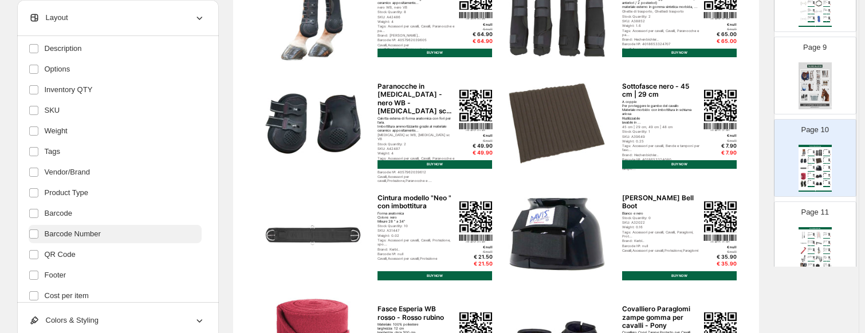
click at [77, 238] on span "Barcode Number" at bounding box center [73, 234] width 56 height 11
click at [62, 217] on span "Barcode" at bounding box center [58, 213] width 27 height 11
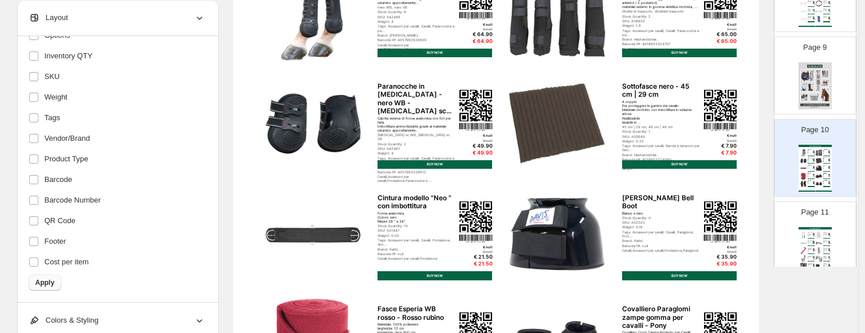
click at [48, 284] on span "Apply" at bounding box center [45, 282] width 19 height 9
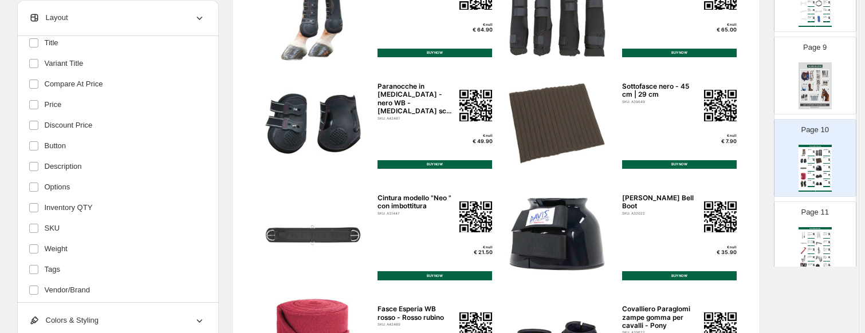
scroll to position [34, 0]
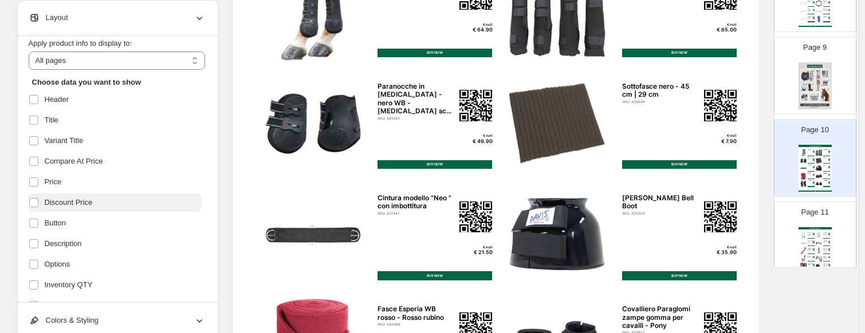
click at [69, 205] on span "Discount Price" at bounding box center [69, 202] width 48 height 11
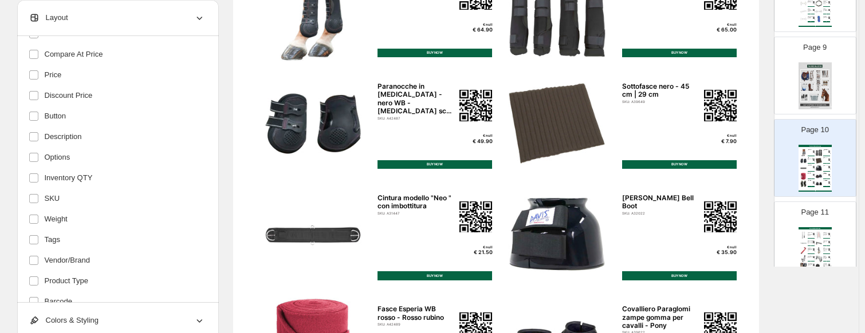
scroll to position [263, 0]
click at [46, 284] on span "Apply" at bounding box center [45, 282] width 19 height 9
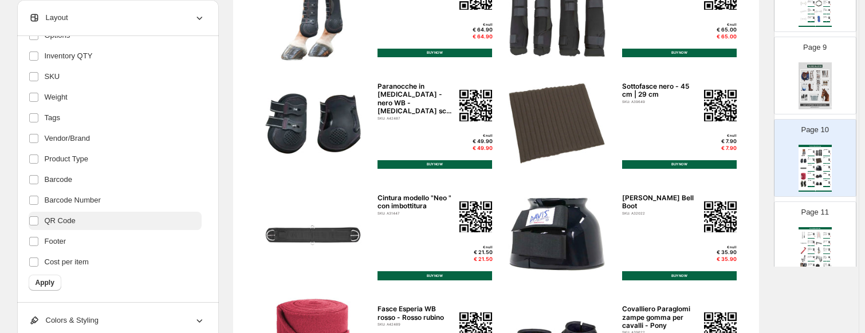
scroll to position [206, 0]
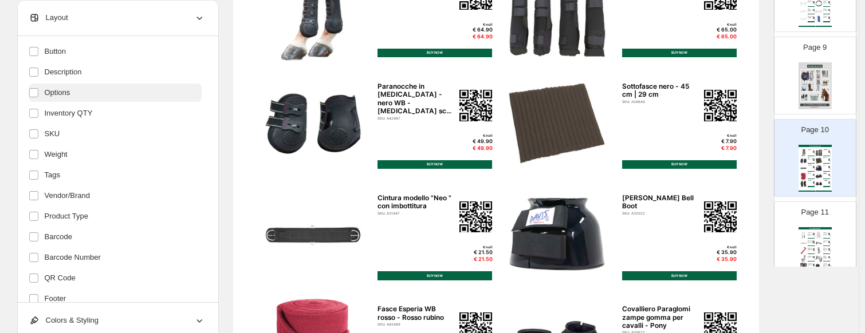
click at [61, 95] on span "Options" at bounding box center [58, 92] width 26 height 11
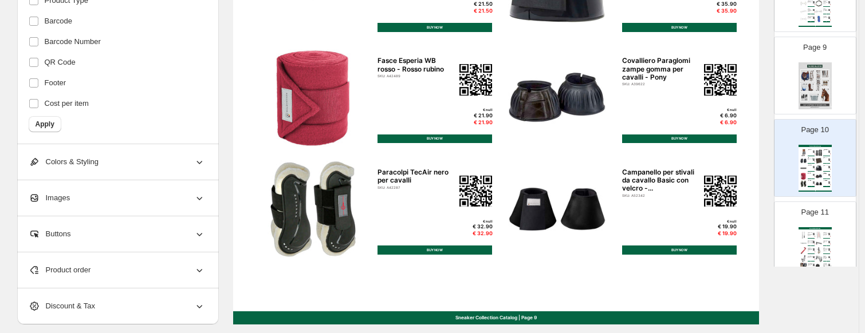
scroll to position [439, 0]
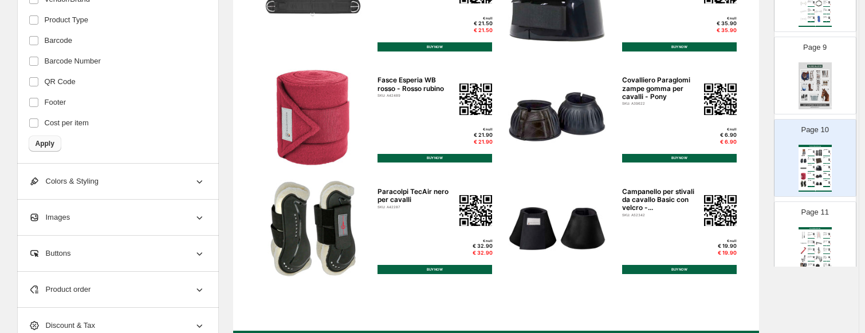
click at [46, 144] on span "Apply" at bounding box center [45, 143] width 19 height 9
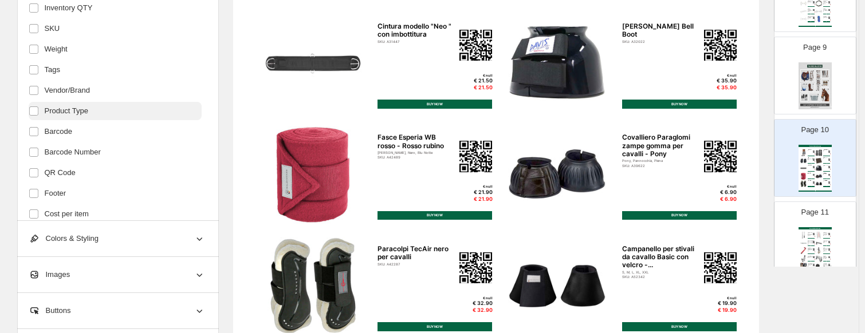
scroll to position [262, 0]
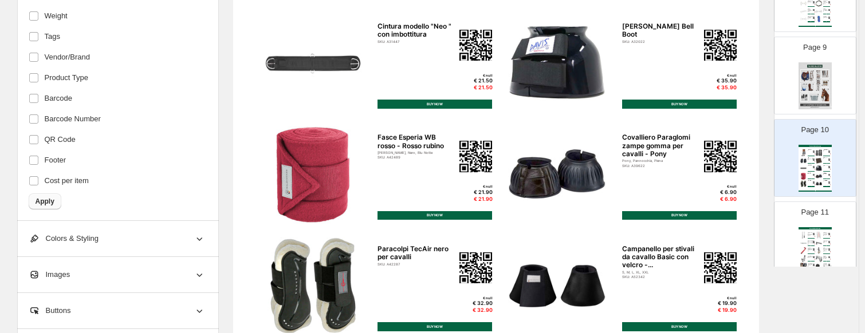
click at [57, 203] on button "Apply" at bounding box center [45, 202] width 33 height 16
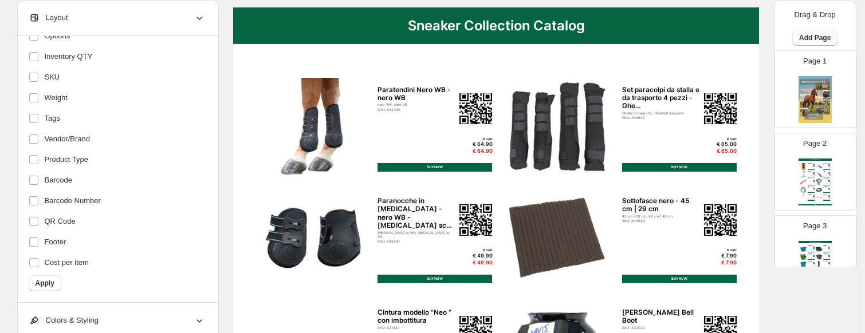
scroll to position [0, 0]
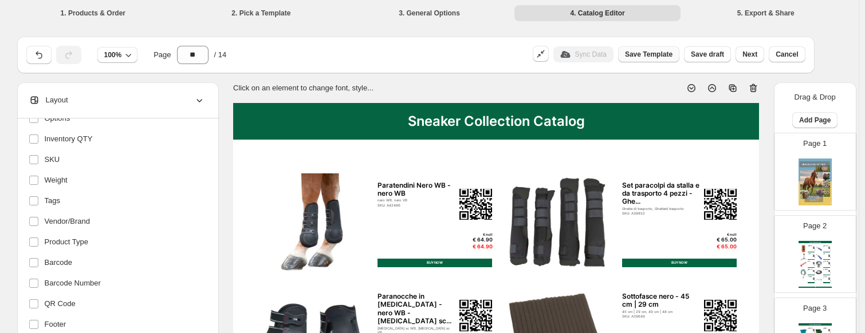
click at [658, 53] on span "Save Template" at bounding box center [649, 54] width 48 height 9
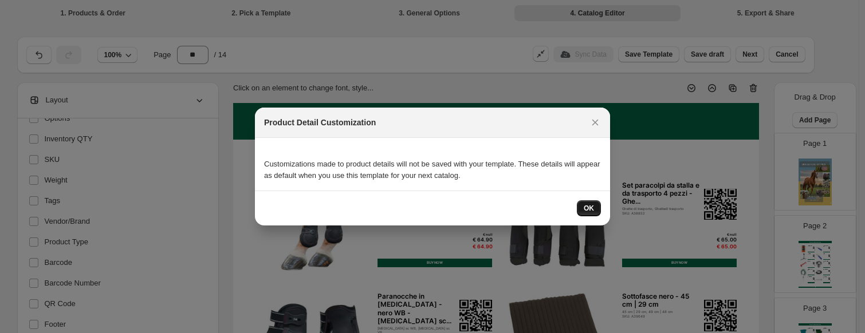
click at [589, 209] on span "OK" at bounding box center [589, 208] width 10 height 9
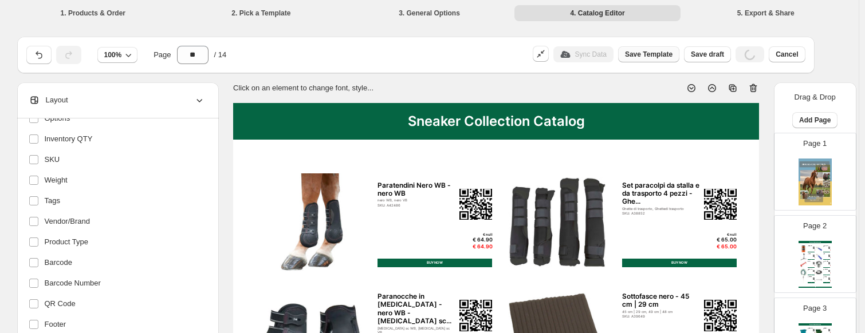
click at [661, 53] on span "Save Template" at bounding box center [649, 54] width 48 height 9
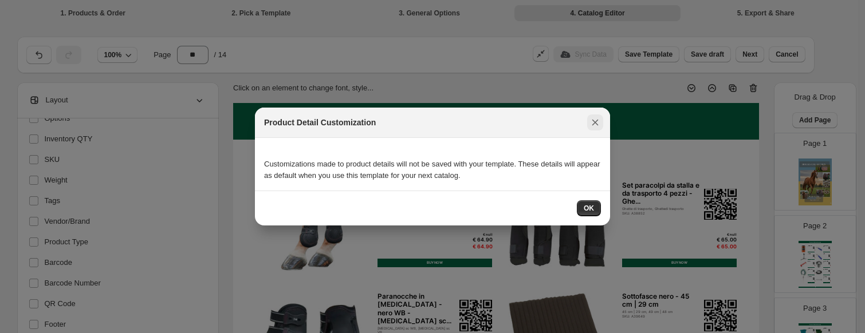
click at [596, 120] on icon ":r1f:" at bounding box center [595, 122] width 11 height 11
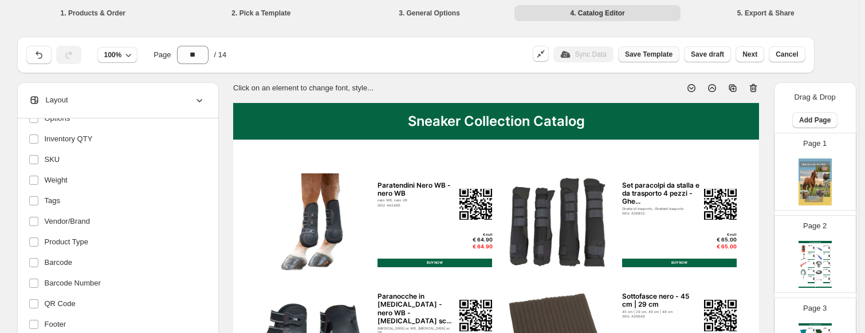
click at [649, 58] on span "Save Template" at bounding box center [649, 54] width 48 height 9
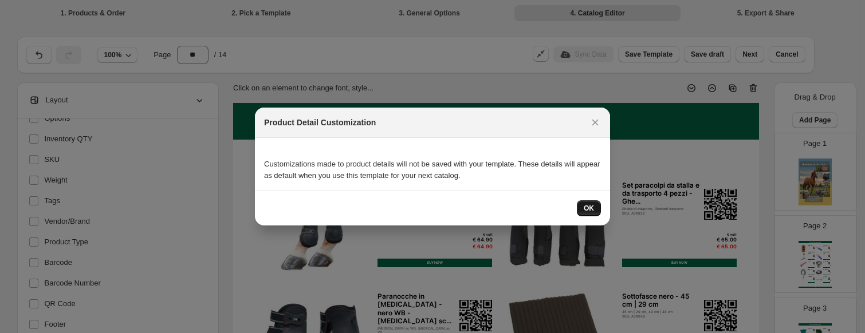
click at [584, 210] on span "OK" at bounding box center [589, 208] width 10 height 9
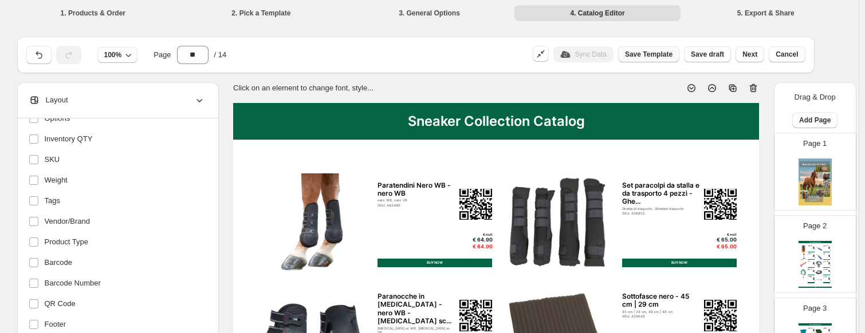
click at [648, 60] on button "Save Template" at bounding box center [648, 54] width 61 height 16
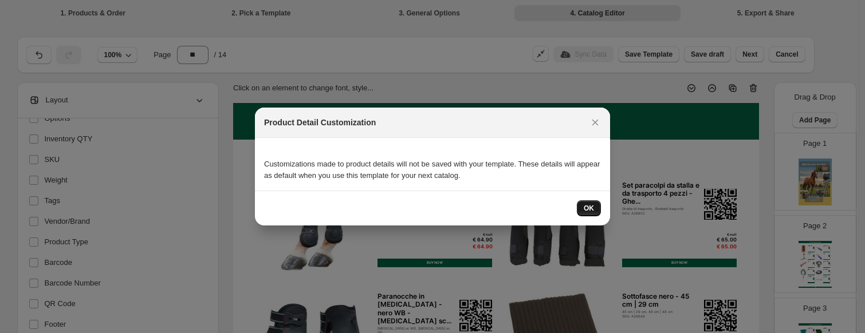
click at [587, 206] on span "OK" at bounding box center [589, 208] width 10 height 9
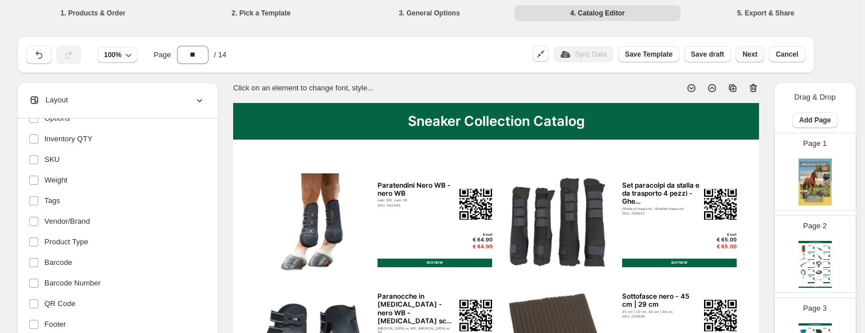
click at [742, 52] on span "Next" at bounding box center [749, 54] width 15 height 9
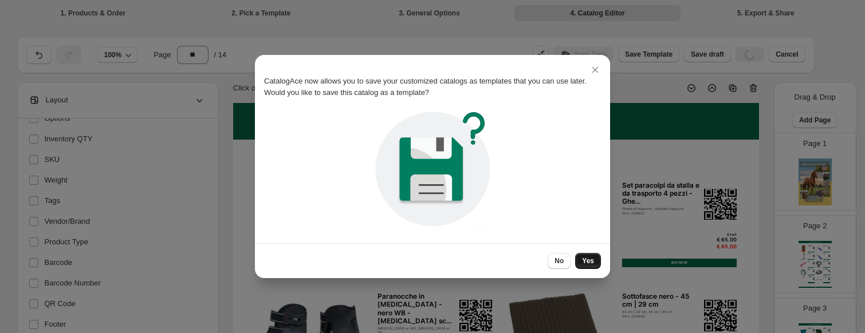
click at [581, 261] on button "Yes" at bounding box center [588, 261] width 26 height 16
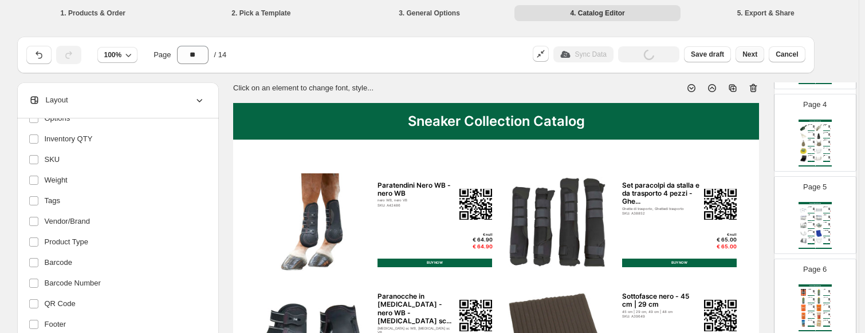
click at [742, 56] on span "Next" at bounding box center [749, 54] width 15 height 9
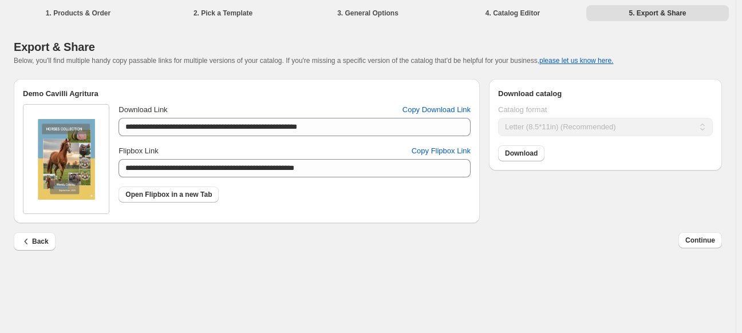
drag, startPoint x: 451, startPoint y: 156, endPoint x: 472, endPoint y: 162, distance: 21.4
click at [451, 155] on span "Copy Flipbox Link" at bounding box center [441, 151] width 59 height 11
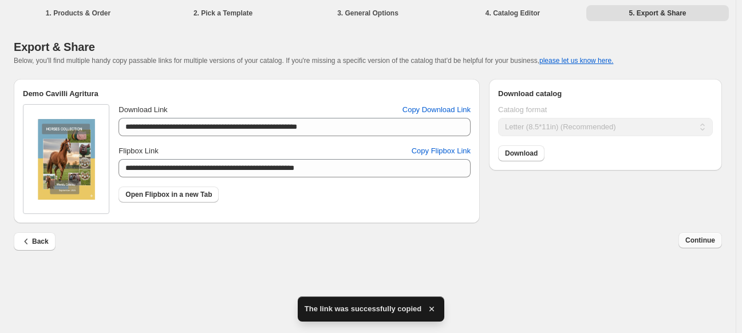
click at [692, 242] on span "Continue" at bounding box center [701, 240] width 30 height 9
